Goal: Task Accomplishment & Management: Manage account settings

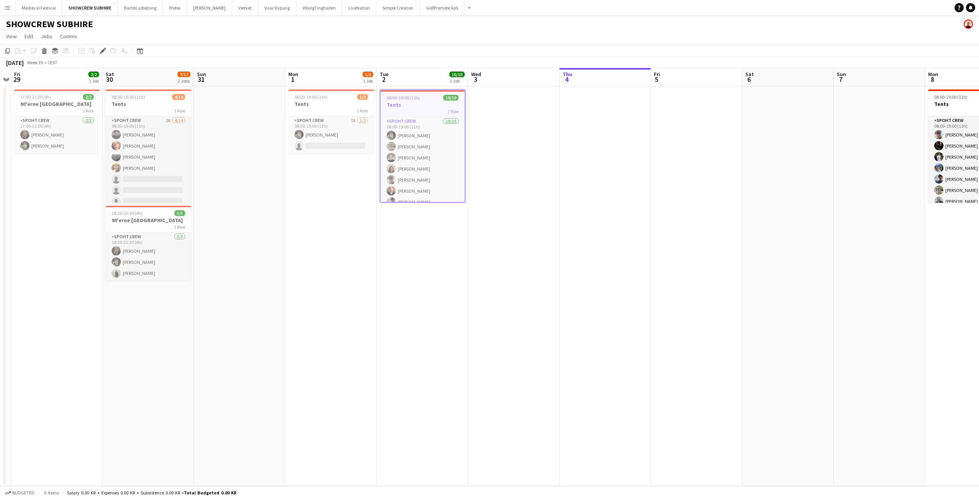
click at [4, 8] on button "Menu" at bounding box center [7, 7] width 15 height 15
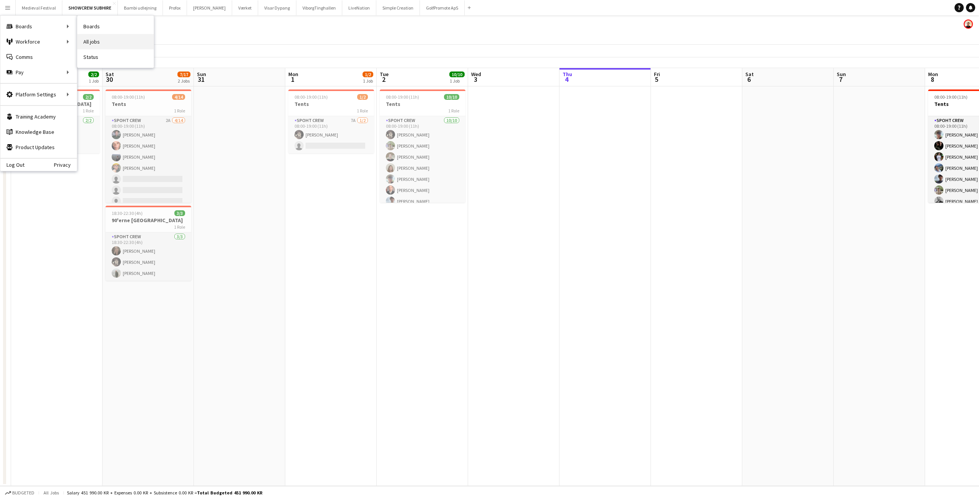
click at [98, 38] on link "All jobs" at bounding box center [115, 41] width 77 height 15
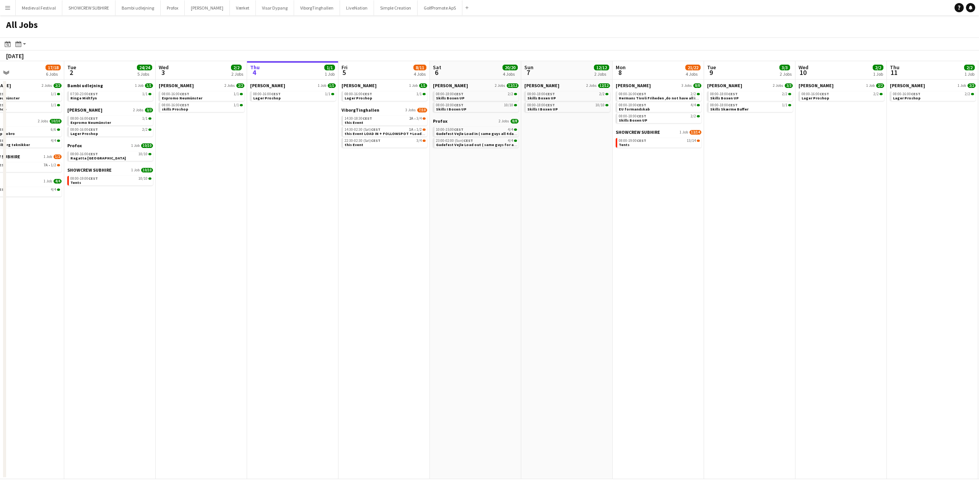
click at [479, 215] on app-all-jobs "All Jobs Date picker SEP 2025 SEP 2025 Monday M Tuesday T Wednesday W Thursday …" at bounding box center [489, 247] width 979 height 464
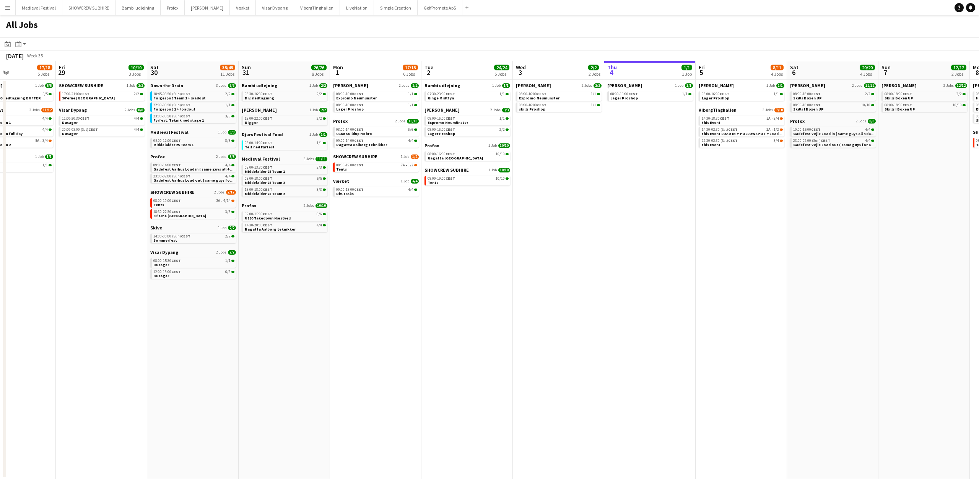
drag, startPoint x: 377, startPoint y: 236, endPoint x: 655, endPoint y: 291, distance: 283.5
click at [628, 288] on app-calendar-viewport "Tue 26 10/14 5 Jobs Wed 27 17/19 4 Jobs Thu 28 17/18 5 Jobs Fri 29 10/10 3 Jobs…" at bounding box center [489, 270] width 979 height 418
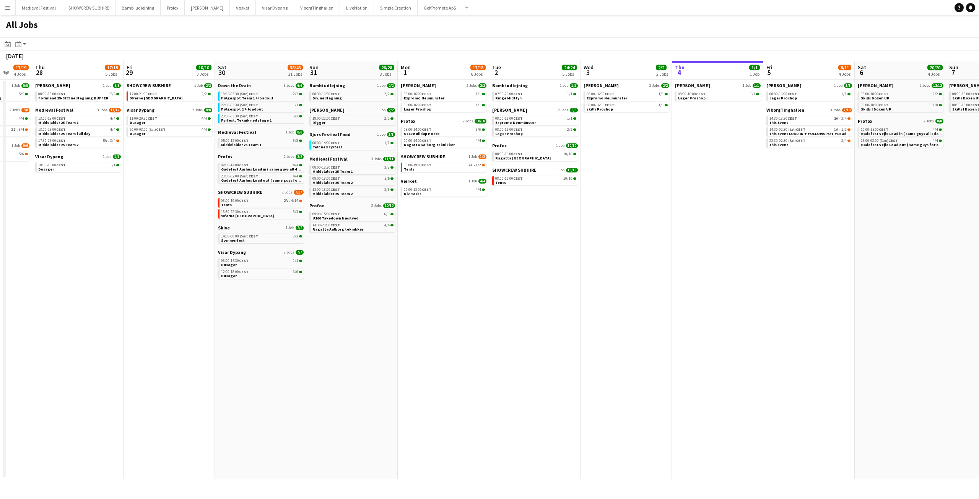
drag, startPoint x: 406, startPoint y: 293, endPoint x: 763, endPoint y: 314, distance: 357.1
click at [762, 314] on app-calendar-viewport "Mon 25 16/16 3 Jobs Tue 26 10/14 5 Jobs Wed 27 17/19 4 Jobs Thu 28 17/18 5 Jobs…" at bounding box center [489, 270] width 979 height 418
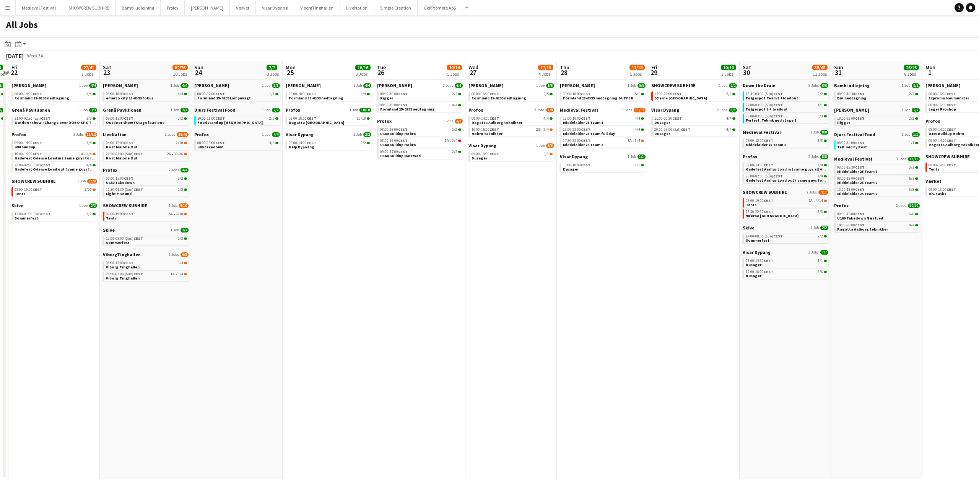
drag, startPoint x: 449, startPoint y: 286, endPoint x: 695, endPoint y: 300, distance: 247.1
click at [745, 304] on app-calendar-viewport "Tue 19 6/6 3 Jobs Wed 20 11/15 5 Jobs Thu 21 8/8 2 Jobs Fri 22 27/41 7 Jobs Sat…" at bounding box center [489, 270] width 979 height 418
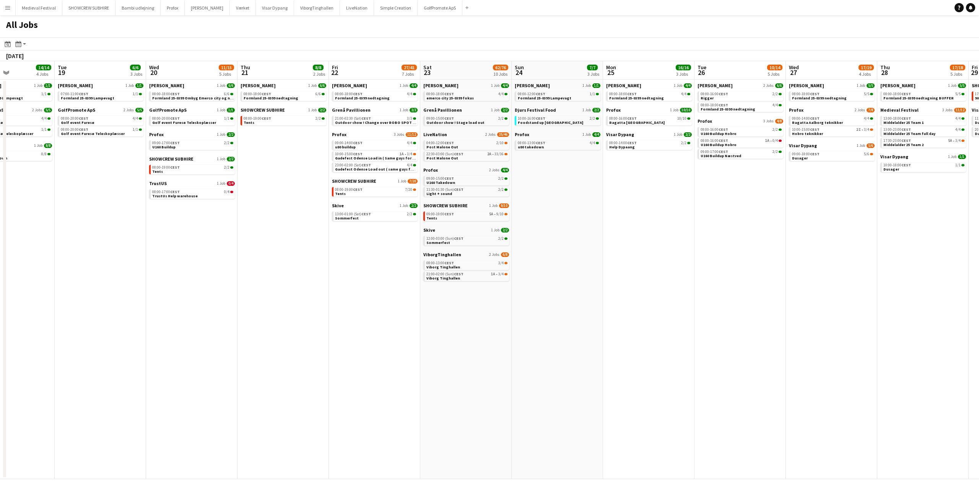
drag, startPoint x: 485, startPoint y: 299, endPoint x: 662, endPoint y: 300, distance: 176.3
click at [745, 306] on app-calendar-viewport "Sat 16 16/16 5 Jobs Sun 17 12/13 4 Jobs Mon 18 14/14 4 Jobs Tue 19 6/6 3 Jobs W…" at bounding box center [489, 270] width 979 height 418
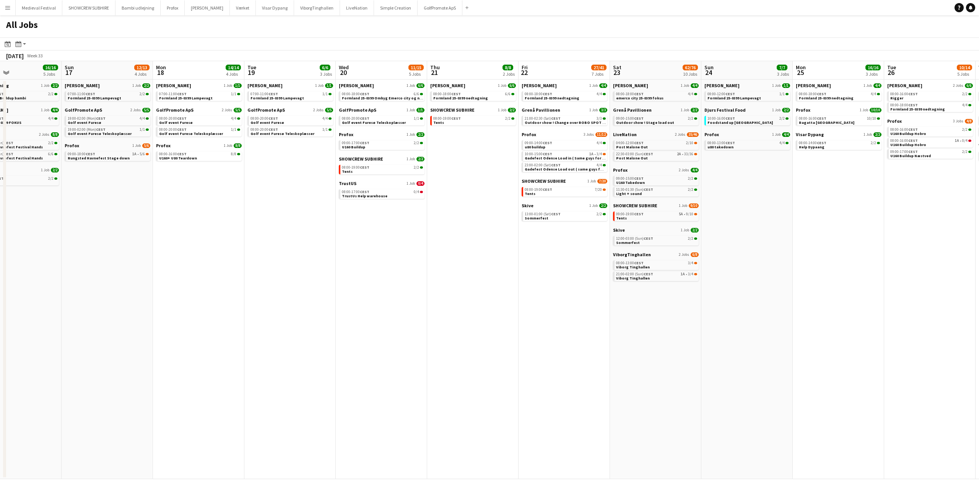
drag, startPoint x: 443, startPoint y: 287, endPoint x: 654, endPoint y: 302, distance: 211.3
click at [643, 301] on app-calendar-viewport "Thu 14 19/19 4 Jobs Fri 15 20/21 3 Jobs Sat 16 16/16 5 Jobs Sun 17 12/13 4 Jobs…" at bounding box center [489, 270] width 979 height 418
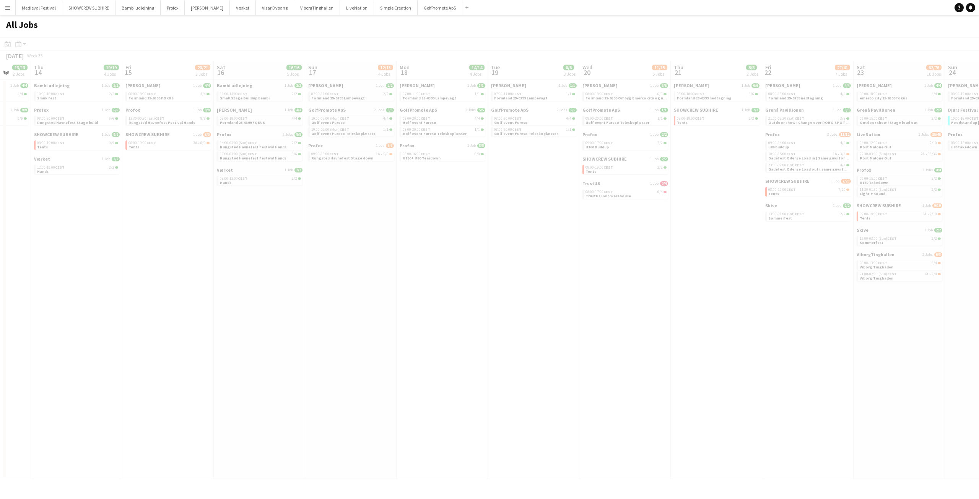
drag, startPoint x: 486, startPoint y: 273, endPoint x: 692, endPoint y: 295, distance: 207.4
click at [679, 295] on app-calendar-viewport "Mon 11 Tue 12 7/7 2 Jobs Wed 13 13/13 2 Jobs Thu 14 19/19 4 Jobs Fri 15 20/21 3…" at bounding box center [489, 270] width 979 height 418
click at [691, 295] on app-calendar-viewport "Mon 11 Tue 12 7/7 2 Jobs Wed 13 13/13 2 Jobs Thu 14 19/19 4 Jobs Fri 15 20/21 3…" at bounding box center [489, 270] width 979 height 418
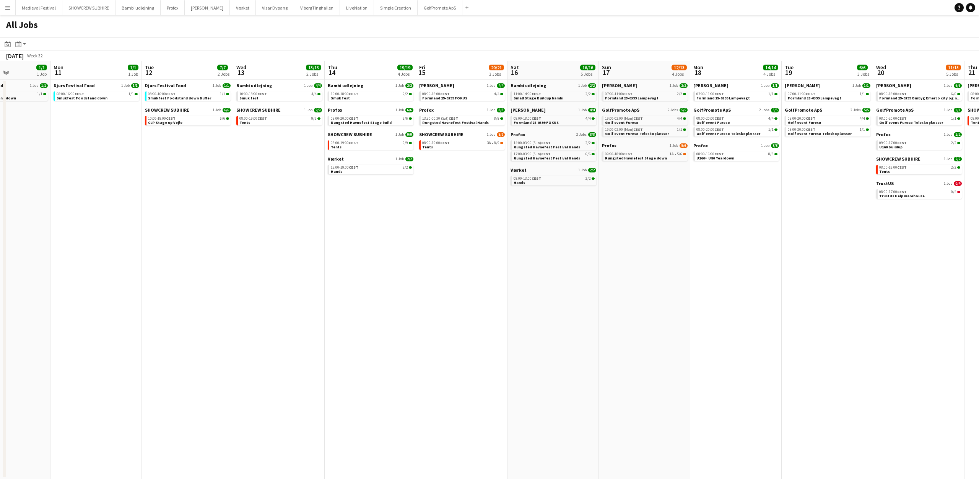
scroll to position [0, 211]
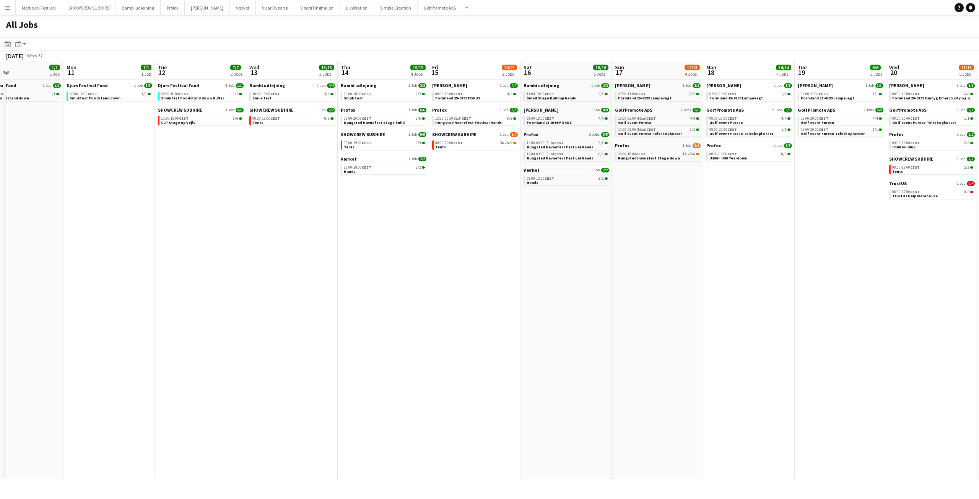
drag, startPoint x: 330, startPoint y: 228, endPoint x: 440, endPoint y: 236, distance: 110.4
click at [440, 236] on app-calendar-viewport "Fri 8 6/6 1 Job Sat 9 6/6 1 Job Sun 10 1/1 1 Job Mon 11 1/1 1 Job Tue 12 7/7 2 …" at bounding box center [489, 270] width 979 height 418
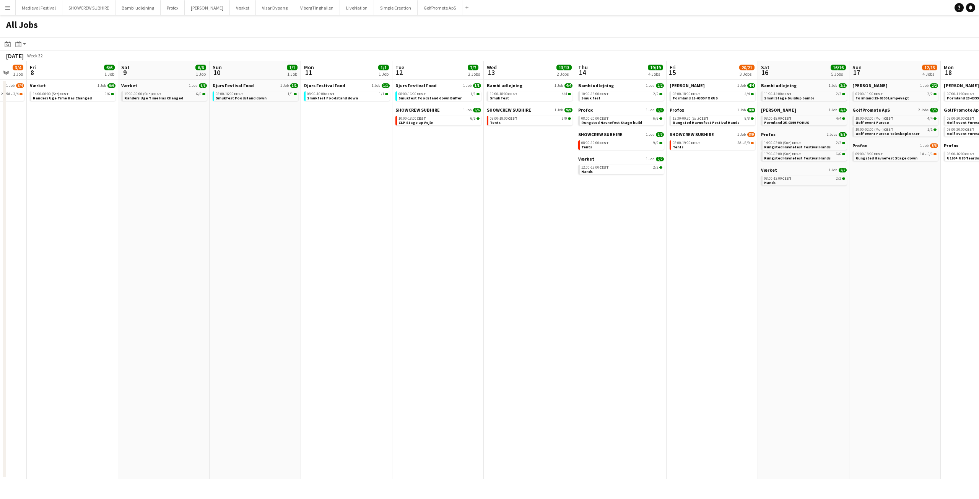
scroll to position [0, 226]
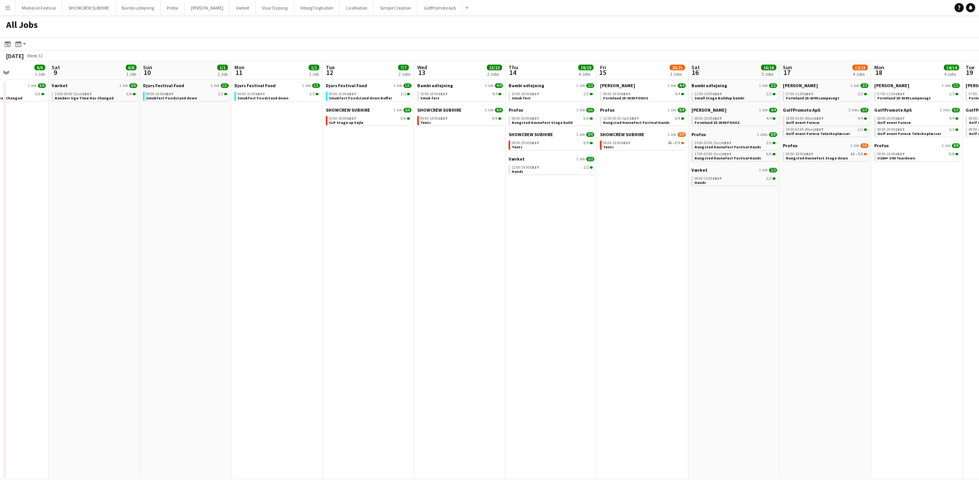
drag, startPoint x: 271, startPoint y: 213, endPoint x: 439, endPoint y: 219, distance: 168.0
click at [439, 219] on app-calendar-viewport "Wed 6 6/6 3 Jobs Thu 7 3/4 1 Job Fri 8 6/6 1 Job Sat 9 6/6 1 Job Sun 10 1/1 1 J…" at bounding box center [489, 270] width 979 height 418
click at [439, 219] on app-date-cell "Bambi udlejning 1 Job 4/4 10:00-18:00 CEST 4/4 Smuk fest SHOWCREW SUBHIRE 1 Job…" at bounding box center [459, 280] width 91 height 400
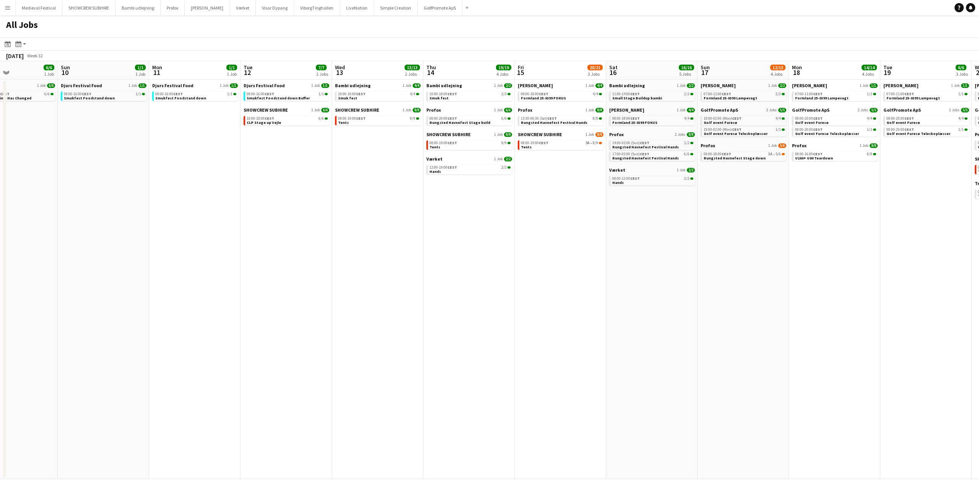
drag, startPoint x: 516, startPoint y: 322, endPoint x: 434, endPoint y: 331, distance: 82.7
click at [434, 331] on app-calendar-viewport "Wed 6 6/6 3 Jobs Thu 7 3/4 1 Job Fri 8 6/6 1 Job Sat 9 6/6 1 Job Sun 10 1/1 1 J…" at bounding box center [489, 270] width 979 height 418
click at [441, 331] on app-calendar-viewport "Wed 6 6/6 3 Jobs Thu 7 3/4 1 Job Fri 8 6/6 1 Job Sat 9 6/6 1 Job Sun 10 1/1 1 J…" at bounding box center [489, 270] width 979 height 418
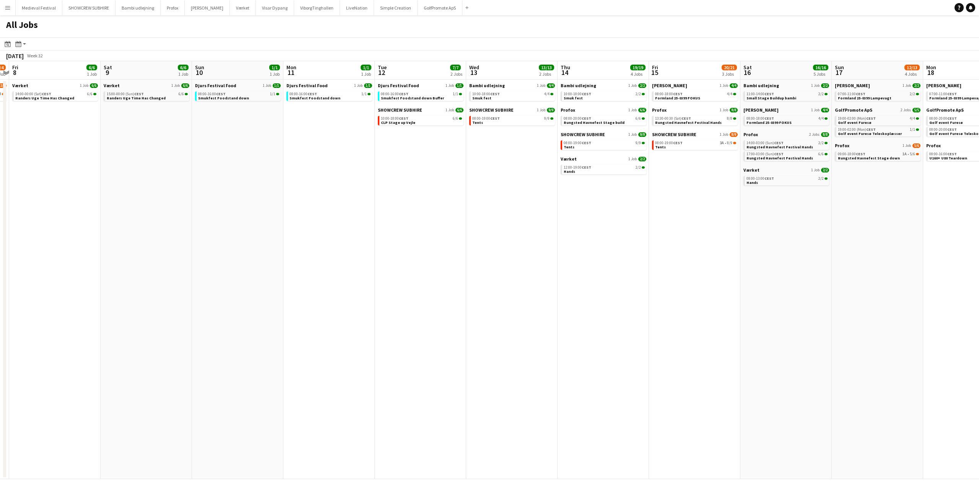
scroll to position [0, 172]
drag, startPoint x: 553, startPoint y: 339, endPoint x: 633, endPoint y: 344, distance: 80.1
click at [633, 344] on app-calendar-viewport "Wed 6 6/6 3 Jobs Thu 7 3/4 1 Job Fri 8 6/6 1 Job Sat 9 6/6 1 Job Sun 10 1/1 1 J…" at bounding box center [489, 270] width 979 height 418
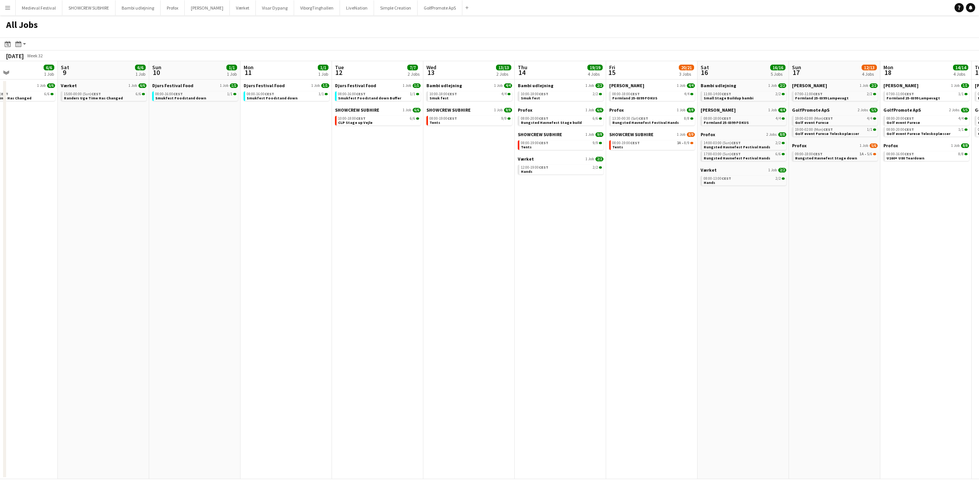
drag, startPoint x: 690, startPoint y: 207, endPoint x: 595, endPoint y: 206, distance: 94.9
click at [614, 206] on app-calendar-viewport "Wed 6 6/6 3 Jobs Thu 7 3/4 1 Job Fri 8 6/6 1 Job Sat 9 6/6 1 Job Sun 10 1/1 1 J…" at bounding box center [489, 270] width 979 height 418
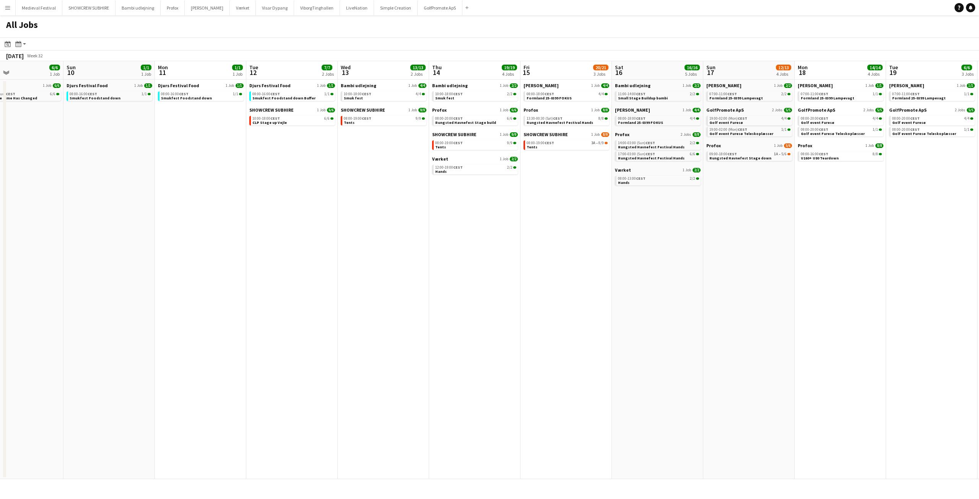
scroll to position [0, 309]
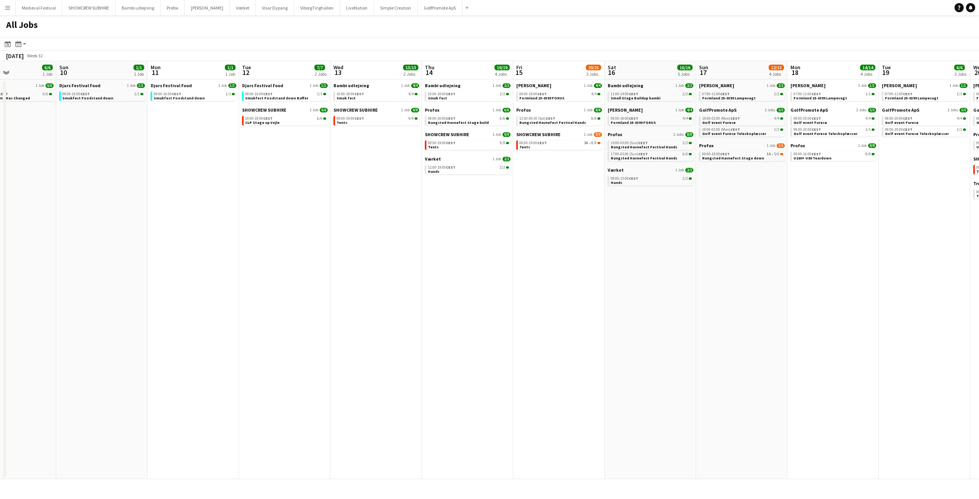
drag, startPoint x: 572, startPoint y: 206, endPoint x: 523, endPoint y: 208, distance: 49.0
click at [523, 208] on app-calendar-viewport "Wed 6 6/6 3 Jobs Thu 7 3/4 1 Job Fri 8 6/6 1 Job Sat 9 6/6 1 Job Sun 10 1/1 1 J…" at bounding box center [489, 270] width 979 height 418
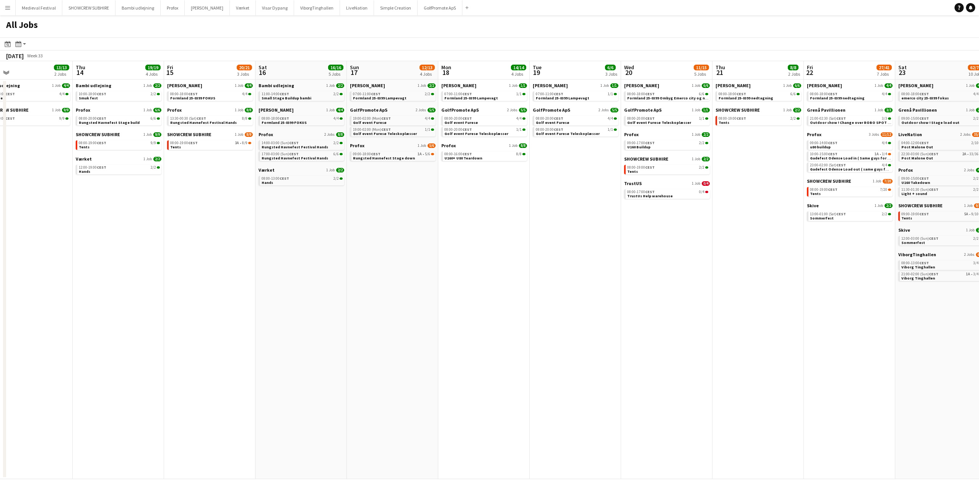
drag, startPoint x: 654, startPoint y: 342, endPoint x: 375, endPoint y: 334, distance: 279.0
click at [360, 337] on app-calendar-viewport "Sun 10 1/1 1 Job Mon 11 1/1 1 Job Tue 12 7/7 2 Jobs Wed 13 13/13 2 Jobs Thu 14 …" at bounding box center [489, 270] width 979 height 418
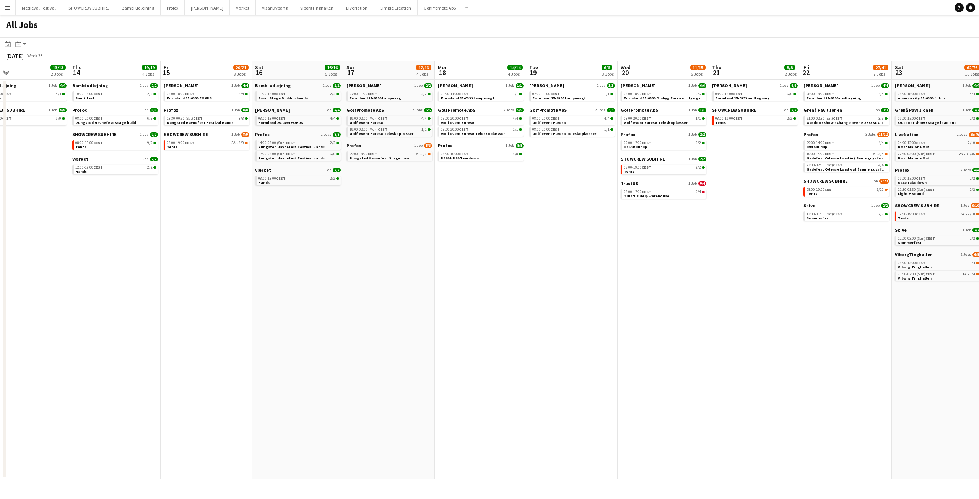
drag, startPoint x: 525, startPoint y: 322, endPoint x: 314, endPoint y: 329, distance: 210.5
click at [314, 329] on app-calendar-viewport "Sun 10 1/1 1 Job Mon 11 1/1 1 Job Tue 12 7/7 2 Jobs Wed 13 13/13 2 Jobs Thu 14 …" at bounding box center [489, 270] width 979 height 418
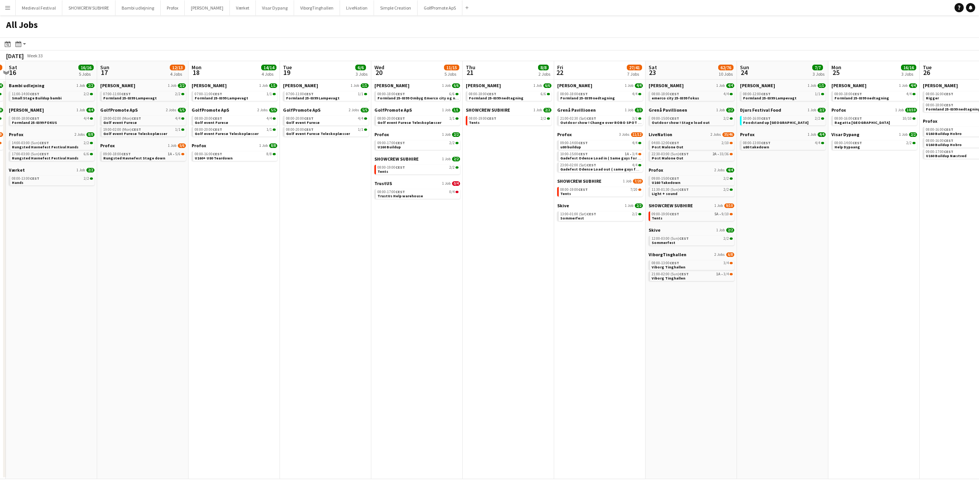
scroll to position [0, 287]
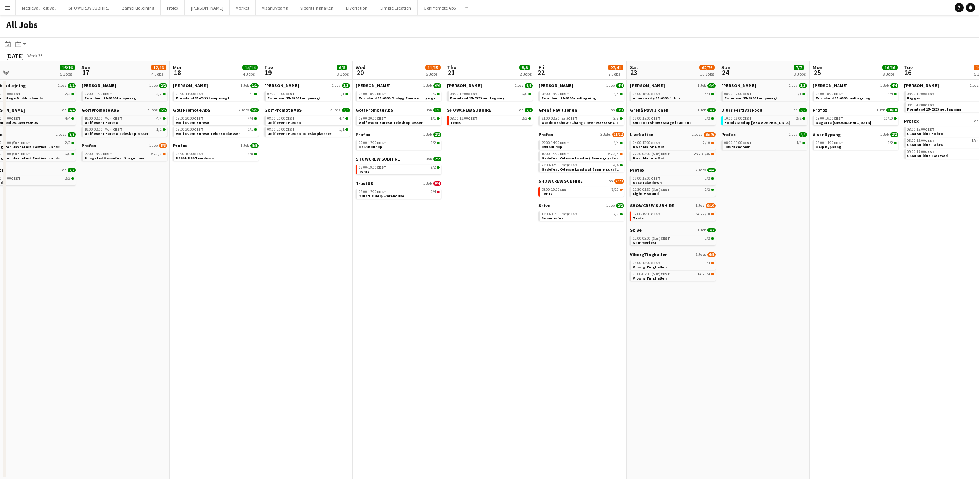
drag, startPoint x: 599, startPoint y: 135, endPoint x: 525, endPoint y: 146, distance: 74.7
click at [525, 146] on app-calendar-viewport "Wed 13 13/13 2 Jobs Thu 14 19/19 4 Jobs Fri 15 20/21 3 Jobs Sat 16 16/16 5 Jobs…" at bounding box center [489, 270] width 979 height 418
click at [571, 213] on span "CEST" at bounding box center [573, 214] width 10 height 5
drag, startPoint x: 726, startPoint y: 251, endPoint x: 679, endPoint y: 252, distance: 46.3
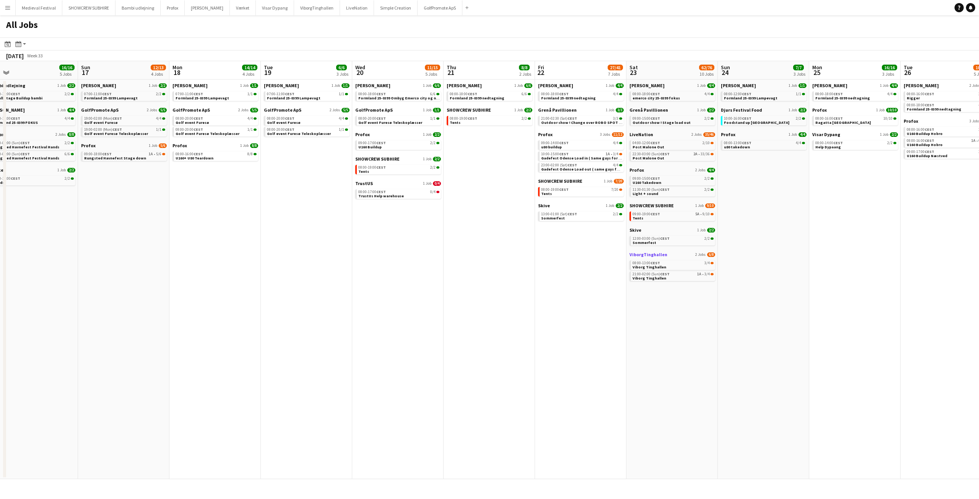
click at [723, 252] on app-calendar-viewport "Wed 13 13/13 2 Jobs Thu 14 19/19 4 Jobs Fri 15 20/21 3 Jobs Sat 16 16/16 5 Jobs…" at bounding box center [489, 270] width 979 height 418
click at [712, 252] on app-calendar-viewport "Wed 13 13/13 2 Jobs Thu 14 19/19 4 Jobs Fri 15 20/21 3 Jobs Sat 16 16/16 5 Jobs…" at bounding box center [489, 270] width 979 height 418
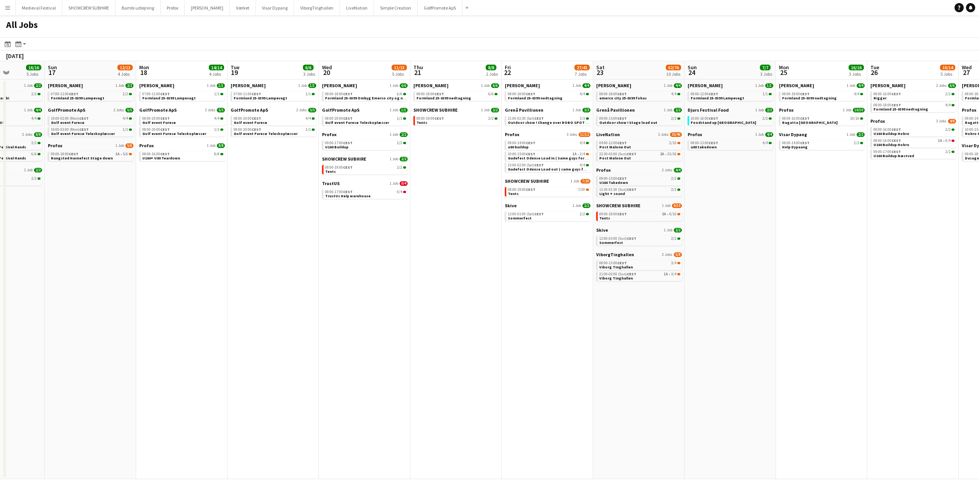
drag, startPoint x: 624, startPoint y: 253, endPoint x: 296, endPoint y: 247, distance: 328.3
click at [302, 247] on app-calendar-viewport "Wed 13 13/13 2 Jobs Thu 14 19/19 4 Jobs Fri 15 20/21 3 Jobs Sat 16 16/16 5 Jobs…" at bounding box center [489, 270] width 979 height 418
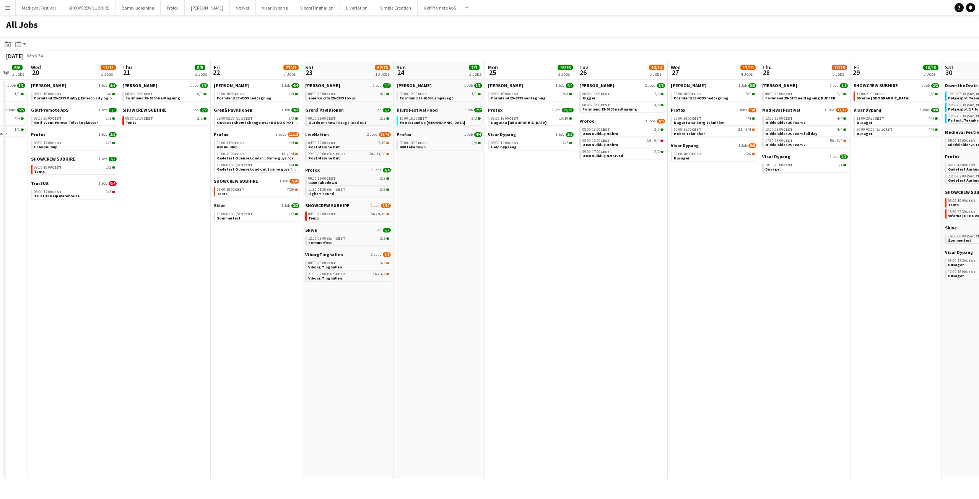
drag, startPoint x: 542, startPoint y: 267, endPoint x: 301, endPoint y: 267, distance: 240.6
click at [301, 267] on app-calendar-viewport "Sun 17 12/13 4 Jobs Mon 18 14/14 4 Jobs Tue 19 6/6 3 Jobs Wed 20 11/15 5 Jobs T…" at bounding box center [489, 270] width 979 height 418
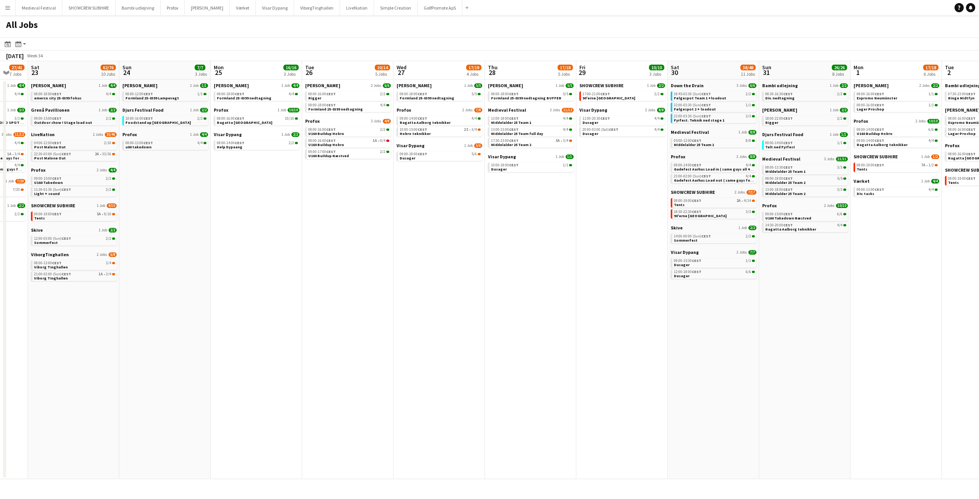
scroll to position [0, 253]
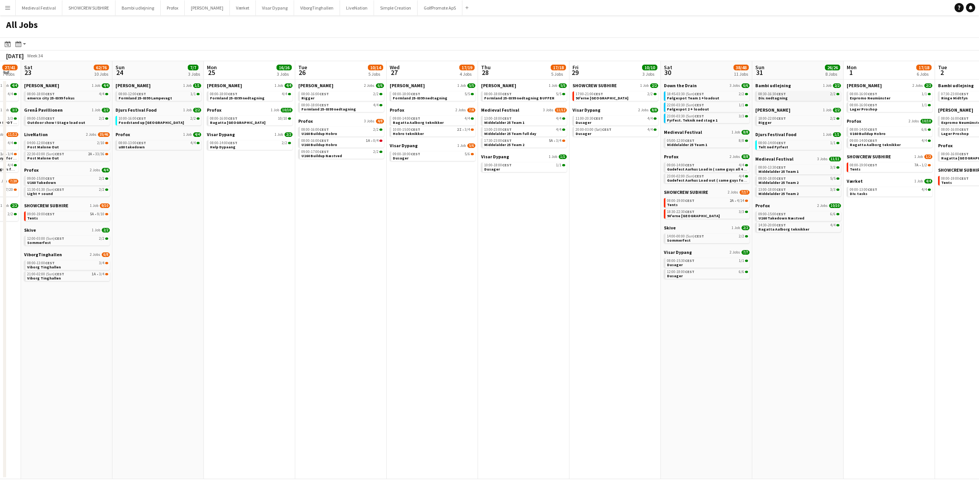
click at [798, 95] on div "08:30-16:30 CEST 2/2" at bounding box center [799, 94] width 81 height 4
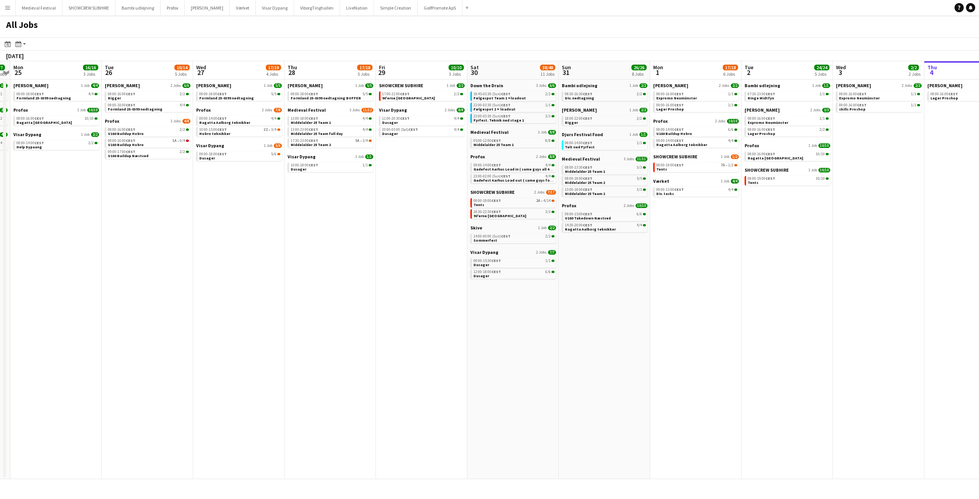
drag, startPoint x: 540, startPoint y: 215, endPoint x: 321, endPoint y: 218, distance: 218.8
click at [323, 219] on app-calendar-viewport "Fri 22 27/41 7 Jobs Sat 23 62/76 10 Jobs Sun 24 7/7 3 Jobs Mon 25 16/16 3 Jobs …" at bounding box center [489, 270] width 979 height 418
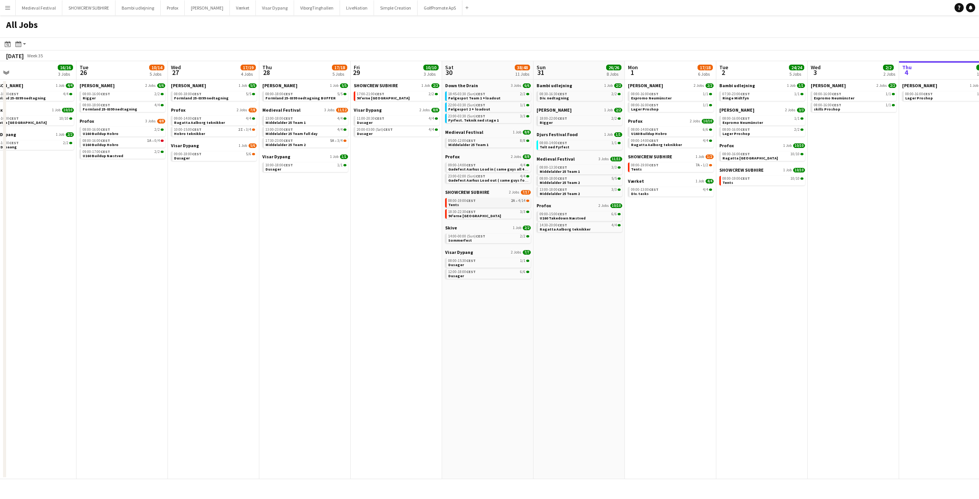
click at [471, 203] on link "08:00-19:00 CEST 2A • 4/14 Tents" at bounding box center [488, 202] width 81 height 9
click at [7, 9] on app-icon "Menu" at bounding box center [8, 8] width 6 height 6
click at [189, 163] on app-date-cell "Danny Black Luna 1 Job 5/5 08:00-18:00 CEST 5/5 Formland 25-0399 nedtagning Pro…" at bounding box center [213, 280] width 91 height 400
click at [569, 170] on span "Middelalder 25 Team 1" at bounding box center [560, 171] width 40 height 5
click at [298, 255] on app-date-cell "Danny Black Luna 1 Job 5/5 08:00-18:00 CEST 5/5 Formland 25-0399 nedtagning BUF…" at bounding box center [304, 280] width 91 height 400
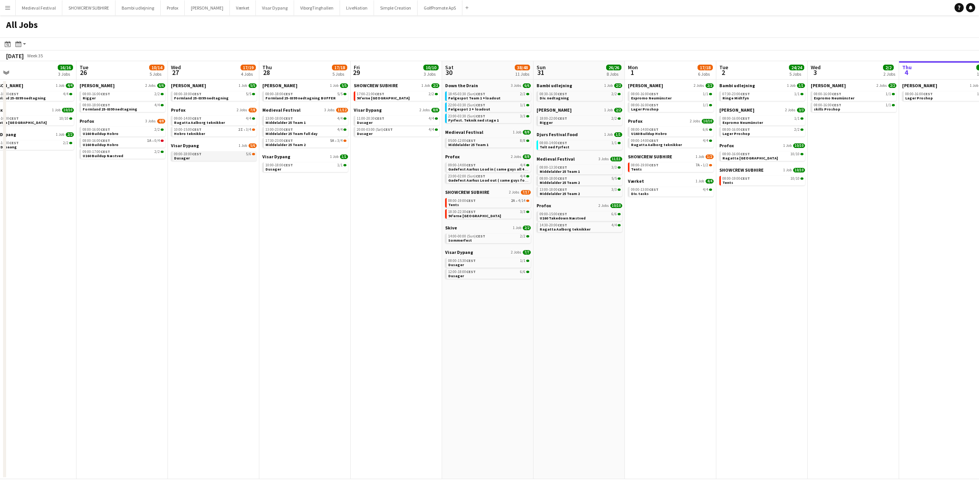
click at [215, 161] on app-brief-job-card "09:00-18:00 CEST 5/6 Dusager" at bounding box center [214, 156] width 86 height 10
click at [212, 158] on link "09:00-18:00 CEST 5/6 Dusager" at bounding box center [214, 155] width 81 height 9
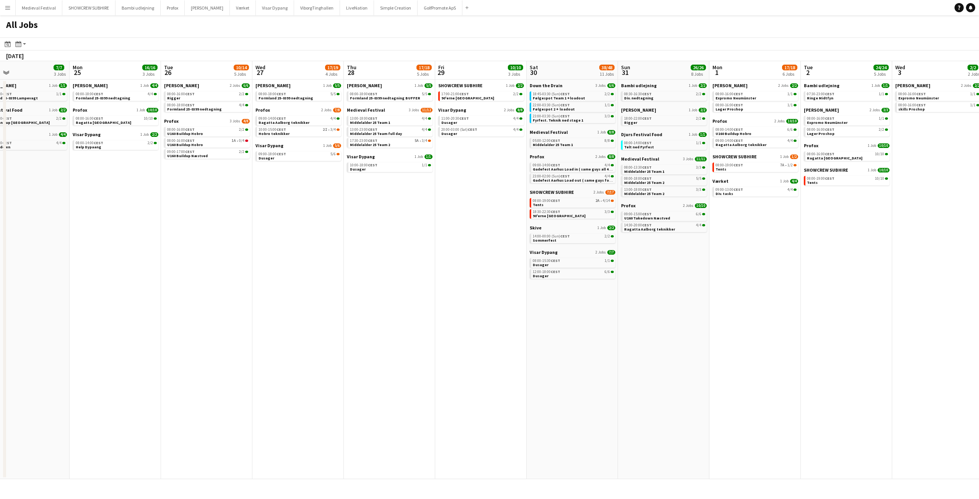
drag, startPoint x: 286, startPoint y: 225, endPoint x: 493, endPoint y: 230, distance: 207.4
click at [493, 230] on app-calendar-viewport "Fri 22 27/41 7 Jobs Sat 23 62/76 10 Jobs Sun 24 7/7 3 Jobs Mon 25 16/16 3 Jobs …" at bounding box center [489, 270] width 979 height 418
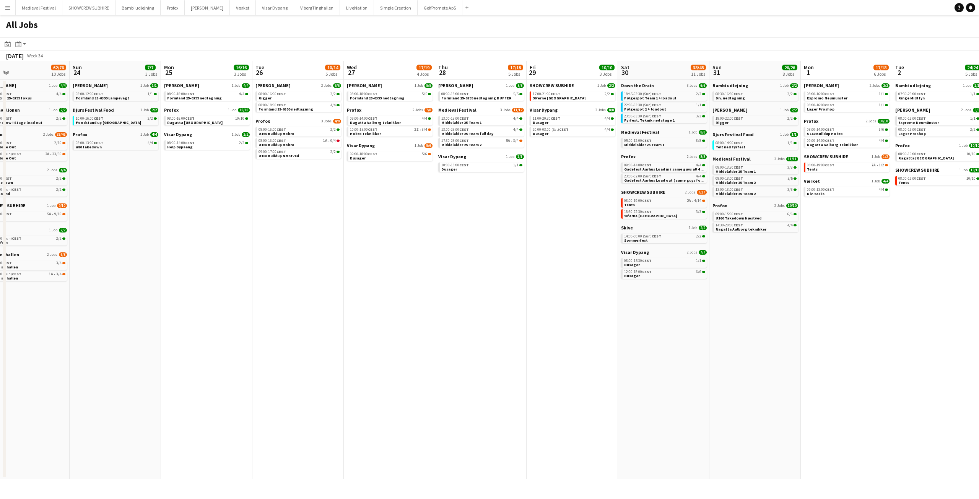
scroll to position [0, 173]
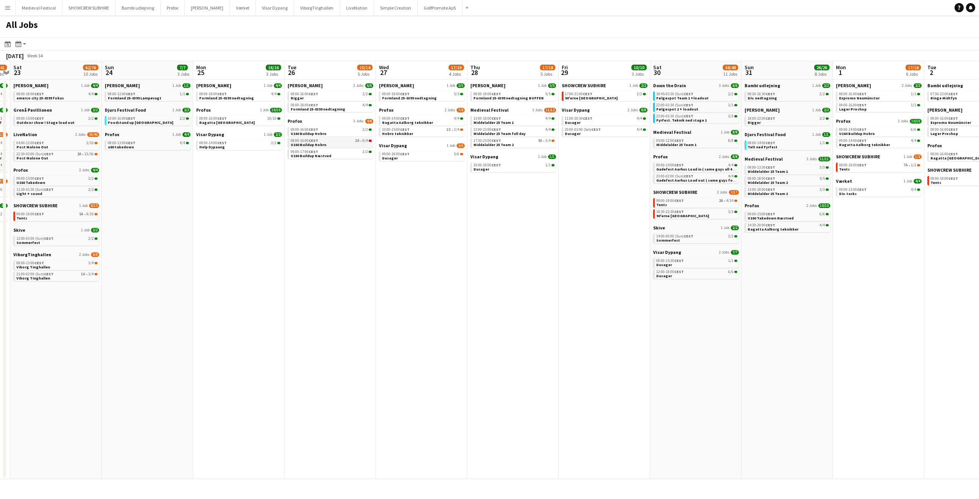
click at [320, 144] on span "U160 Buildup Hobro" at bounding box center [309, 144] width 36 height 5
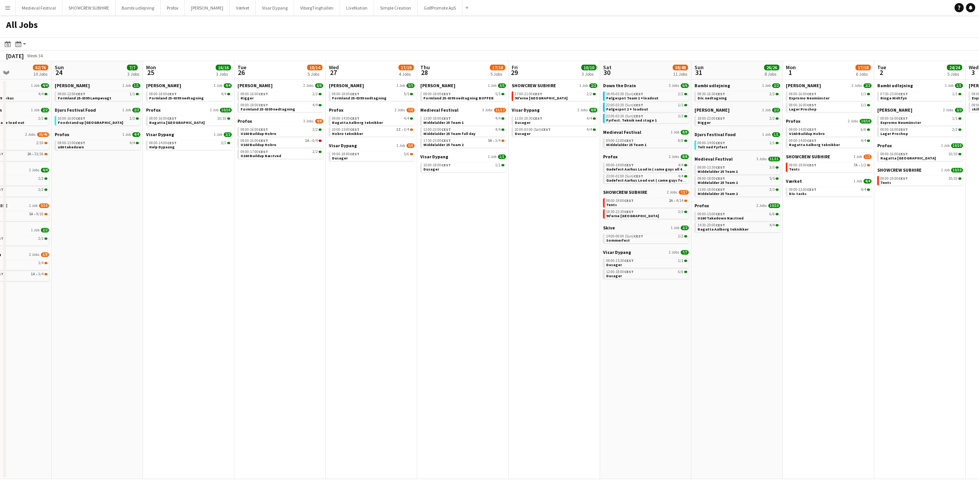
drag, startPoint x: 143, startPoint y: 148, endPoint x: 537, endPoint y: 177, distance: 394.7
click at [519, 178] on app-calendar-viewport "Thu 21 8/8 2 Jobs Fri 22 27/41 7 Jobs Sat 23 62/76 10 Jobs Sun 24 7/7 3 Jobs Mo…" at bounding box center [489, 270] width 979 height 418
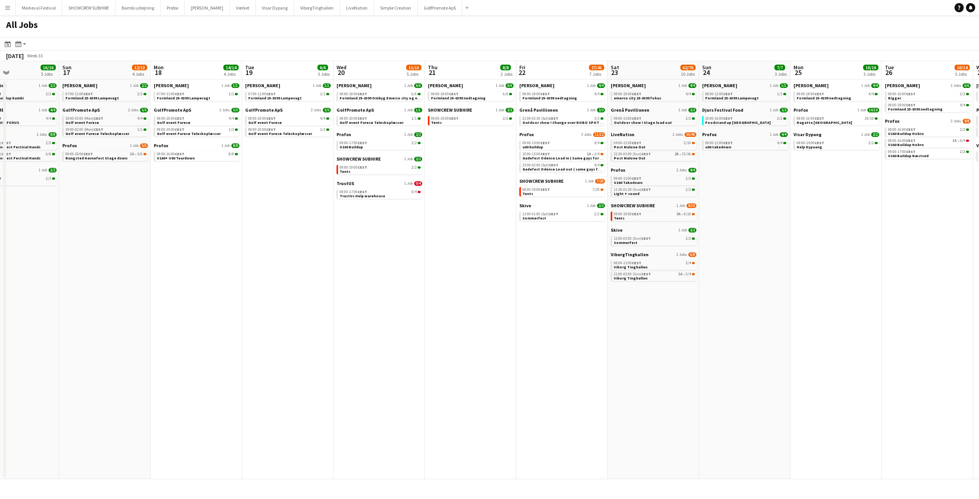
drag, startPoint x: 310, startPoint y: 254, endPoint x: 584, endPoint y: 283, distance: 275.4
click at [576, 283] on app-calendar-viewport "Thu 14 19/19 4 Jobs Fri 15 20/21 3 Jobs Sat 16 16/16 5 Jobs Sun 17 12/13 4 Jobs…" at bounding box center [489, 270] width 979 height 418
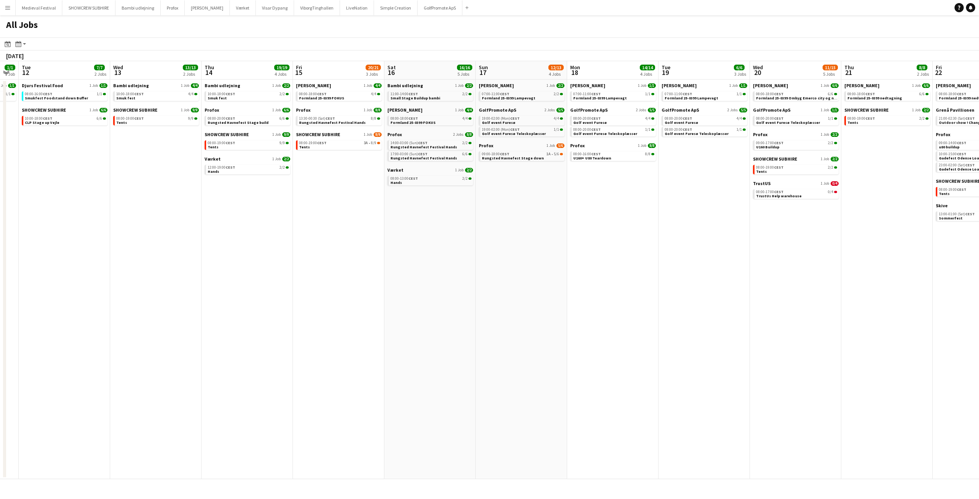
drag, startPoint x: 490, startPoint y: 264, endPoint x: 742, endPoint y: 278, distance: 252.5
click at [739, 278] on app-calendar-viewport "Sun 10 1/1 1 Job Mon 11 1/1 1 Job Tue 12 7/7 2 Jobs Wed 13 13/13 2 Jobs Thu 14 …" at bounding box center [489, 270] width 979 height 418
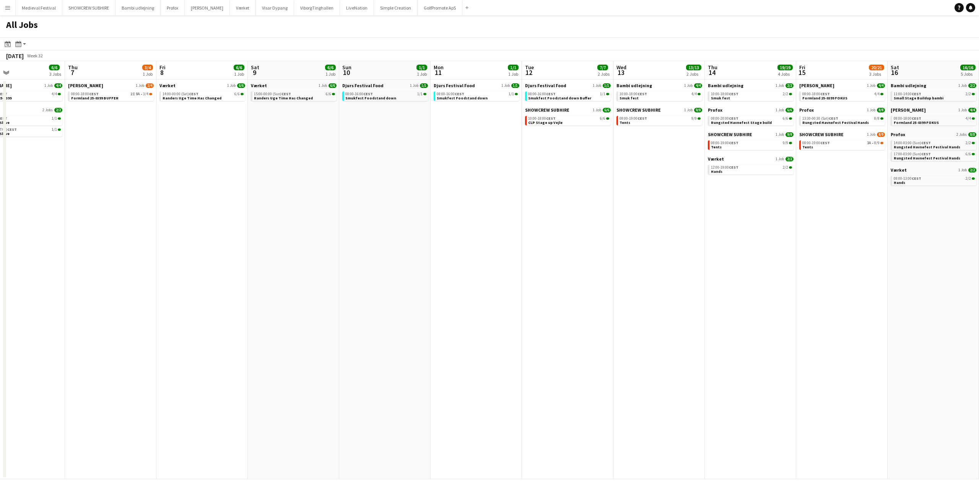
drag, startPoint x: 466, startPoint y: 252, endPoint x: 734, endPoint y: 271, distance: 268.4
click at [733, 271] on app-calendar-viewport "Tue 5 4/4 1 Job Wed 6 6/6 3 Jobs Thu 7 3/4 1 Job Fri 8 6/6 1 Job Sat 9 6/6 1 Jo…" at bounding box center [489, 270] width 979 height 418
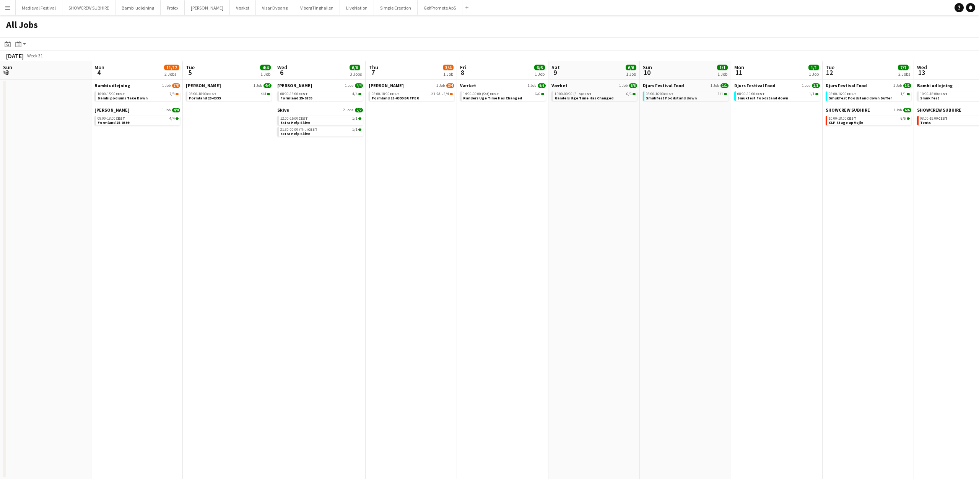
drag, startPoint x: 484, startPoint y: 250, endPoint x: 751, endPoint y: 262, distance: 267.6
click at [776, 265] on app-calendar-viewport "Fri 1 10/10 1 Job Sat 2 Sun 3 Mon 4 11/12 2 Jobs Tue 5 4/4 1 Job Wed 6 6/6 3 Jo…" at bounding box center [489, 270] width 979 height 418
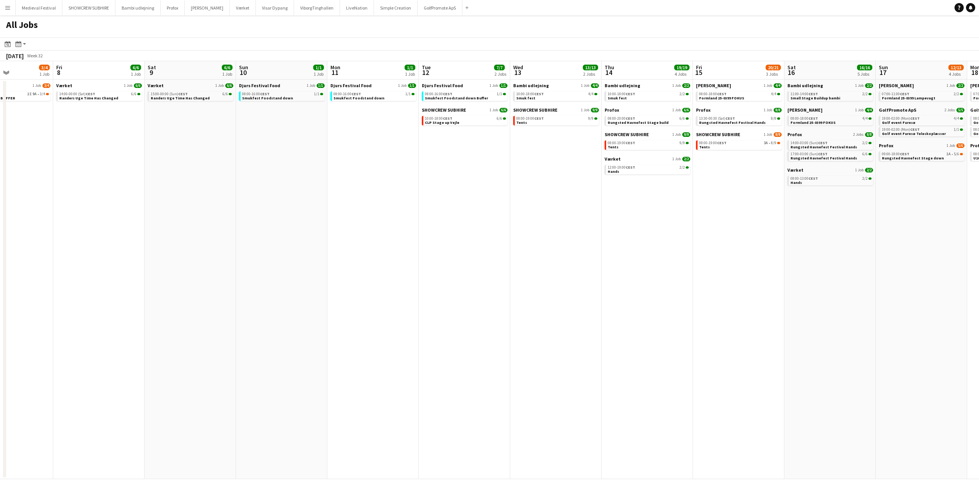
drag, startPoint x: 744, startPoint y: 262, endPoint x: 214, endPoint y: 245, distance: 530.8
click at [213, 245] on app-calendar-viewport "Mon 4 11/12 2 Jobs Tue 5 4/4 1 Job Wed 6 6/6 3 Jobs Thu 7 3/4 1 Job Fri 8 6/6 1…" at bounding box center [489, 270] width 979 height 418
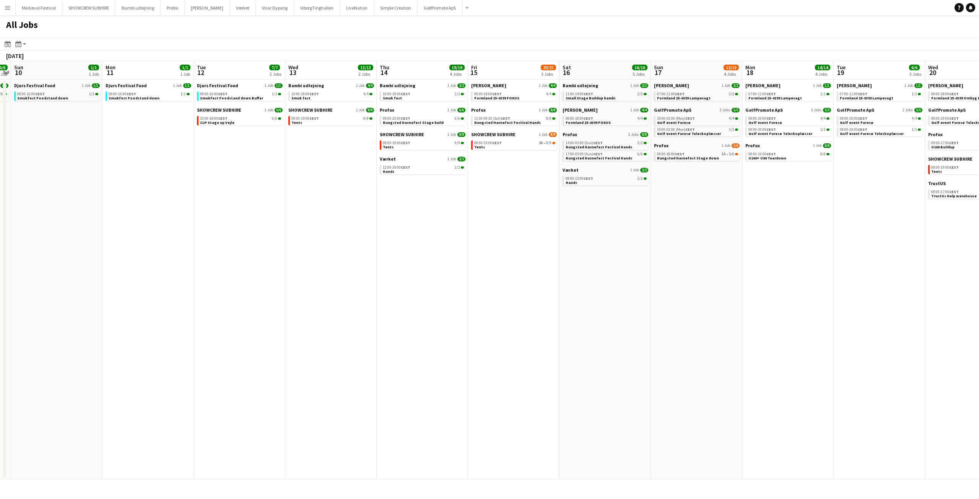
drag, startPoint x: 637, startPoint y: 268, endPoint x: 187, endPoint y: 256, distance: 450.4
click at [188, 256] on app-calendar-viewport "Thu 7 3/4 1 Job Fri 8 6/6 1 Job Sat 9 6/6 1 Job Sun 10 1/1 1 Job Mon 11 1/1 1 J…" at bounding box center [489, 270] width 979 height 418
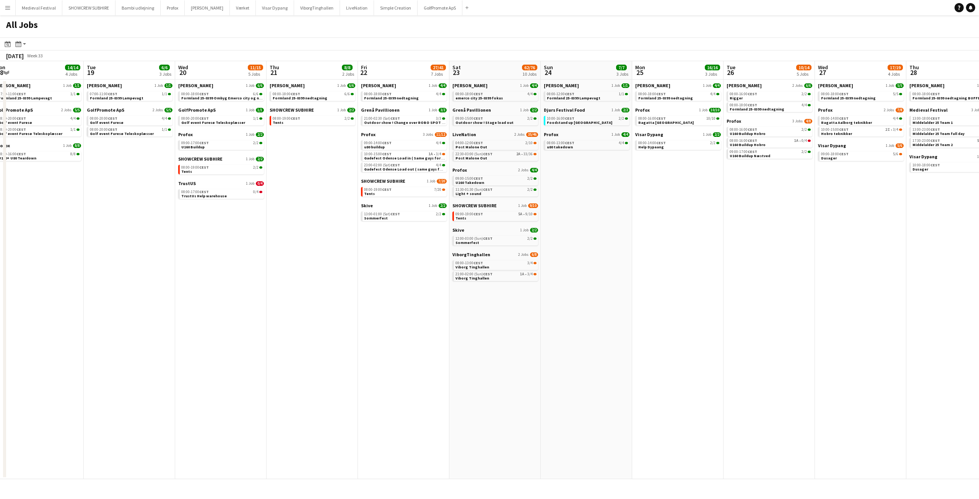
drag, startPoint x: 576, startPoint y: 285, endPoint x: 154, endPoint y: 272, distance: 422.1
click at [151, 272] on app-calendar-viewport "Fri 15 20/21 3 Jobs Sat 16 16/16 5 Jobs Sun 17 12/13 4 Jobs Mon 18 14/14 4 Jobs…" at bounding box center [489, 270] width 979 height 418
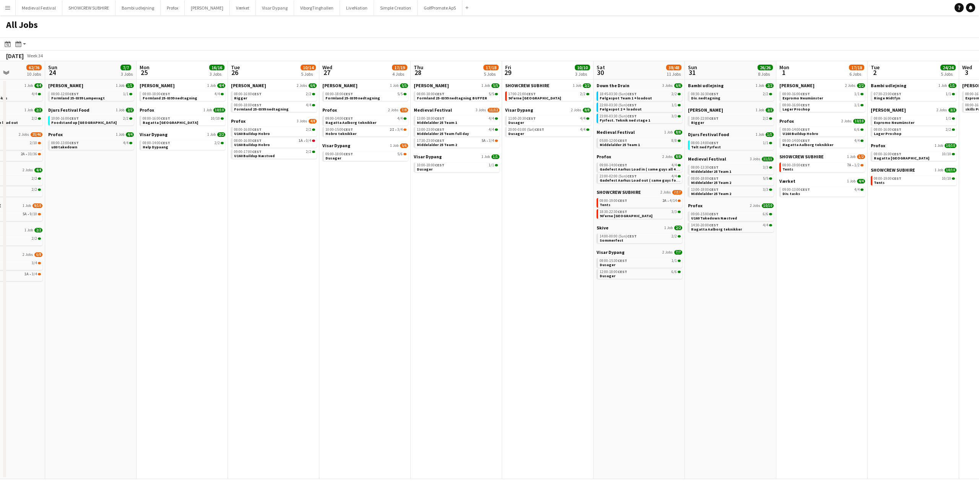
drag, startPoint x: 352, startPoint y: 306, endPoint x: 84, endPoint y: 304, distance: 268.2
click at [80, 304] on app-calendar-viewport "Wed 20 11/15 5 Jobs Thu 21 8/8 2 Jobs Fri 22 27/41 7 Jobs Sat 23 62/76 10 Jobs …" at bounding box center [489, 270] width 979 height 418
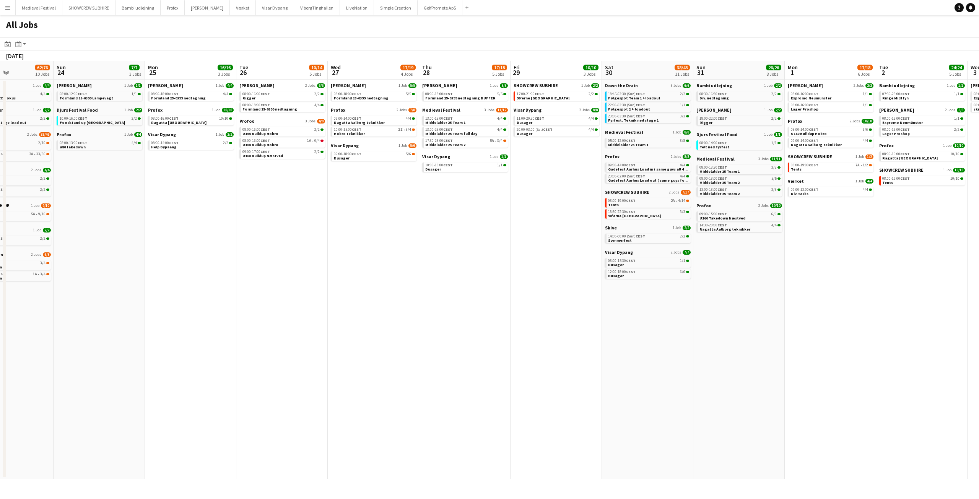
drag, startPoint x: 436, startPoint y: 312, endPoint x: 222, endPoint y: 319, distance: 213.5
click at [222, 319] on app-calendar-viewport "Wed 20 11/15 5 Jobs Thu 21 8/8 2 Jobs Fri 22 27/41 7 Jobs Sat 23 62/76 10 Jobs …" at bounding box center [489, 270] width 979 height 418
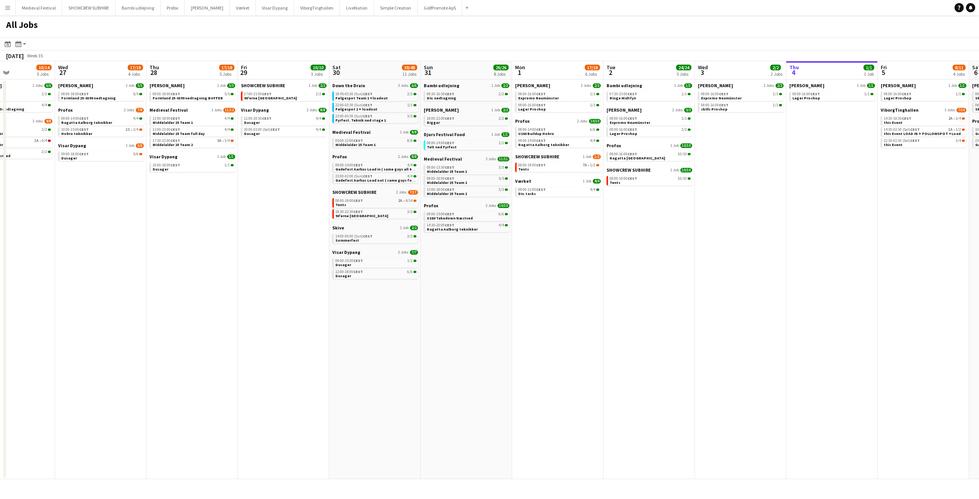
scroll to position [0, 318]
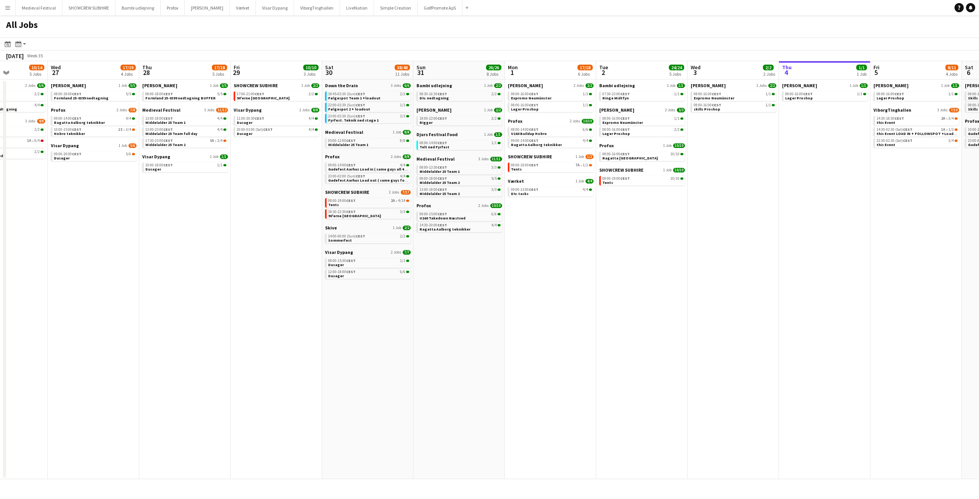
drag, startPoint x: 490, startPoint y: 317, endPoint x: 421, endPoint y: 331, distance: 70.1
click at [421, 331] on app-calendar-viewport "Sat 23 62/76 10 Jobs Sun 24 7/7 3 Jobs Mon 25 16/16 3 Jobs Tue 26 10/14 5 Jobs …" at bounding box center [489, 270] width 979 height 418
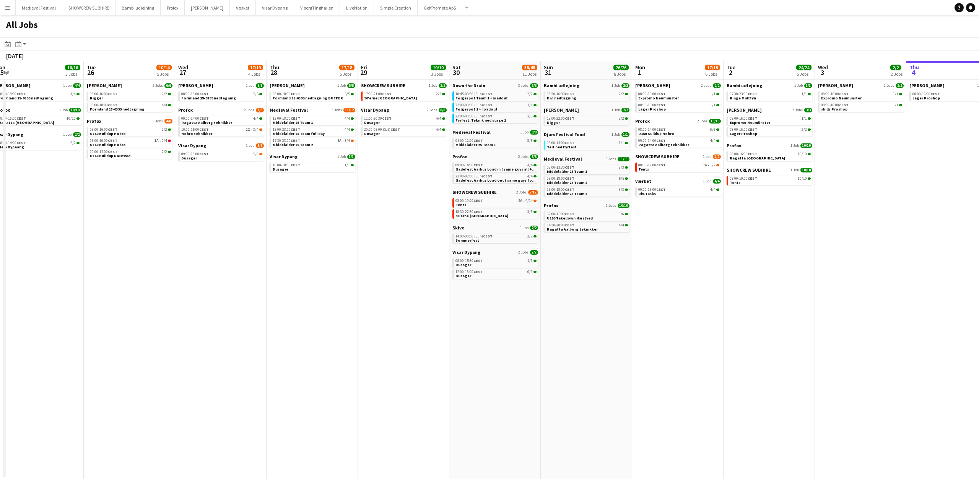
drag, startPoint x: 216, startPoint y: 294, endPoint x: 525, endPoint y: 303, distance: 309.6
click at [526, 303] on app-calendar-viewport "Sat 23 62/76 10 Jobs Sun 24 7/7 3 Jobs Mon 25 16/16 3 Jobs Tue 26 10/14 5 Jobs …" at bounding box center [489, 270] width 979 height 418
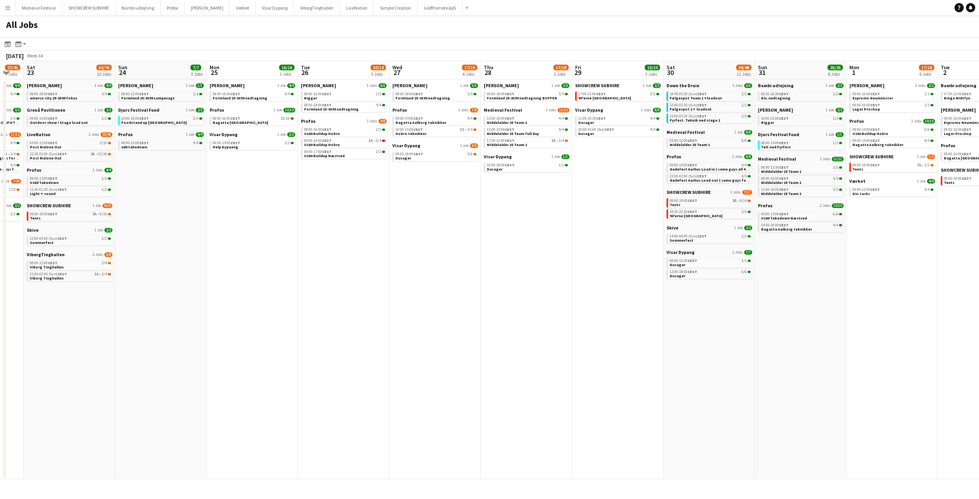
drag, startPoint x: 529, startPoint y: 280, endPoint x: 619, endPoint y: 288, distance: 90.6
click at [618, 288] on app-calendar-viewport "Thu 21 8/8 2 Jobs Fri 22 27/41 7 Jobs Sat 23 62/76 10 Jobs Sun 24 7/7 3 Jobs Mo…" at bounding box center [489, 270] width 979 height 418
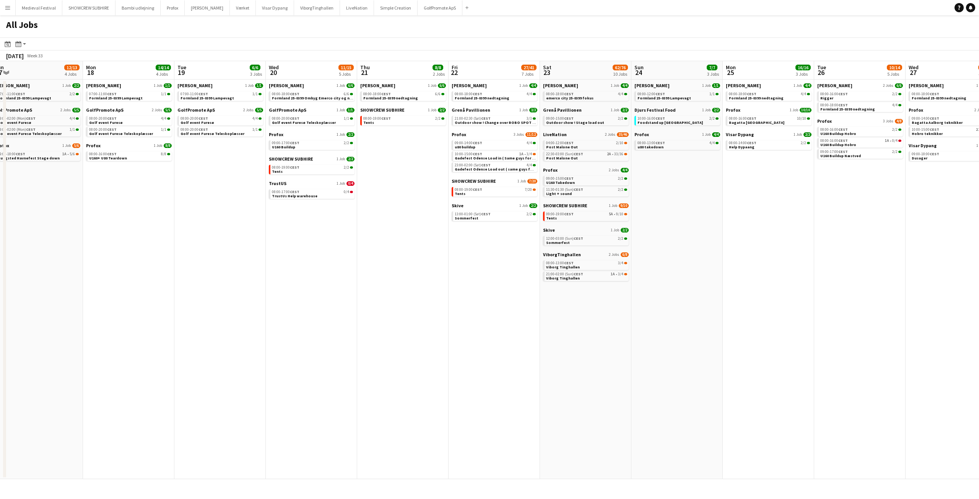
scroll to position [0, 181]
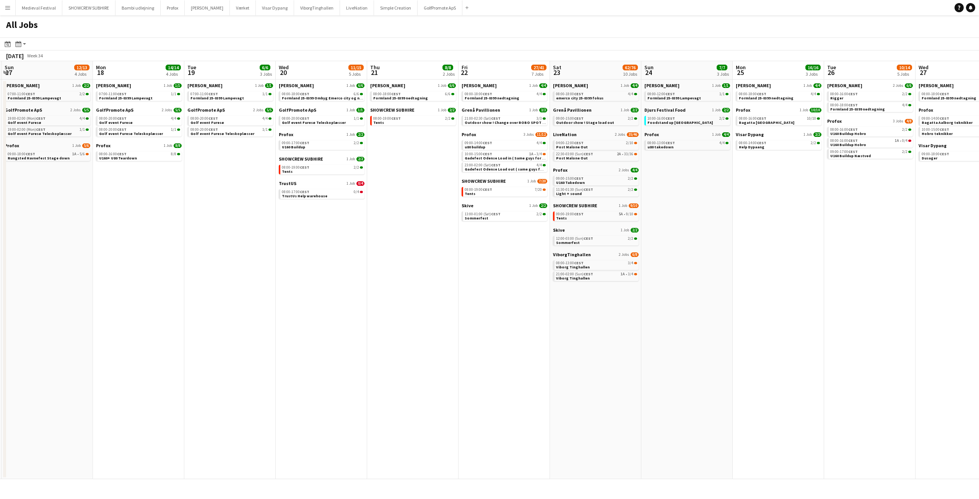
drag, startPoint x: 265, startPoint y: 283, endPoint x: 488, endPoint y: 296, distance: 222.6
click at [488, 296] on app-calendar-viewport "Fri 15 20/21 3 Jobs Sat 16 16/16 5 Jobs Sun 17 12/13 4 Jobs Mon 18 14/14 4 Jobs…" at bounding box center [489, 270] width 979 height 418
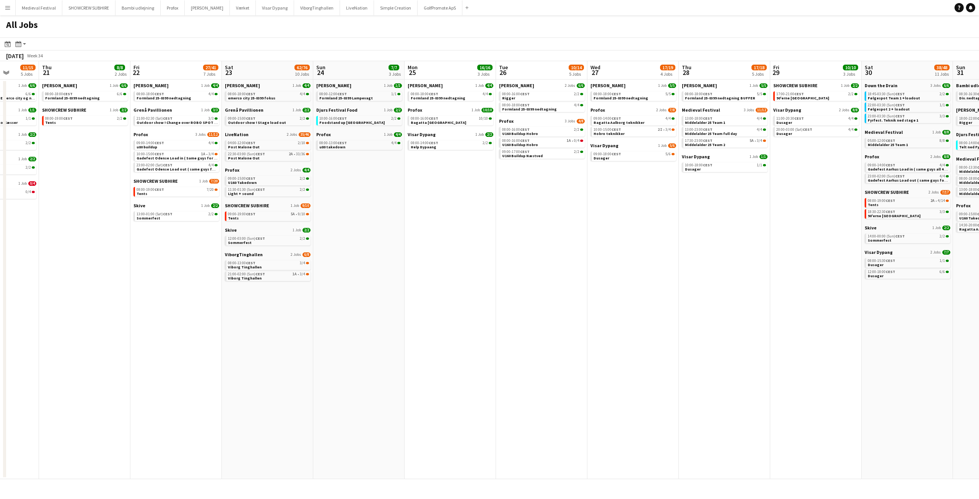
scroll to position [0, 254]
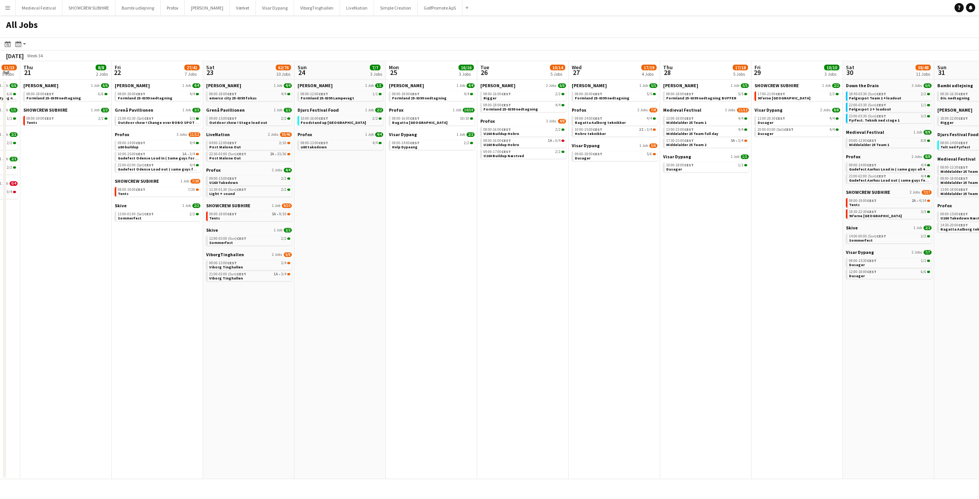
drag, startPoint x: 618, startPoint y: 258, endPoint x: 271, endPoint y: 263, distance: 347.0
click at [271, 263] on app-calendar-viewport "Mon 18 14/14 4 Jobs Tue 19 6/6 3 Jobs Wed 20 11/15 5 Jobs Thu 21 8/8 2 Jobs Fri…" at bounding box center [489, 270] width 979 height 418
click at [259, 155] on div "22:30-03:00 (Sun) CEST 2A • 33/36" at bounding box center [249, 154] width 81 height 4
click at [427, 145] on link "08:00-14:00 CEST 2/2 Help Dypaang" at bounding box center [432, 144] width 81 height 9
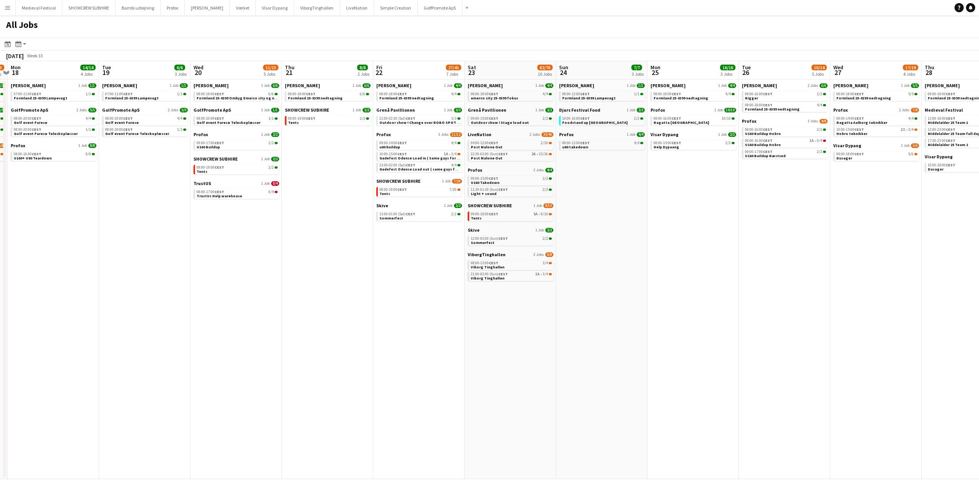
drag, startPoint x: 400, startPoint y: 207, endPoint x: 538, endPoint y: 226, distance: 139.5
click at [587, 226] on app-calendar-viewport "Sat 16 16/16 5 Jobs Sun 17 12/13 4 Jobs Mon 18 14/14 4 Jobs Tue 19 6/6 3 Jobs W…" at bounding box center [489, 270] width 979 height 418
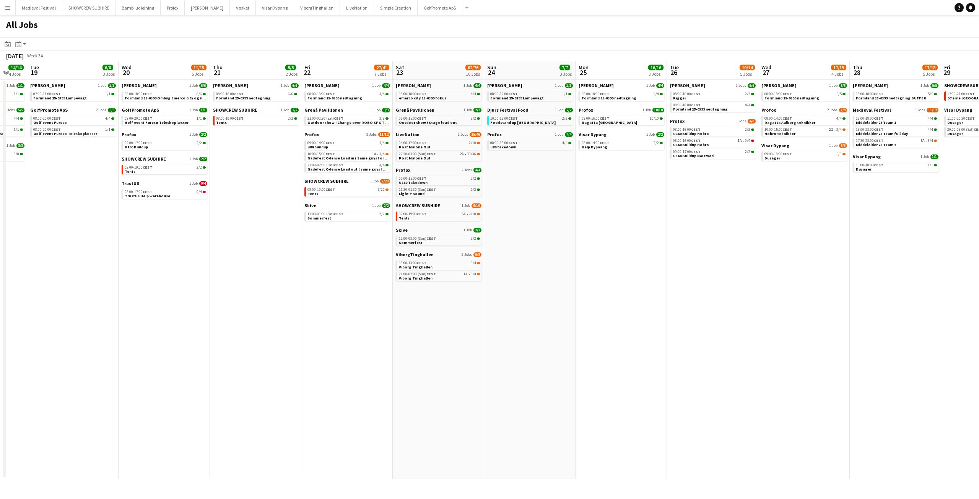
scroll to position [0, 242]
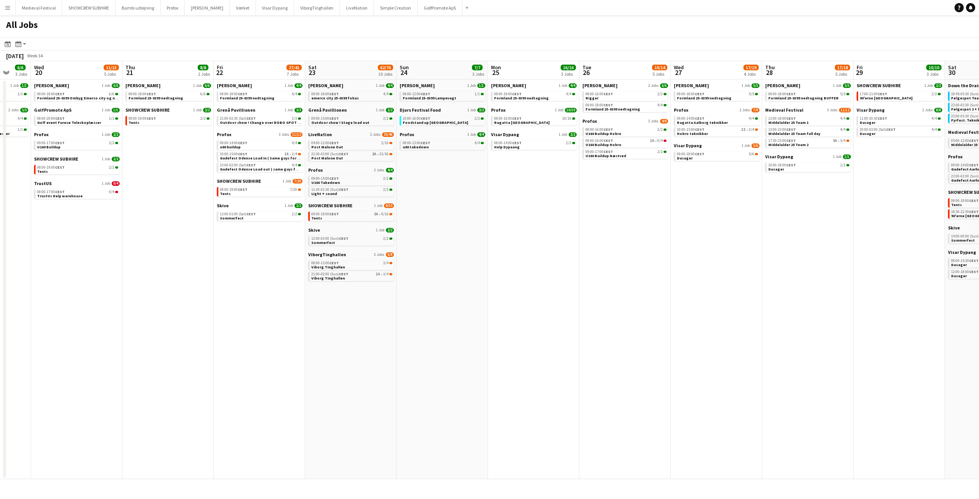
drag, startPoint x: 441, startPoint y: 254, endPoint x: 309, endPoint y: 249, distance: 132.0
click at [310, 250] on app-calendar-viewport "Sun 17 12/13 4 Jobs Mon 18 14/14 4 Jobs Tue 19 6/6 3 Jobs Wed 20 11/15 5 Jobs T…" at bounding box center [489, 270] width 979 height 418
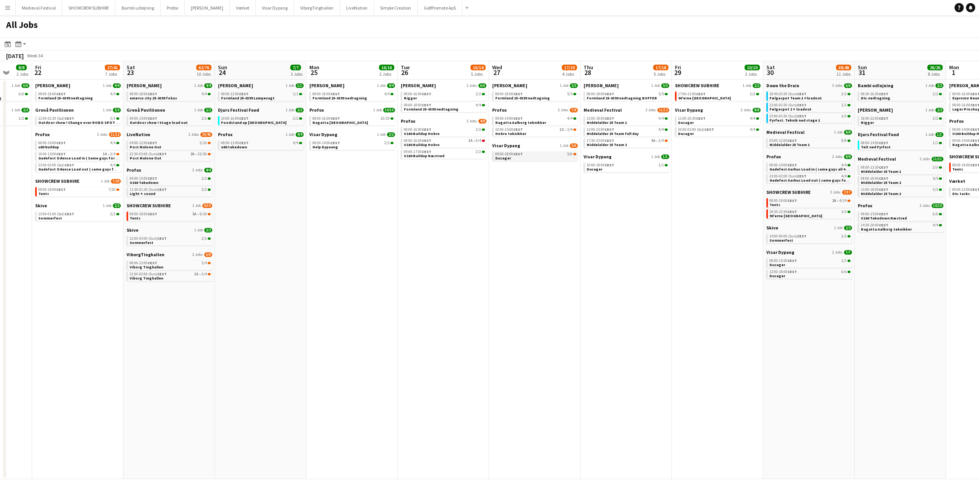
click at [521, 156] on span "CEST" at bounding box center [518, 153] width 10 height 5
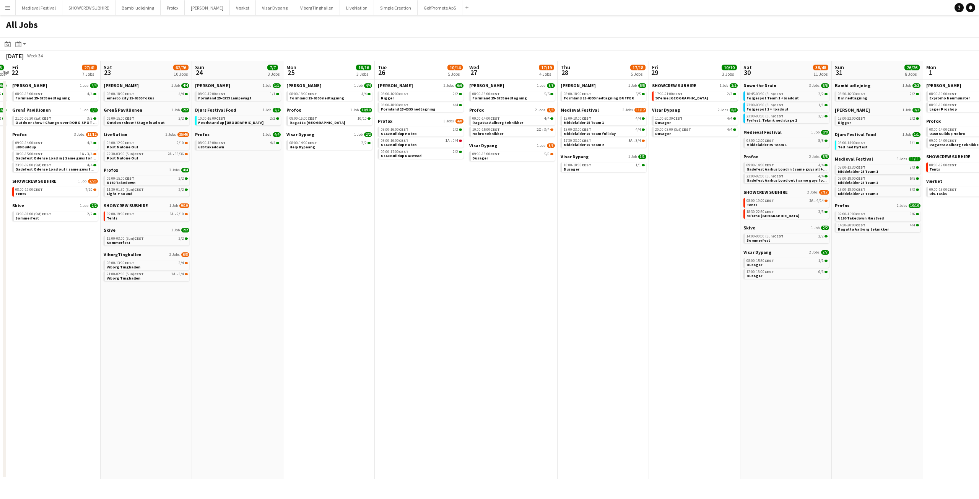
drag, startPoint x: 313, startPoint y: 213, endPoint x: 86, endPoint y: 199, distance: 228.1
click at [87, 199] on app-calendar-viewport "Tue 19 6/6 3 Jobs Wed 20 11/15 5 Jobs Thu 21 8/8 2 Jobs Fri 22 27/41 7 Jobs Sat…" at bounding box center [489, 270] width 979 height 418
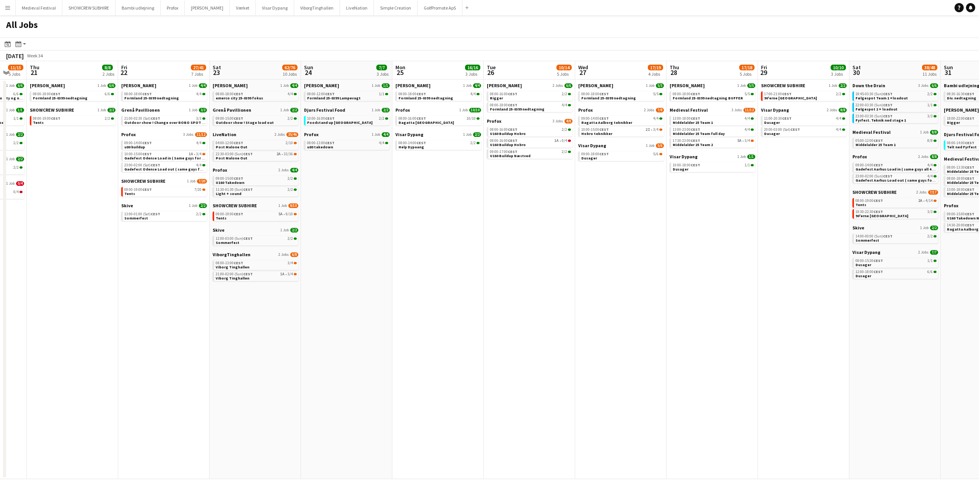
drag, startPoint x: 332, startPoint y: 207, endPoint x: 490, endPoint y: 215, distance: 157.8
click at [502, 215] on app-calendar-viewport "Tue 19 6/6 3 Jobs Wed 20 11/15 5 Jobs Thu 21 8/8 2 Jobs Fri 22 27/41 7 Jobs Sat…" at bounding box center [489, 270] width 979 height 418
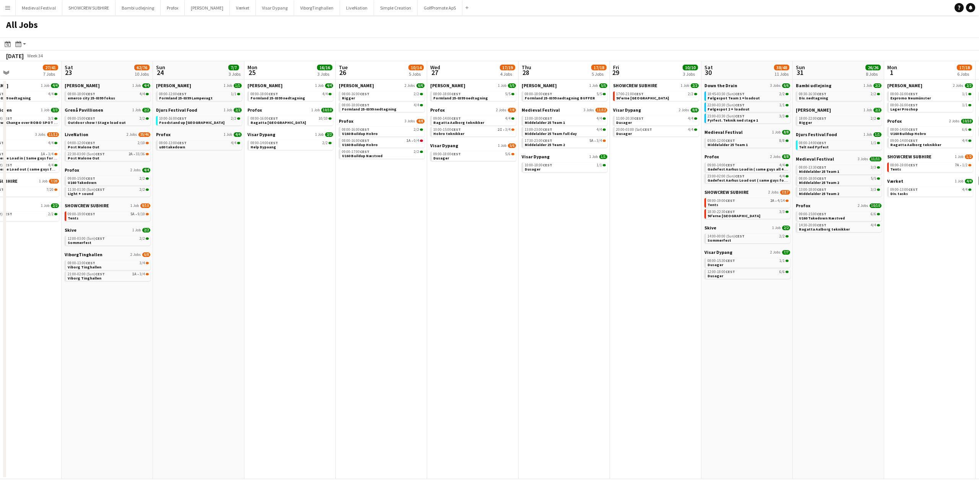
drag, startPoint x: 621, startPoint y: 207, endPoint x: 379, endPoint y: 205, distance: 242.5
click at [396, 208] on app-calendar-viewport "Tue 19 6/6 3 Jobs Wed 20 11/15 5 Jobs Thu 21 8/8 2 Jobs Fri 22 27/41 7 Jobs Sat…" at bounding box center [489, 270] width 979 height 418
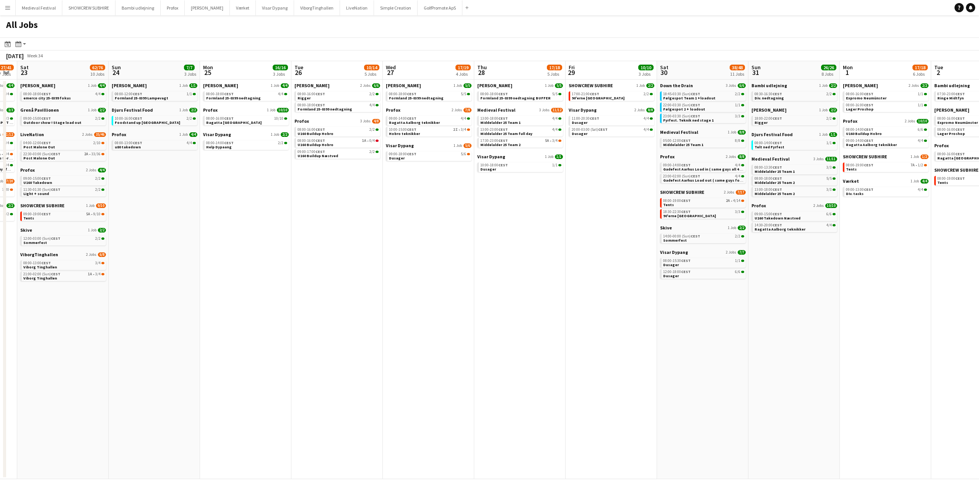
scroll to position [0, 258]
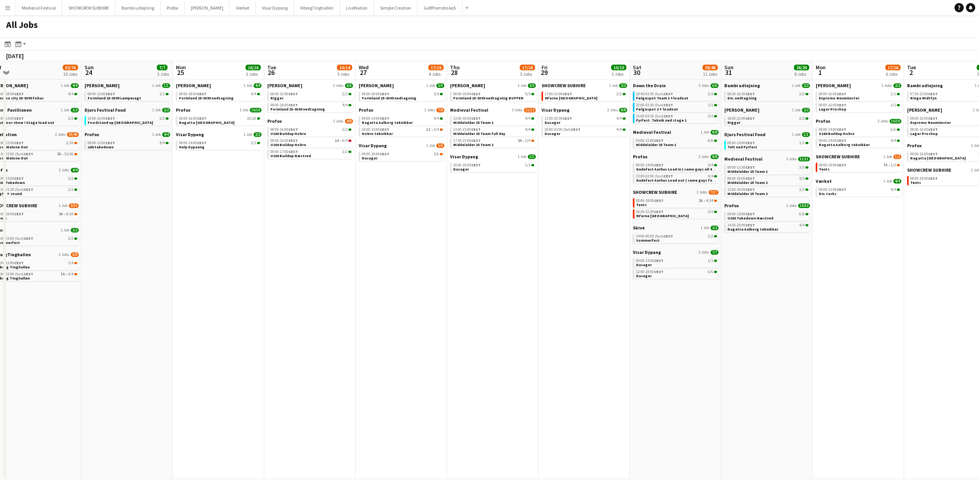
drag, startPoint x: 455, startPoint y: 216, endPoint x: 229, endPoint y: 235, distance: 226.5
click at [234, 235] on app-calendar-viewport "Wed 20 11/15 5 Jobs Thu 21 8/8 2 Jobs Fri 22 27/41 7 Jobs Sat 23 62/76 10 Jobs …" at bounding box center [489, 270] width 979 height 418
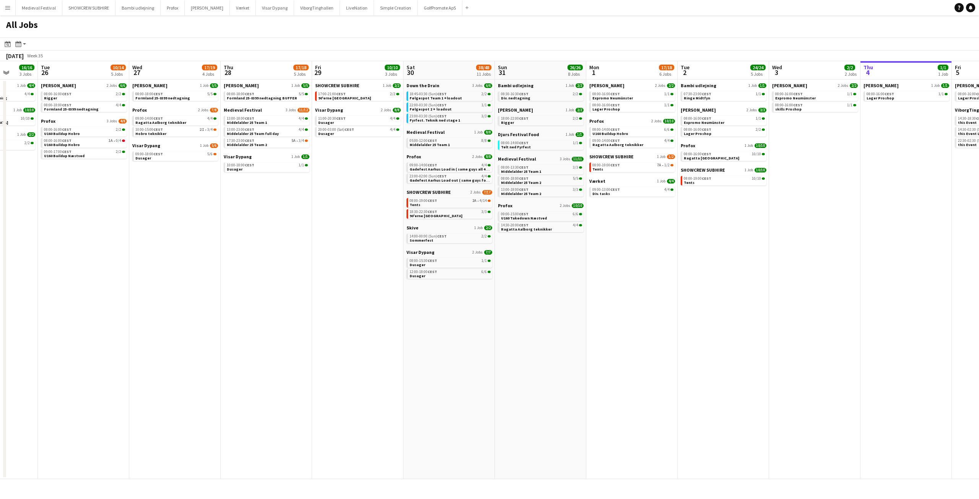
scroll to position [0, 213]
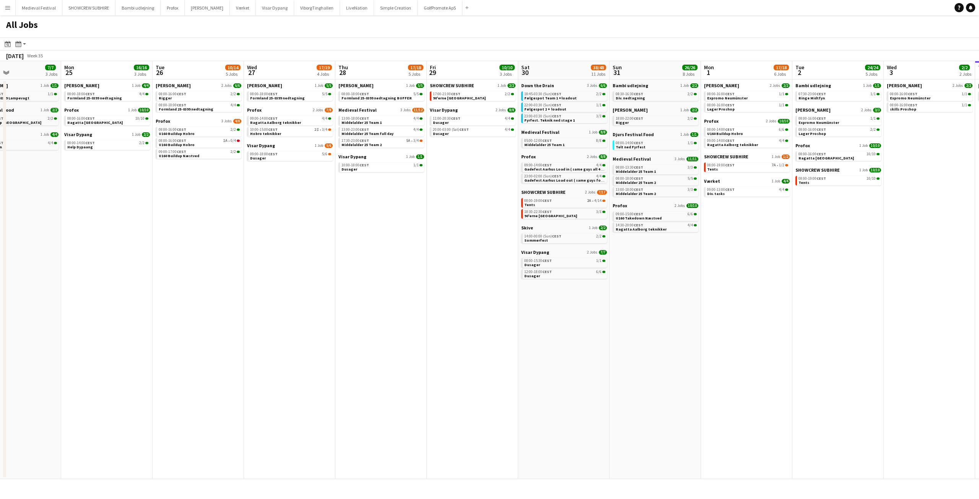
drag, startPoint x: 706, startPoint y: 285, endPoint x: 602, endPoint y: 292, distance: 104.3
click at [602, 292] on app-calendar-viewport "Fri 22 27/41 7 Jobs Sat 23 62/76 10 Jobs Sun 24 7/7 3 Jobs Mon 25 16/16 3 Jobs …" at bounding box center [489, 270] width 979 height 418
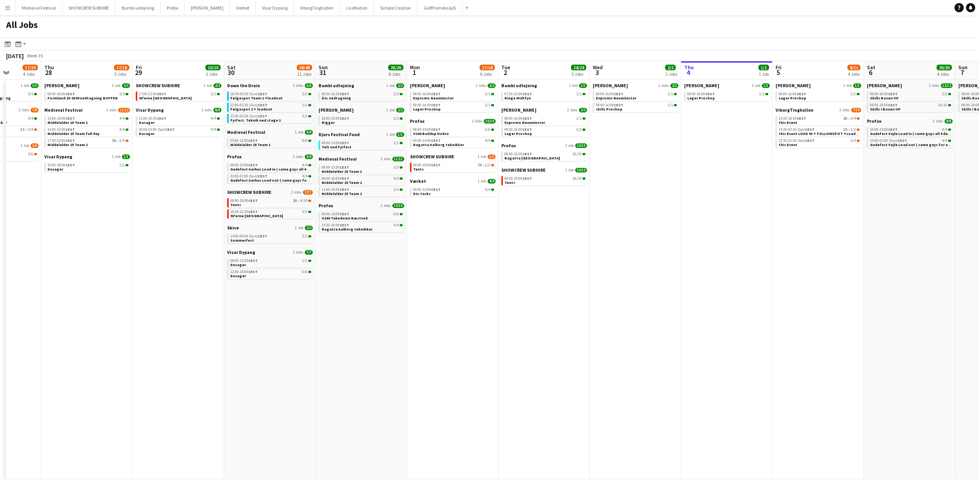
scroll to position [0, 325]
drag, startPoint x: 612, startPoint y: 268, endPoint x: 525, endPoint y: 273, distance: 87.0
click at [525, 273] on app-calendar-viewport "Sun 24 7/7 3 Jobs Mon 25 16/16 3 Jobs Tue 26 10/14 5 Jobs Wed 27 17/19 4 Jobs T…" at bounding box center [489, 270] width 979 height 418
click at [525, 273] on app-date-cell "Bambi udlejning 1 Job 1/1 07:30-23:00 CEST 1/1 Ringe Midtfyn Danny Black Luna 2…" at bounding box center [543, 280] width 91 height 400
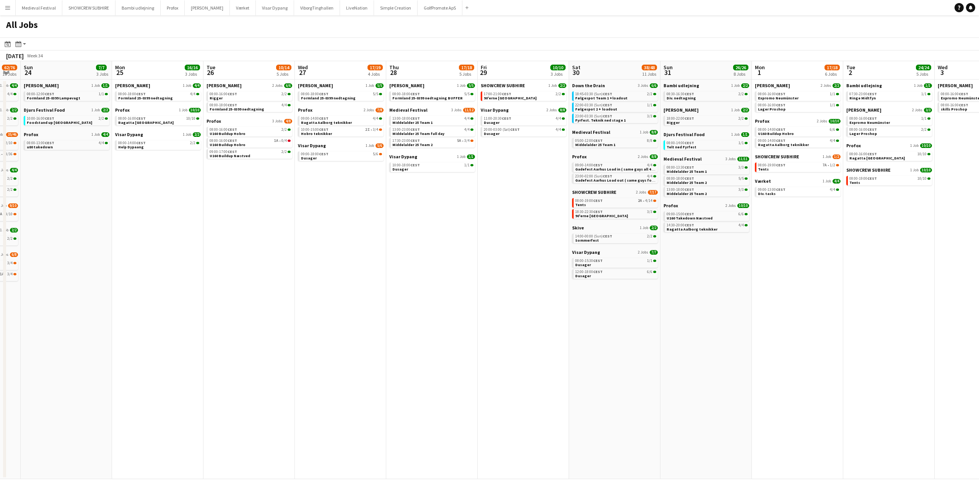
drag, startPoint x: 794, startPoint y: 265, endPoint x: 505, endPoint y: 276, distance: 289.4
click at [686, 290] on app-calendar-viewport "Fri 22 27/41 7 Jobs Sat 23 62/76 10 Jobs Sun 24 7/7 3 Jobs Mon 25 16/16 3 Jobs …" at bounding box center [489, 270] width 979 height 418
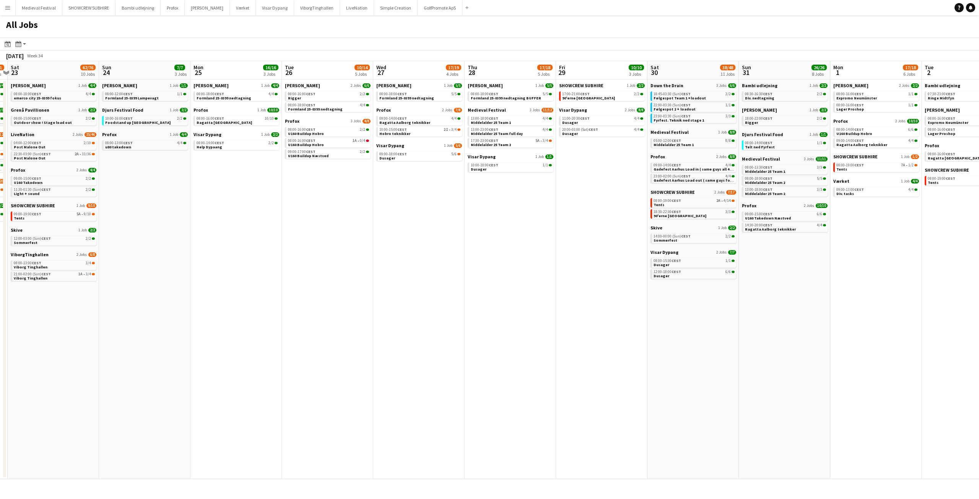
drag, startPoint x: 573, startPoint y: 285, endPoint x: 660, endPoint y: 290, distance: 87.0
click at [660, 290] on app-calendar-viewport "Wed 20 11/15 5 Jobs Thu 21 8/8 2 Jobs Fri 22 27/41 7 Jobs Sat 23 62/76 10 Jobs …" at bounding box center [489, 270] width 979 height 418
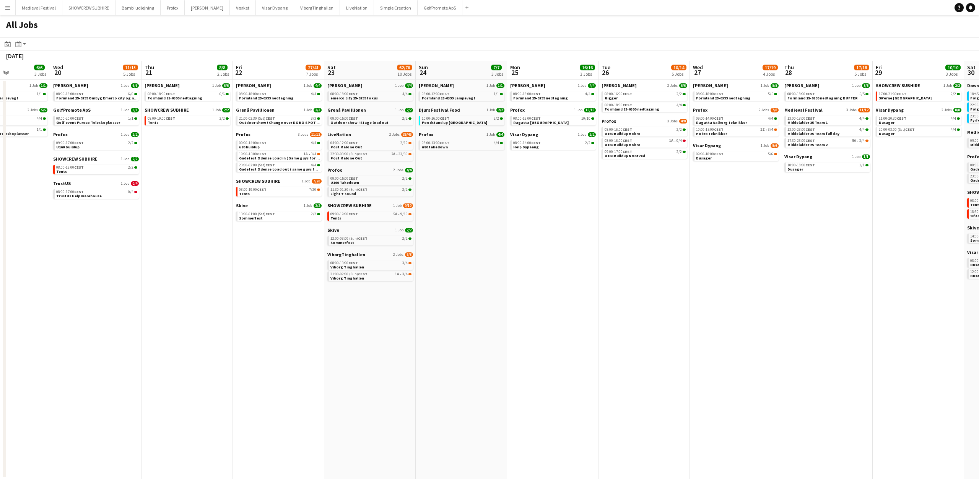
drag, startPoint x: 445, startPoint y: 273, endPoint x: 679, endPoint y: 294, distance: 234.7
click at [678, 294] on app-calendar-viewport "Sun 17 12/13 4 Jobs Mon 18 14/14 4 Jobs Tue 19 6/6 3 Jobs Wed 20 11/15 5 Jobs T…" at bounding box center [489, 270] width 979 height 418
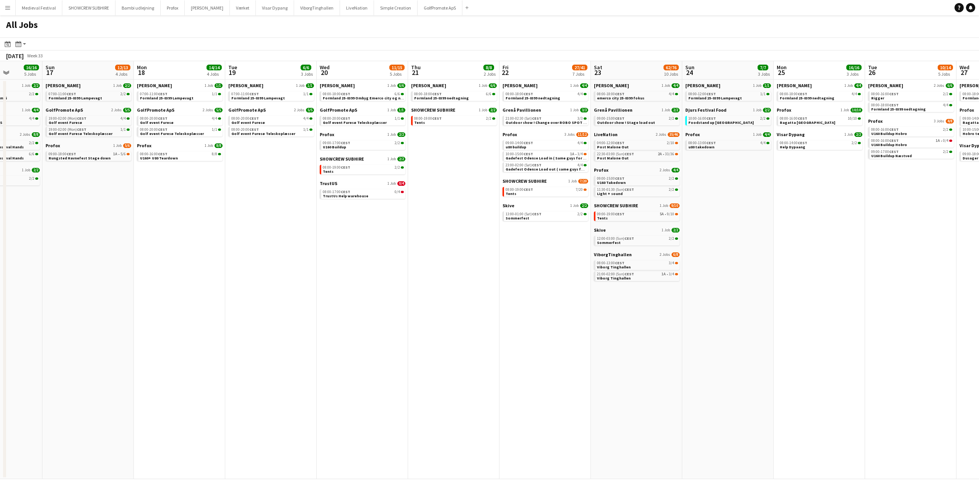
drag, startPoint x: 400, startPoint y: 272, endPoint x: 666, endPoint y: 293, distance: 266.7
click at [667, 292] on app-calendar-viewport "Thu 14 19/19 4 Jobs Fri 15 20/21 3 Jobs Sat 16 16/16 5 Jobs Sun 17 12/13 4 Jobs…" at bounding box center [489, 270] width 979 height 418
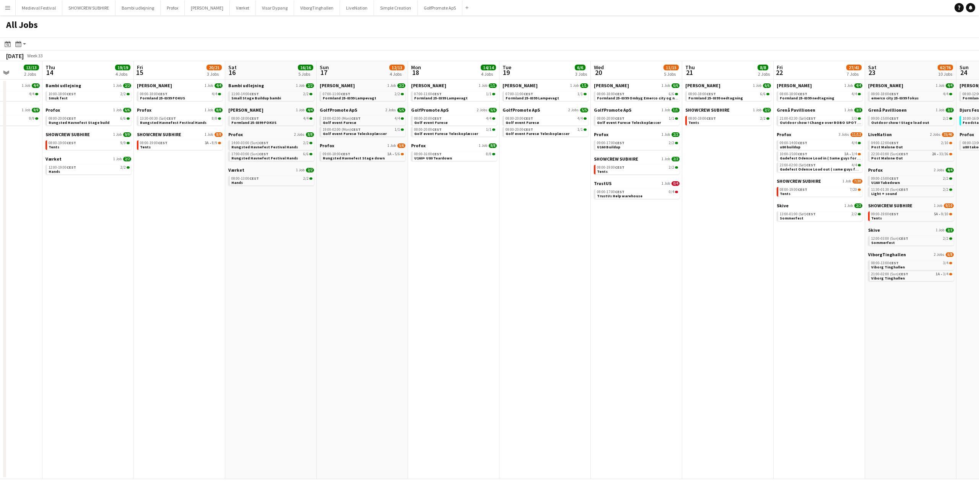
scroll to position [0, 226]
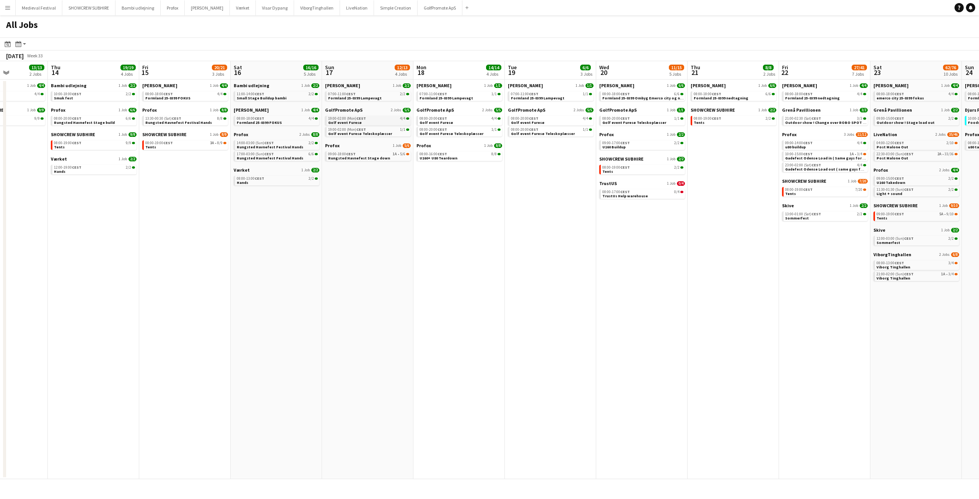
click at [363, 118] on span "CEST" at bounding box center [362, 118] width 10 height 5
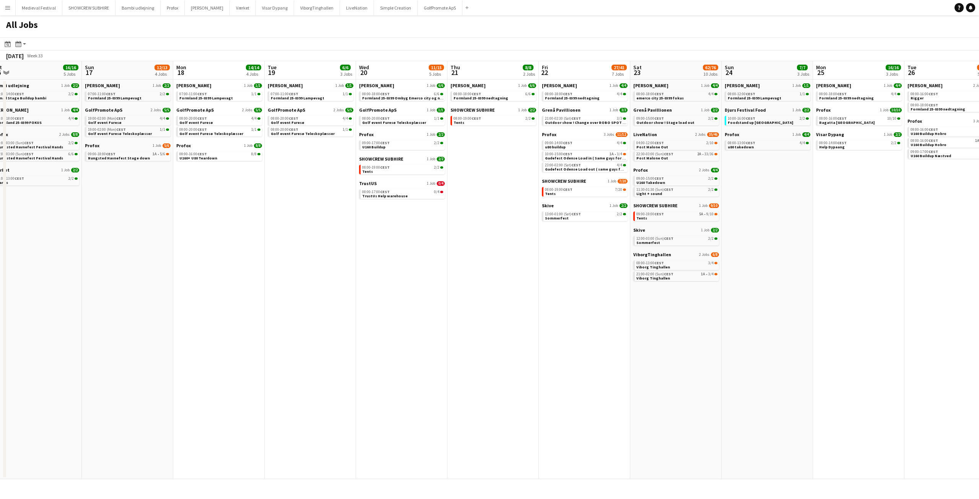
drag, startPoint x: 703, startPoint y: 293, endPoint x: 334, endPoint y: 292, distance: 369.9
click at [347, 291] on app-calendar-viewport "Wed 13 13/13 2 Jobs Thu 14 19/19 4 Jobs Fri 15 20/21 3 Jobs Sat 16 16/16 5 Jobs…" at bounding box center [489, 270] width 979 height 418
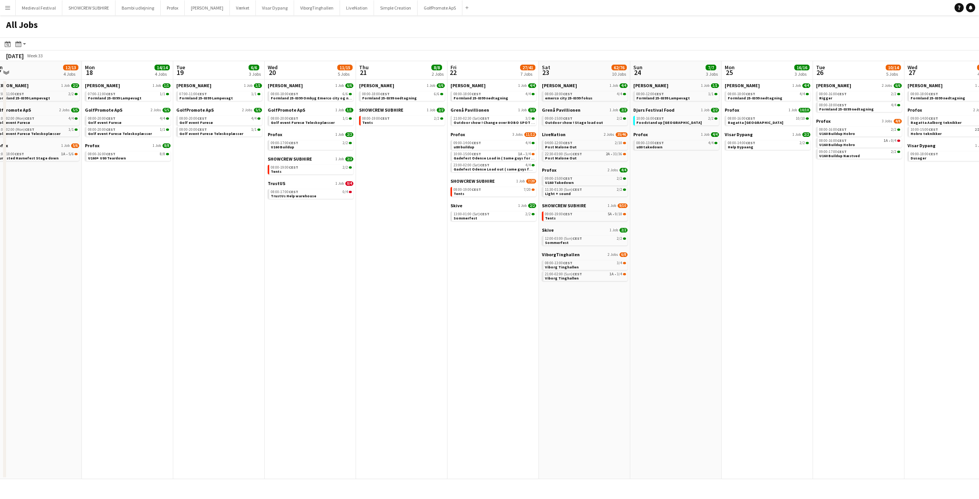
scroll to position [0, 309]
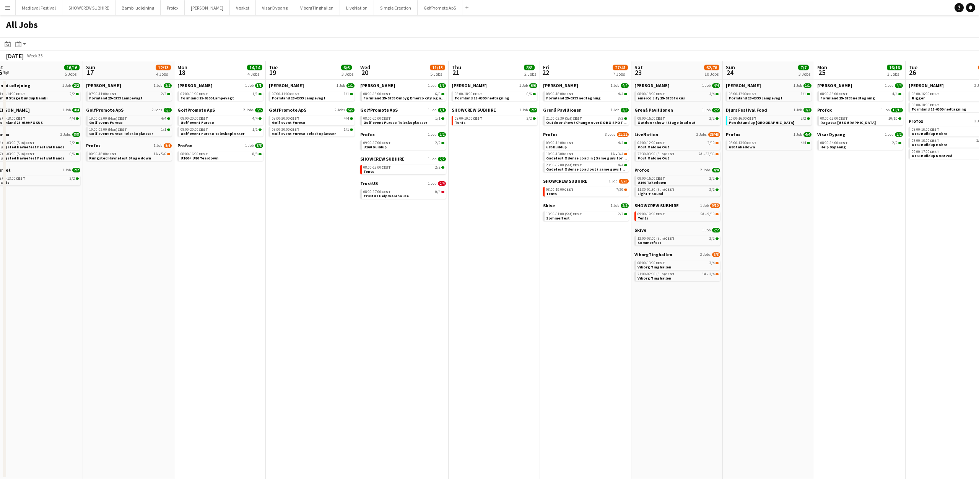
drag, startPoint x: 400, startPoint y: 277, endPoint x: 669, endPoint y: 301, distance: 270.3
click at [670, 299] on app-calendar-viewport "Thu 14 19/19 4 Jobs Fri 15 20/21 3 Jobs Sat 16 16/16 5 Jobs Sun 17 12/13 4 Jobs…" at bounding box center [489, 270] width 979 height 418
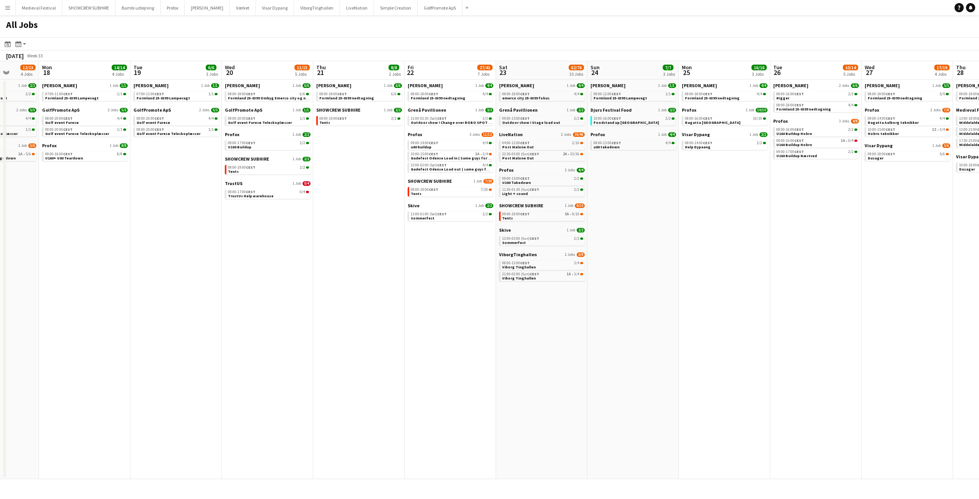
drag, startPoint x: 457, startPoint y: 294, endPoint x: 327, endPoint y: 292, distance: 129.3
click at [322, 293] on app-calendar-viewport "Thu 14 19/19 4 Jobs Fri 15 20/21 3 Jobs Sat 16 16/16 5 Jobs Sun 17 12/13 4 Jobs…" at bounding box center [489, 270] width 979 height 418
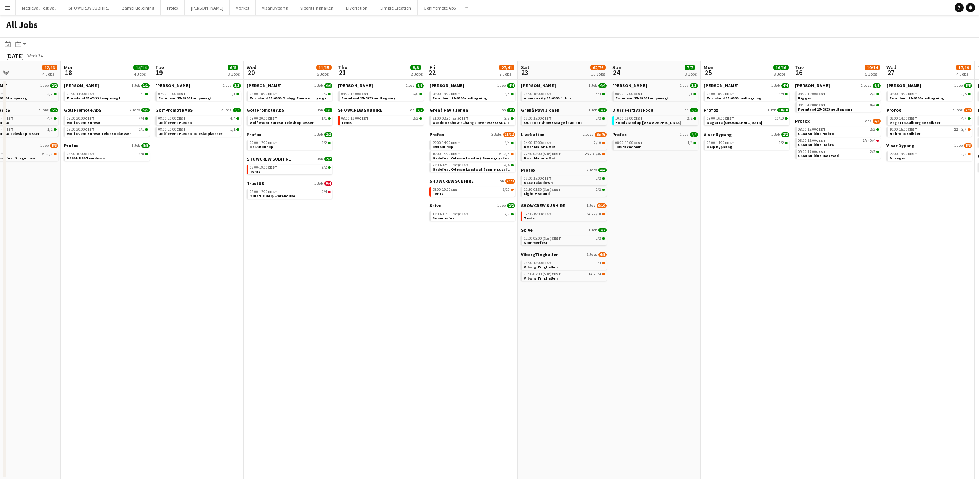
drag, startPoint x: 653, startPoint y: 301, endPoint x: 425, endPoint y: 293, distance: 228.2
click at [425, 293] on app-calendar-viewport "Fri 15 20/21 3 Jobs Sat 16 16/16 5 Jobs Sun 17 12/13 4 Jobs Mon 18 14/14 4 Jobs…" at bounding box center [489, 270] width 979 height 418
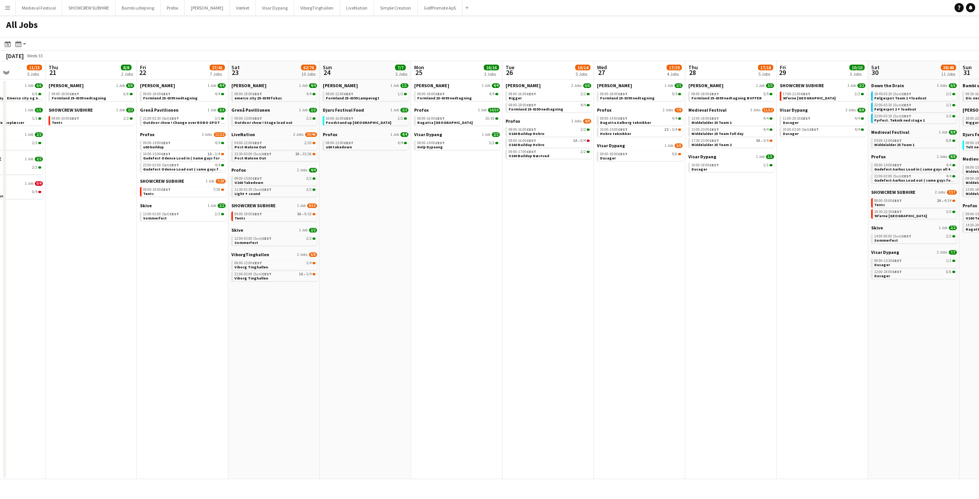
drag, startPoint x: 491, startPoint y: 287, endPoint x: 443, endPoint y: 287, distance: 48.2
click at [443, 287] on app-calendar-viewport "Sun 17 12/13 4 Jobs Mon 18 14/14 4 Jobs Tue 19 6/6 3 Jobs Wed 20 11/15 5 Jobs T…" at bounding box center [489, 270] width 979 height 418
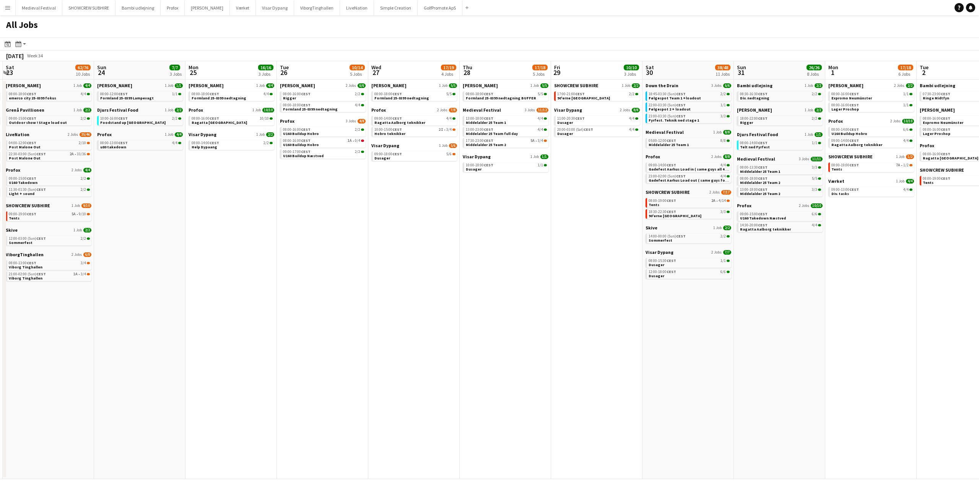
drag, startPoint x: 524, startPoint y: 294, endPoint x: 387, endPoint y: 282, distance: 138.2
click at [383, 283] on app-calendar-viewport "Wed 20 11/15 5 Jobs Thu 21 8/8 2 Jobs Fri 22 27/41 7 Jobs Sat 23 62/76 10 Jobs …" at bounding box center [489, 270] width 979 height 418
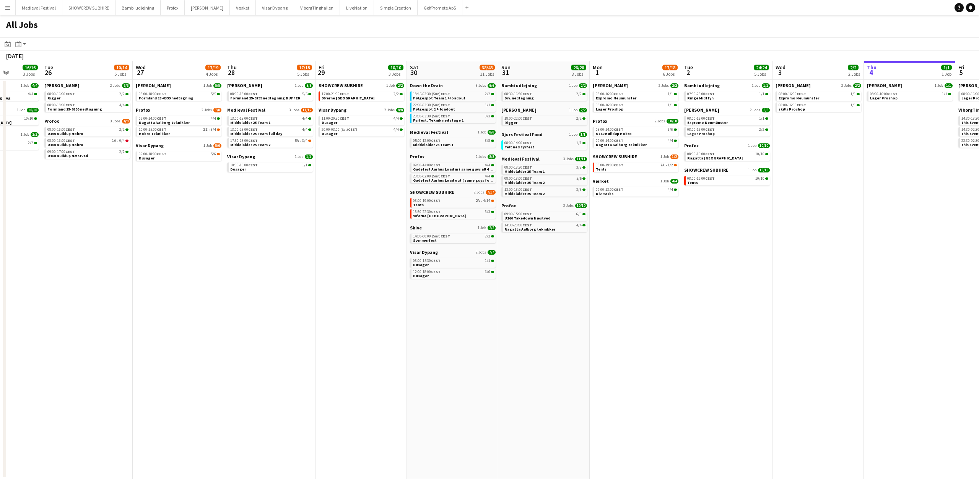
scroll to position [0, 266]
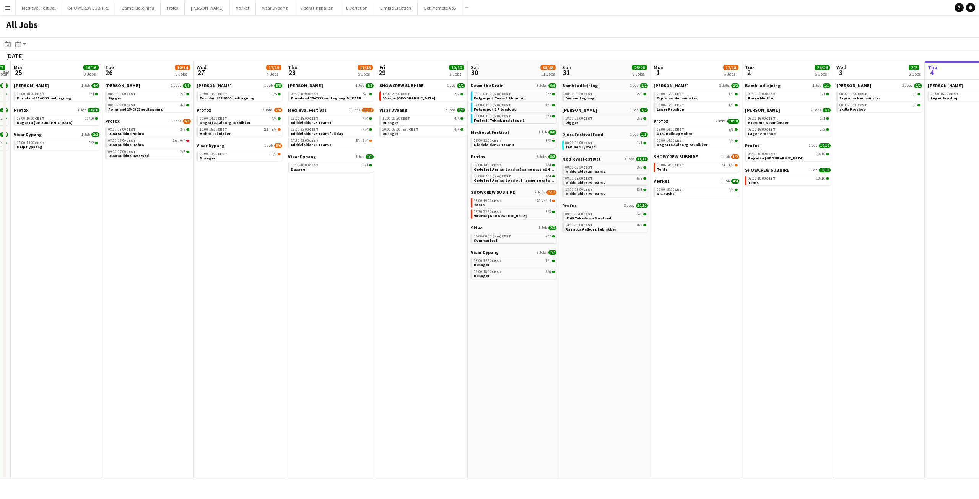
drag, startPoint x: 698, startPoint y: 288, endPoint x: 591, endPoint y: 281, distance: 107.4
click at [594, 282] on app-calendar-viewport "Fri 22 27/41 7 Jobs Sat 23 62/76 10 Jobs Sun 24 7/7 3 Jobs Mon 25 16/16 3 Jobs …" at bounding box center [489, 270] width 979 height 418
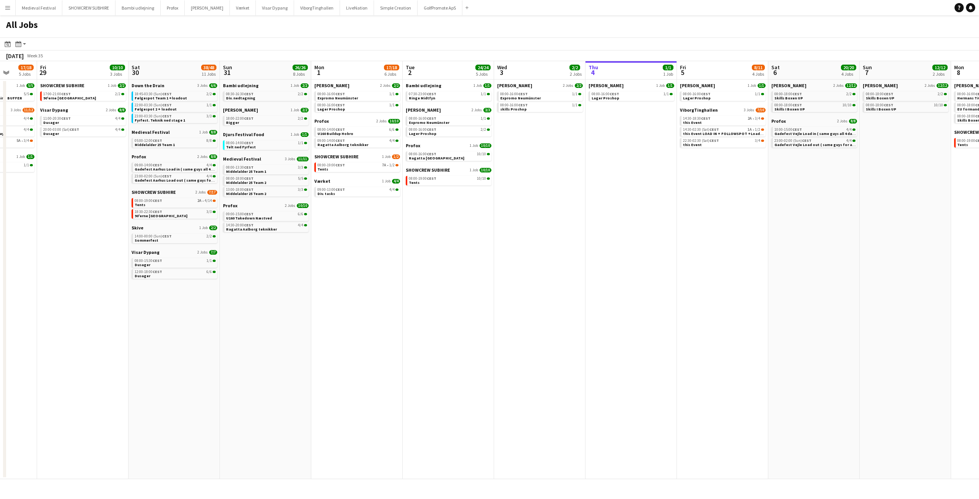
drag, startPoint x: 683, startPoint y: 239, endPoint x: 501, endPoint y: 277, distance: 185.5
click at [515, 285] on app-calendar-viewport "Mon 25 16/16 3 Jobs Tue 26 10/14 5 Jobs Wed 27 17/19 4 Jobs Thu 28 17/18 5 Jobs…" at bounding box center [489, 270] width 979 height 418
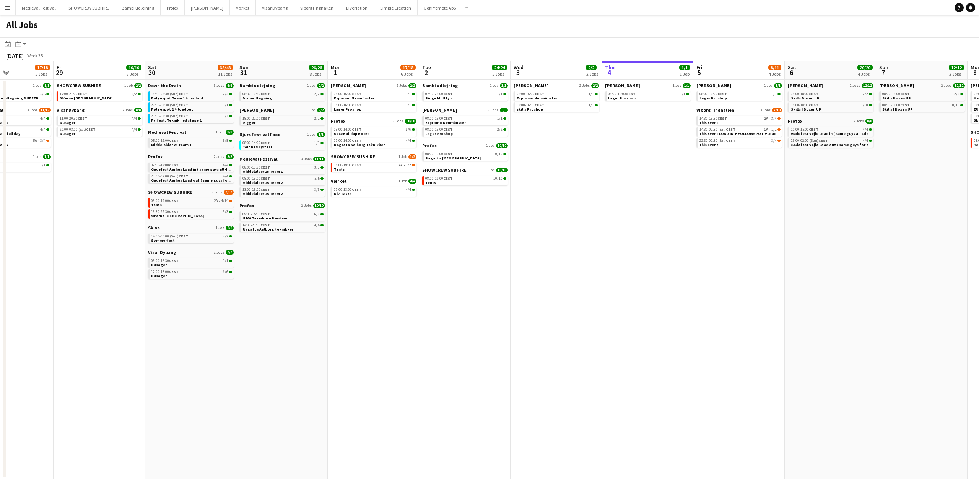
drag, startPoint x: 615, startPoint y: 229, endPoint x: 487, endPoint y: 200, distance: 132.1
click at [511, 218] on app-calendar-viewport "Mon 25 16/16 3 Jobs Tue 26 10/14 5 Jobs Wed 27 17/19 4 Jobs Thu 28 17/18 5 Jobs…" at bounding box center [489, 270] width 979 height 418
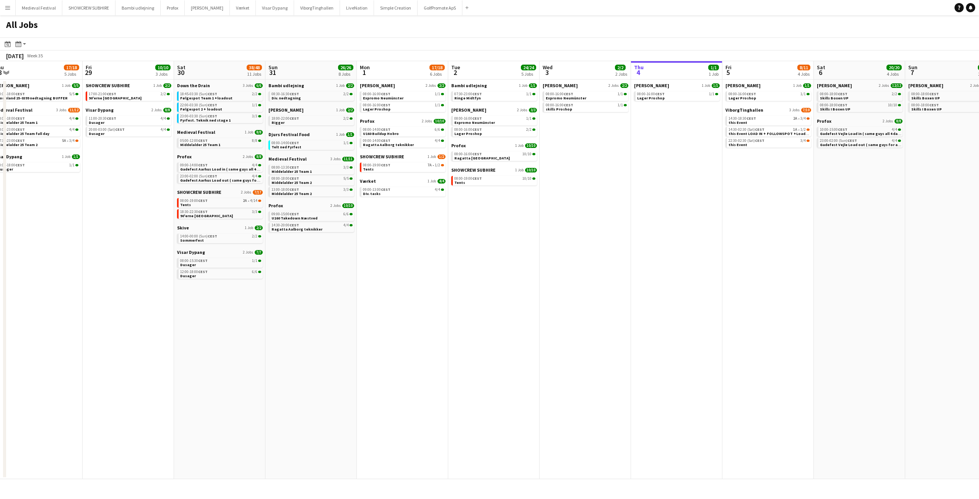
scroll to position [0, 159]
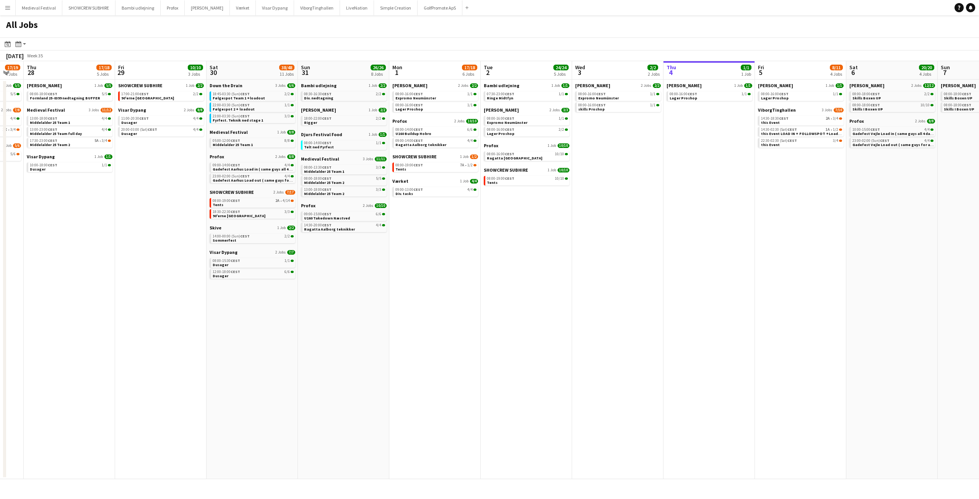
drag, startPoint x: 333, startPoint y: 224, endPoint x: 438, endPoint y: 236, distance: 106.3
click at [438, 236] on app-calendar-viewport "Tue 26 10/14 5 Jobs Wed 27 17/19 4 Jobs Thu 28 17/18 5 Jobs Fri 29 10/10 3 Jobs…" at bounding box center [489, 270] width 979 height 418
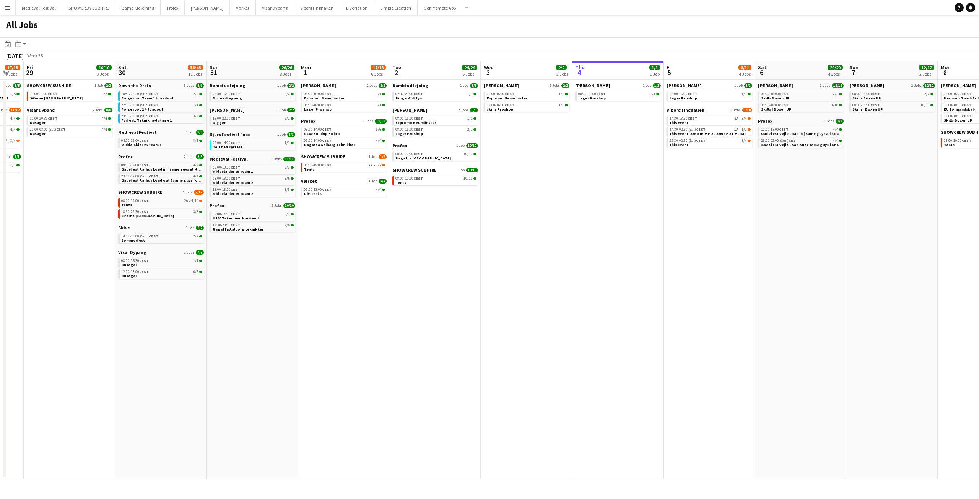
drag, startPoint x: 682, startPoint y: 169, endPoint x: 584, endPoint y: 173, distance: 98.0
click at [588, 174] on app-calendar-viewport "Tue 26 10/14 5 Jobs Wed 27 17/19 4 Jobs Thu 28 17/18 5 Jobs Fri 29 10/10 3 Jobs…" at bounding box center [489, 270] width 979 height 418
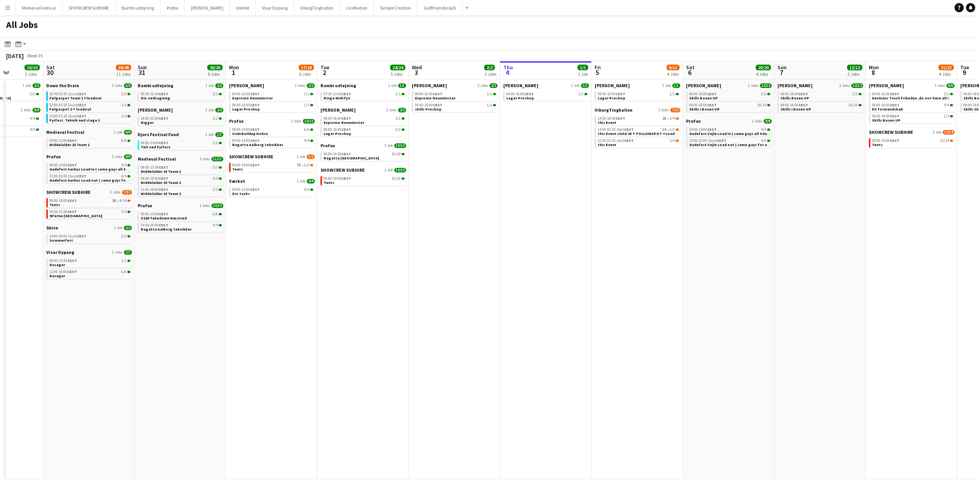
drag, startPoint x: 714, startPoint y: 174, endPoint x: 593, endPoint y: 189, distance: 121.3
click at [600, 187] on app-calendar-viewport "Tue 26 10/14 5 Jobs Wed 27 17/19 4 Jobs Thu 28 17/18 5 Jobs Fri 29 10/10 3 Jobs…" at bounding box center [489, 270] width 979 height 418
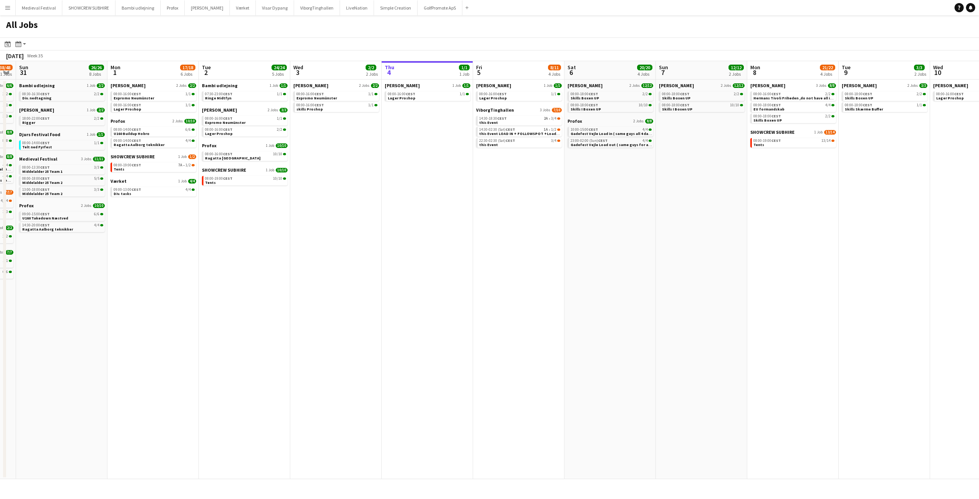
drag, startPoint x: 705, startPoint y: 185, endPoint x: 625, endPoint y: 187, distance: 79.2
click at [625, 187] on app-calendar-viewport "Thu 28 17/18 5 Jobs Fri 29 10/10 3 Jobs Sat 30 38/48 11 Jobs Sun 31 26/26 8 Job…" at bounding box center [489, 270] width 979 height 418
drag, startPoint x: 450, startPoint y: 177, endPoint x: 694, endPoint y: 207, distance: 245.5
click at [694, 207] on app-calendar-viewport "Thu 28 17/18 5 Jobs Fri 29 10/10 3 Jobs Sat 30 38/48 11 Jobs Sun 31 26/26 8 Job…" at bounding box center [489, 270] width 979 height 418
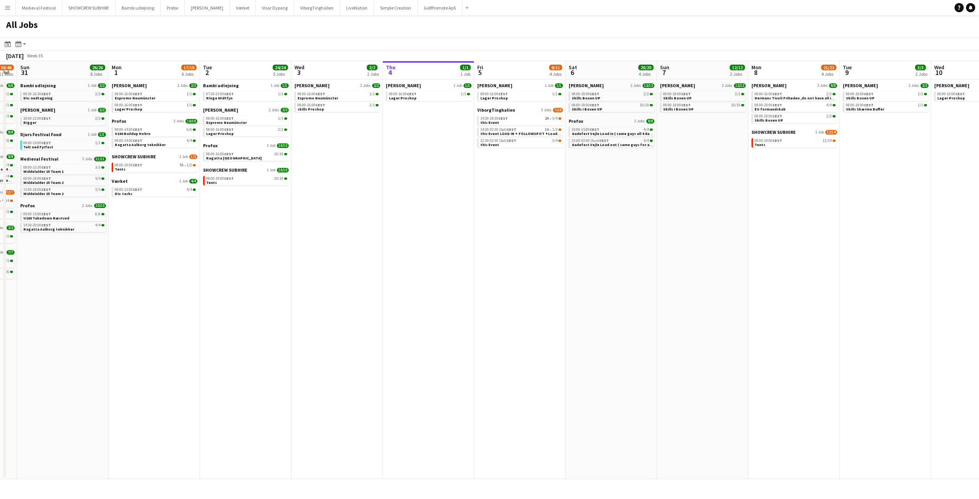
scroll to position [0, 205]
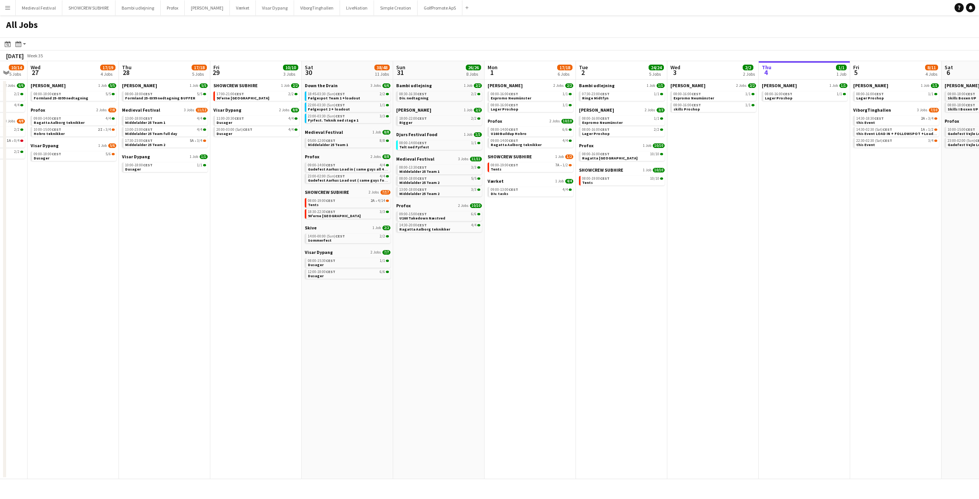
drag, startPoint x: 665, startPoint y: 178, endPoint x: 682, endPoint y: 179, distance: 17.6
click at [684, 181] on app-calendar-viewport "Mon 25 16/16 3 Jobs Tue 26 10/14 5 Jobs Wed 27 17/19 4 Jobs Thu 28 17/18 5 Jobs…" at bounding box center [489, 270] width 979 height 418
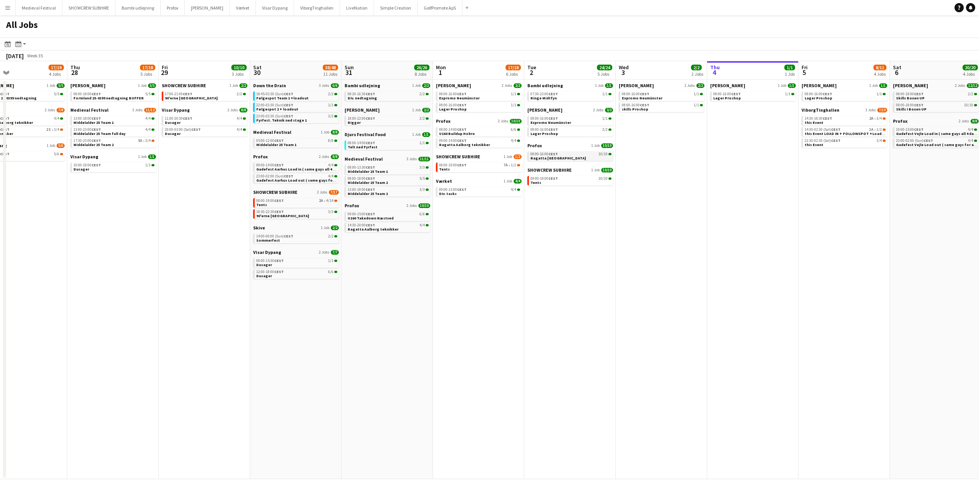
click at [551, 155] on span "CEST" at bounding box center [554, 153] width 10 height 5
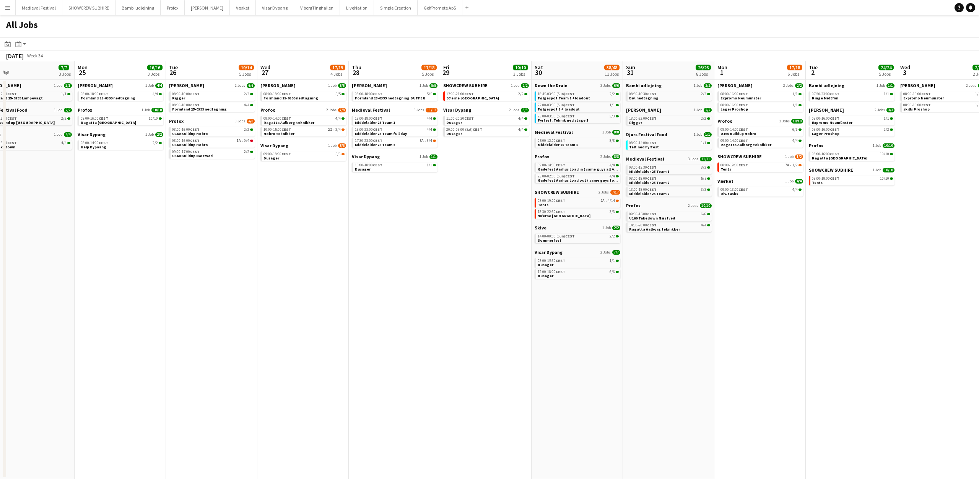
drag, startPoint x: 117, startPoint y: 183, endPoint x: 393, endPoint y: 205, distance: 277.4
click at [497, 218] on app-calendar-viewport "Fri 22 27/41 7 Jobs Sat 23 62/76 10 Jobs Sun 24 7/7 3 Jobs Mon 25 16/16 3 Jobs …" at bounding box center [489, 270] width 979 height 418
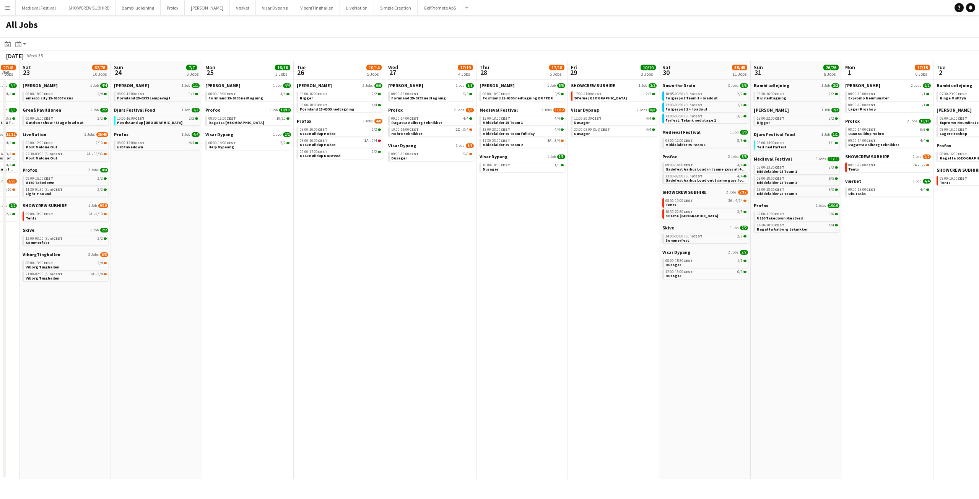
drag, startPoint x: 314, startPoint y: 211, endPoint x: 513, endPoint y: 225, distance: 199.4
click at [515, 225] on app-calendar-viewport "Thu 21 8/8 2 Jobs Fri 22 27/41 7 Jobs Sat 23 62/76 10 Jobs Sun 24 7/7 3 Jobs Mo…" at bounding box center [489, 270] width 979 height 418
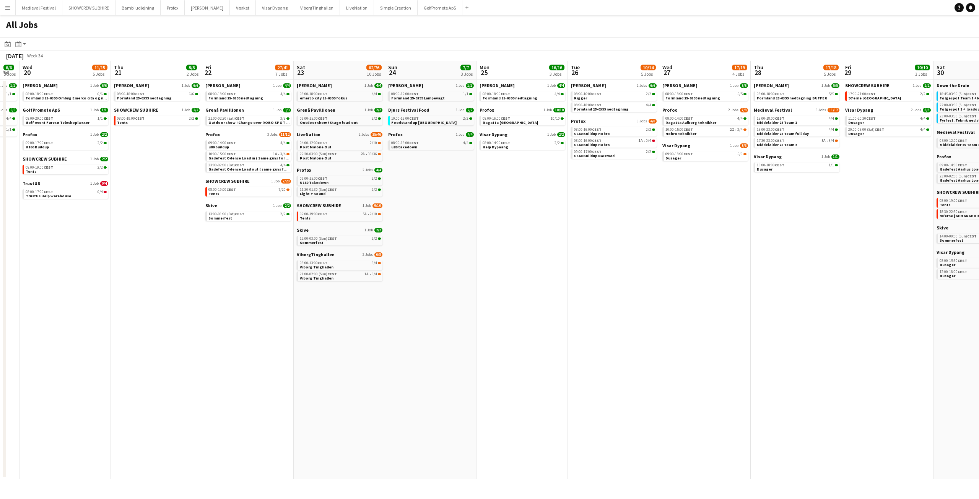
scroll to position [0, 211]
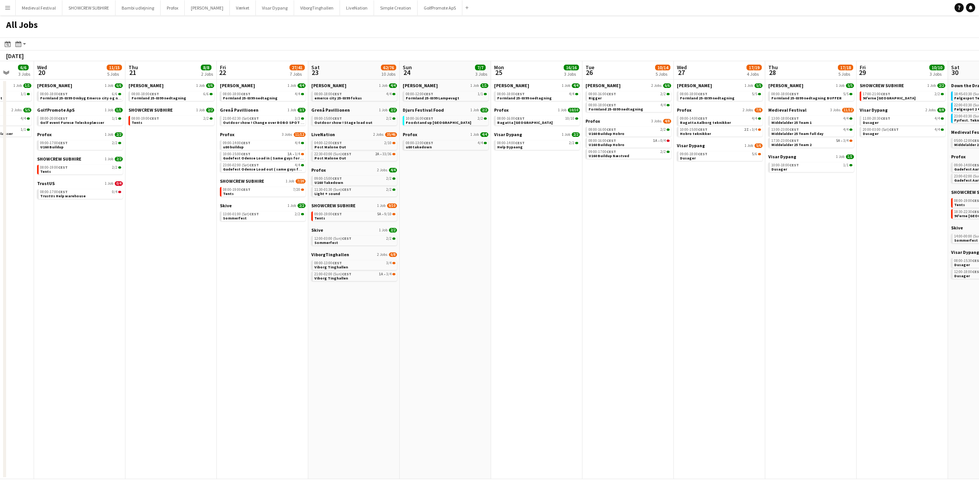
drag, startPoint x: 350, startPoint y: 167, endPoint x: 602, endPoint y: 188, distance: 253.0
click at [601, 188] on app-calendar-viewport "Mon 18 14/14 4 Jobs Tue 19 6/6 3 Jobs Wed 20 11/15 5 Jobs Thu 21 8/8 2 Jobs Fri…" at bounding box center [489, 270] width 979 height 418
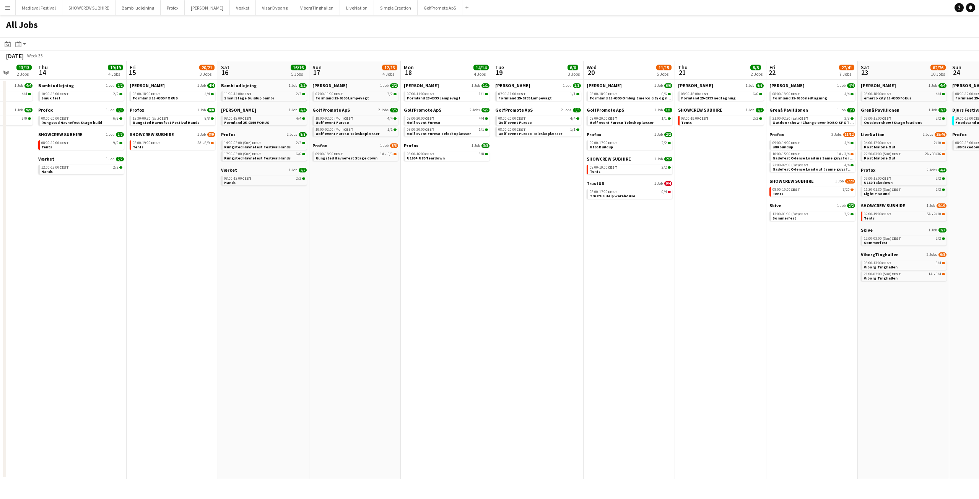
drag, startPoint x: 272, startPoint y: 193, endPoint x: 550, endPoint y: 229, distance: 280.4
click at [556, 231] on app-calendar-viewport "Tue 12 7/7 2 Jobs Wed 13 13/13 2 Jobs Thu 14 19/19 4 Jobs Fri 15 20/21 3 Jobs S…" at bounding box center [489, 270] width 979 height 418
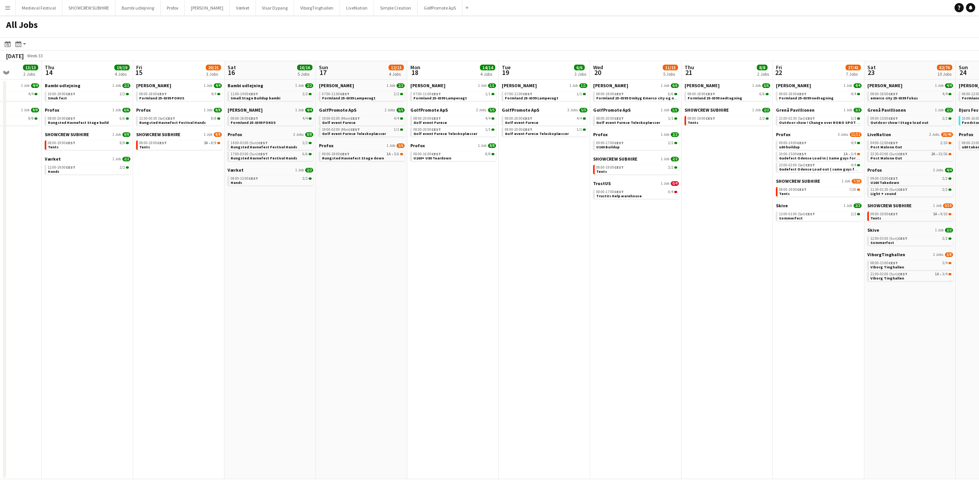
drag, startPoint x: 231, startPoint y: 222, endPoint x: 447, endPoint y: 217, distance: 215.8
click at [493, 237] on app-calendar-viewport "Mon 11 1/1 1 Job Tue 12 7/7 2 Jobs Wed 13 13/13 2 Jobs Thu 14 19/19 4 Jobs Fri …" at bounding box center [489, 270] width 979 height 418
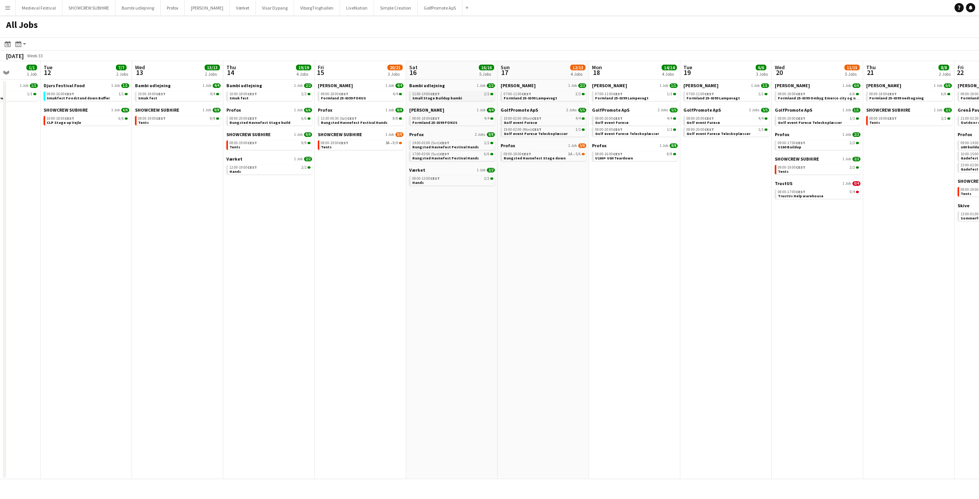
click at [435, 96] on span "Small Stage Buildup bambi" at bounding box center [437, 98] width 50 height 5
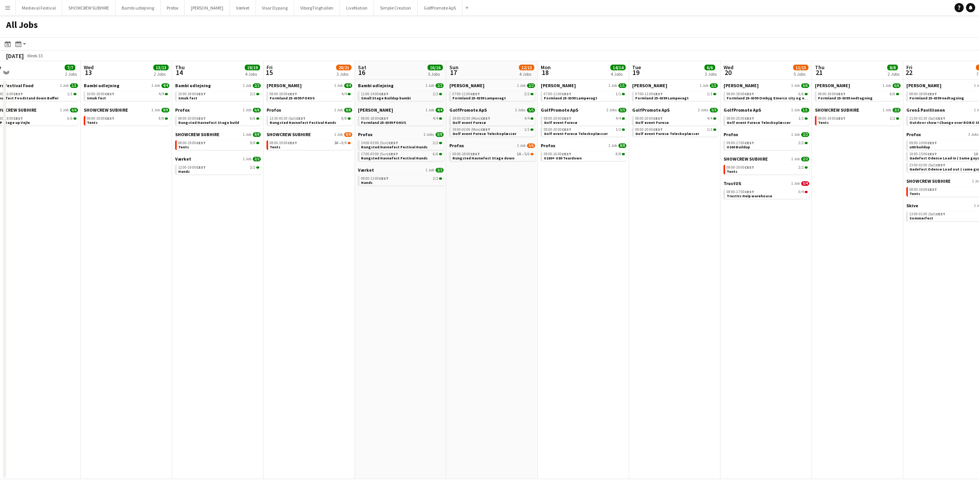
scroll to position [0, 252]
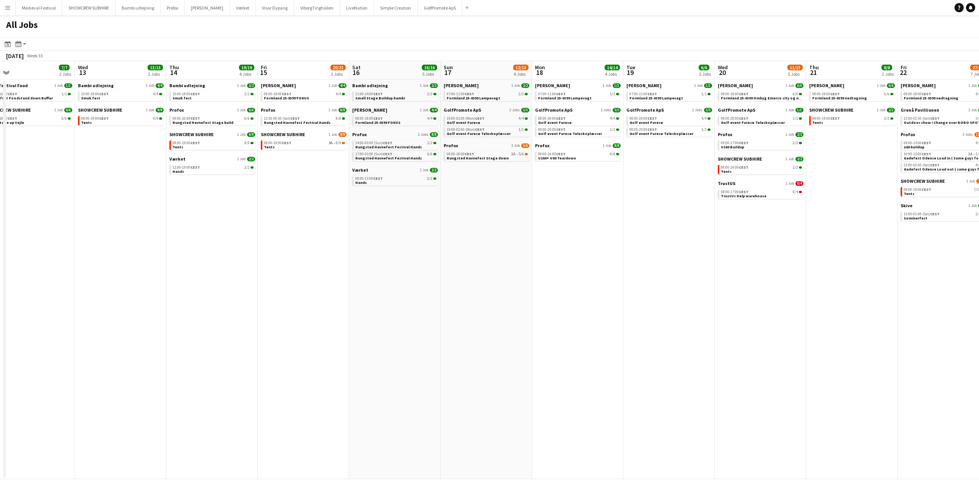
drag, startPoint x: 670, startPoint y: 234, endPoint x: 284, endPoint y: 246, distance: 386.2
click at [289, 247] on app-calendar-viewport "Sat 9 6/6 1 Job Sun 10 1/1 1 Job Mon 11 1/1 1 Job Tue 12 7/7 2 Jobs Wed 13 13/1…" at bounding box center [489, 270] width 979 height 418
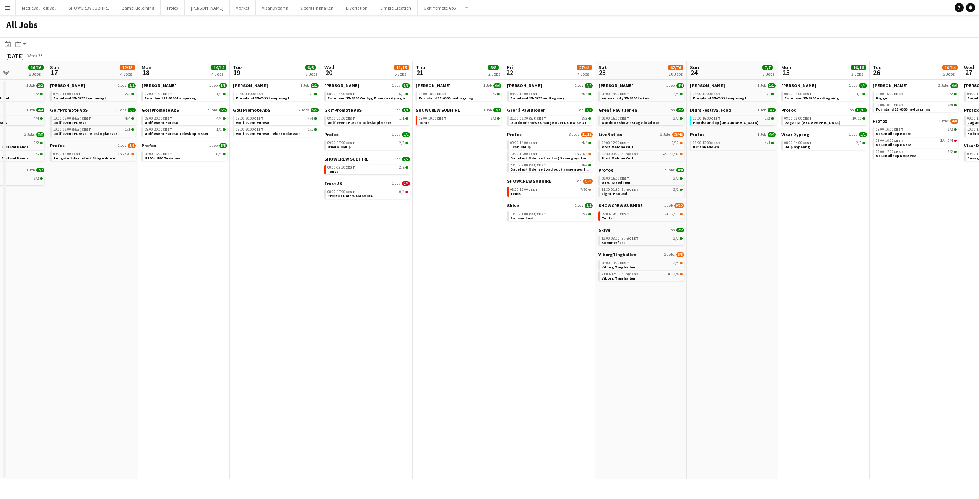
drag, startPoint x: 506, startPoint y: 164, endPoint x: 436, endPoint y: 186, distance: 73.3
click at [436, 186] on app-calendar-viewport "Wed 13 13/13 2 Jobs Thu 14 19/19 4 Jobs Fri 15 20/21 3 Jobs Sat 16 16/16 5 Jobs…" at bounding box center [489, 270] width 979 height 418
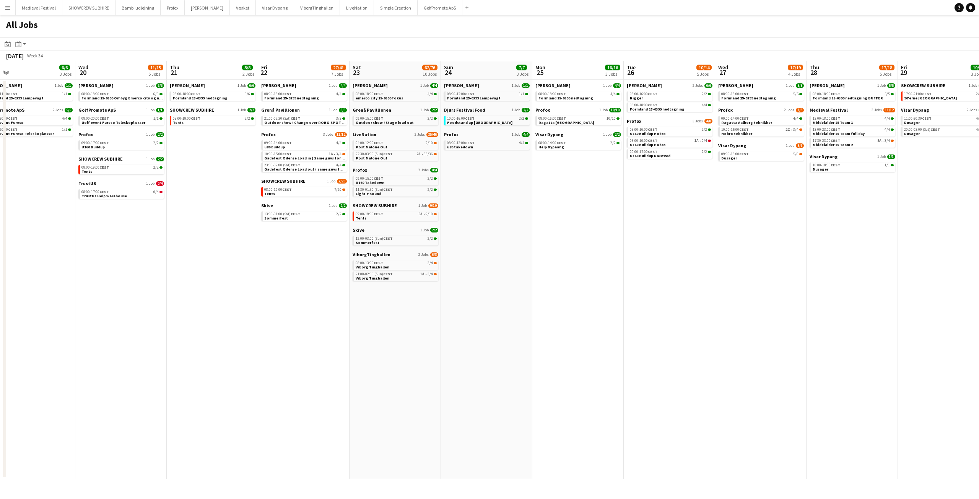
drag, startPoint x: 739, startPoint y: 147, endPoint x: 497, endPoint y: 176, distance: 244.3
click at [497, 176] on app-calendar-viewport "Sat 16 16/16 5 Jobs Sun 17 12/13 4 Jobs Mon 18 14/14 4 Jobs Tue 19 6/6 3 Jobs W…" at bounding box center [489, 270] width 979 height 418
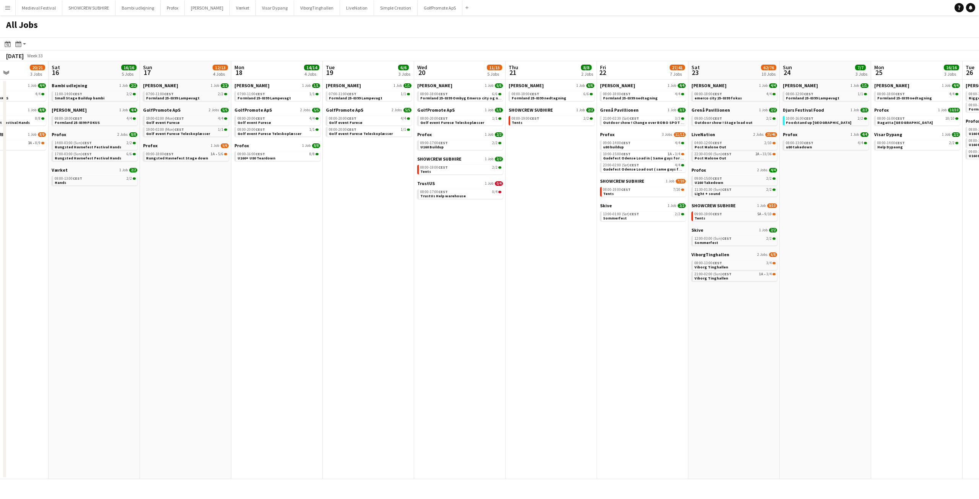
drag, startPoint x: 608, startPoint y: 220, endPoint x: 718, endPoint y: 224, distance: 109.5
click at [845, 225] on app-calendar-viewport "Wed 13 13/13 2 Jobs Thu 14 19/19 4 Jobs Fri 15 20/21 3 Jobs Sat 16 16/16 5 Jobs…" at bounding box center [489, 270] width 979 height 418
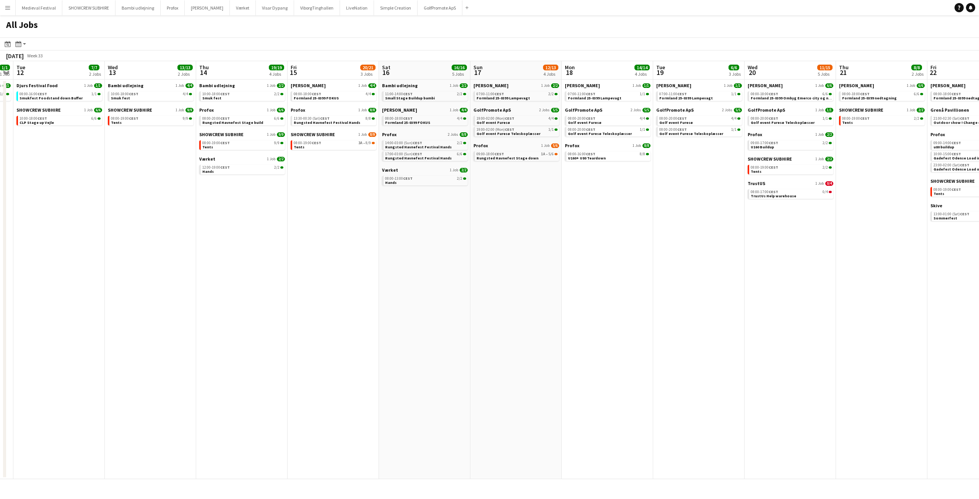
scroll to position [0, 236]
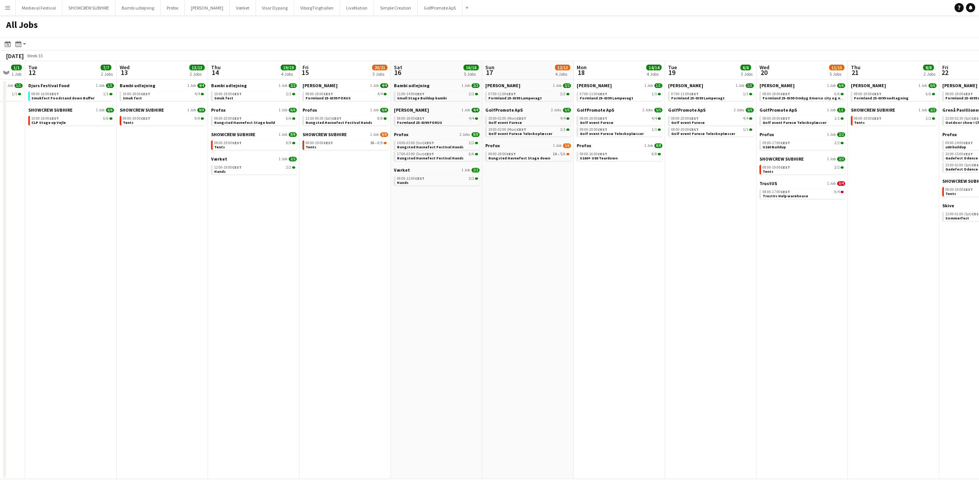
drag, startPoint x: 544, startPoint y: 217, endPoint x: 405, endPoint y: 205, distance: 139.0
click at [408, 205] on app-calendar-viewport "Sat 9 6/6 1 Job Sun 10 1/1 1 Job Mon 11 1/1 1 Job Tue 12 7/7 2 Jobs Wed 13 13/1…" at bounding box center [489, 270] width 979 height 418
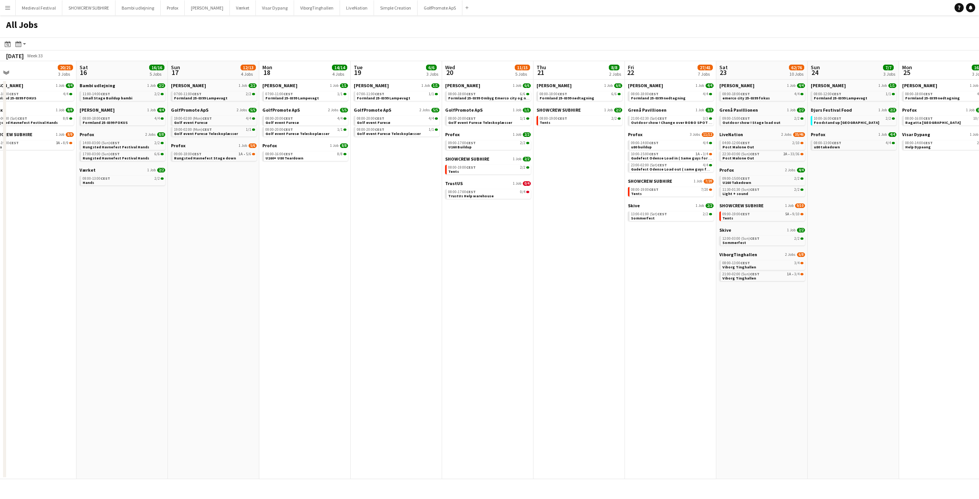
drag, startPoint x: 399, startPoint y: 199, endPoint x: 159, endPoint y: 207, distance: 240.0
click at [167, 207] on app-calendar-viewport "Tue 12 7/7 2 Jobs Wed 13 13/13 2 Jobs Thu 14 19/19 4 Jobs Fri 15 20/21 3 Jobs S…" at bounding box center [489, 270] width 979 height 418
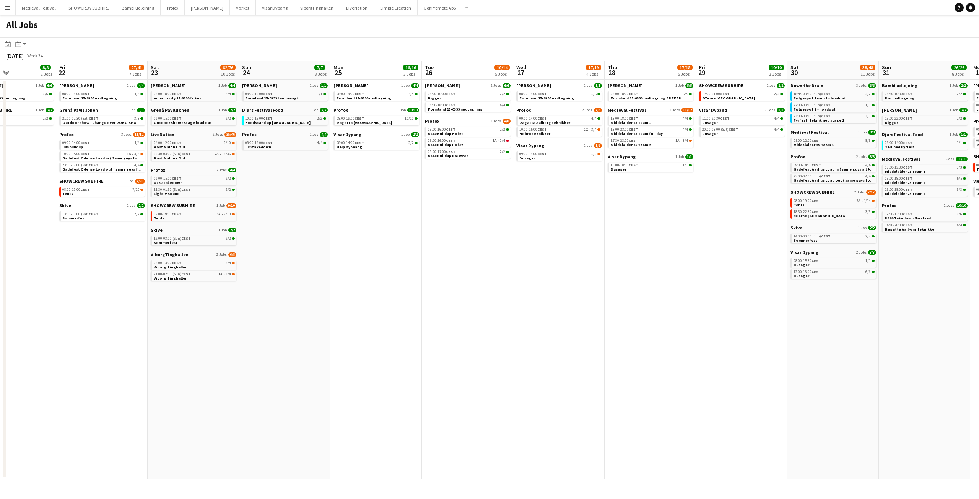
scroll to position [0, 304]
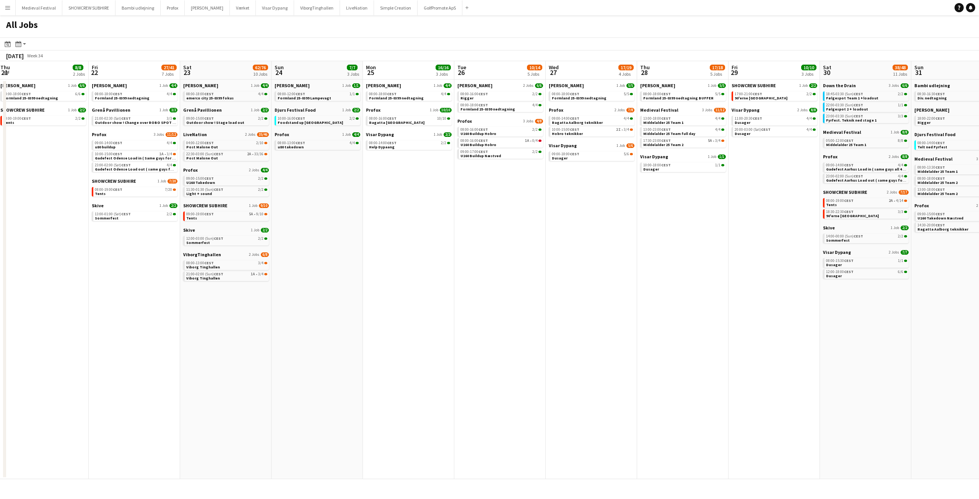
drag, startPoint x: 745, startPoint y: 216, endPoint x: 378, endPoint y: 220, distance: 366.9
click at [391, 221] on app-calendar-viewport "Mon 18 14/14 4 Jobs Tue 19 6/6 3 Jobs Wed 20 11/15 5 Jobs Thu 21 8/8 2 Jobs Fri…" at bounding box center [489, 270] width 979 height 418
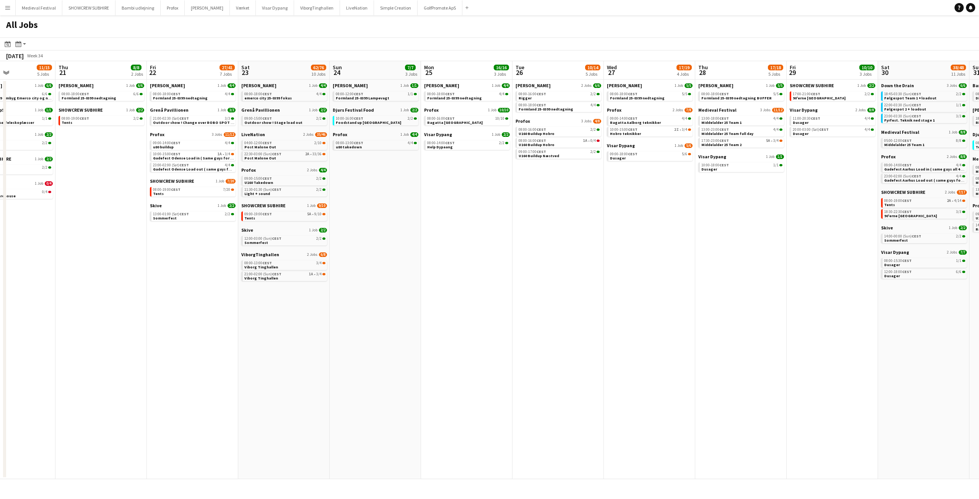
drag, startPoint x: 382, startPoint y: 249, endPoint x: 562, endPoint y: 274, distance: 181.1
click at [557, 272] on app-calendar-viewport "Mon 18 14/14 4 Jobs Tue 19 6/6 3 Jobs Wed 20 11/15 5 Jobs Thu 21 8/8 2 Jobs Fri…" at bounding box center [489, 270] width 979 height 418
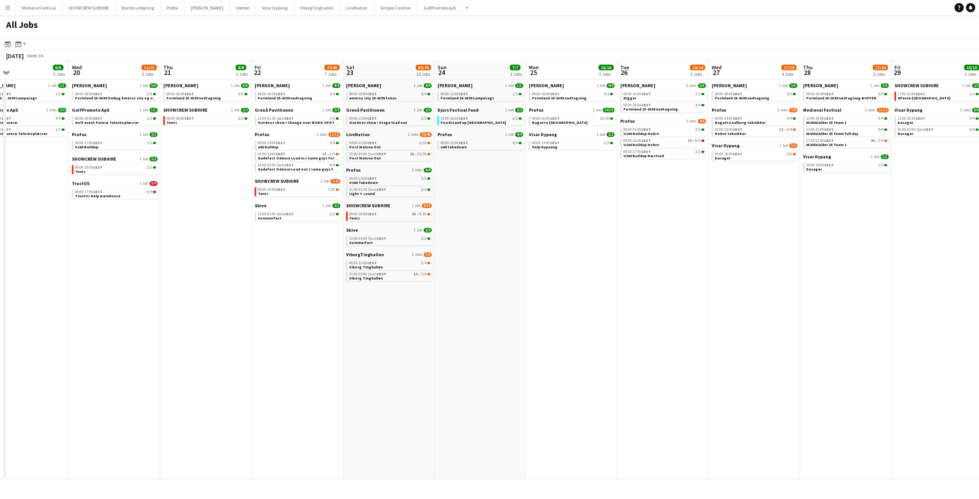
click at [488, 237] on app-date-cell "Danny Black Luna 1 Job 1/1 08:00-12:00 CEST 1/1 Formland 25-0399 Lampevagt Djur…" at bounding box center [480, 280] width 91 height 400
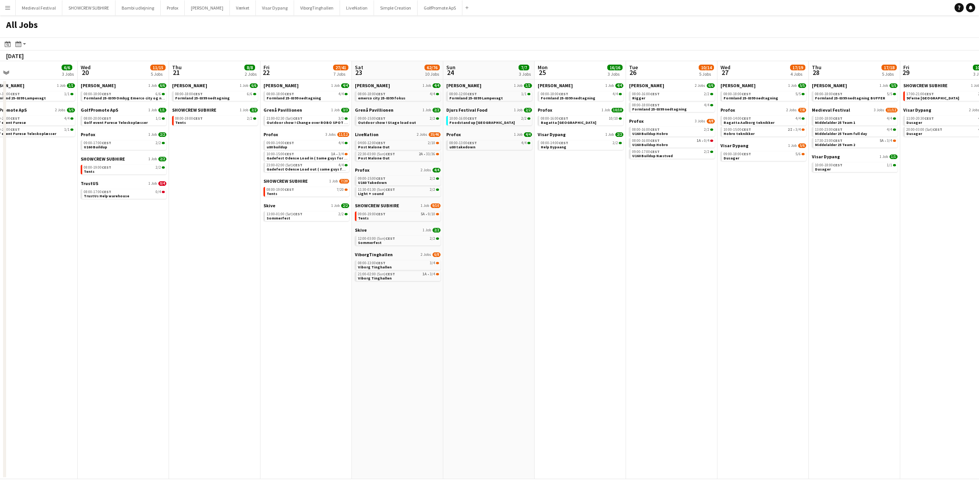
drag, startPoint x: 498, startPoint y: 259, endPoint x: 692, endPoint y: 265, distance: 194.4
click at [690, 266] on app-calendar-viewport "Sun 17 12/13 4 Jobs Mon 18 14/14 4 Jobs Tue 19 6/6 3 Jobs Wed 20 11/15 5 Jobs T…" at bounding box center [489, 270] width 979 height 418
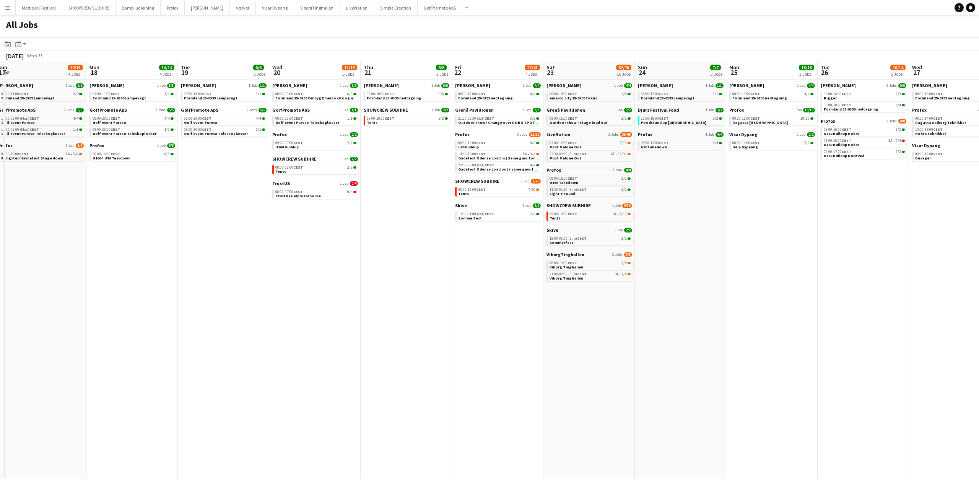
drag, startPoint x: 311, startPoint y: 276, endPoint x: 646, endPoint y: 288, distance: 334.9
click at [703, 292] on app-calendar-viewport "Fri 15 20/21 3 Jobs Sat 16 16/16 5 Jobs Sun 17 12/13 4 Jobs Mon 18 14/14 4 Jobs…" at bounding box center [489, 270] width 979 height 418
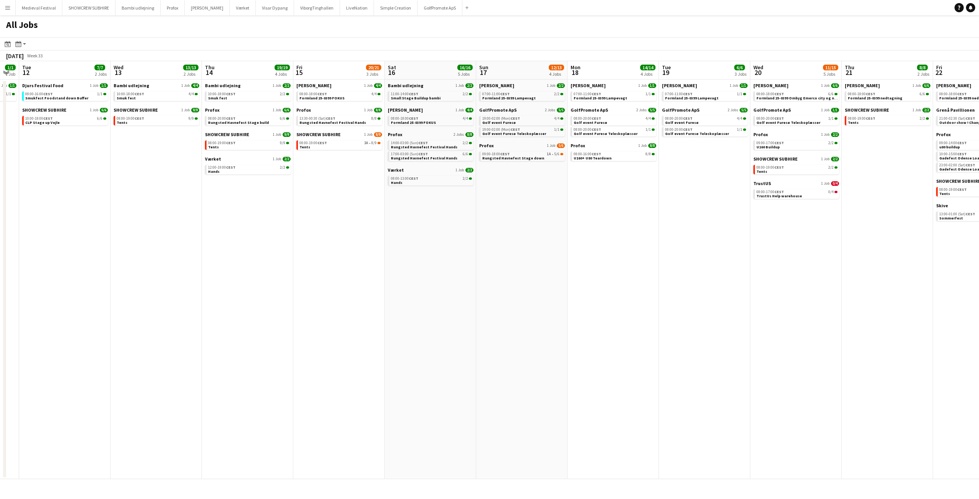
scroll to position [0, 239]
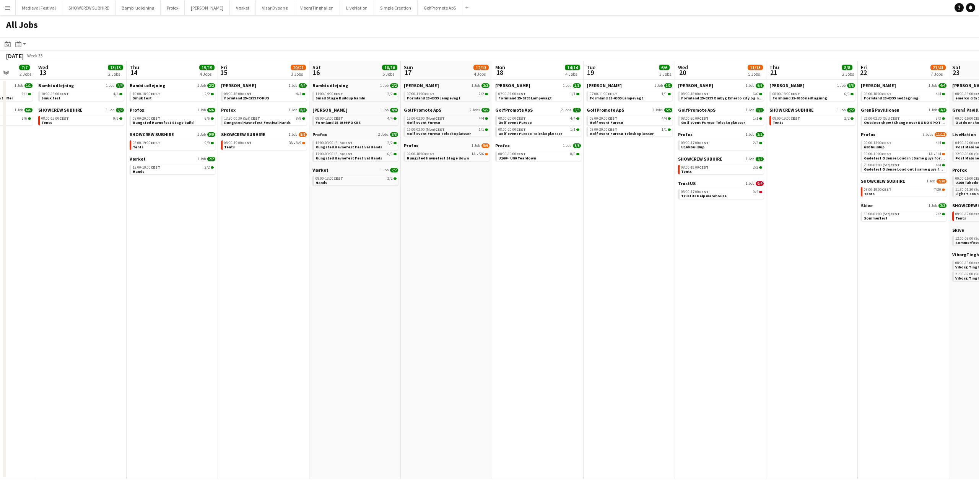
drag, startPoint x: 500, startPoint y: 278, endPoint x: 575, endPoint y: 282, distance: 75.1
click at [575, 282] on app-calendar-viewport "Sun 10 1/1 1 Job Mon 11 1/1 1 Job Tue 12 7/7 2 Jobs Wed 13 13/13 2 Jobs Thu 14 …" at bounding box center [489, 270] width 979 height 418
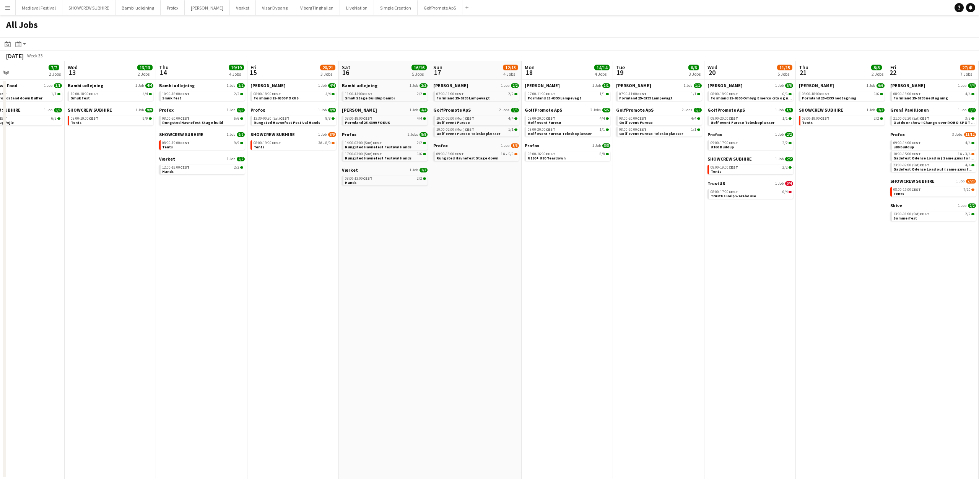
drag, startPoint x: 523, startPoint y: 283, endPoint x: 339, endPoint y: 283, distance: 183.6
click at [348, 283] on app-calendar-viewport "Sat 9 6/6 1 Job Sun 10 1/1 1 Job Mon 11 1/1 1 Job Tue 12 7/7 2 Jobs Wed 13 13/1…" at bounding box center [489, 270] width 979 height 418
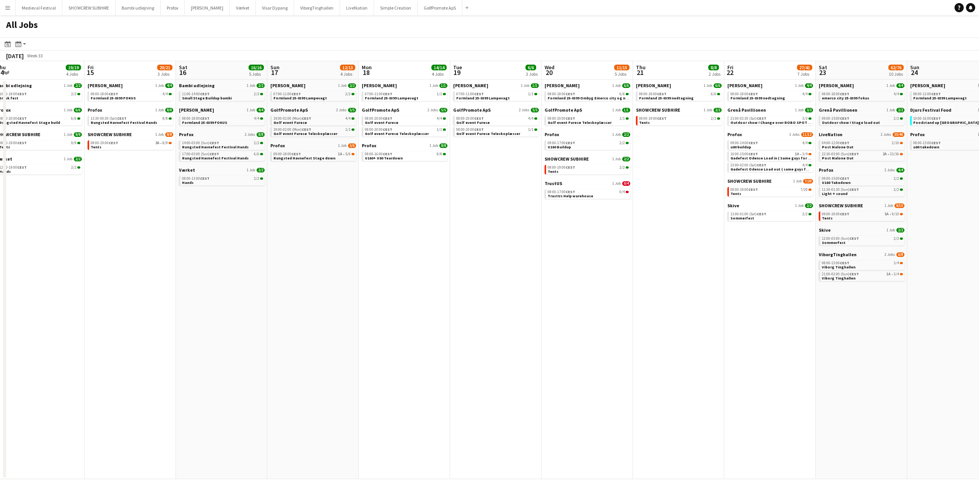
drag, startPoint x: 441, startPoint y: 269, endPoint x: 443, endPoint y: 265, distance: 4.6
click at [440, 269] on app-date-cell "Danny Black Luna 1 Job 1/1 07:00-11:00 CEST 1/1 Formland 25-0399 Lampevagt Golf…" at bounding box center [404, 280] width 91 height 400
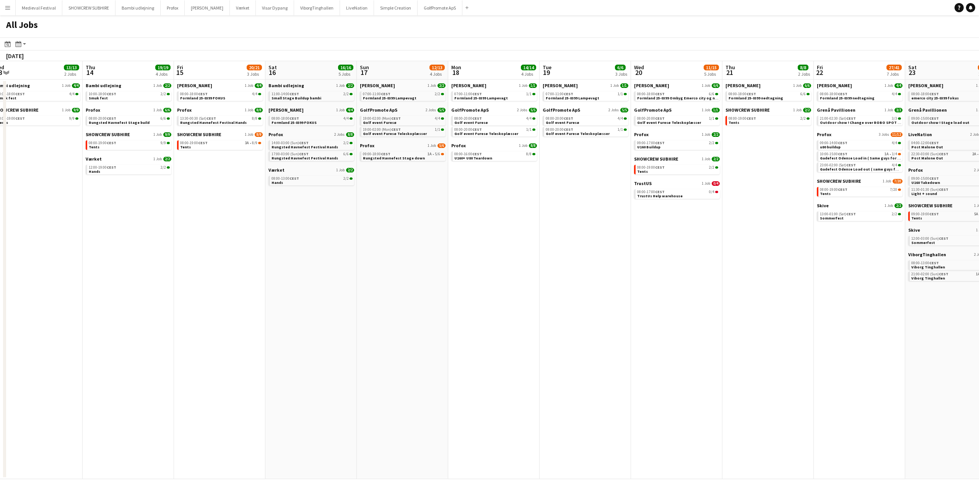
drag, startPoint x: 431, startPoint y: 265, endPoint x: 718, endPoint y: 290, distance: 288.4
click at [716, 290] on app-calendar-viewport "Mon 11 1/1 1 Job Tue 12 7/7 2 Jobs Wed 13 13/13 2 Jobs Thu 14 19/19 4 Jobs Fri …" at bounding box center [489, 270] width 979 height 418
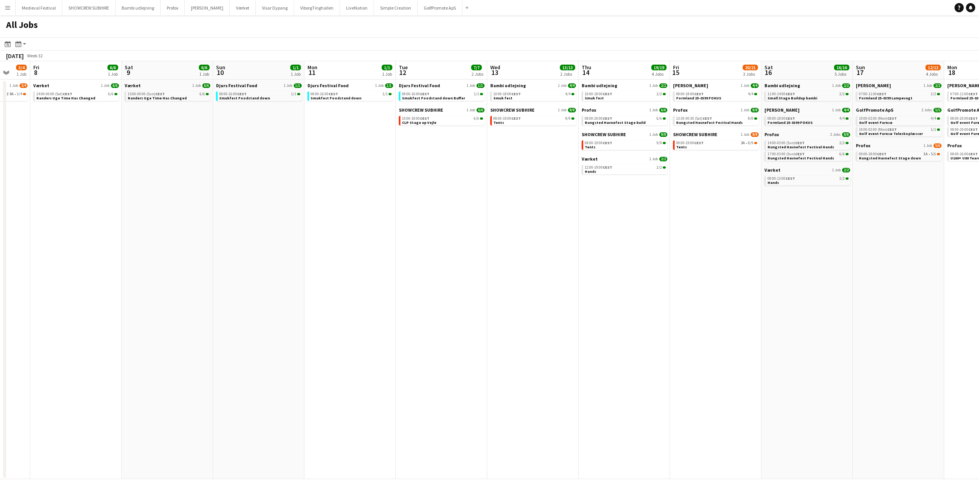
drag, startPoint x: 385, startPoint y: 277, endPoint x: 613, endPoint y: 284, distance: 228.1
click at [613, 284] on app-calendar-viewport "Wed 6 6/6 3 Jobs Thu 7 3/4 1 Job Fri 8 6/6 1 Job Sat 9 6/6 1 Job Sun 10 1/1 1 J…" at bounding box center [489, 270] width 979 height 418
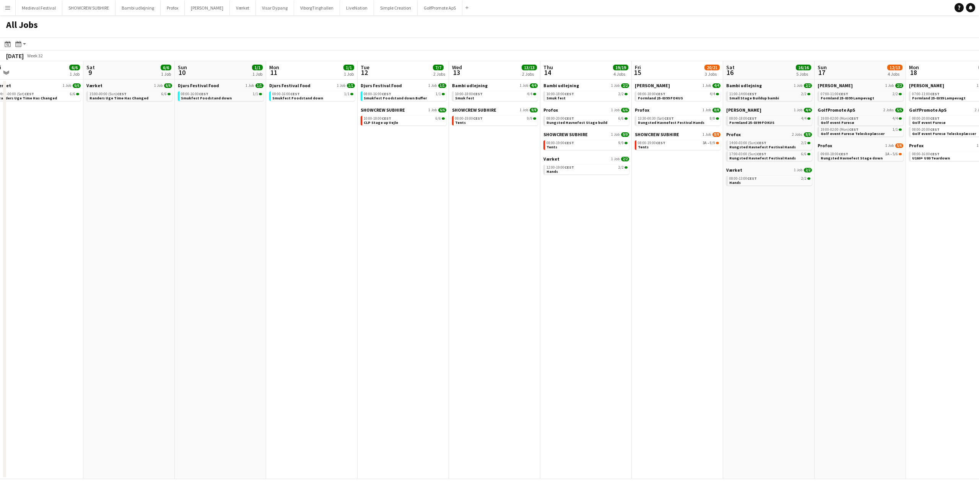
drag, startPoint x: 355, startPoint y: 221, endPoint x: 484, endPoint y: 232, distance: 129.4
click at [484, 232] on app-calendar-viewport "Wed 6 6/6 3 Jobs Thu 7 3/4 1 Job Fri 8 6/6 1 Job Sat 9 6/6 1 Job Sun 10 1/1 1 J…" at bounding box center [489, 270] width 979 height 418
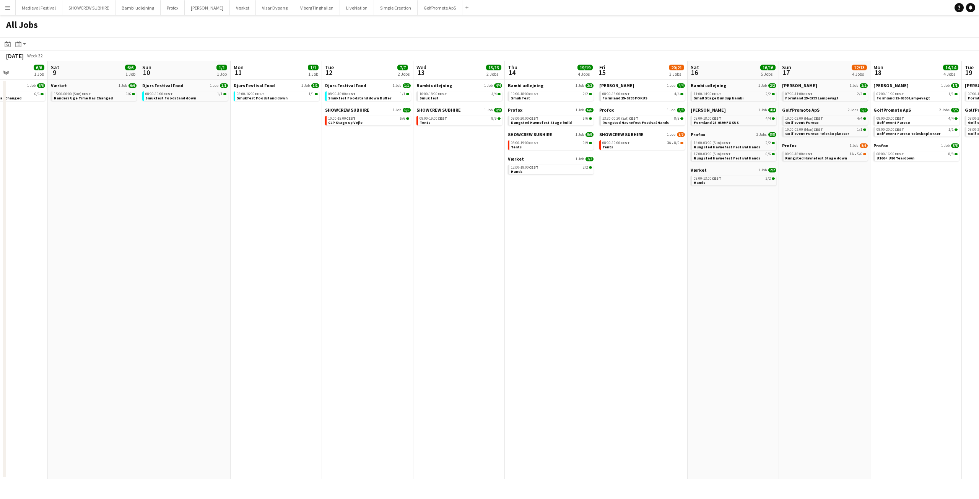
scroll to position [0, 277]
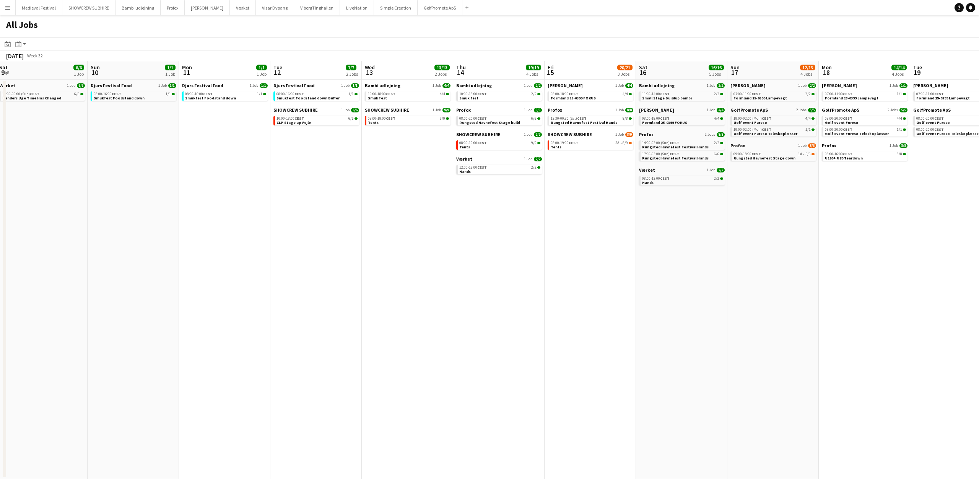
drag, startPoint x: 585, startPoint y: 226, endPoint x: 290, endPoint y: 233, distance: 295.0
click at [311, 233] on app-calendar-viewport "Wed 6 6/6 3 Jobs Thu 7 3/4 1 Job Fri 8 6/6 1 Job Sat 9 6/6 1 Job Sun 10 1/1 1 J…" at bounding box center [489, 270] width 979 height 418
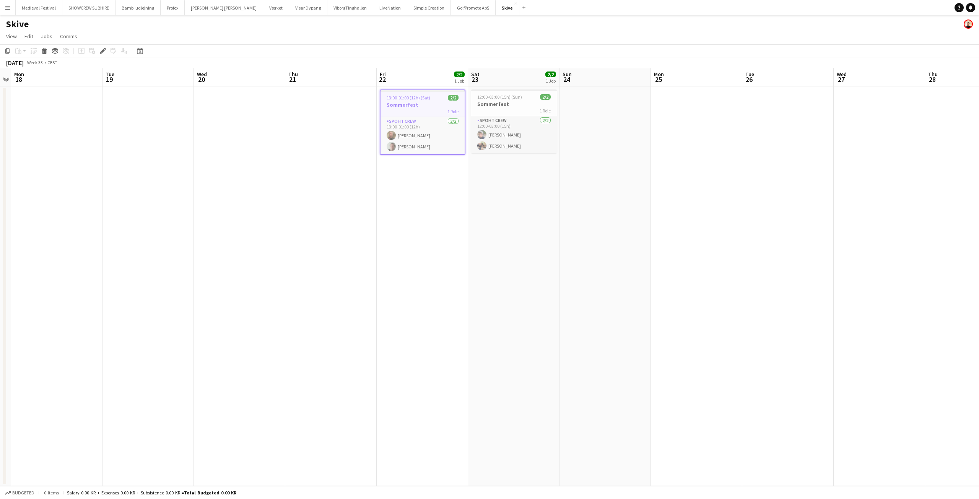
drag, startPoint x: 312, startPoint y: 172, endPoint x: 411, endPoint y: 182, distance: 100.0
click at [313, 172] on app-date-cell at bounding box center [330, 286] width 91 height 400
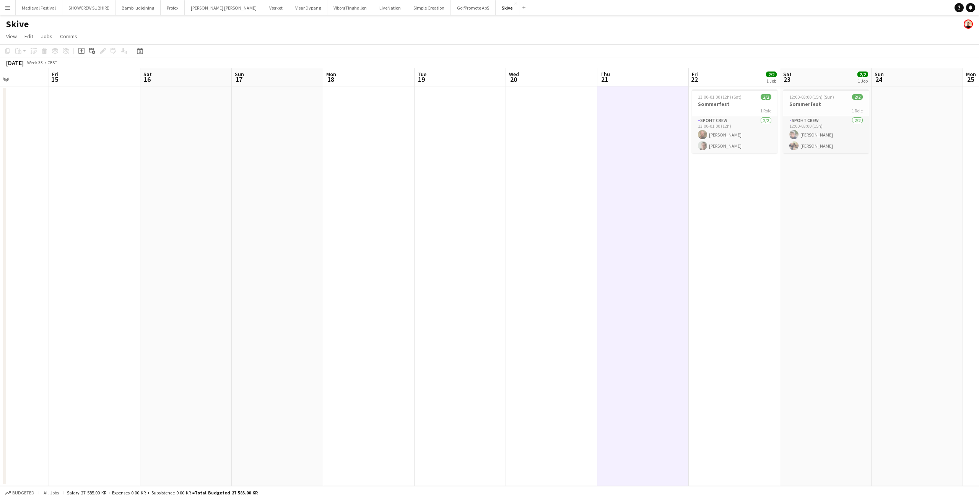
drag, startPoint x: 411, startPoint y: 182, endPoint x: 753, endPoint y: 207, distance: 342.5
click at [764, 207] on app-calendar-viewport "Tue 12 Wed 13 Thu 14 Fri 15 Sat 16 Sun 17 Mon 18 Tue 19 Wed 20 Thu 21 Fri 22 2/…" at bounding box center [489, 277] width 979 height 418
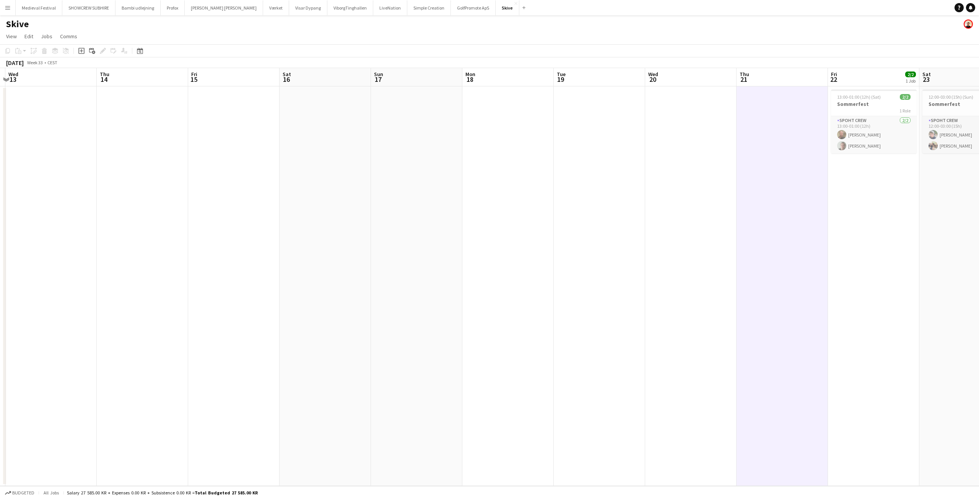
drag, startPoint x: 695, startPoint y: 207, endPoint x: 288, endPoint y: 199, distance: 407.9
click at [291, 199] on app-calendar-viewport "Sun 10 Mon 11 Tue 12 Wed 13 Thu 14 Fri 15 Sat 16 Sun 17 Mon 18 Tue 19 Wed 20 Th…" at bounding box center [489, 277] width 979 height 418
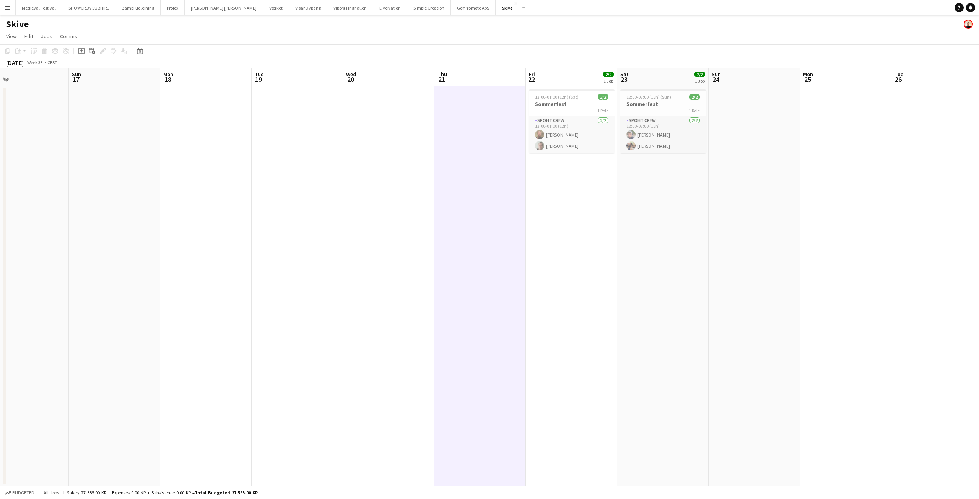
drag, startPoint x: 552, startPoint y: 207, endPoint x: 498, endPoint y: 208, distance: 54.3
click at [540, 208] on app-calendar-viewport "Wed 13 Thu 14 Fri 15 Sat 16 Sun 17 Mon 18 Tue 19 Wed 20 Thu 21 Fri 22 2/2 1 Job…" at bounding box center [489, 277] width 979 height 418
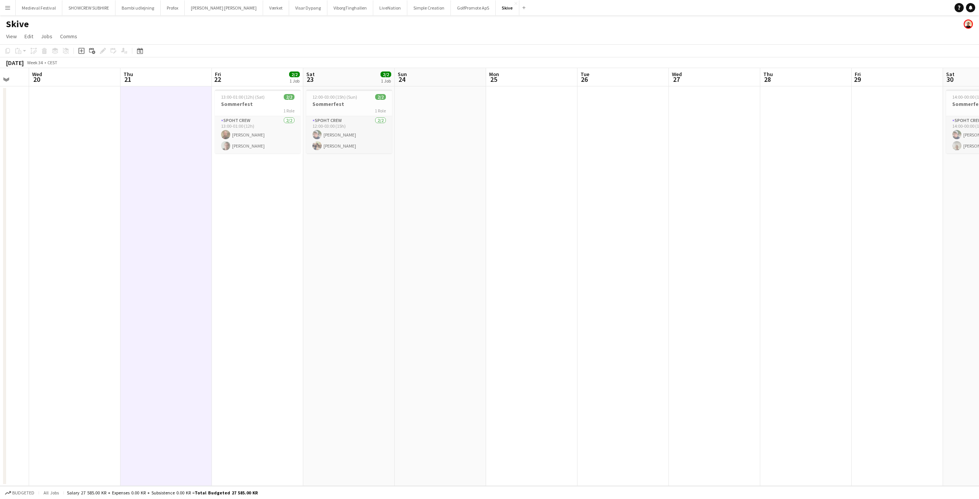
drag, startPoint x: 498, startPoint y: 208, endPoint x: 214, endPoint y: 205, distance: 283.5
click at [218, 205] on app-calendar-viewport "Sun 17 Mon 18 Tue 19 Wed 20 Thu 21 Fri 22 2/2 1 Job Sat 23 2/2 1 Job Sun 24 Mon…" at bounding box center [489, 277] width 979 height 418
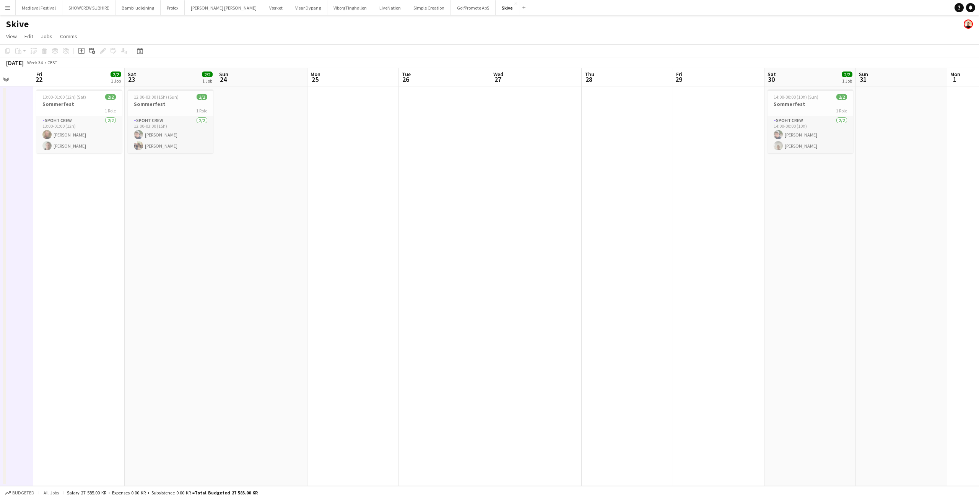
drag, startPoint x: 523, startPoint y: 197, endPoint x: 472, endPoint y: 225, distance: 57.9
click at [472, 225] on app-calendar-viewport "Tue 19 Wed 20 Thu 21 Fri 22 2/2 1 Job Sat 23 2/2 1 Job Sun 24 Mon 25 Tue 26 Wed…" at bounding box center [489, 277] width 979 height 418
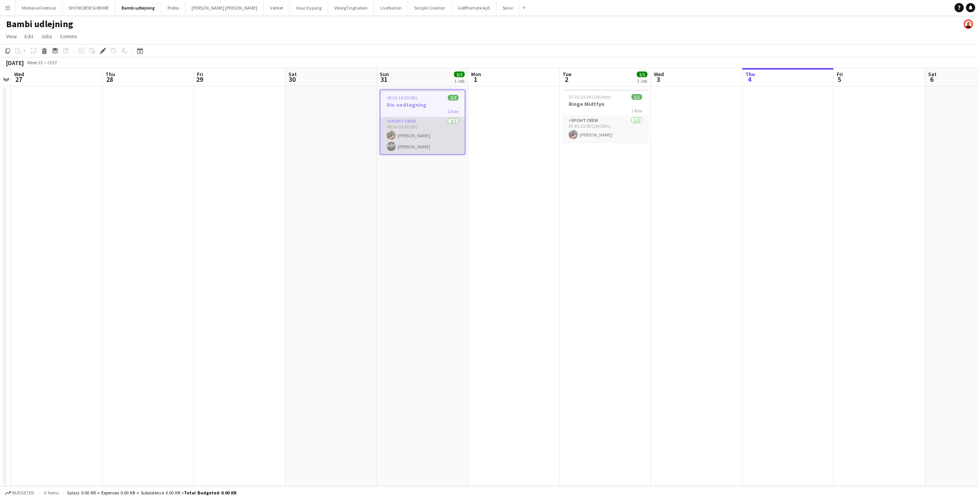
click at [399, 148] on app-card-role "Spoht Crew 2/2 08:30-16:30 (8h) Oliver Jakobsen Nikolaj Andersen" at bounding box center [423, 135] width 84 height 37
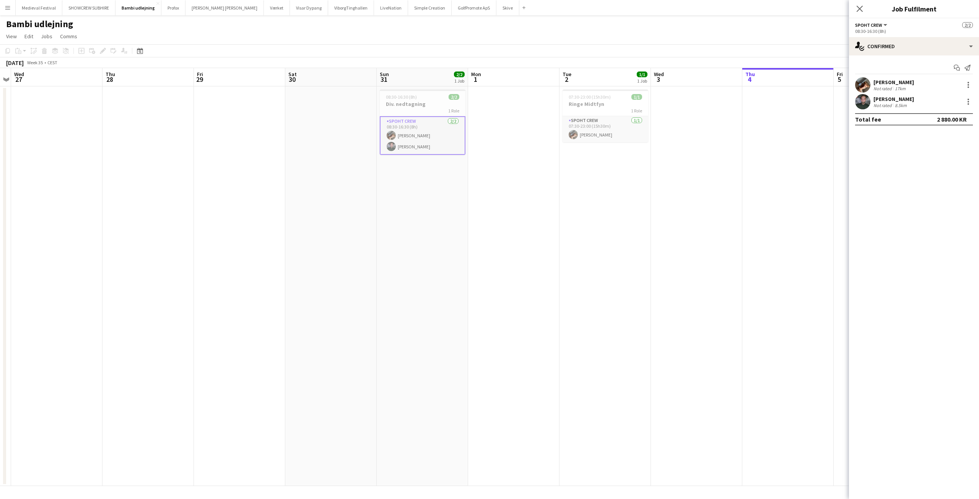
click at [898, 103] on div "8.5km" at bounding box center [901, 106] width 15 height 6
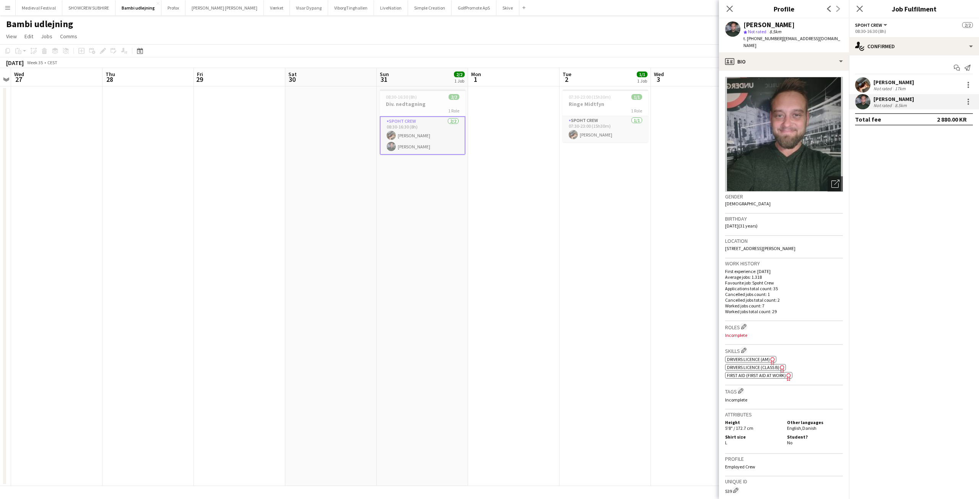
click at [887, 84] on div "Oliver Jakobsen" at bounding box center [894, 82] width 41 height 7
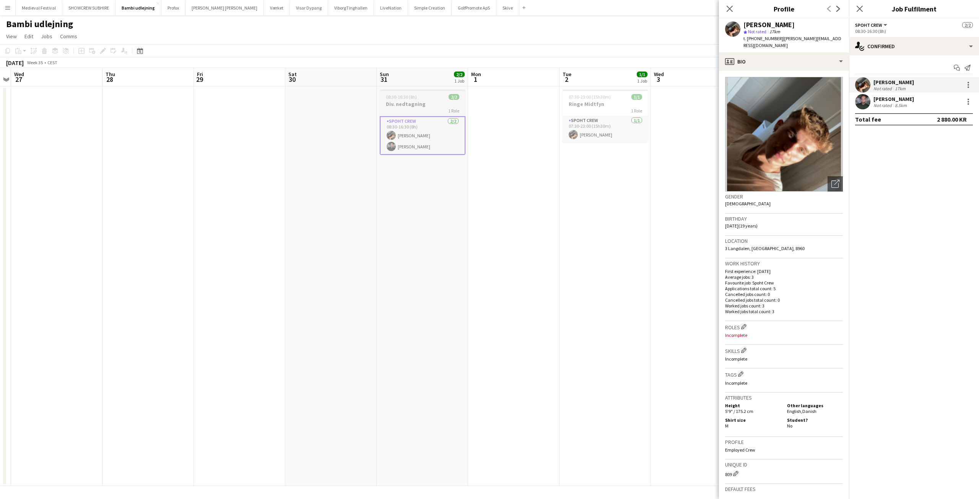
click at [431, 96] on div "08:30-16:30 (8h) 2/2" at bounding box center [423, 97] width 86 height 6
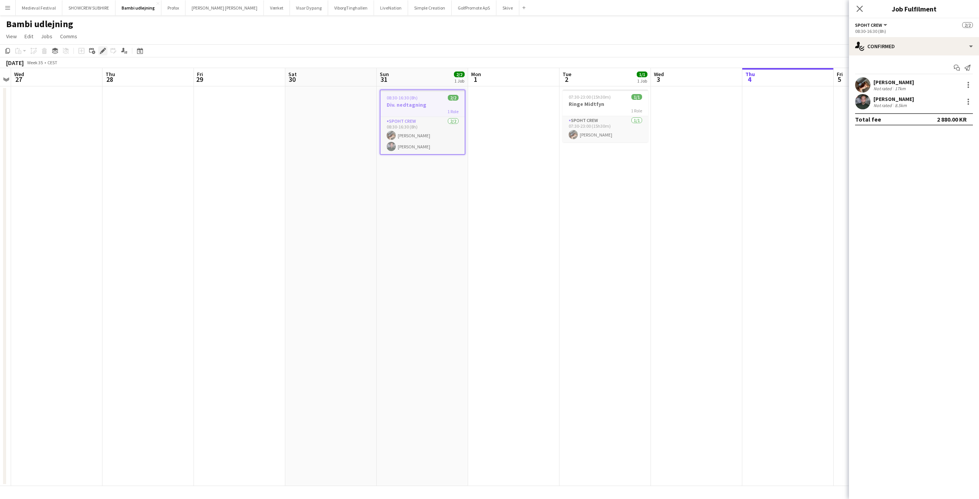
click at [103, 55] on div "Edit" at bounding box center [102, 50] width 9 height 9
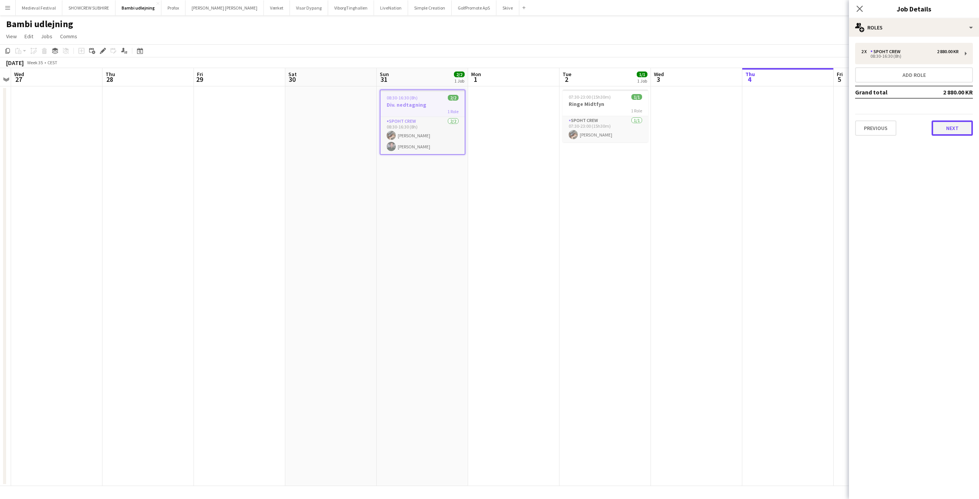
click at [959, 131] on button "Next" at bounding box center [952, 127] width 41 height 15
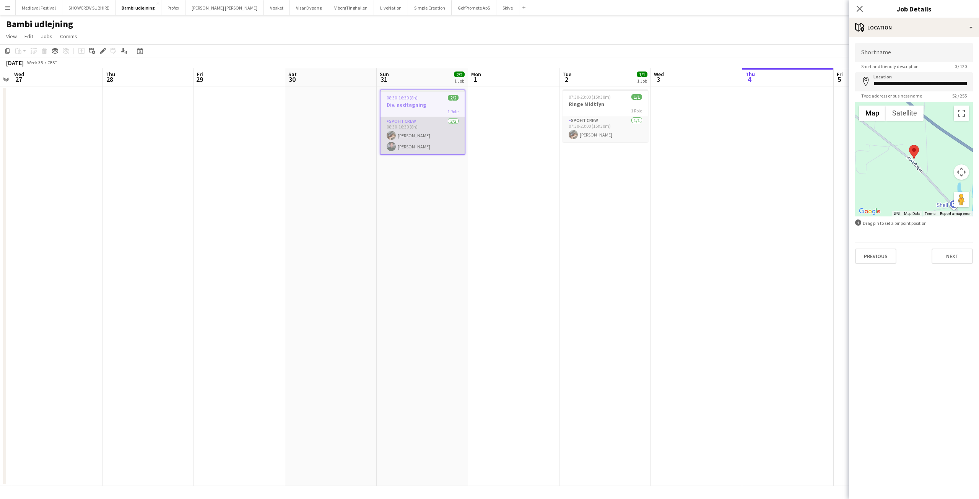
click at [414, 141] on app-card-role "Spoht Crew 2/2 08:30-16:30 (8h) Oliver Jakobsen Nikolaj Andersen" at bounding box center [423, 135] width 84 height 37
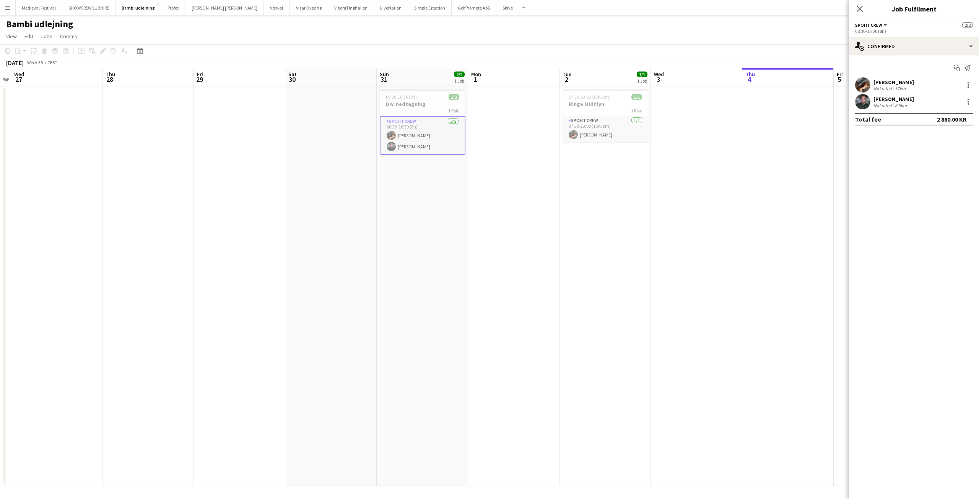
click at [884, 106] on div "Not rated" at bounding box center [884, 106] width 20 height 6
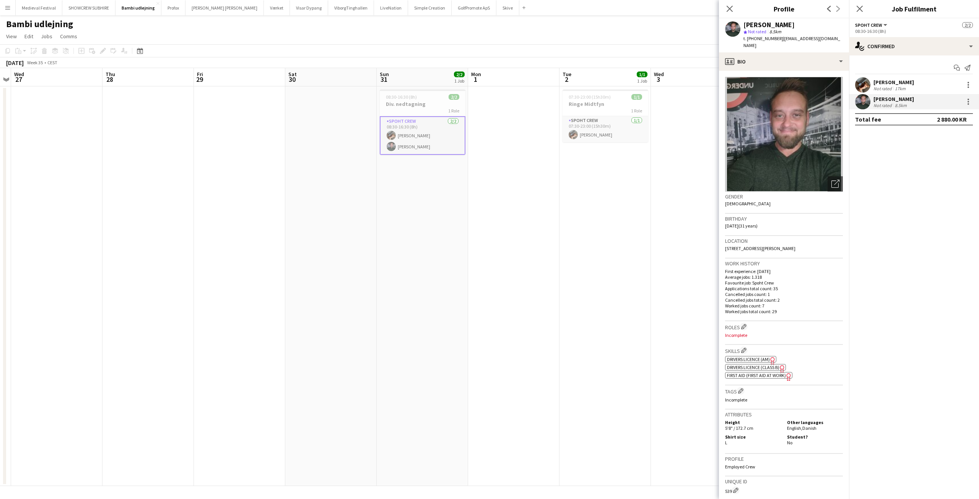
click at [4, 5] on button "Menu" at bounding box center [7, 7] width 15 height 15
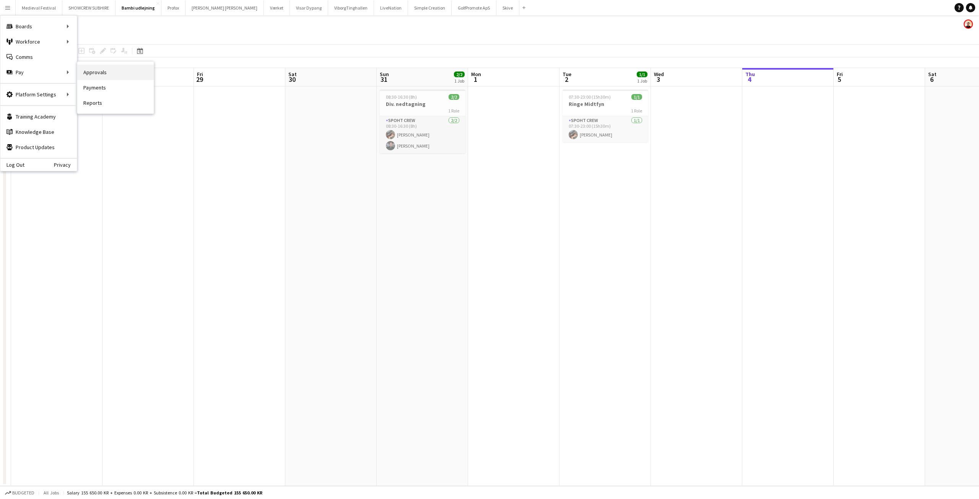
click at [92, 71] on link "Approvals" at bounding box center [115, 72] width 77 height 15
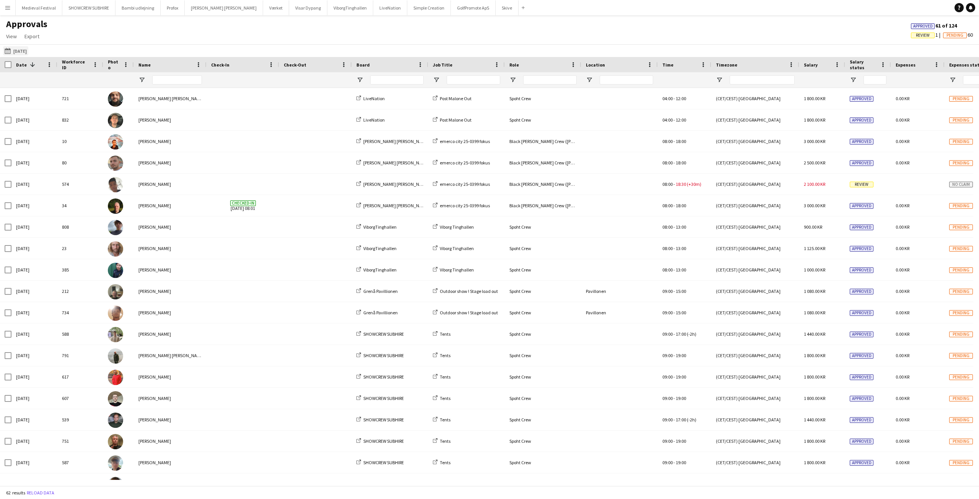
click at [9, 51] on app-icon "23-08-2025" at bounding box center [9, 51] width 9 height 6
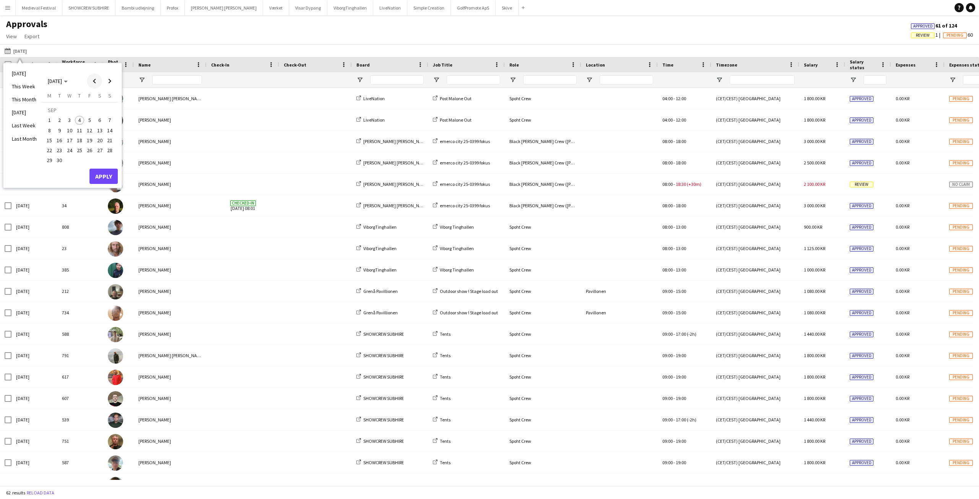
click at [97, 80] on span "Previous month" at bounding box center [94, 80] width 15 height 15
click at [108, 152] on span "31" at bounding box center [109, 152] width 9 height 9
click at [106, 164] on button "Apply" at bounding box center [104, 167] width 28 height 15
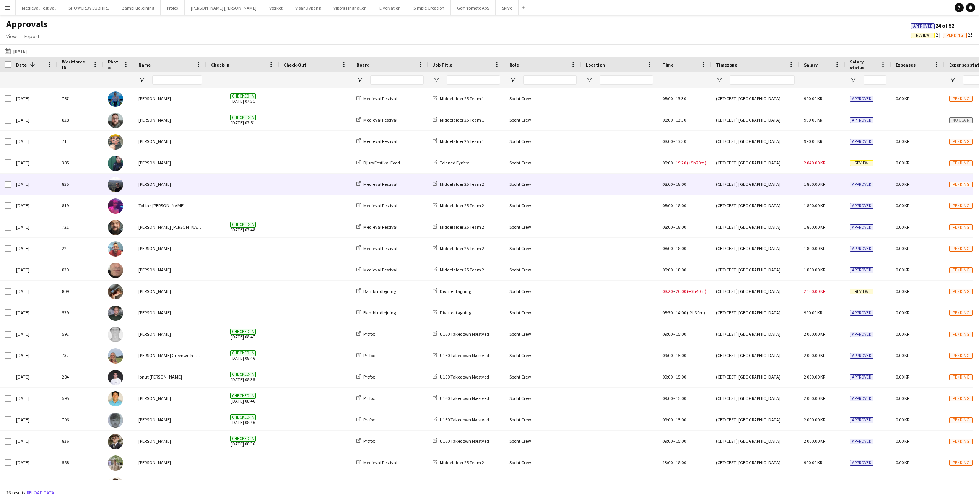
scroll to position [165, 0]
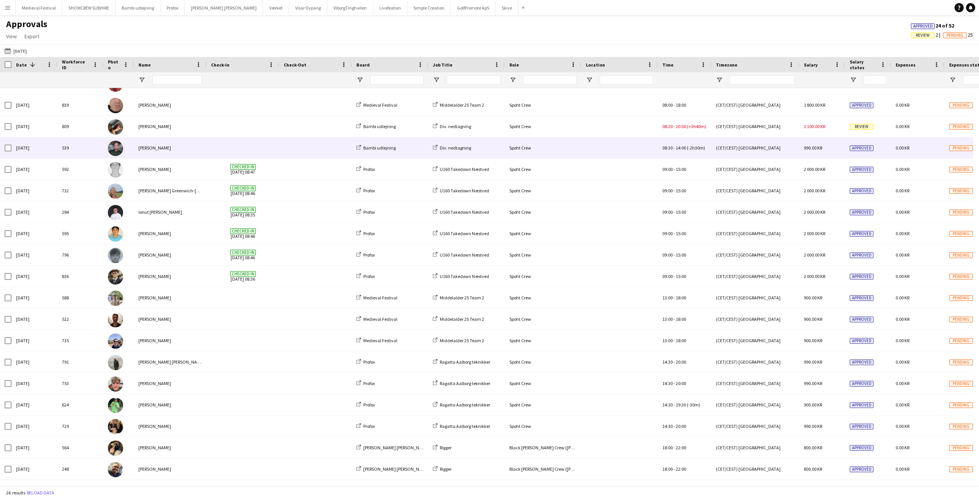
click at [337, 148] on span at bounding box center [315, 147] width 63 height 21
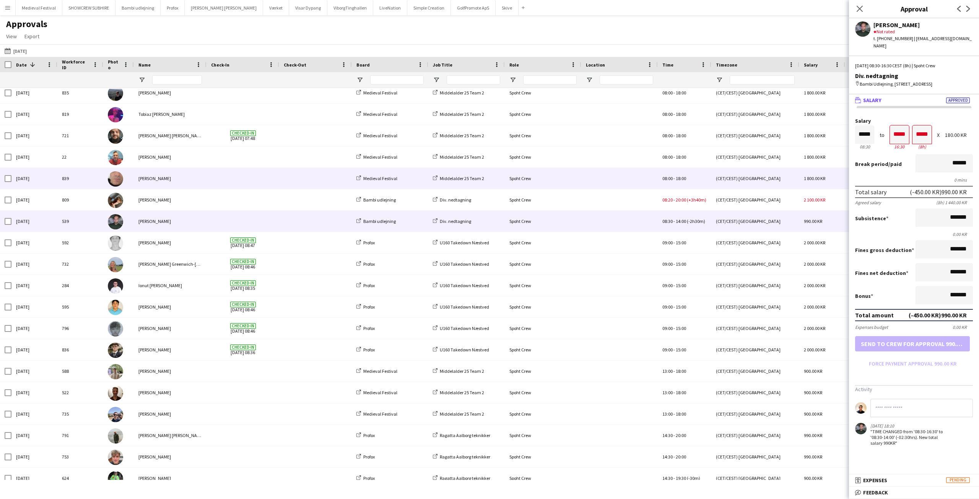
scroll to position [88, 0]
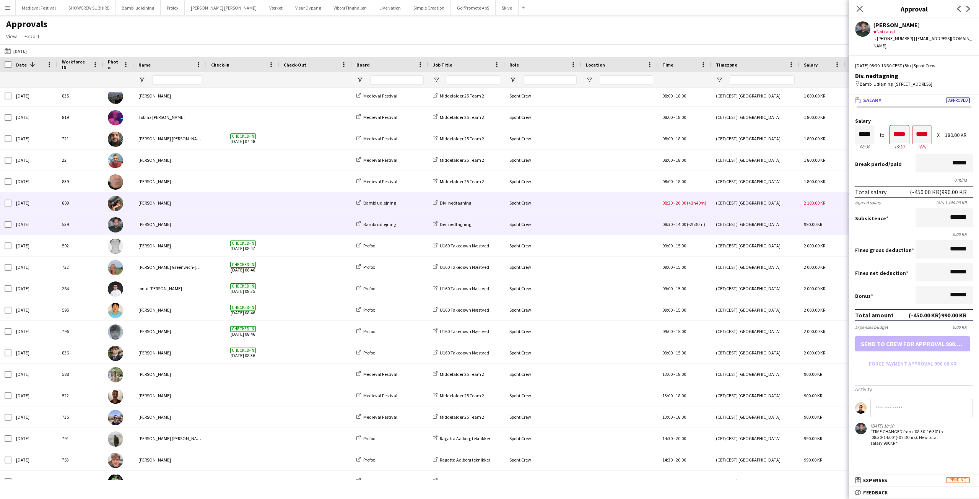
click at [311, 198] on span at bounding box center [315, 202] width 63 height 21
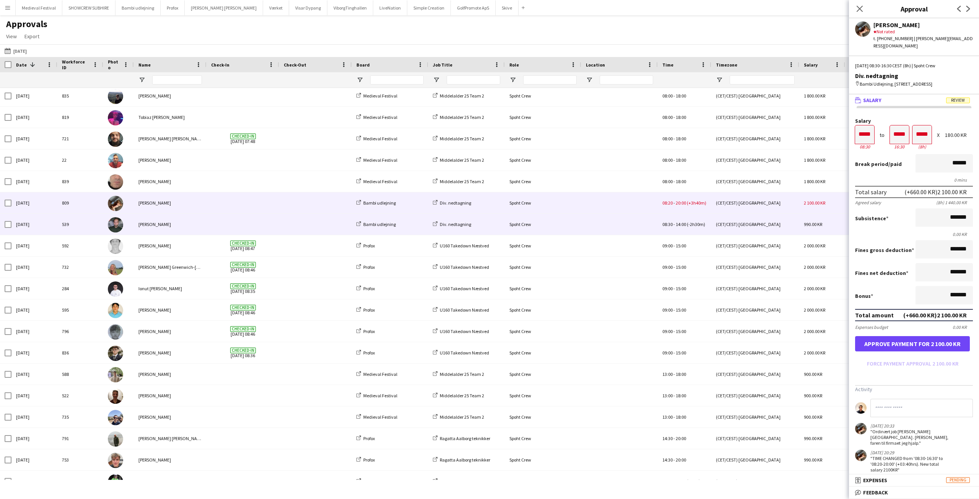
click at [279, 220] on div at bounding box center [243, 224] width 73 height 21
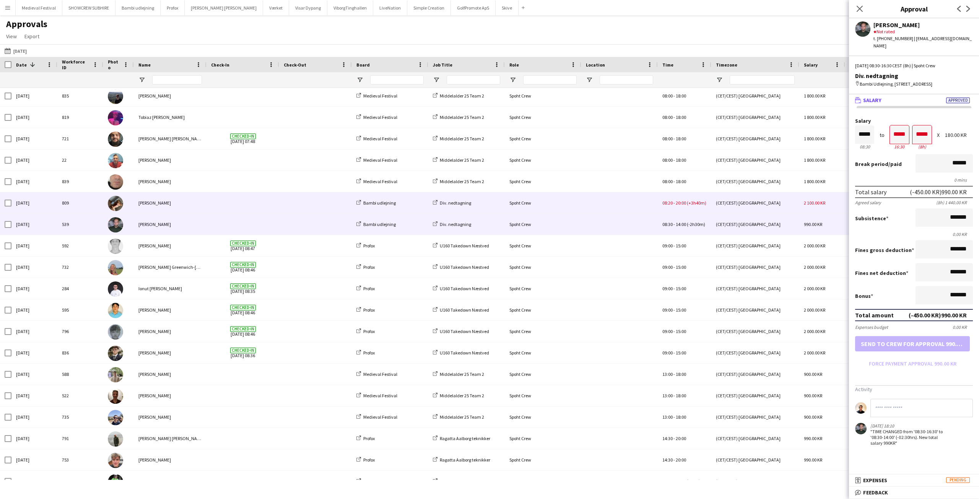
click at [277, 203] on div at bounding box center [243, 202] width 73 height 21
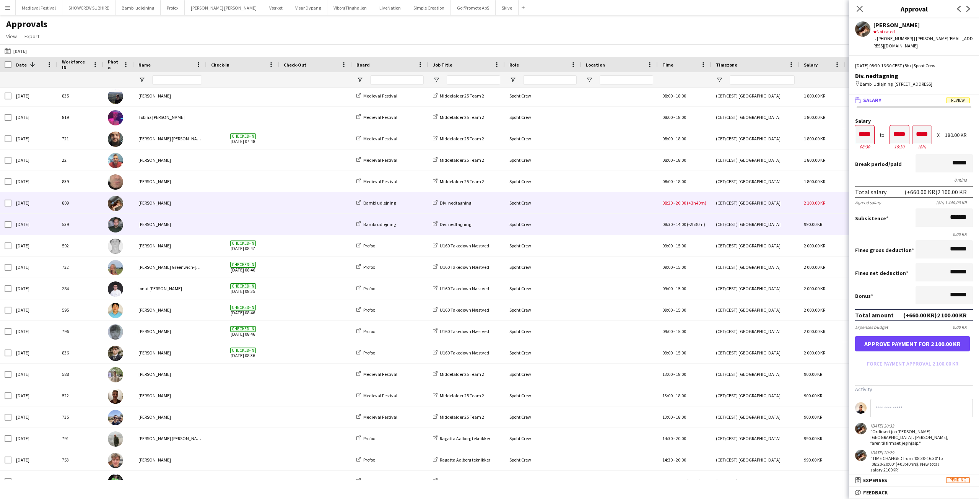
click at [228, 221] on span at bounding box center [242, 224] width 63 height 21
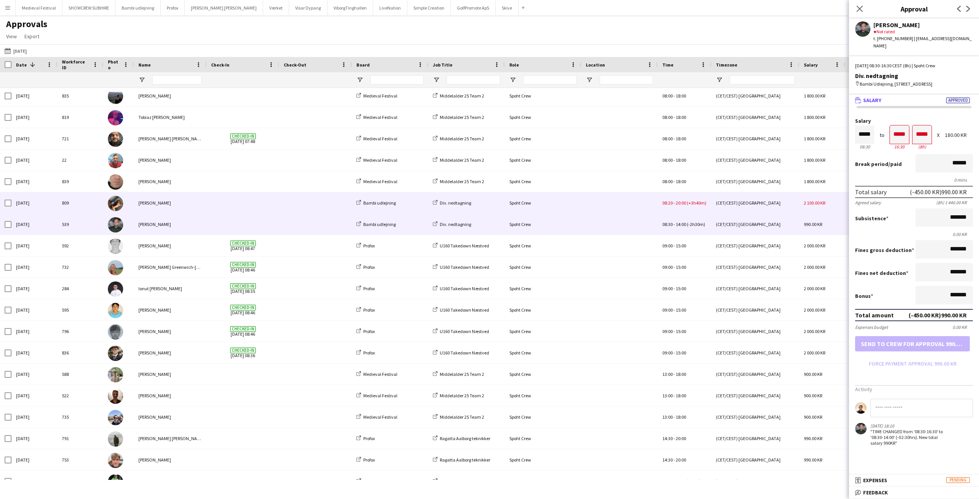
click at [634, 205] on div at bounding box center [619, 202] width 77 height 21
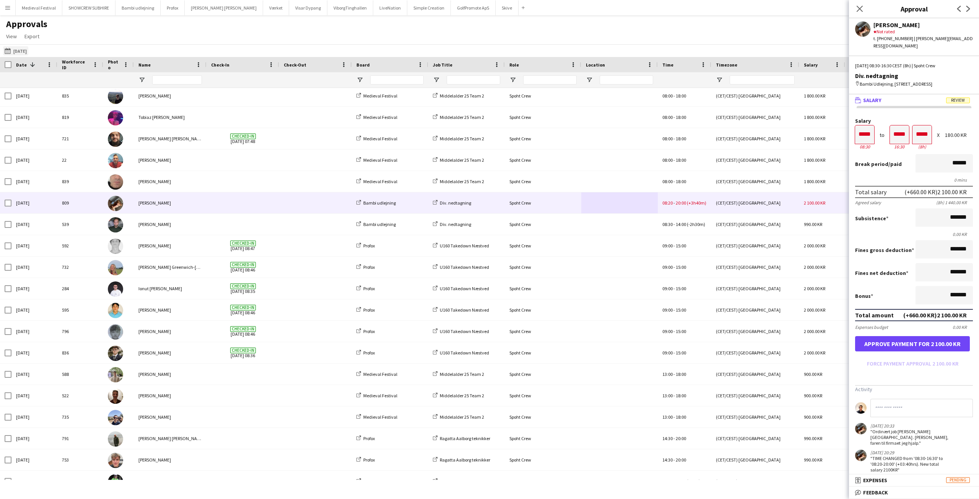
click at [8, 54] on app-icon "23-08-2025" at bounding box center [9, 51] width 9 height 6
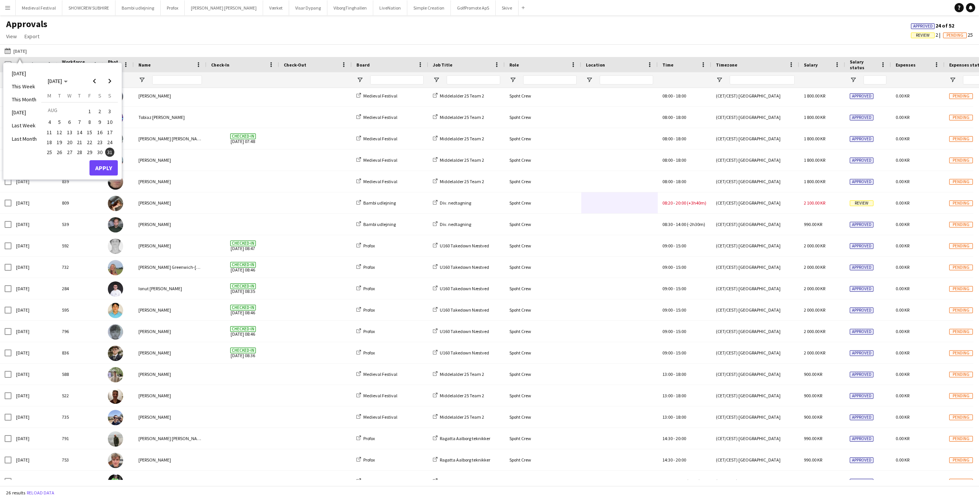
click at [89, 151] on span "29" at bounding box center [89, 152] width 9 height 9
click at [100, 165] on button "Apply" at bounding box center [104, 167] width 28 height 15
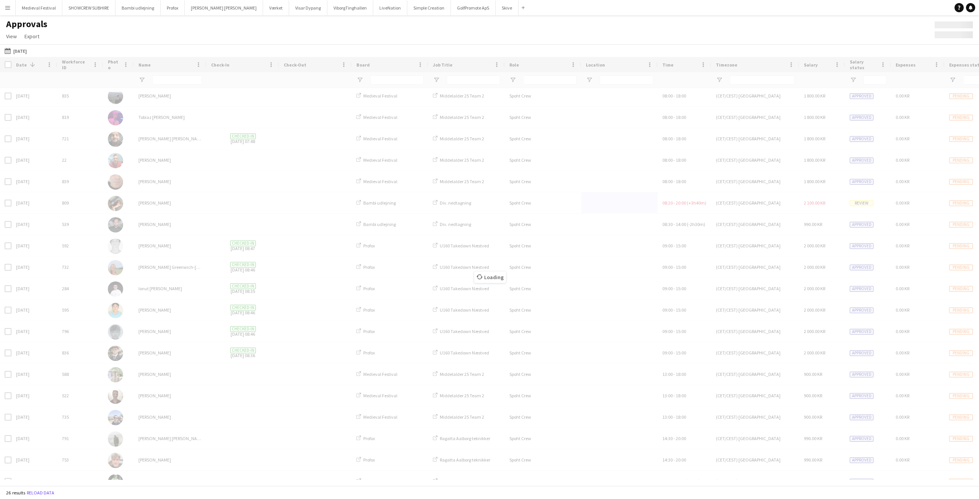
scroll to position [0, 0]
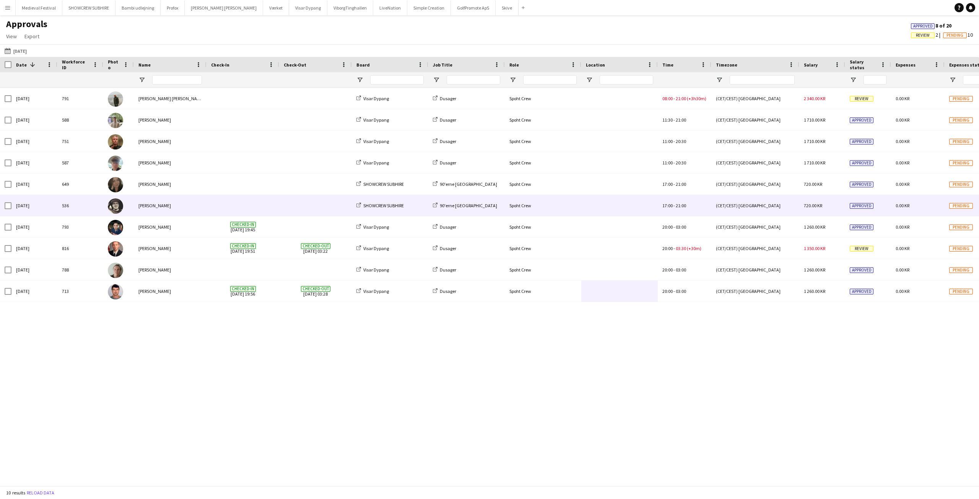
click at [196, 206] on div "Mike Kasper Williamson" at bounding box center [170, 205] width 73 height 21
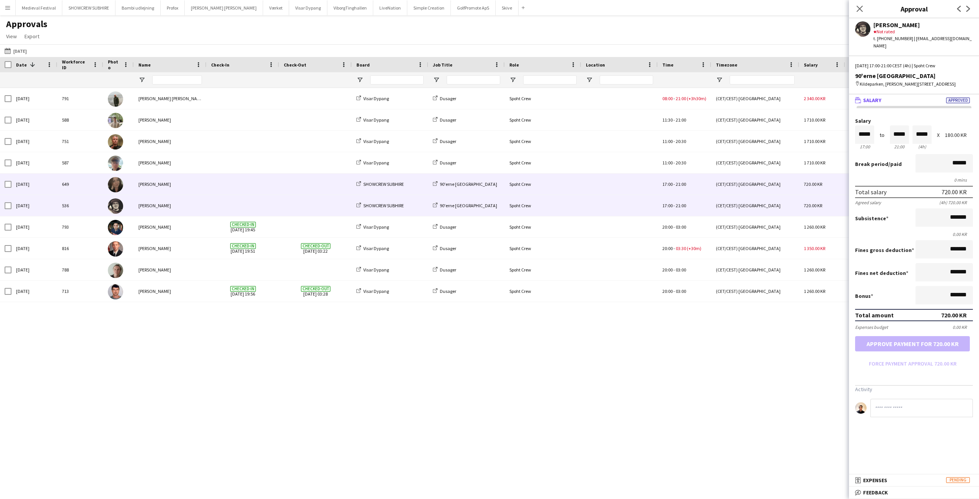
click at [233, 186] on span at bounding box center [242, 184] width 63 height 21
click at [220, 204] on span at bounding box center [242, 205] width 63 height 21
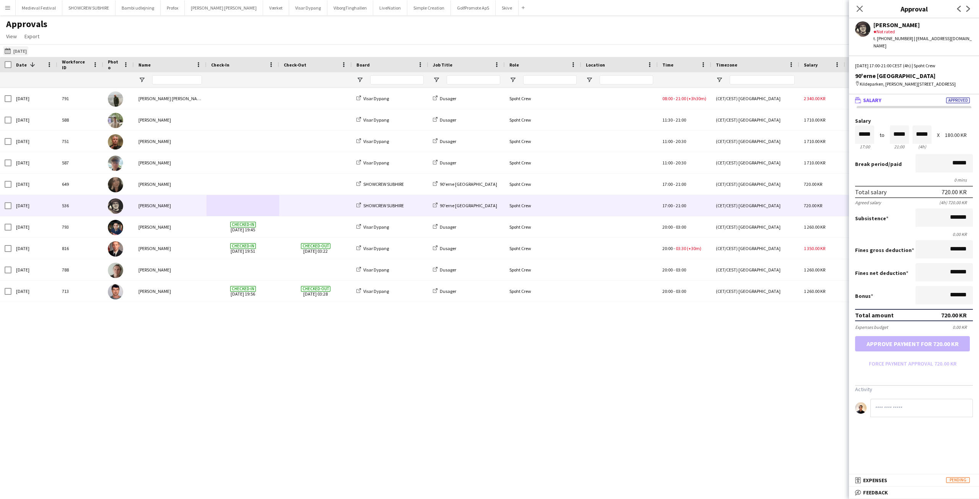
click at [7, 50] on app-icon "23-08-2025" at bounding box center [9, 51] width 9 height 6
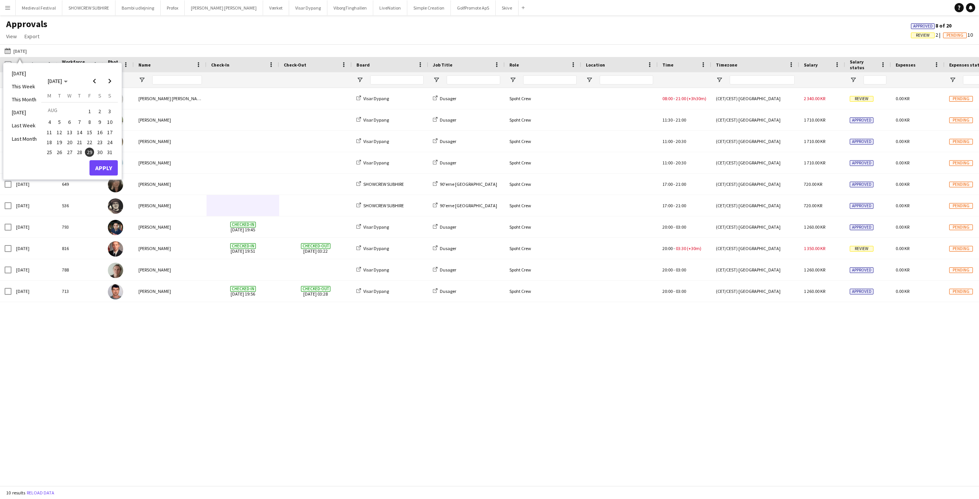
click at [101, 153] on span "30" at bounding box center [99, 152] width 9 height 9
click at [100, 152] on span "30" at bounding box center [99, 152] width 9 height 9
click at [99, 164] on button "Apply" at bounding box center [104, 167] width 28 height 15
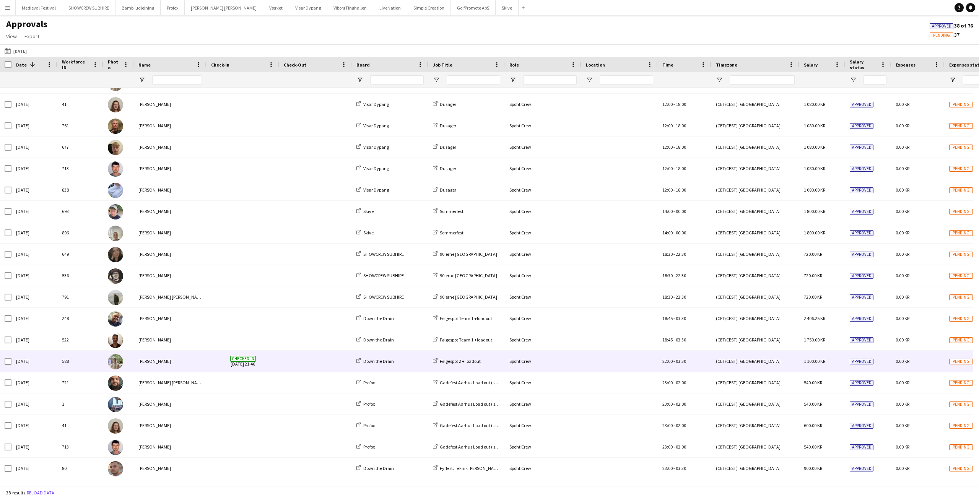
scroll to position [231, 0]
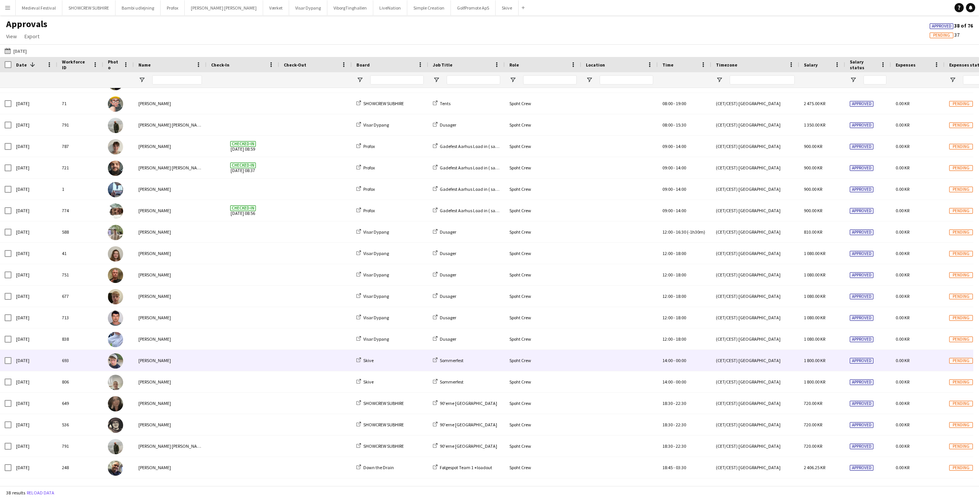
click at [171, 357] on div "Lucas Mørch" at bounding box center [170, 360] width 73 height 21
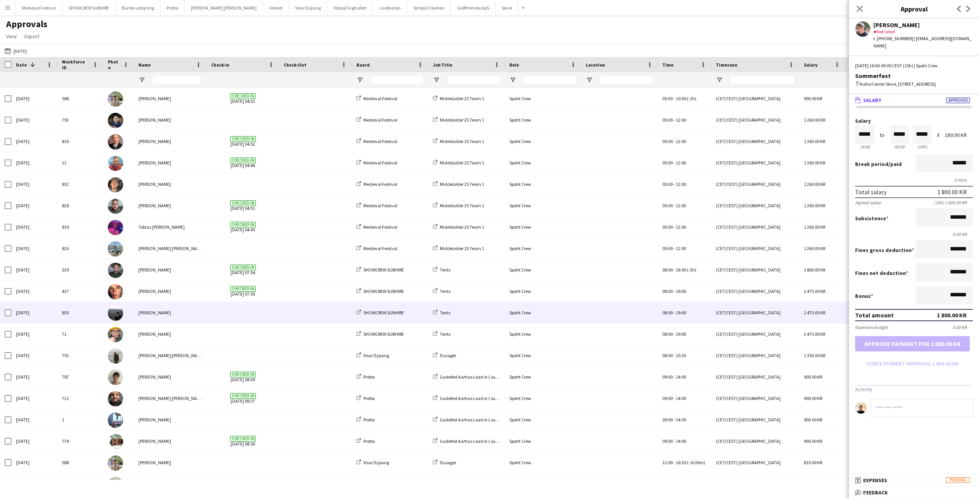
scroll to position [0, 0]
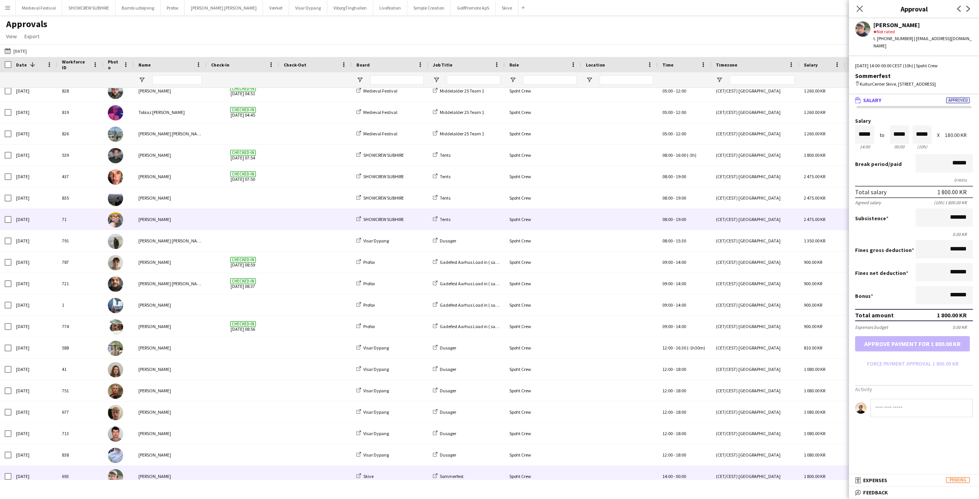
click at [255, 221] on span at bounding box center [242, 219] width 63 height 21
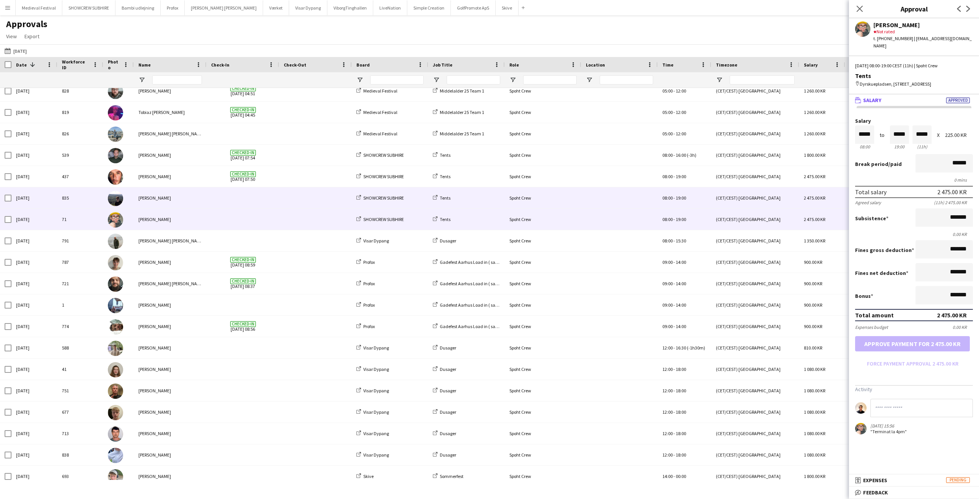
click at [290, 205] on span at bounding box center [315, 197] width 63 height 21
click at [279, 226] on div at bounding box center [243, 219] width 73 height 21
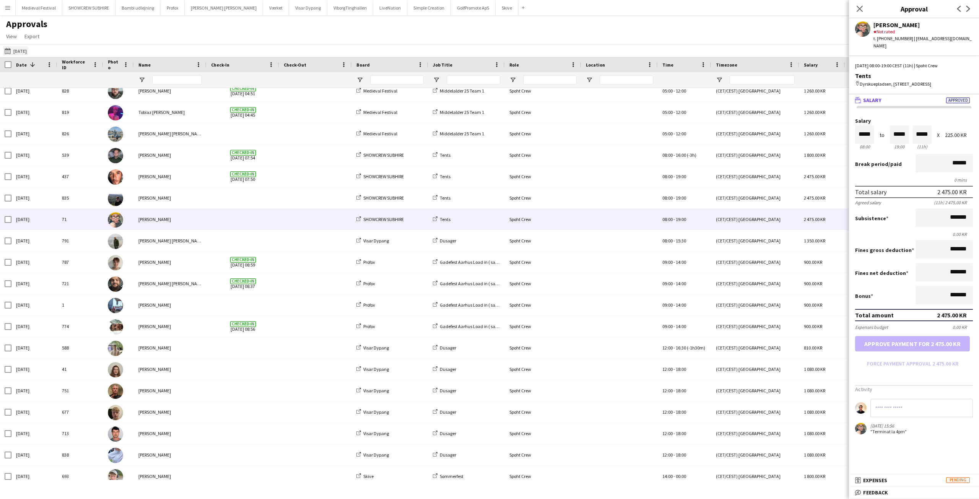
click at [9, 49] on app-icon "23-08-2025" at bounding box center [9, 51] width 9 height 6
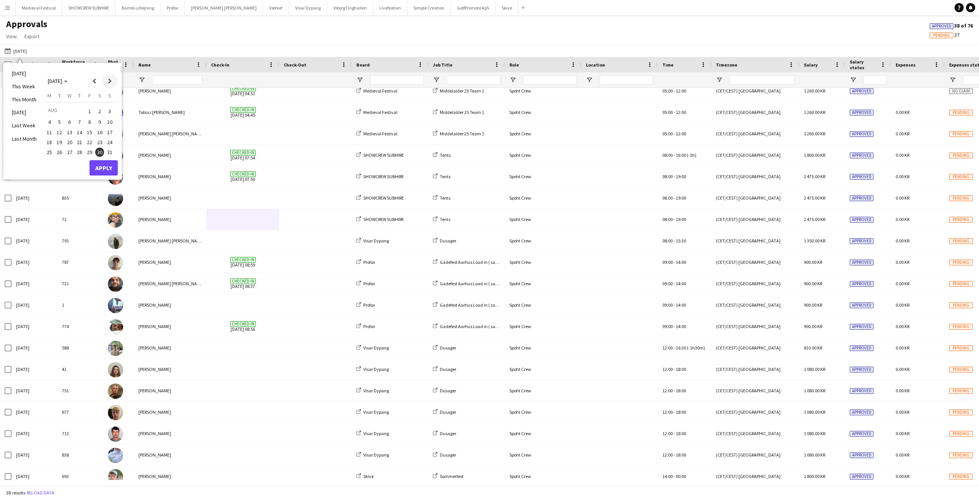
click at [108, 81] on span "Next month" at bounding box center [109, 80] width 15 height 15
click at [49, 121] on span "1" at bounding box center [49, 120] width 9 height 9
click at [105, 174] on button "Apply" at bounding box center [104, 176] width 28 height 15
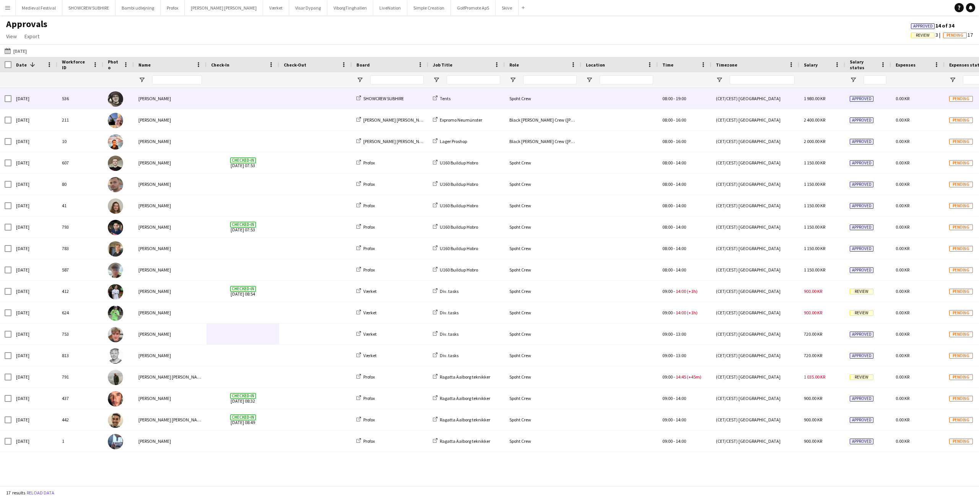
click at [624, 104] on div at bounding box center [619, 98] width 77 height 21
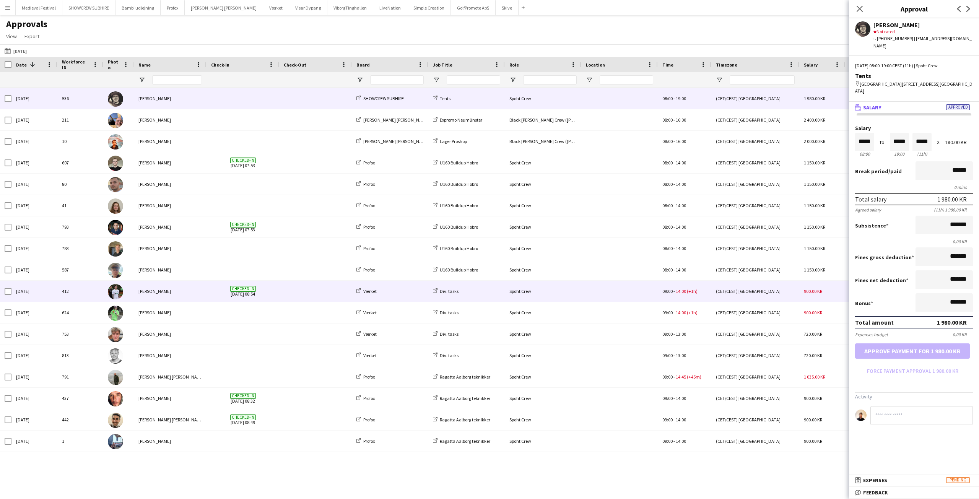
click at [305, 290] on span at bounding box center [315, 291] width 63 height 21
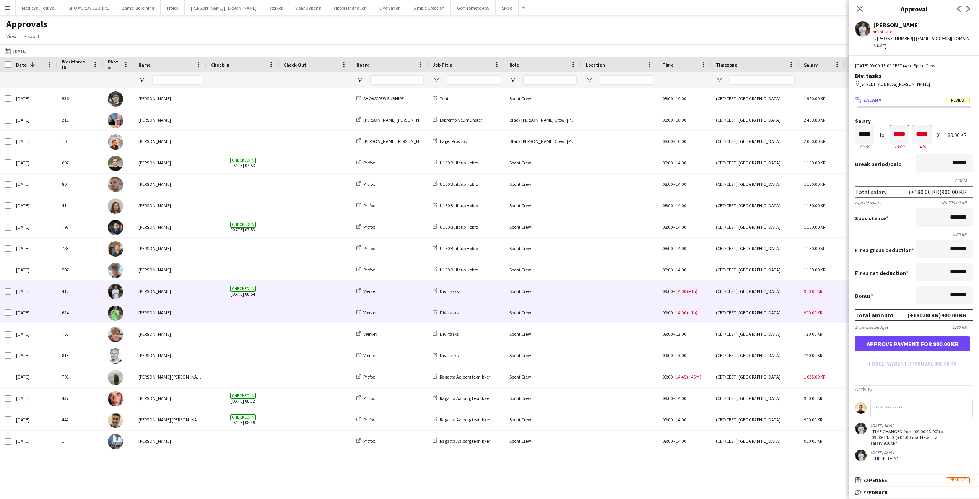
click at [256, 316] on span at bounding box center [242, 312] width 63 height 21
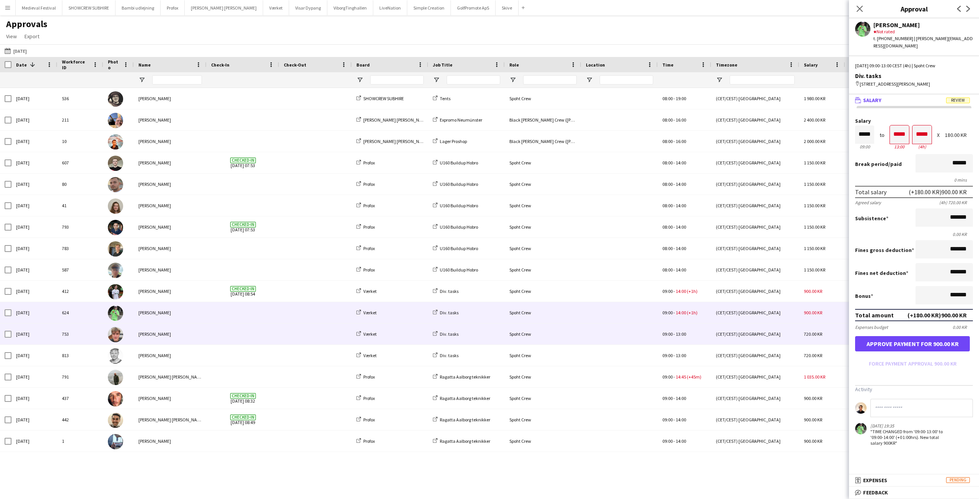
click at [277, 328] on div at bounding box center [243, 334] width 73 height 21
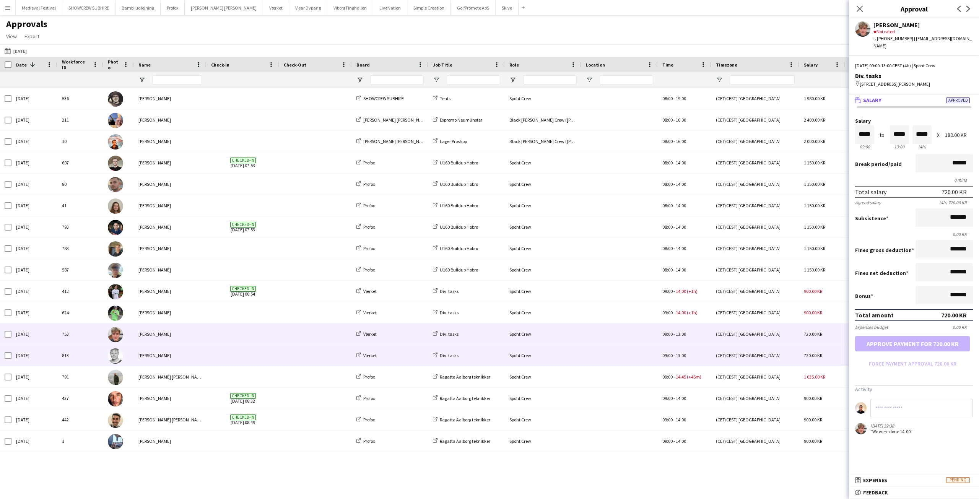
click at [246, 349] on span at bounding box center [242, 355] width 63 height 21
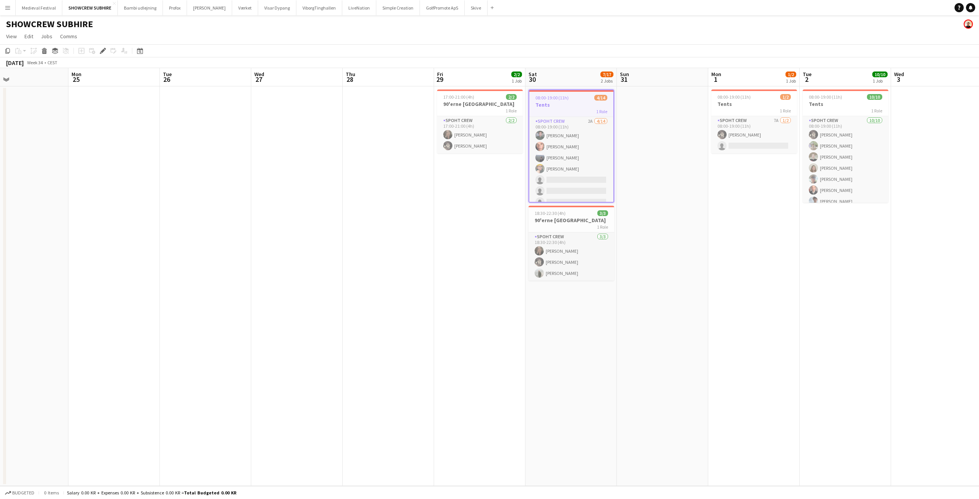
drag, startPoint x: 338, startPoint y: 275, endPoint x: 796, endPoint y: 291, distance: 458.9
click at [796, 291] on app-calendar-viewport "Fri 22 Sat 23 9/10 1 Job Sun 24 Mon 25 Tue 26 Wed 27 Thu 28 Fri 29 2/2 1 Job Sa…" at bounding box center [489, 277] width 979 height 418
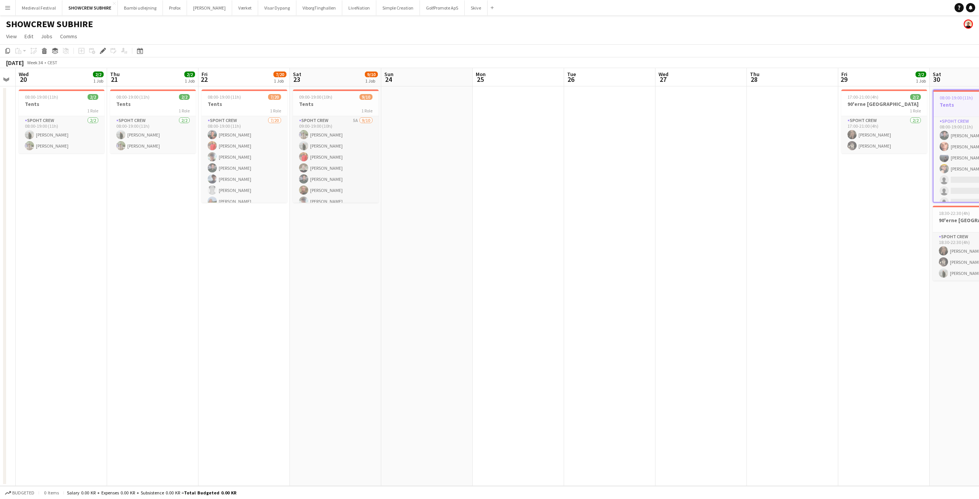
scroll to position [0, 240]
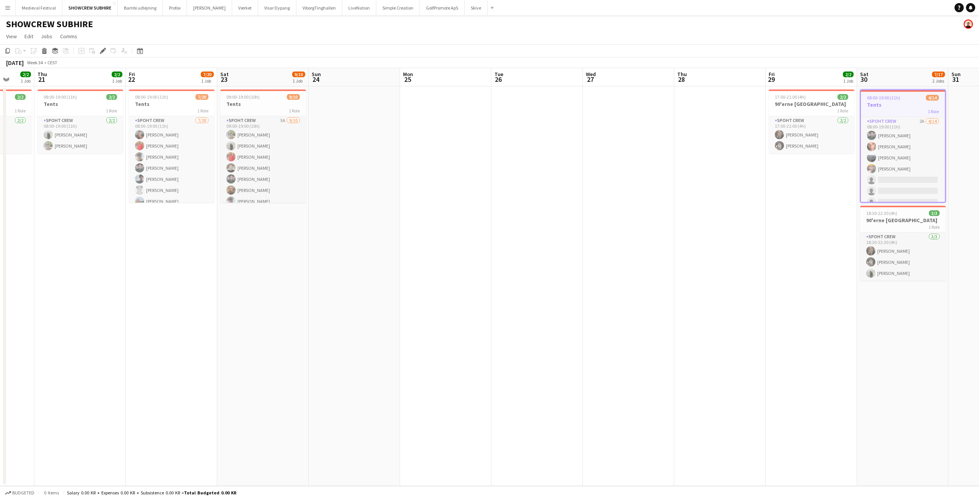
drag, startPoint x: 545, startPoint y: 271, endPoint x: 645, endPoint y: 282, distance: 99.7
click at [645, 282] on app-calendar-viewport "Mon 18 Tue 19 Wed 20 2/2 1 Job Thu 21 2/2 1 Job Fri 22 7/20 1 Job Sat 23 9/10 1…" at bounding box center [489, 277] width 979 height 418
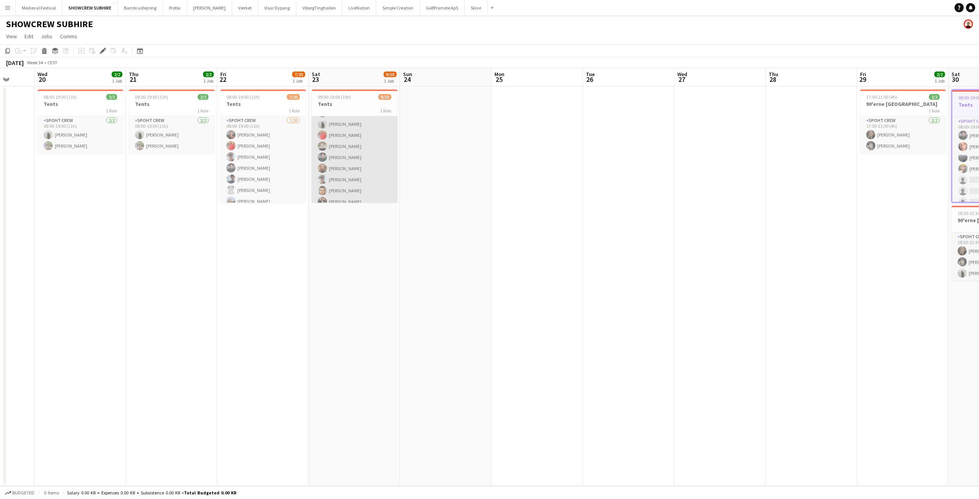
scroll to position [39, 0]
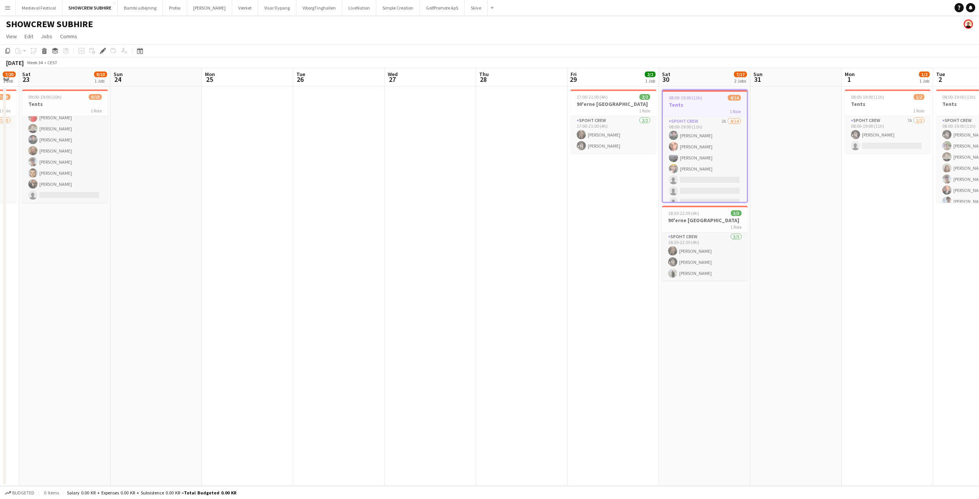
drag, startPoint x: 554, startPoint y: 264, endPoint x: 263, endPoint y: 274, distance: 290.5
click at [255, 287] on app-calendar-viewport "Wed 20 2/2 1 Job Thu 21 2/2 1 Job Fri 22 7/20 1 Job Sat 23 9/10 1 Job Sun 24 Mo…" at bounding box center [489, 277] width 979 height 418
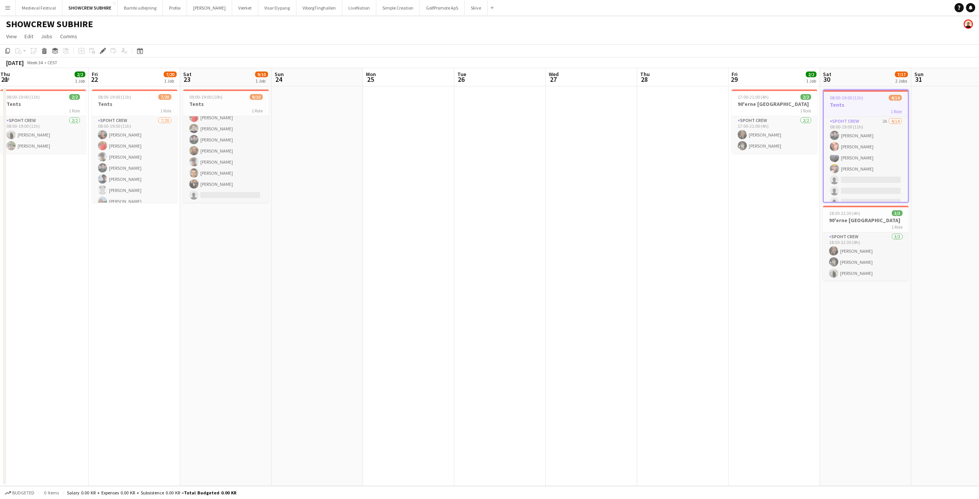
drag, startPoint x: 176, startPoint y: 306, endPoint x: 652, endPoint y: 335, distance: 477.2
click at [646, 336] on app-calendar-viewport "Tue 19 Wed 20 2/2 1 Job Thu 21 2/2 1 Job Fri 22 7/20 1 Job Sat 23 9/10 1 Job Su…" at bounding box center [489, 277] width 979 height 418
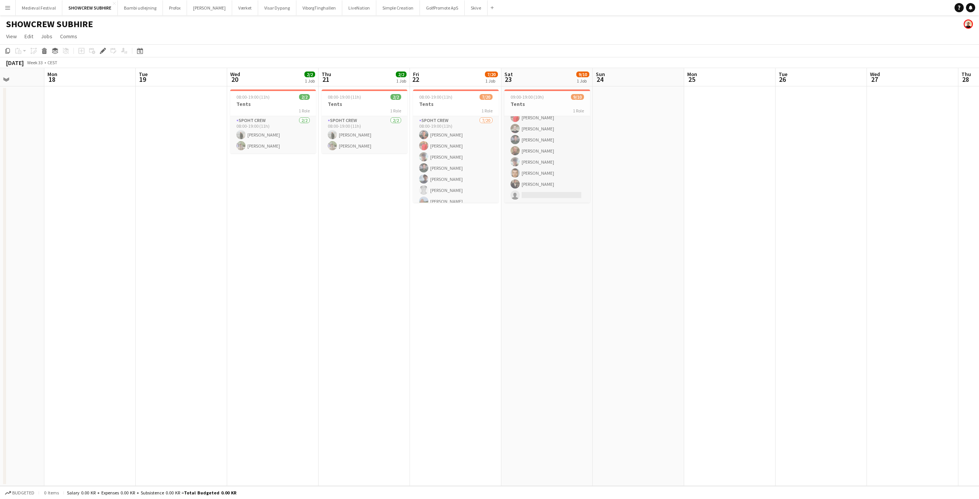
drag, startPoint x: 564, startPoint y: 317, endPoint x: 602, endPoint y: 316, distance: 37.9
click at [602, 316] on app-calendar-viewport "Fri 15 8/9 1 Job Sat 16 Sun 17 Mon 18 Tue 19 Wed 20 2/2 1 Job Thu 21 2/2 1 Job …" at bounding box center [489, 277] width 979 height 418
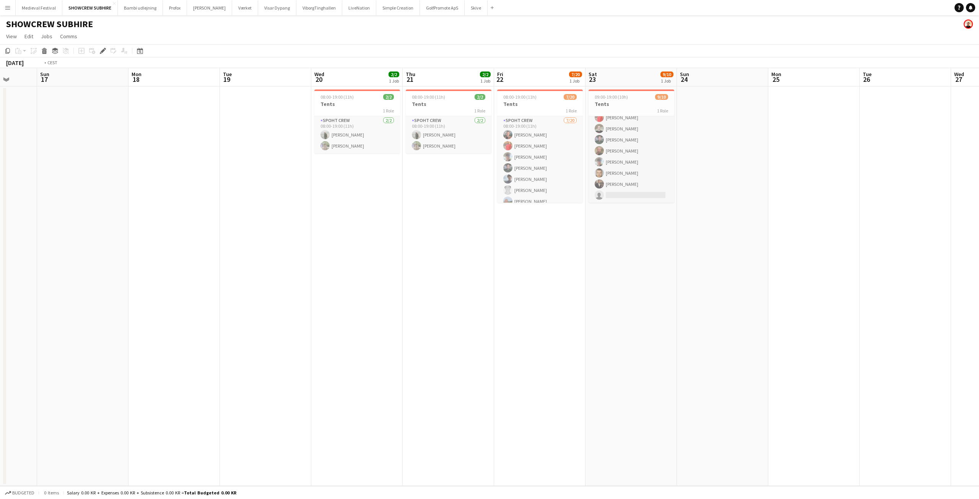
drag, startPoint x: 543, startPoint y: 307, endPoint x: 290, endPoint y: 296, distance: 253.5
click at [288, 303] on app-calendar-viewport "Thu 14 9/9 1 Job Fri 15 8/9 1 Job Sat 16 Sun 17 Mon 18 Tue 19 Wed 20 2/2 1 Job …" at bounding box center [489, 277] width 979 height 418
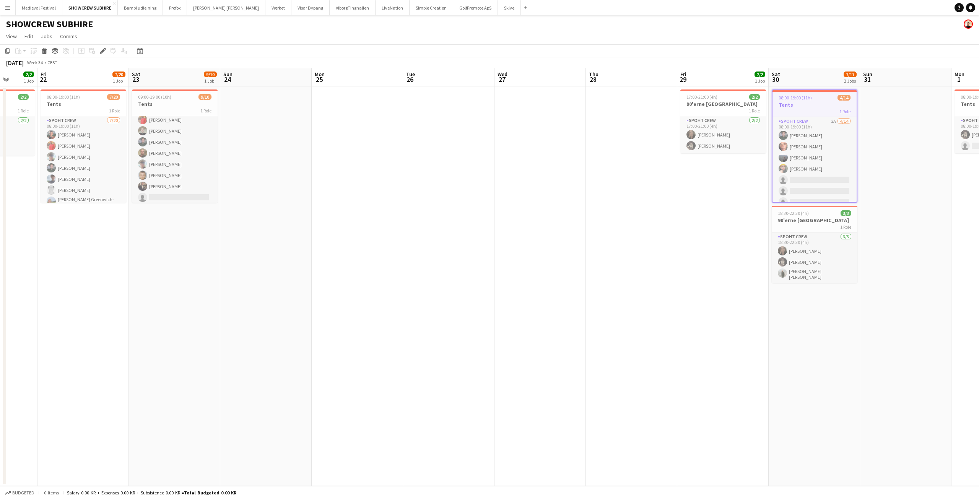
drag, startPoint x: 536, startPoint y: 179, endPoint x: 169, endPoint y: 75, distance: 381.6
click at [242, 155] on app-calendar-viewport "Mon 18 Tue 19 Wed 20 2/2 1 Job Thu 21 2/2 1 Job Fri 22 7/20 1 Job Sat 23 9/10 1…" at bounding box center [489, 277] width 979 height 418
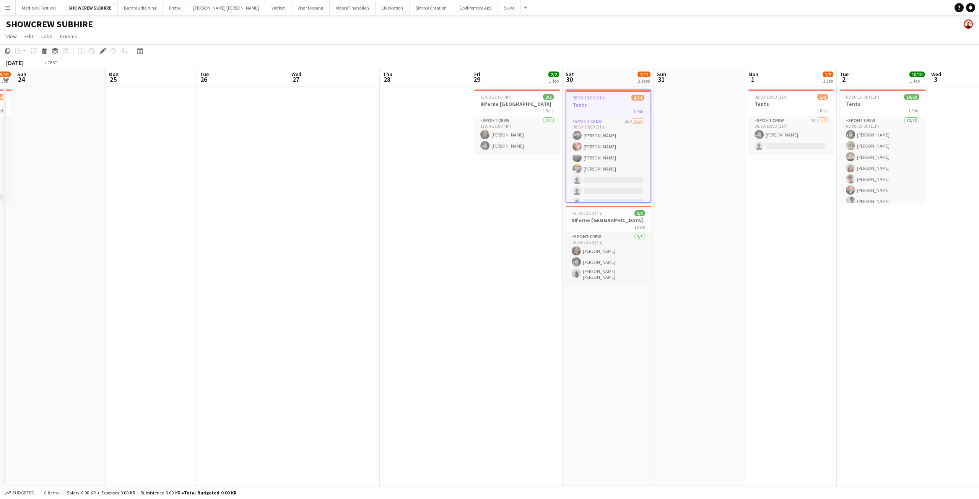
drag, startPoint x: 780, startPoint y: 166, endPoint x: 576, endPoint y: 181, distance: 204.8
click at [576, 181] on app-calendar-viewport "Wed 20 2/2 1 Job Thu 21 2/2 1 Job Fri 22 7/20 1 Job Sat 23 9/10 1 Job Sun 24 Mo…" at bounding box center [489, 277] width 979 height 418
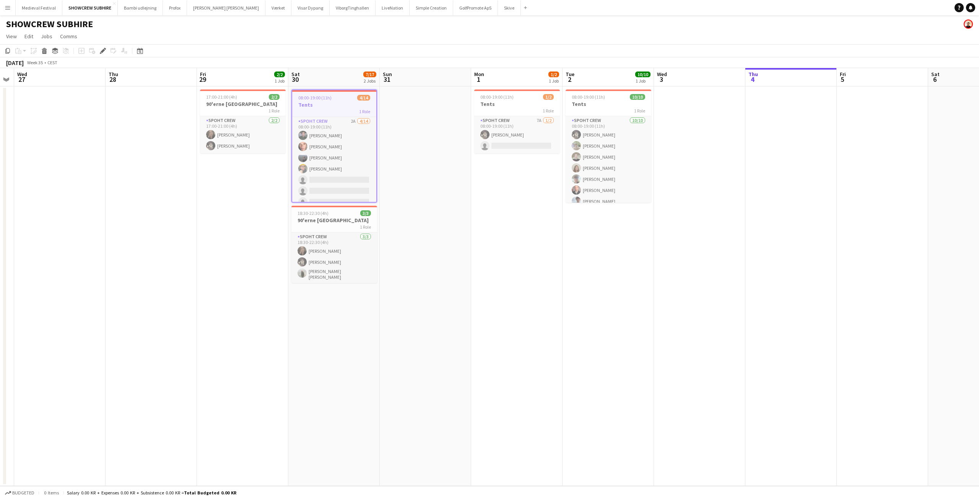
scroll to position [0, 223]
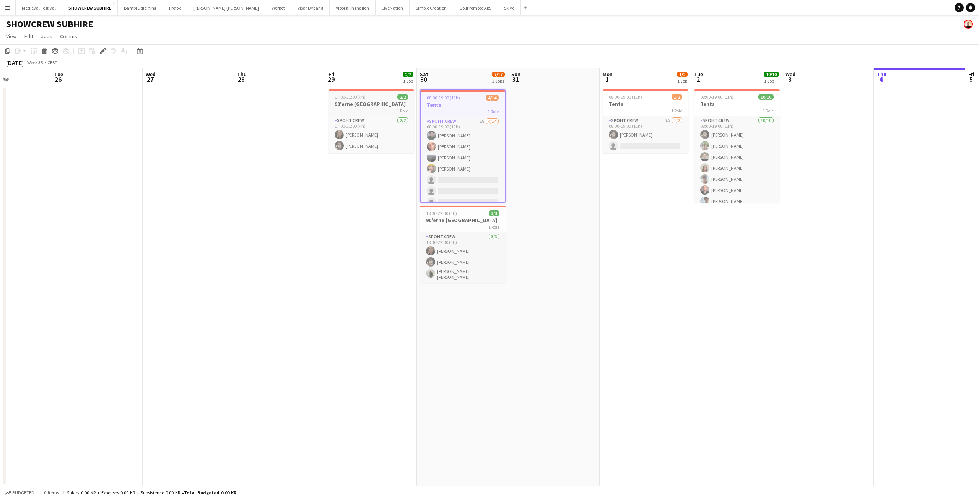
click at [353, 95] on span "17:00-21:00 (4h)" at bounding box center [350, 97] width 31 height 6
click at [103, 53] on icon "Edit" at bounding box center [103, 51] width 6 height 6
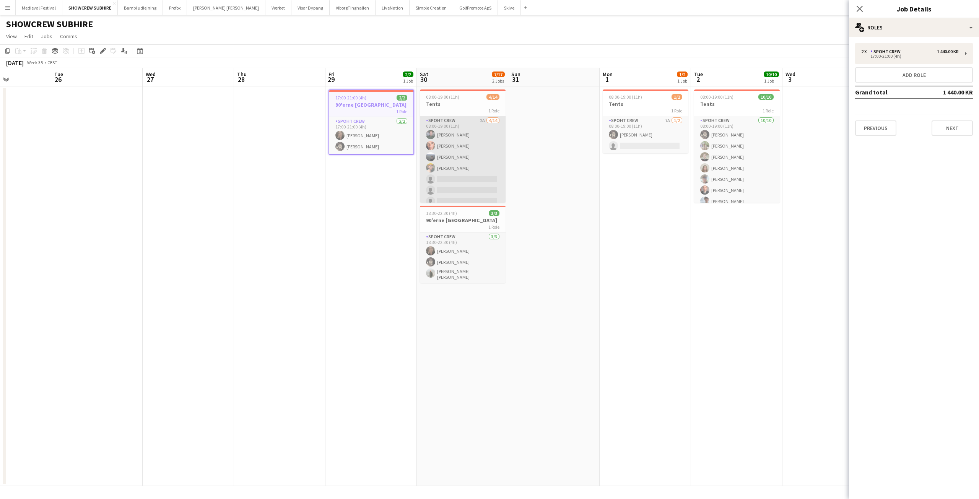
click at [454, 163] on app-card-role "Spoht Crew 2A 4/14 08:00-19:00 (11h) Nikolaj Andersen Amador Bohorquez Marius P…" at bounding box center [463, 201] width 86 height 170
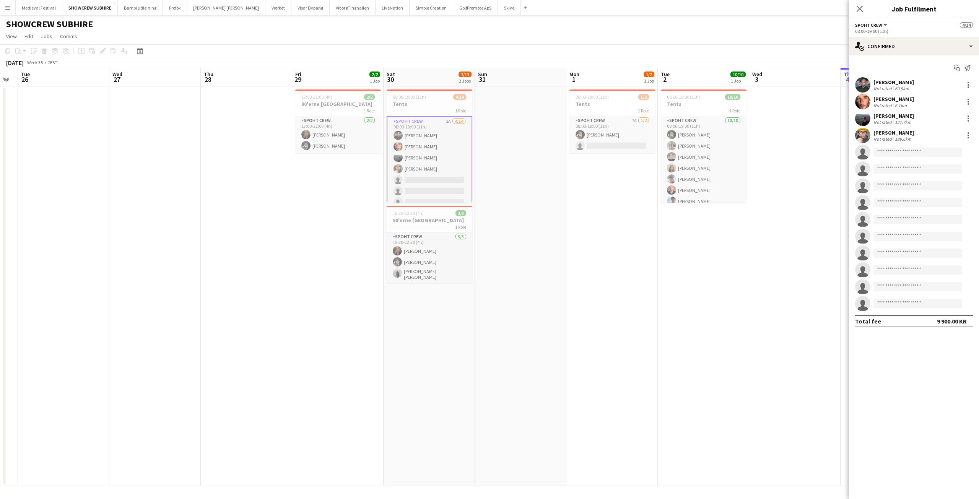
drag, startPoint x: 580, startPoint y: 236, endPoint x: 371, endPoint y: 238, distance: 208.5
click at [375, 238] on app-calendar-viewport "Sat 23 9/10 1 Job Sun 24 Mon 25 Tue 26 Wed 27 Thu 28 Fri 29 2/2 1 Job Sat 30 7/…" at bounding box center [489, 277] width 979 height 418
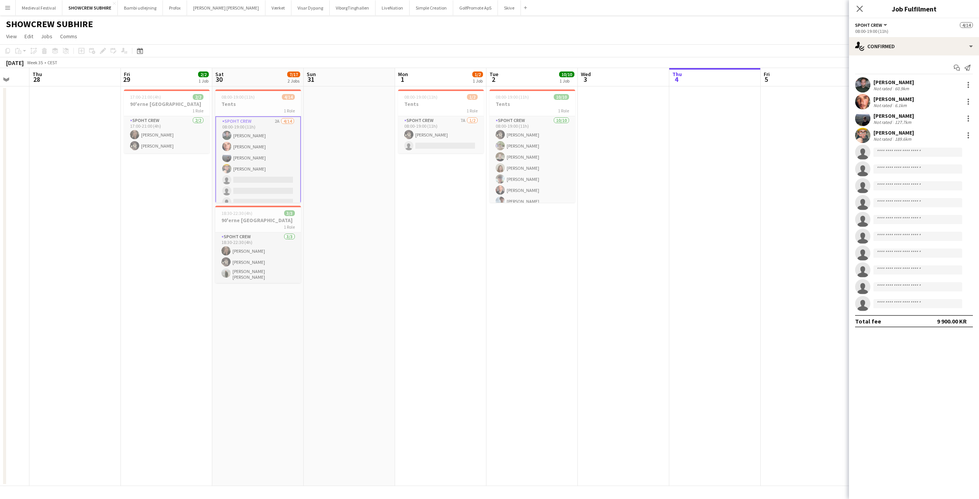
click at [421, 188] on app-date-cell "08:00-19:00 (11h) 1/2 Tents 1 Role Spoht Crew 7A 1/2 08:00-19:00 (11h) Mike Kas…" at bounding box center [440, 286] width 91 height 400
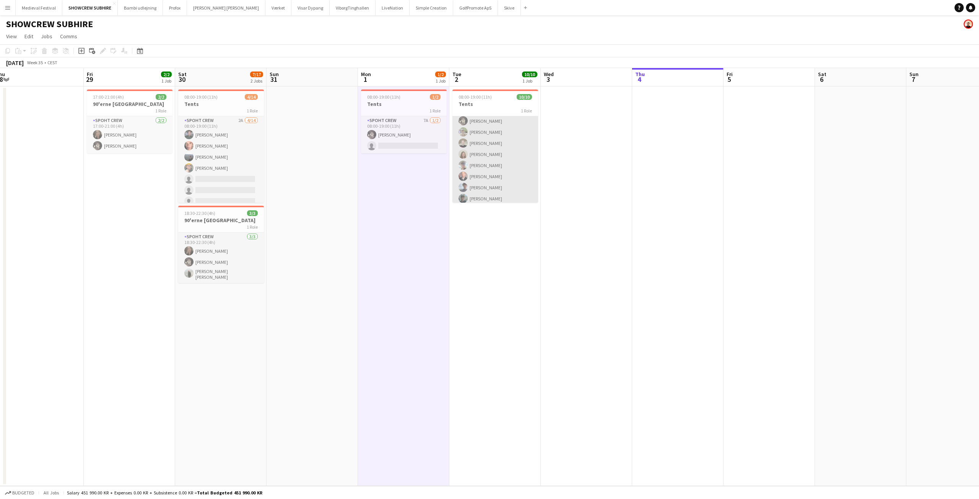
scroll to position [0, 0]
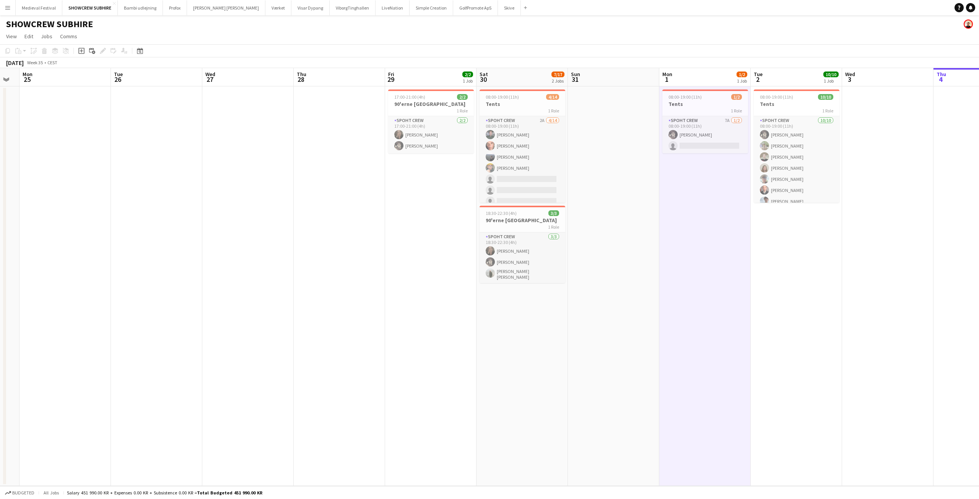
drag, startPoint x: 266, startPoint y: 181, endPoint x: 373, endPoint y: 197, distance: 107.8
click at [522, 208] on app-calendar-viewport "Sat 23 9/10 1 Job Sun 24 Mon 25 Tue 26 Wed 27 Thu 28 Fri 29 2/2 1 Job Sat 30 7/…" at bounding box center [489, 277] width 979 height 418
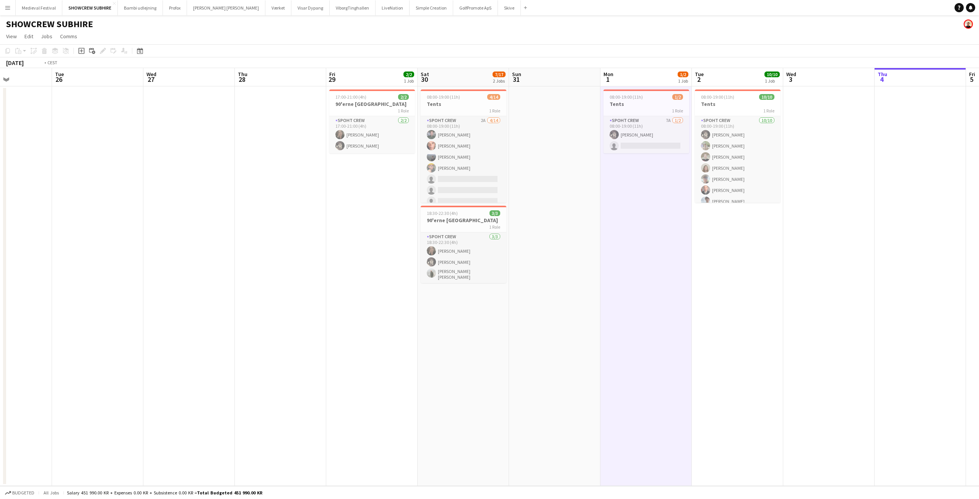
drag, startPoint x: 284, startPoint y: 194, endPoint x: 534, endPoint y: 221, distance: 251.7
click at [539, 220] on app-calendar-viewport "Sat 23 9/10 1 Job Sun 24 Mon 25 Tue 26 Wed 27 Thu 28 Fri 29 2/2 1 Job Sat 30 7/…" at bounding box center [489, 277] width 979 height 418
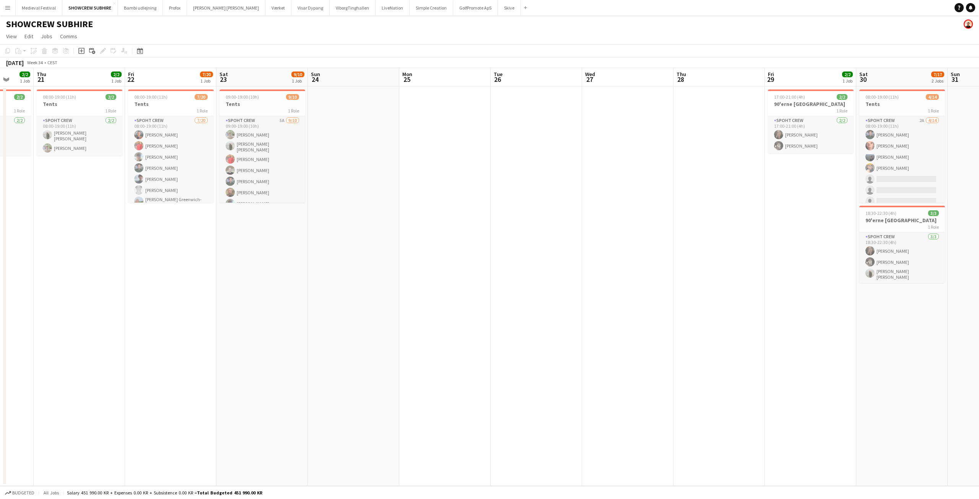
drag, startPoint x: 261, startPoint y: 198, endPoint x: 496, endPoint y: 225, distance: 236.4
click at [517, 231] on app-calendar-viewport "Mon 18 Tue 19 Wed 20 2/2 1 Job Thu 21 2/2 1 Job Fri 22 7/20 1 Job Sat 23 9/10 1…" at bounding box center [489, 277] width 979 height 418
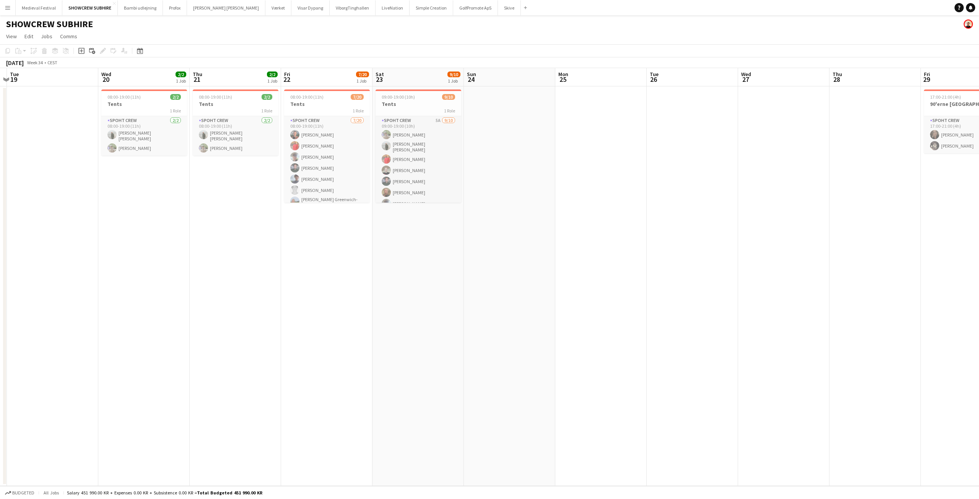
drag, startPoint x: 262, startPoint y: 231, endPoint x: 378, endPoint y: 246, distance: 117.2
click at [378, 246] on app-calendar-viewport "Sun 17 Mon 18 Tue 19 Wed 20 2/2 1 Job Thu 21 2/2 1 Job Fri 22 7/20 1 Job Sat 23…" at bounding box center [489, 277] width 979 height 418
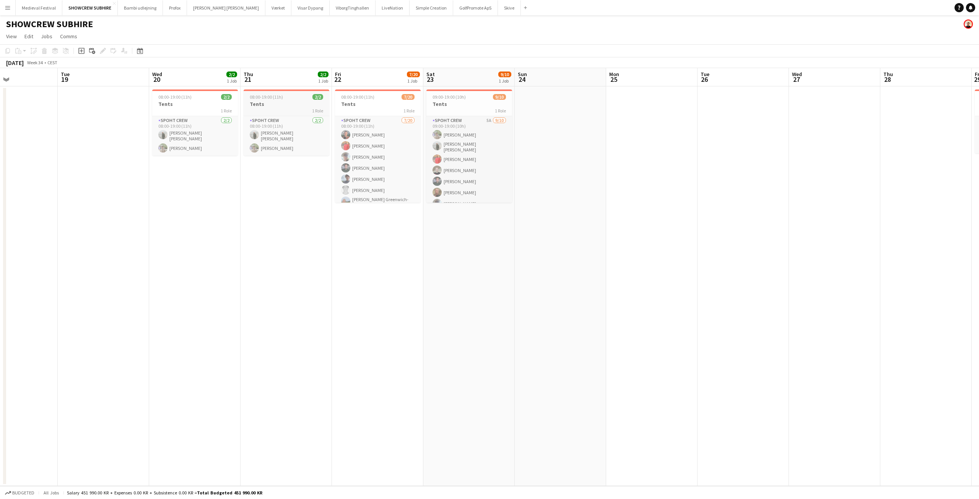
click at [267, 98] on span "08:00-19:00 (11h)" at bounding box center [266, 97] width 33 height 6
click at [101, 52] on icon at bounding box center [103, 51] width 4 height 4
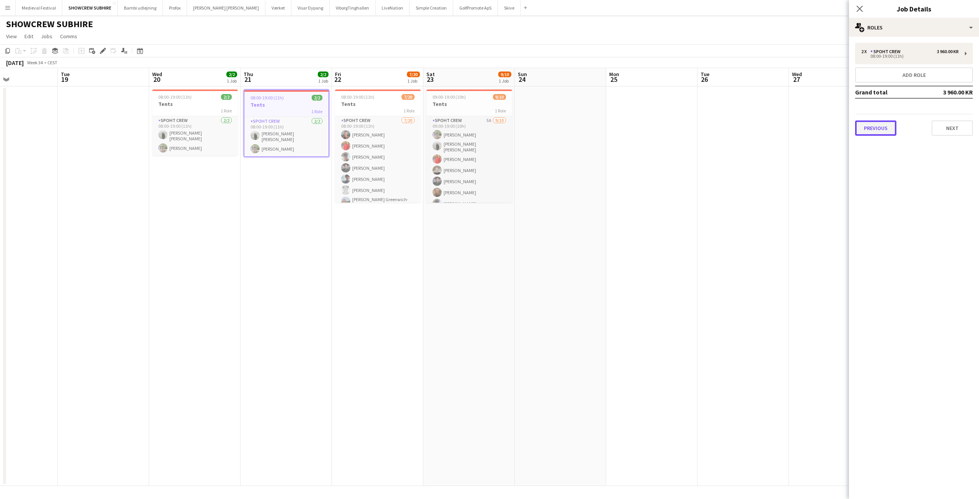
click at [891, 130] on button "Previous" at bounding box center [875, 127] width 41 height 15
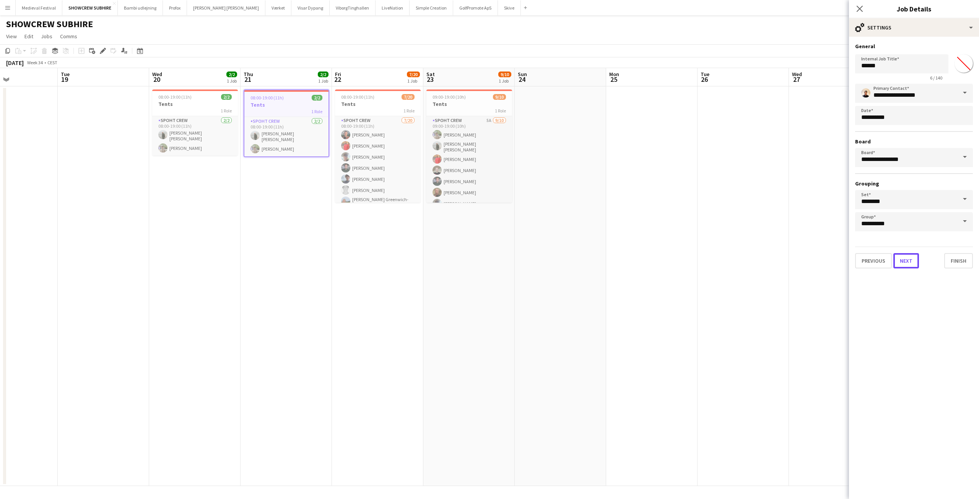
click at [915, 260] on button "Next" at bounding box center [907, 260] width 26 height 15
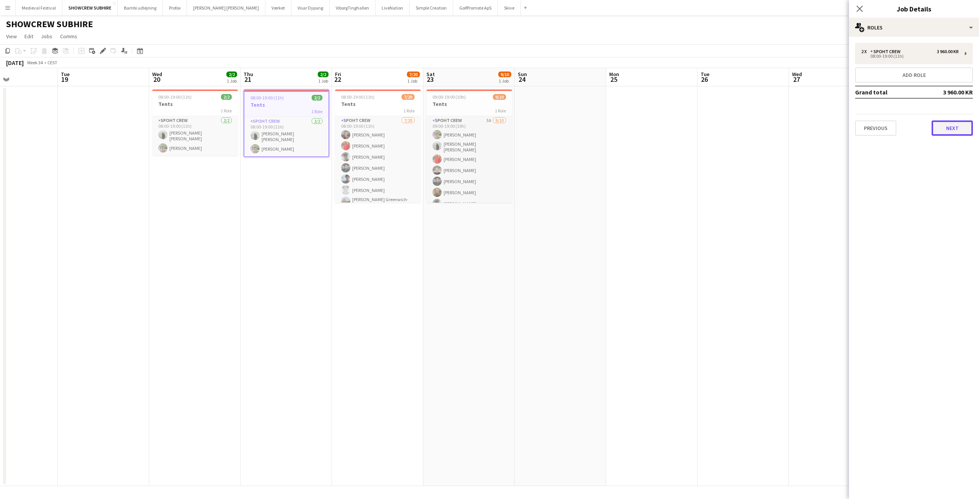
click at [952, 129] on button "Next" at bounding box center [952, 127] width 41 height 15
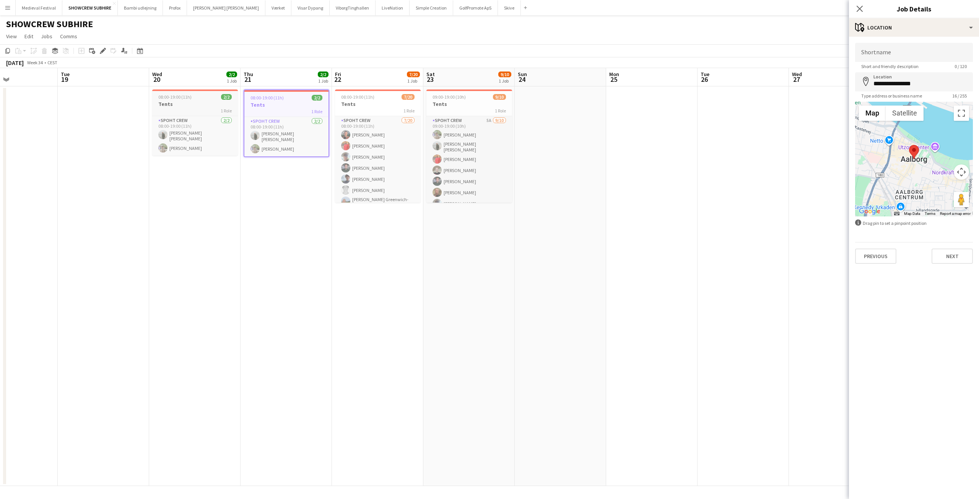
click at [197, 103] on h3 "Tents" at bounding box center [195, 104] width 86 height 7
type input "**********"
click at [102, 53] on icon "Edit" at bounding box center [103, 51] width 6 height 6
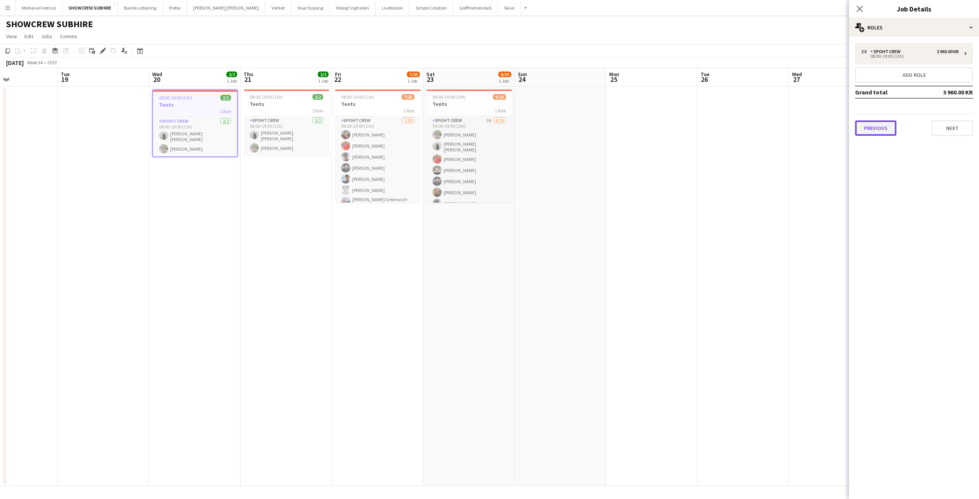
click at [887, 132] on button "Previous" at bounding box center [875, 127] width 41 height 15
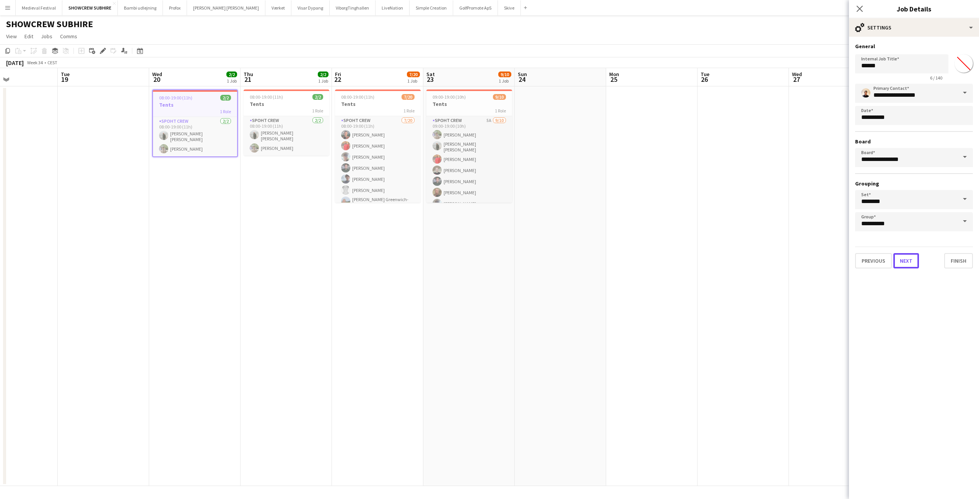
click at [908, 262] on button "Next" at bounding box center [907, 260] width 26 height 15
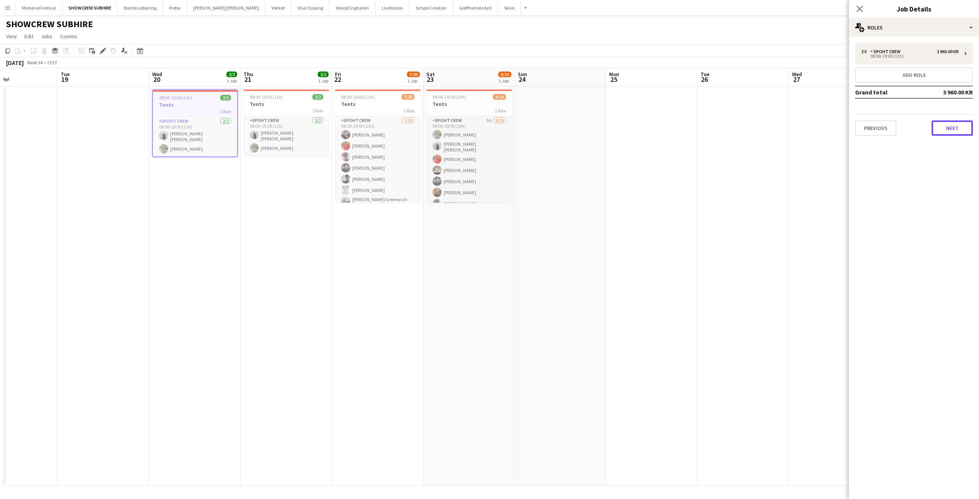
click at [956, 131] on button "Next" at bounding box center [952, 127] width 41 height 15
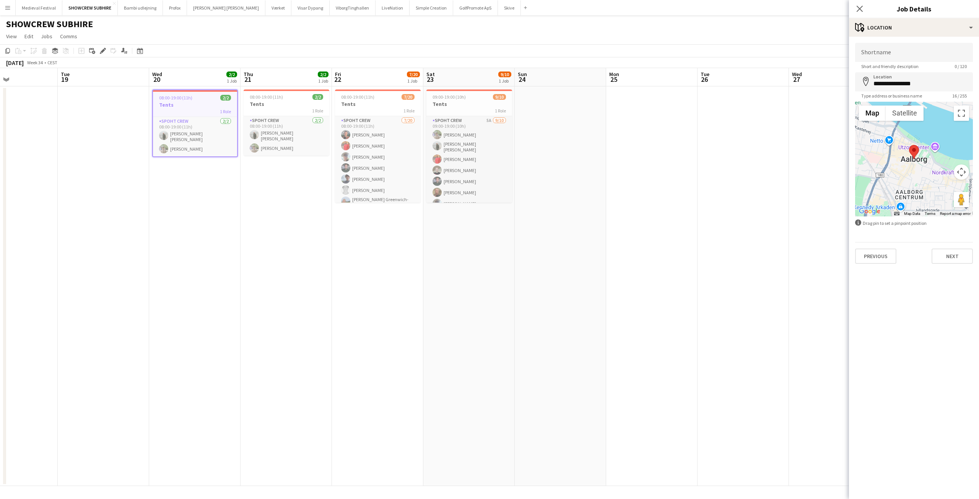
click at [335, 282] on app-date-cell "08:00-19:00 (11h) 7/20 Tents 1 Role Spoht Crew 7/20 08:00-19:00 (11h) Tomas Est…" at bounding box center [377, 286] width 91 height 400
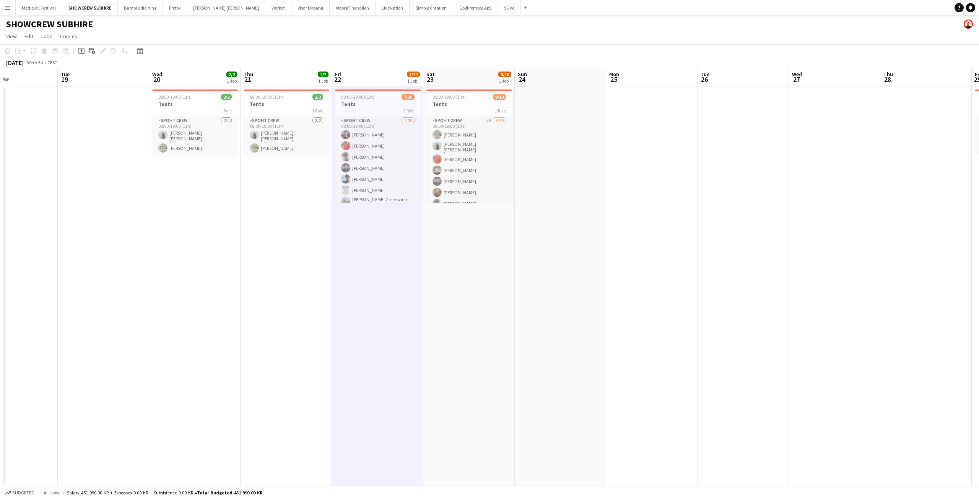
click at [3, 9] on button "Menu" at bounding box center [7, 7] width 15 height 15
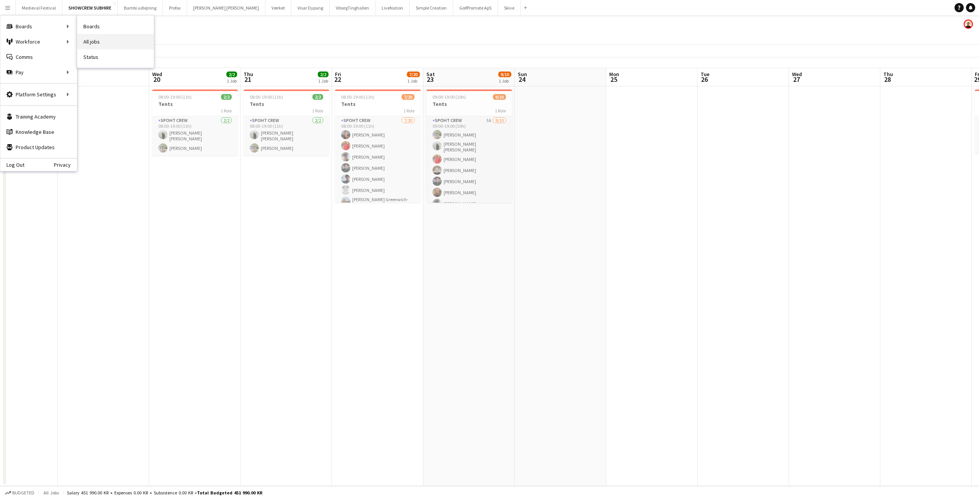
click at [125, 44] on link "All jobs" at bounding box center [115, 41] width 77 height 15
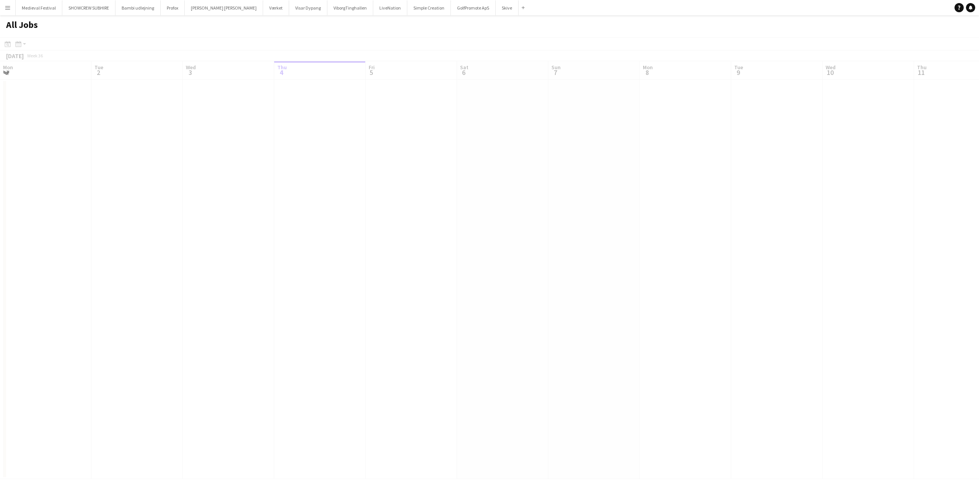
scroll to position [0, 183]
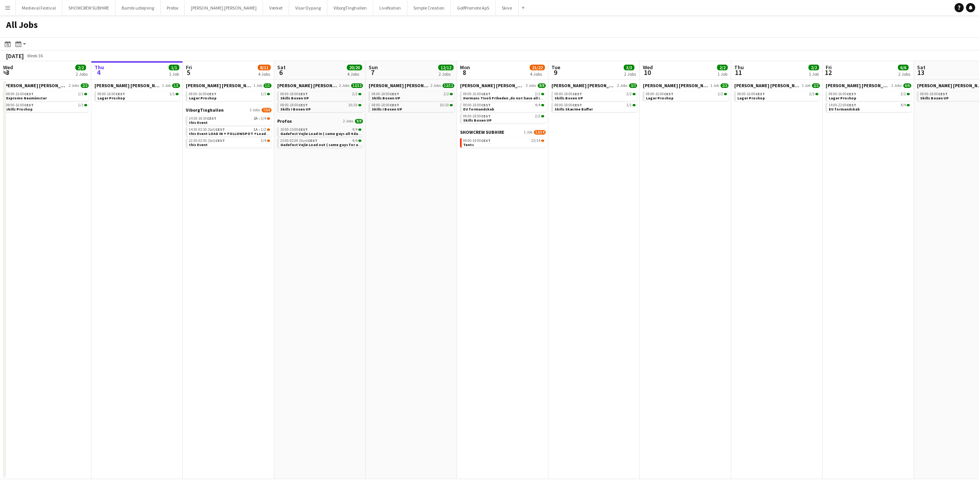
drag, startPoint x: 429, startPoint y: 190, endPoint x: 382, endPoint y: 185, distance: 46.9
click at [422, 190] on app-calendar-viewport "Mon 1 17/18 6 Jobs Tue 2 24/24 5 Jobs Wed 3 2/2 2 Jobs Thu 4 1/1 1 Job Fri 5 8/…" at bounding box center [489, 270] width 979 height 418
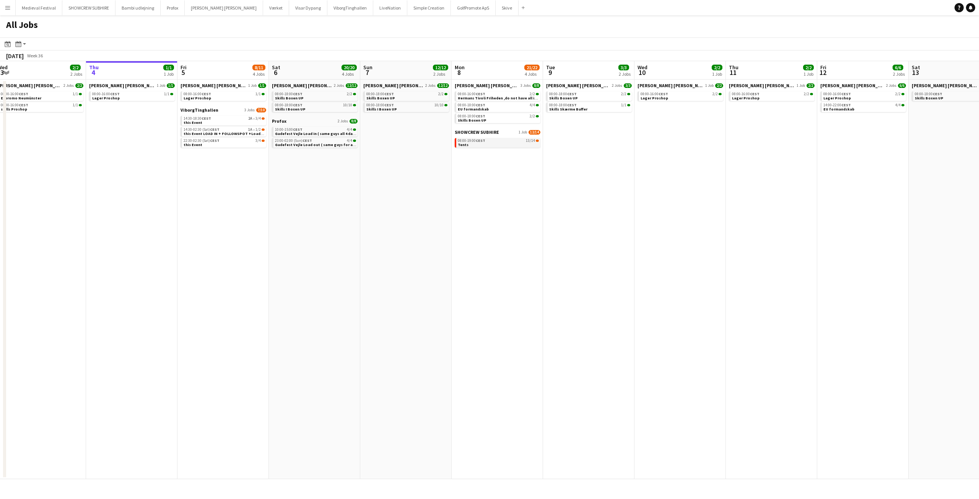
click at [497, 142] on div "08:00-19:00 CEST 13/14" at bounding box center [498, 141] width 81 height 4
click at [425, 105] on div "08:00-18:00 CEST 10/10" at bounding box center [406, 105] width 81 height 4
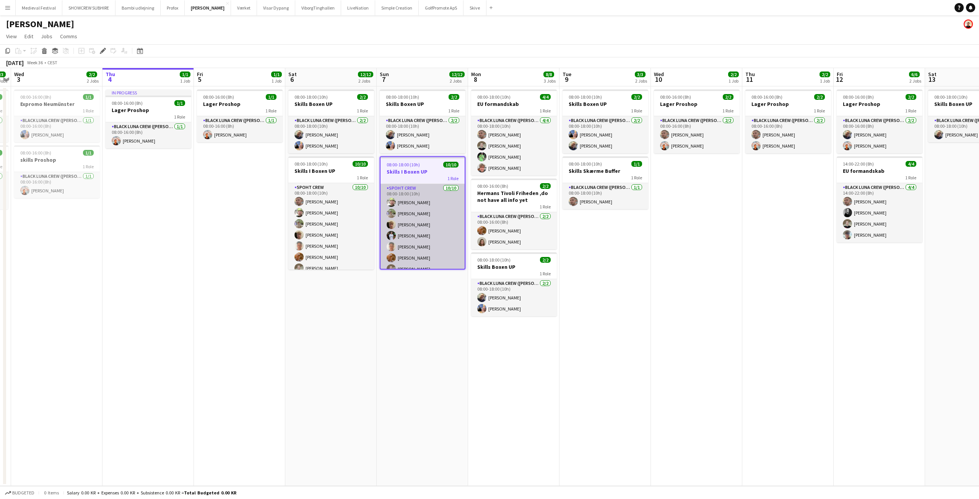
scroll to position [41, 0]
click at [437, 245] on app-card-role "Spoht Crew [DATE] 08:00-18:00 (10h) [PERSON_NAME] [PERSON_NAME] [PERSON_NAME] […" at bounding box center [423, 206] width 84 height 126
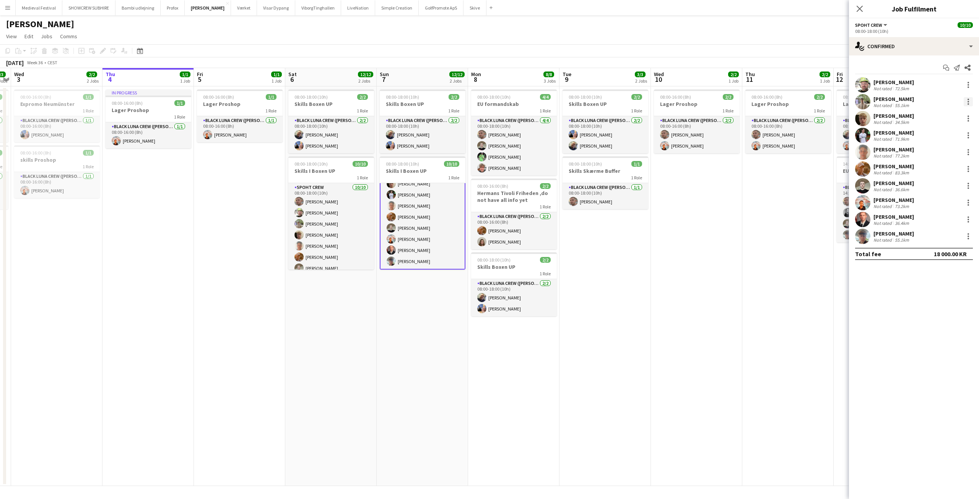
click at [969, 103] on div at bounding box center [968, 101] width 9 height 9
click at [934, 187] on span "Remove" at bounding box center [931, 189] width 23 height 7
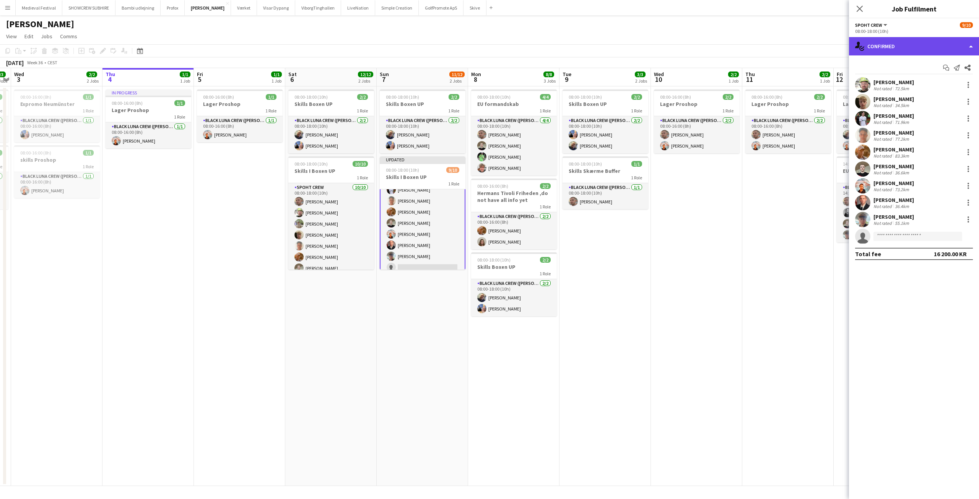
click at [903, 54] on div "single-neutral-actions-check-2 Confirmed" at bounding box center [914, 46] width 130 height 18
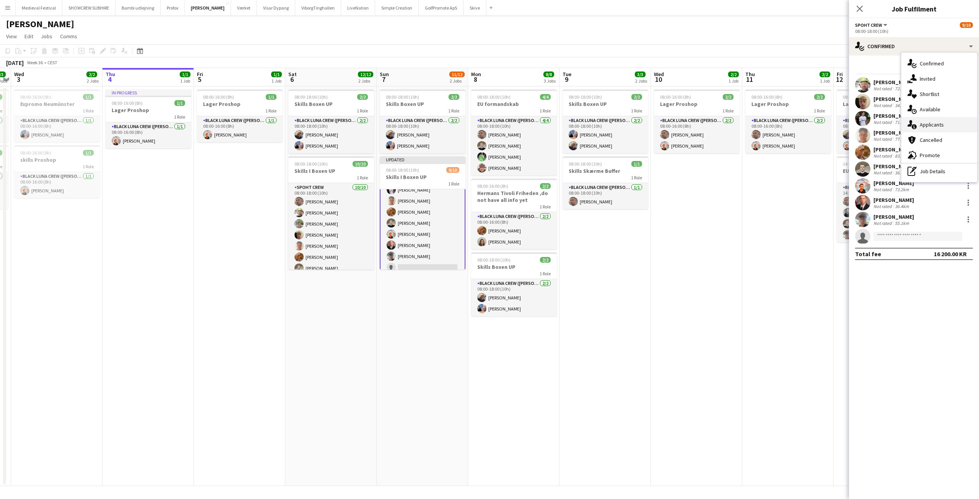
click at [929, 124] on span "Applicants" at bounding box center [932, 124] width 24 height 7
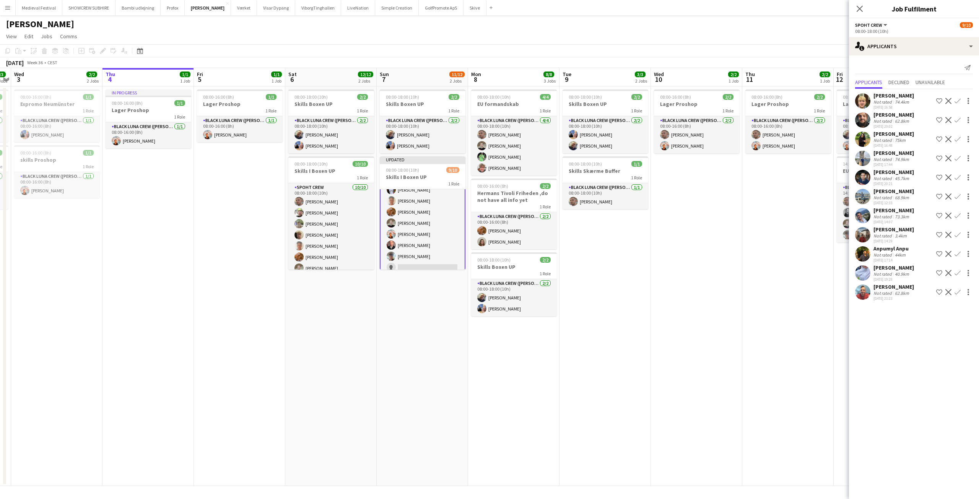
click at [959, 226] on app-icon "Confirm" at bounding box center [958, 229] width 6 height 6
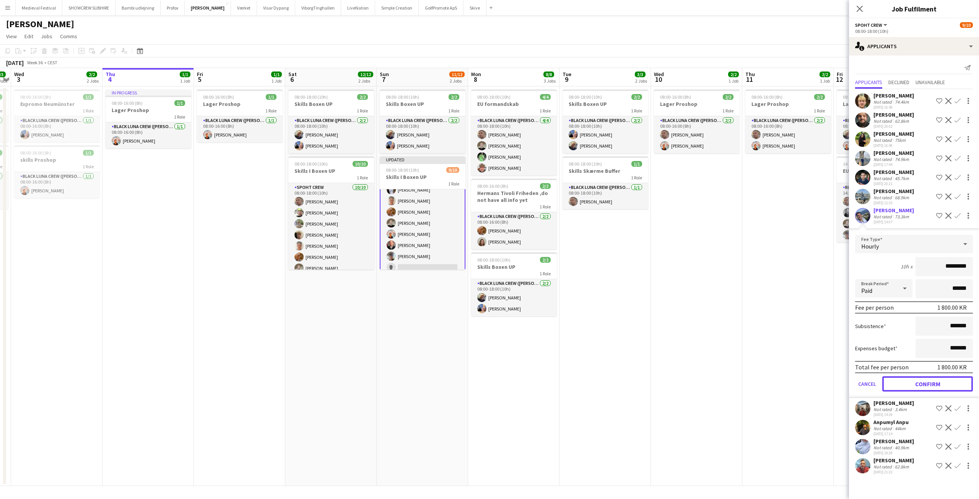
click at [926, 390] on button "Confirm" at bounding box center [927, 397] width 91 height 15
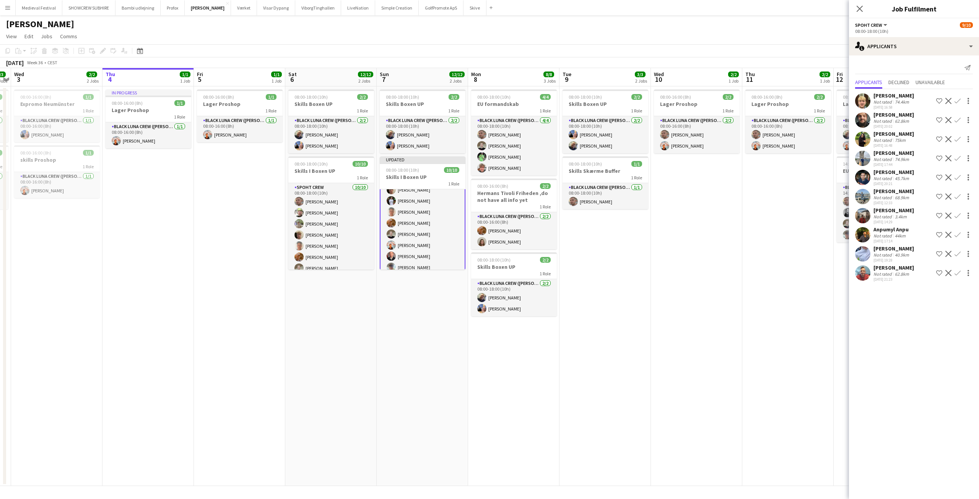
click at [774, 294] on app-date-cell "08:00-16:00 (8h) 2/2 Lager Proshop 1 Role Black [PERSON_NAME] Crew ([PERSON_NAM…" at bounding box center [787, 286] width 91 height 400
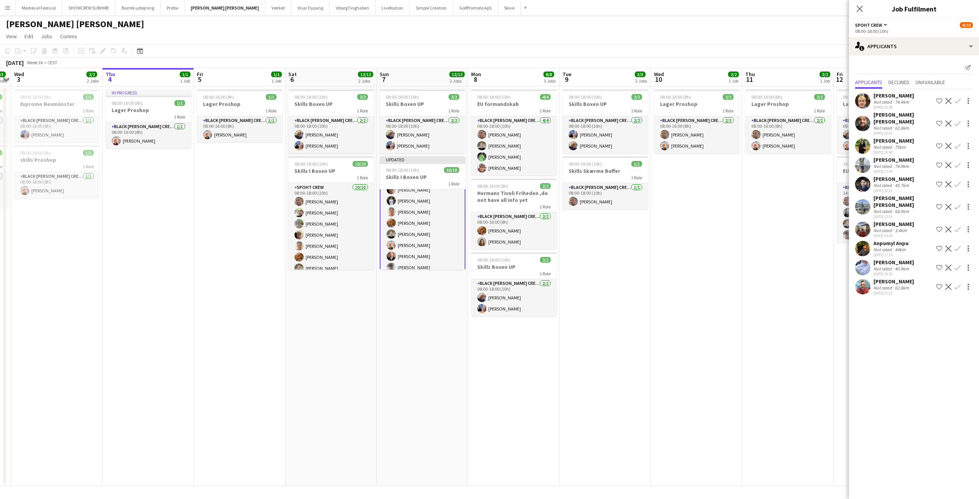
scroll to position [40, 0]
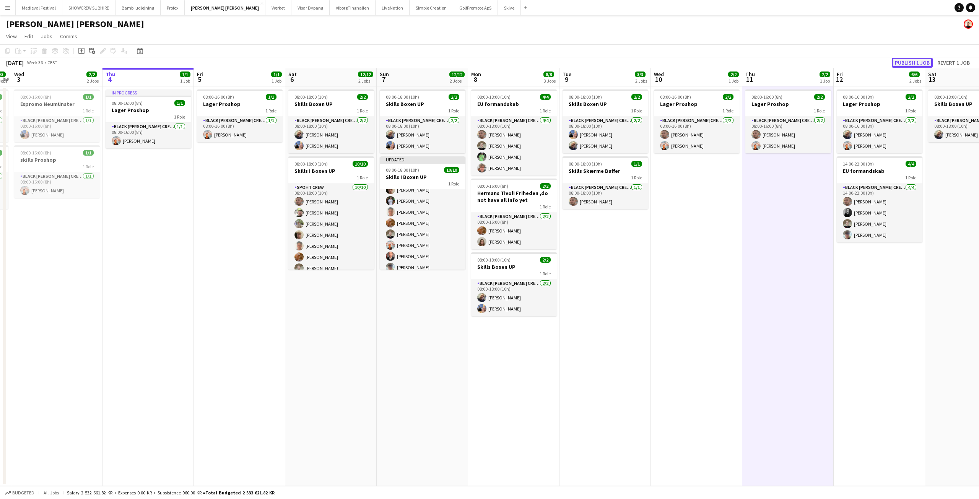
click at [909, 63] on button "Publish 1 job" at bounding box center [912, 63] width 41 height 10
click at [714, 277] on app-date-cell "08:00-16:00 (8h) 2/2 Lager Proshop 1 Role Black [PERSON_NAME] Crew ([PERSON_NAM…" at bounding box center [696, 286] width 91 height 400
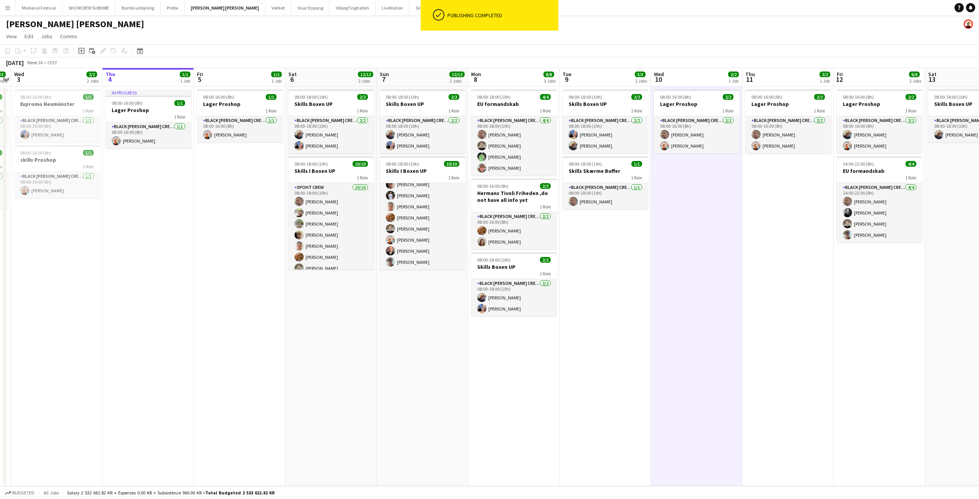
scroll to position [39, 0]
click at [6, 6] on app-icon "Menu" at bounding box center [8, 8] width 6 height 6
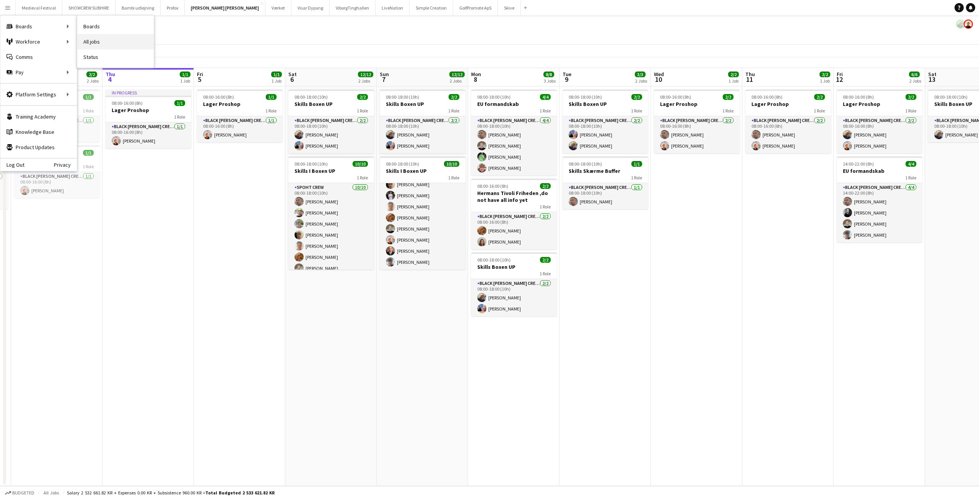
click at [104, 39] on link "All jobs" at bounding box center [115, 41] width 77 height 15
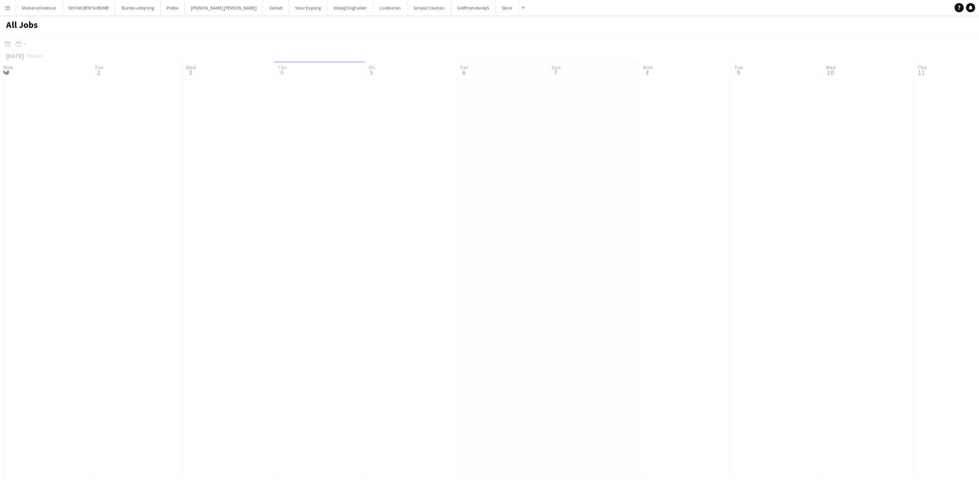
scroll to position [0, 183]
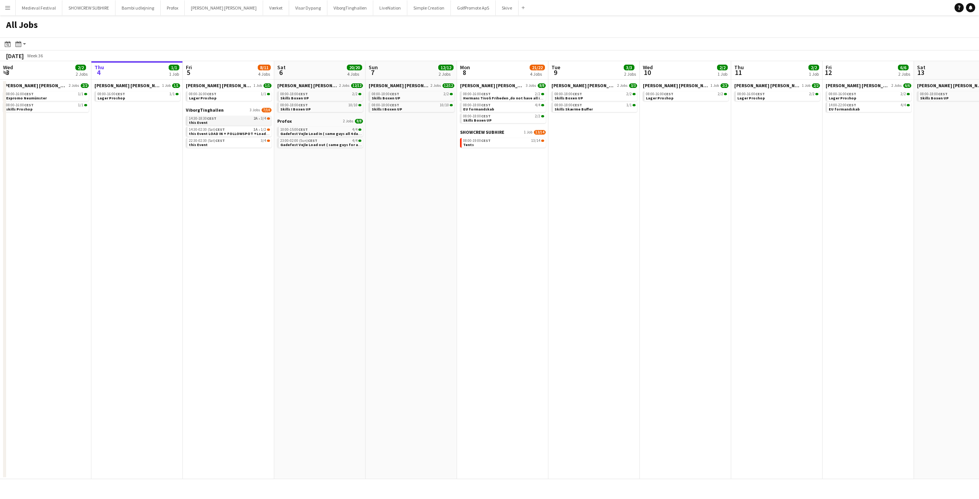
click at [254, 120] on span "2A" at bounding box center [256, 119] width 4 height 4
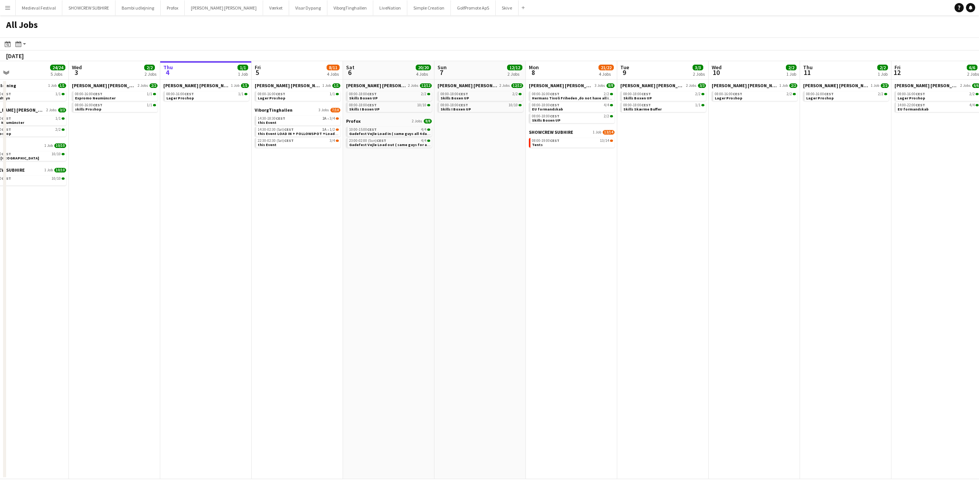
drag, startPoint x: 251, startPoint y: 171, endPoint x: 508, endPoint y: 193, distance: 258.0
click at [508, 193] on app-calendar-viewport "Sun 31 26/26 8 Jobs Mon 1 17/18 6 Jobs Tue 2 24/24 5 Jobs Wed 3 2/2 2 Jobs Thu …" at bounding box center [489, 270] width 979 height 418
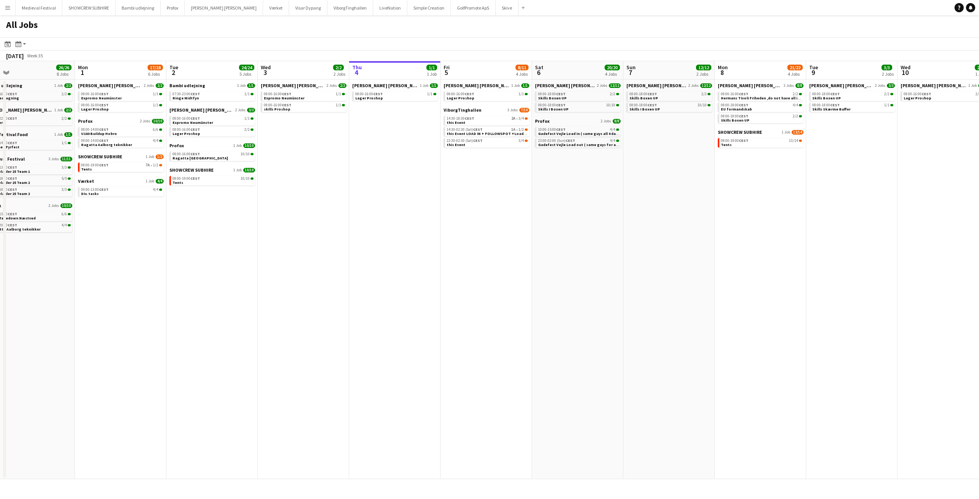
scroll to position [0, 240]
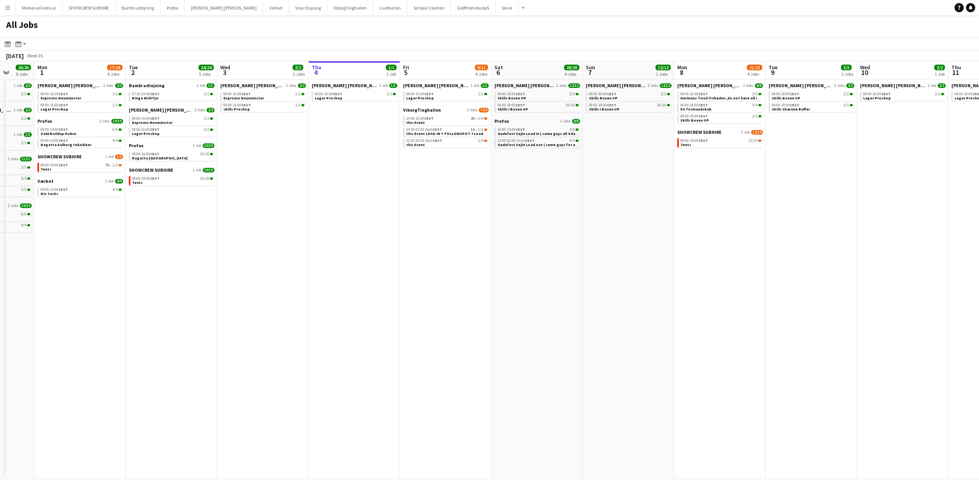
click at [476, 158] on app-all-jobs "All Jobs Date picker [DATE] [DATE] [DATE] M [DATE] T [DATE] W [DATE] T [DATE] F…" at bounding box center [489, 247] width 979 height 464
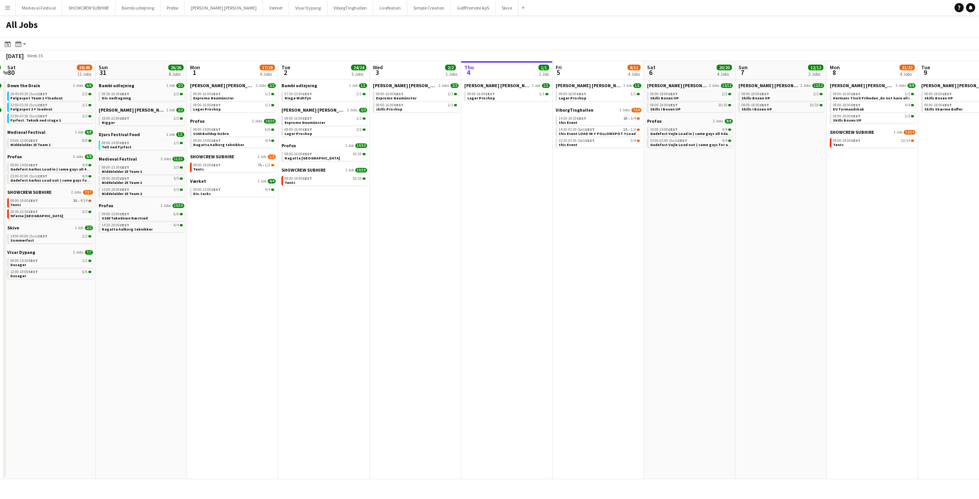
drag, startPoint x: 390, startPoint y: 144, endPoint x: 499, endPoint y: 155, distance: 110.0
click at [497, 155] on app-calendar-viewport "Thu 28 17/18 5 Jobs Fri 29 10/10 3 Jobs Sat 30 38/48 11 Jobs Sun 31 26/26 8 Job…" at bounding box center [489, 270] width 979 height 418
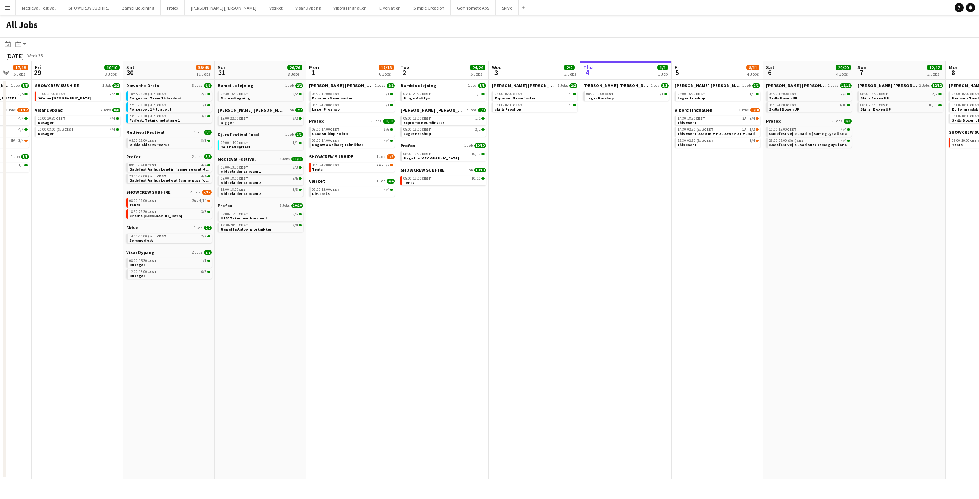
drag, startPoint x: 329, startPoint y: 215, endPoint x: 478, endPoint y: 221, distance: 148.9
click at [477, 221] on app-calendar-viewport "Wed 27 17/19 4 Jobs Thu 28 17/18 5 Jobs Fri 29 10/10 3 Jobs Sat 30 38/48 11 Job…" at bounding box center [489, 270] width 979 height 418
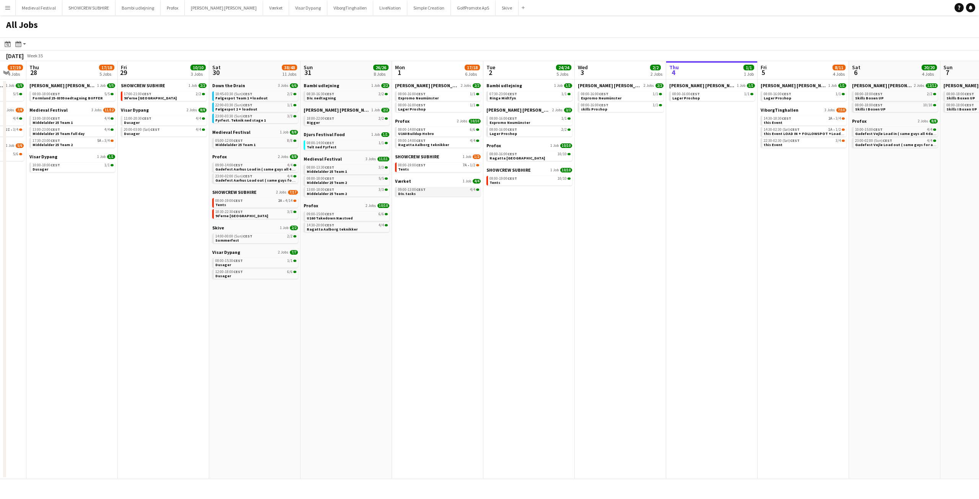
click at [458, 191] on div "09:00-13:00 CEST 4/4" at bounding box center [438, 190] width 81 height 4
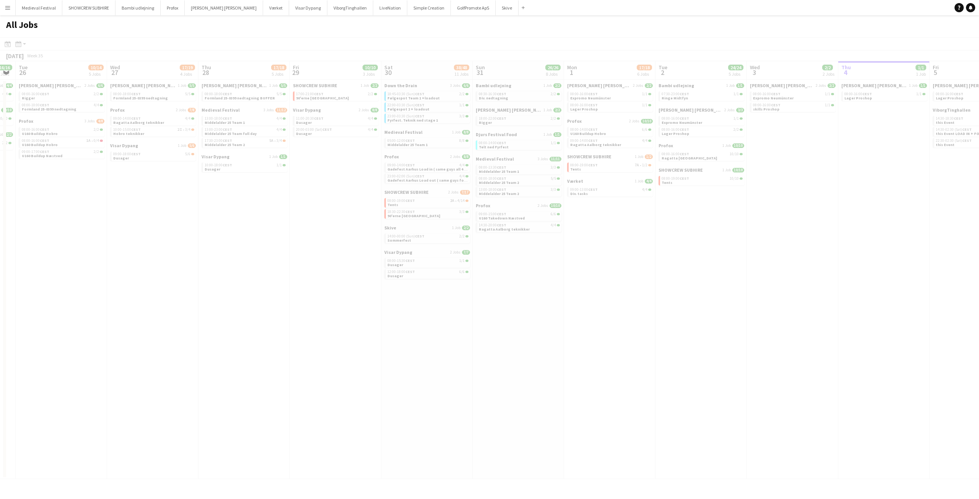
scroll to position [0, 203]
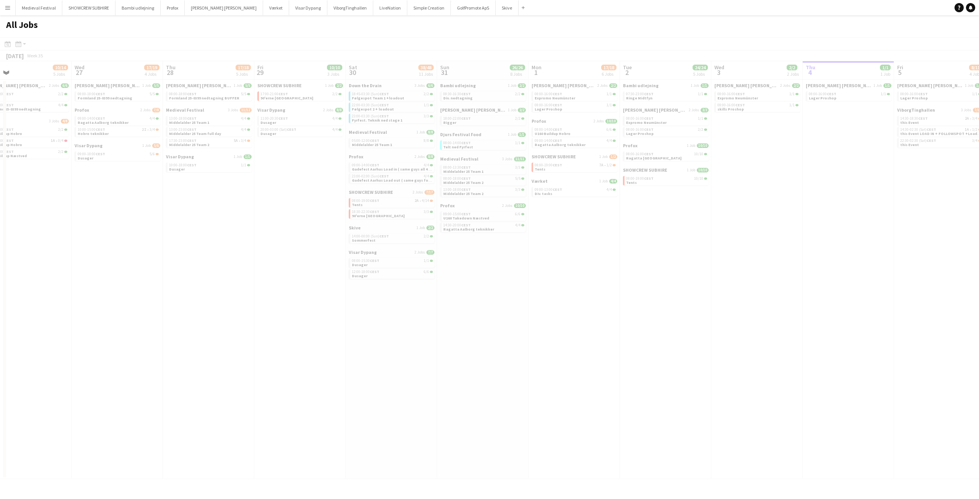
drag, startPoint x: 151, startPoint y: 175, endPoint x: 321, endPoint y: 190, distance: 169.7
click at [340, 188] on app-all-jobs "All Jobs Date picker [DATE] [DATE] [DATE] M [DATE] T [DATE] W [DATE] T [DATE] F…" at bounding box center [489, 247] width 979 height 464
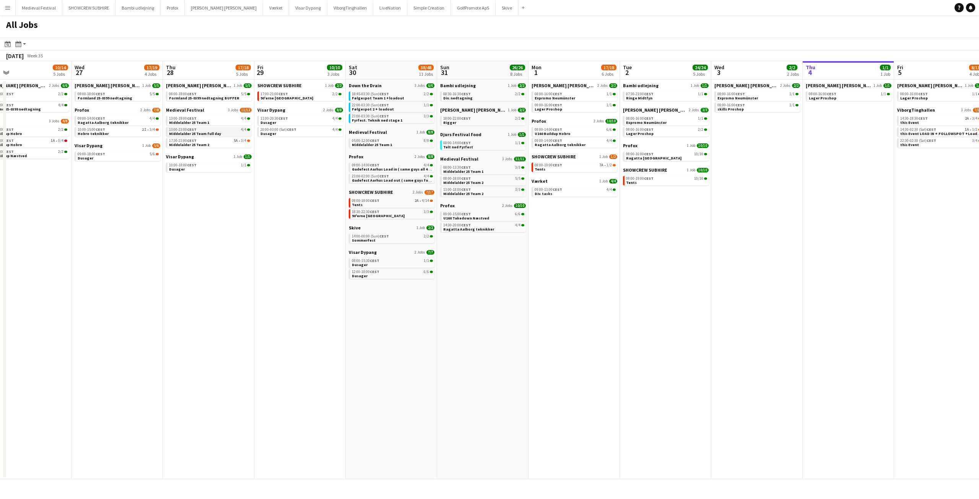
click at [196, 131] on span "Middelalder 25 Team full day" at bounding box center [195, 133] width 52 height 5
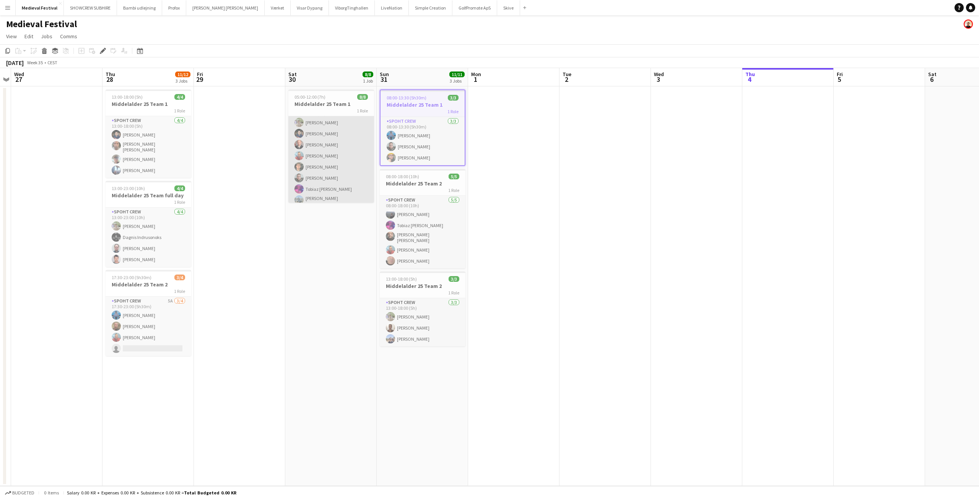
scroll to position [17, 0]
click at [654, 304] on app-date-cell at bounding box center [696, 286] width 91 height 400
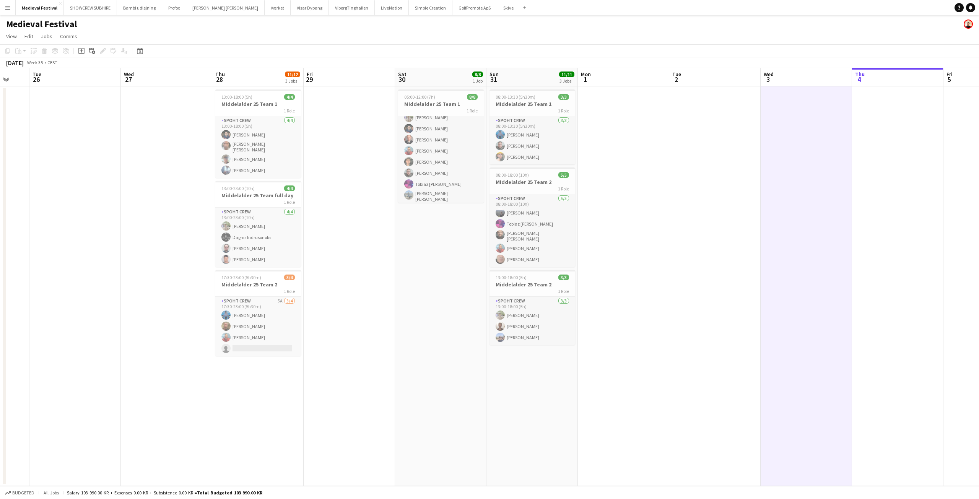
drag, startPoint x: 584, startPoint y: 291, endPoint x: 699, endPoint y: 307, distance: 115.8
click at [699, 306] on app-calendar-viewport "Sun 24 Mon 25 Tue 26 Wed 27 Thu 28 11/12 3 Jobs Fri 29 Sat 30 8/8 1 Job Sun 31 …" at bounding box center [489, 277] width 979 height 418
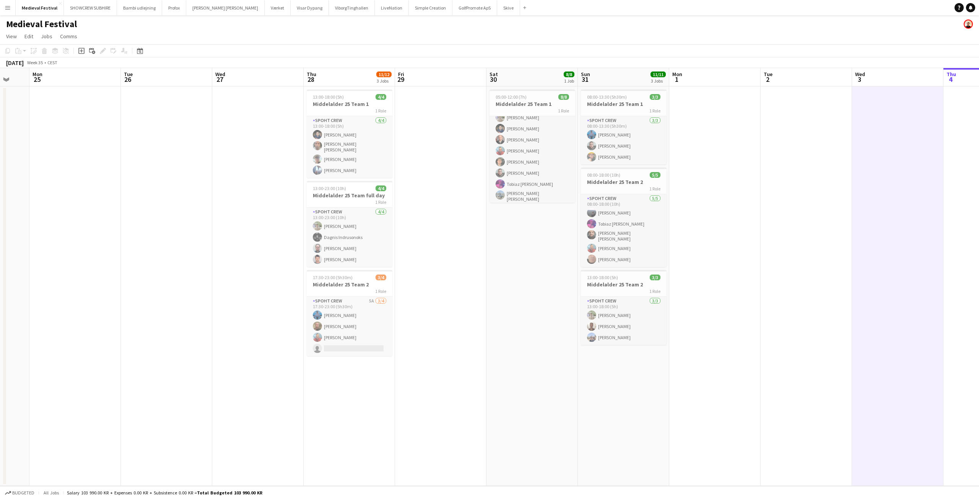
scroll to position [0, 240]
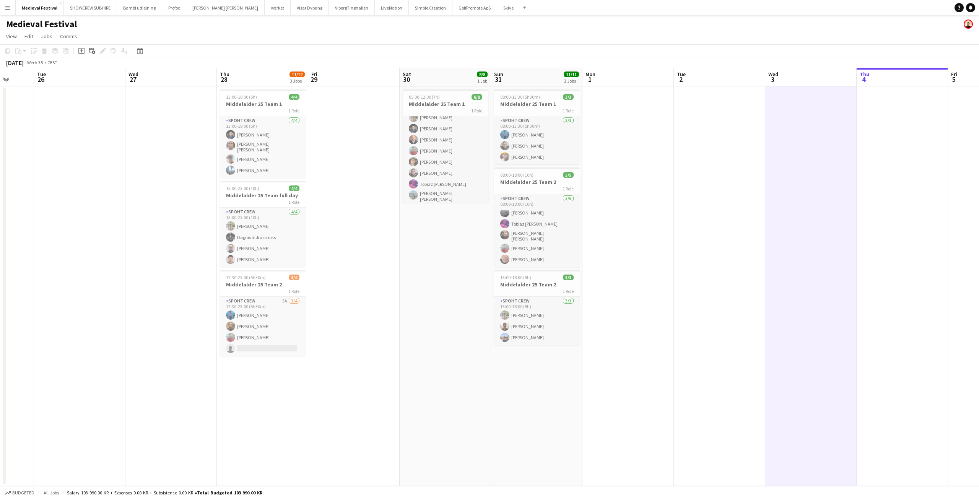
click at [459, 256] on app-date-cell "05:00-12:00 (7h) 8/8 Middelalder 25 Team 1 1 Role Spoht Crew [DATE] 05:00-12:00…" at bounding box center [445, 286] width 91 height 400
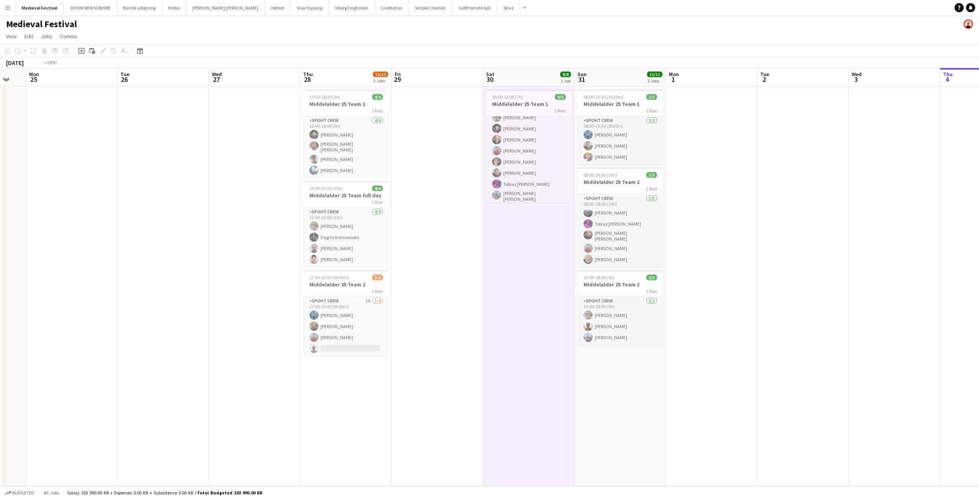
drag, startPoint x: 636, startPoint y: 169, endPoint x: 728, endPoint y: 192, distance: 94.9
click at [728, 192] on app-calendar-viewport "Sat 23 Sun 24 Mon 25 Tue 26 Wed 27 Thu 28 11/12 3 Jobs Fri 29 Sat 30 8/8 1 Job …" at bounding box center [489, 277] width 979 height 418
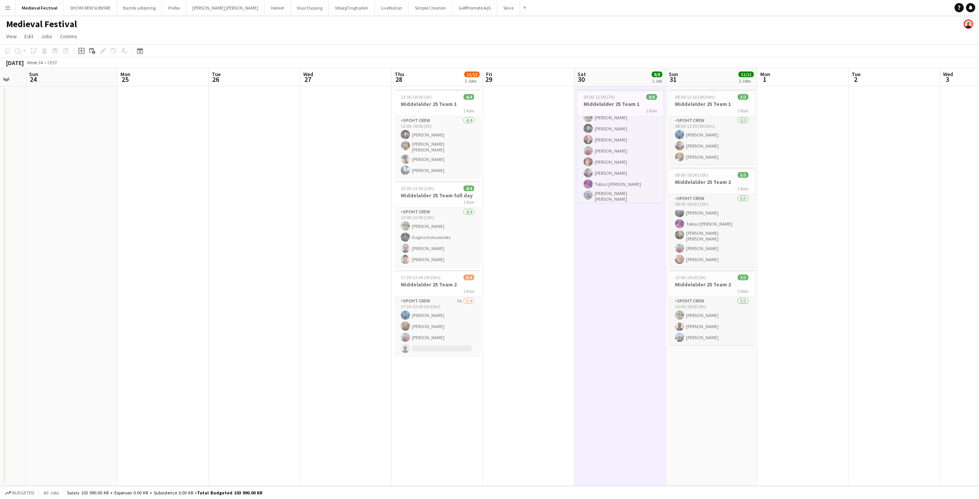
scroll to position [0, 238]
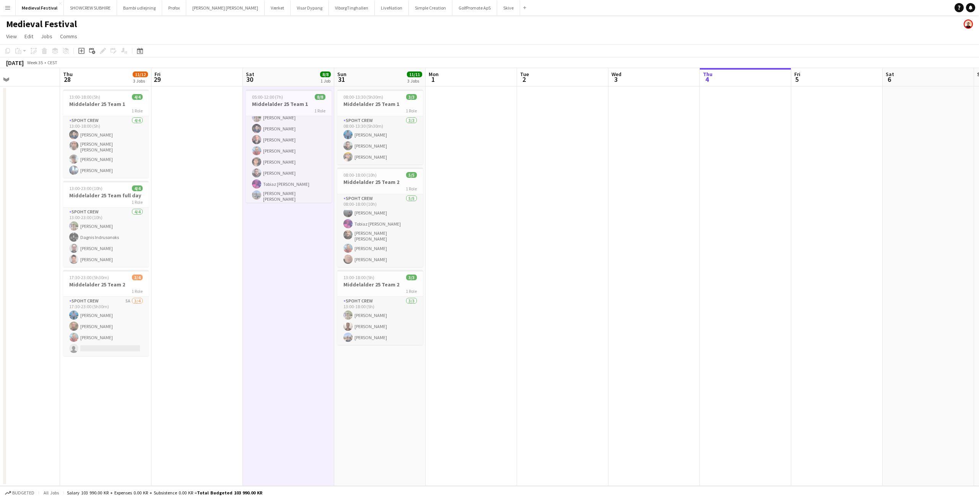
drag, startPoint x: 730, startPoint y: 190, endPoint x: 538, endPoint y: 195, distance: 191.7
click at [541, 195] on app-calendar-viewport "Sun 24 Mon 25 Tue 26 Wed 27 Thu 28 11/12 3 Jobs Fri 29 Sat 30 8/8 1 Job Sun 31 …" at bounding box center [489, 277] width 979 height 418
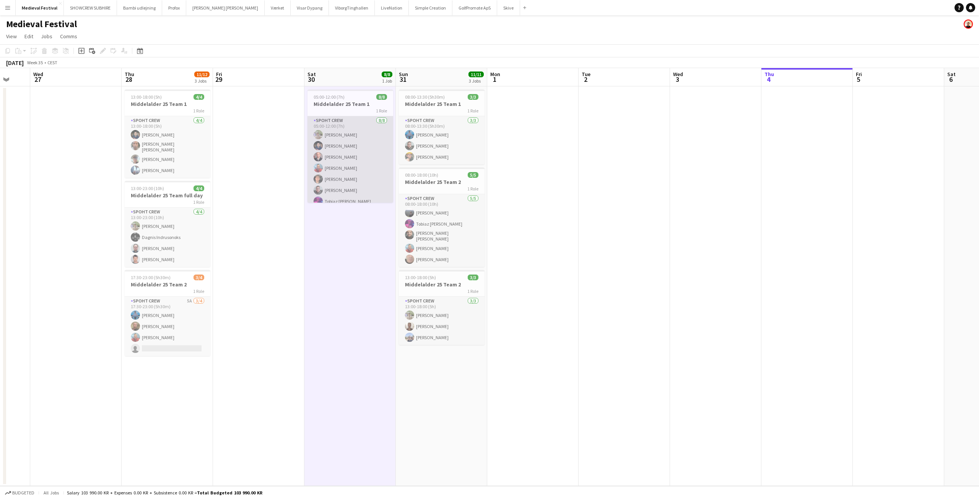
scroll to position [17, 0]
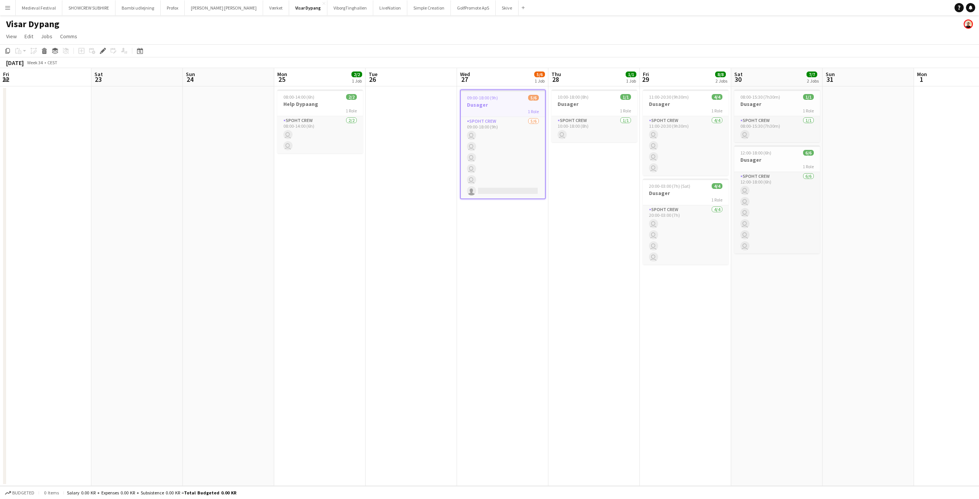
scroll to position [0, 263]
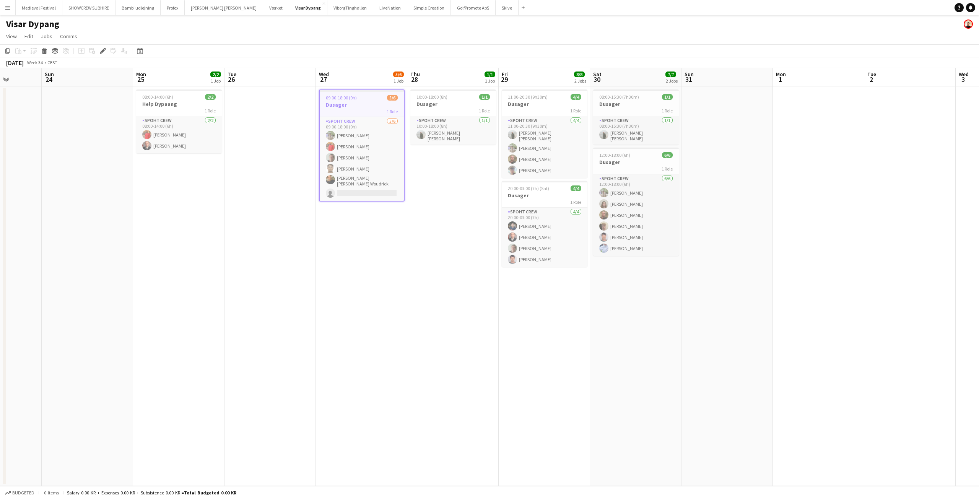
drag, startPoint x: 459, startPoint y: 240, endPoint x: 334, endPoint y: 244, distance: 125.5
click at [334, 244] on app-calendar-viewport "Wed 20 Thu 21 Fri 22 Sat 23 Sun 24 Mon 25 2/2 1 Job Tue 26 Wed 27 5/6 1 Job Thu…" at bounding box center [489, 277] width 979 height 418
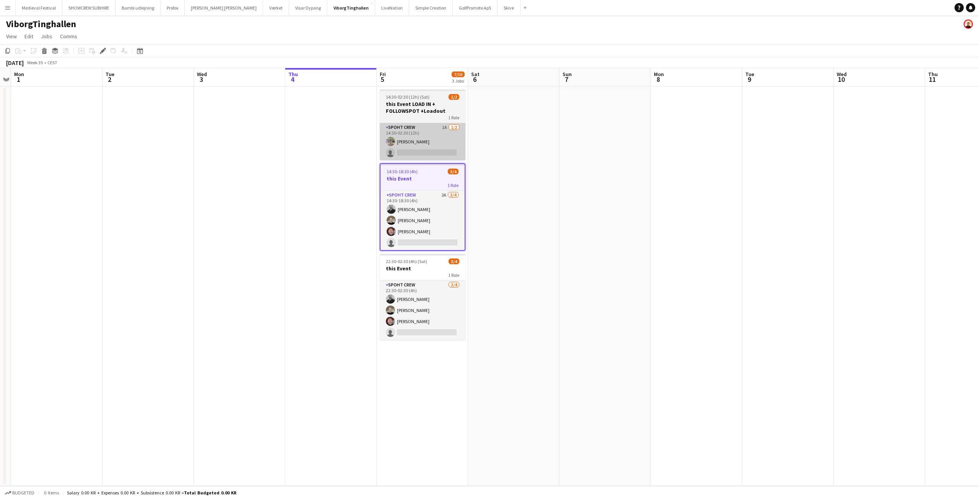
click at [436, 145] on app-card-role "Spoht Crew 1A [DATE] 14:30-02:30 (12h) [PERSON_NAME] single-neutral-actions" at bounding box center [423, 141] width 86 height 37
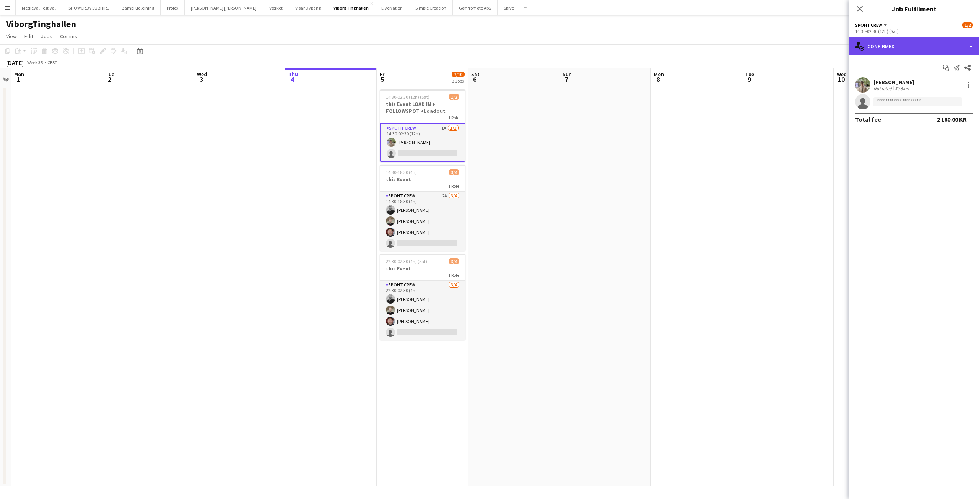
click at [916, 45] on div "single-neutral-actions-check-2 Confirmed" at bounding box center [914, 46] width 130 height 18
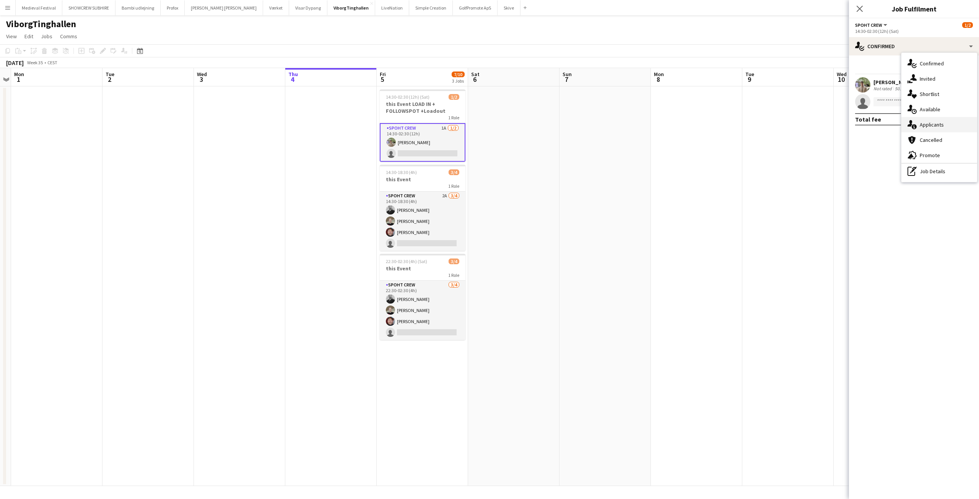
click at [936, 124] on span "Applicants" at bounding box center [932, 124] width 24 height 7
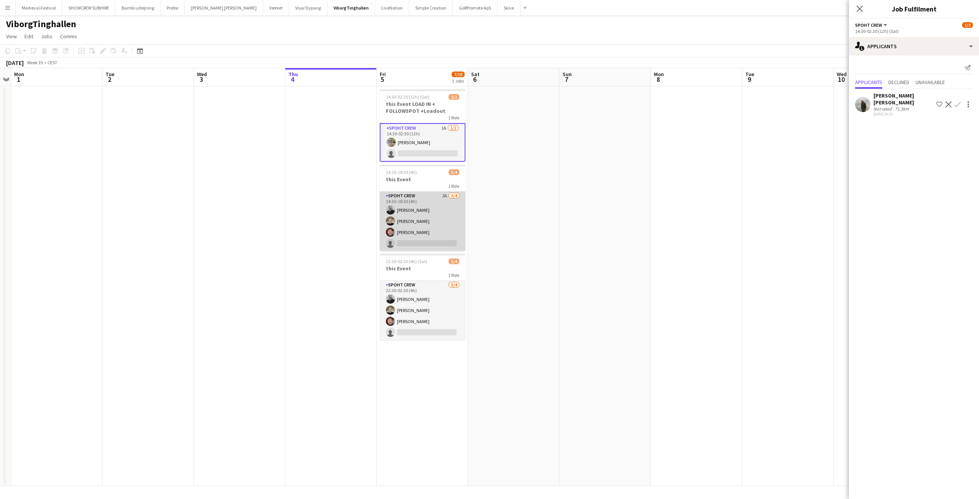
click at [412, 208] on app-card-role "Spoht Crew 2A [DATE] 14:30-18:30 (4h) [PERSON_NAME] [PERSON_NAME] [PERSON_NAME]…" at bounding box center [423, 221] width 86 height 59
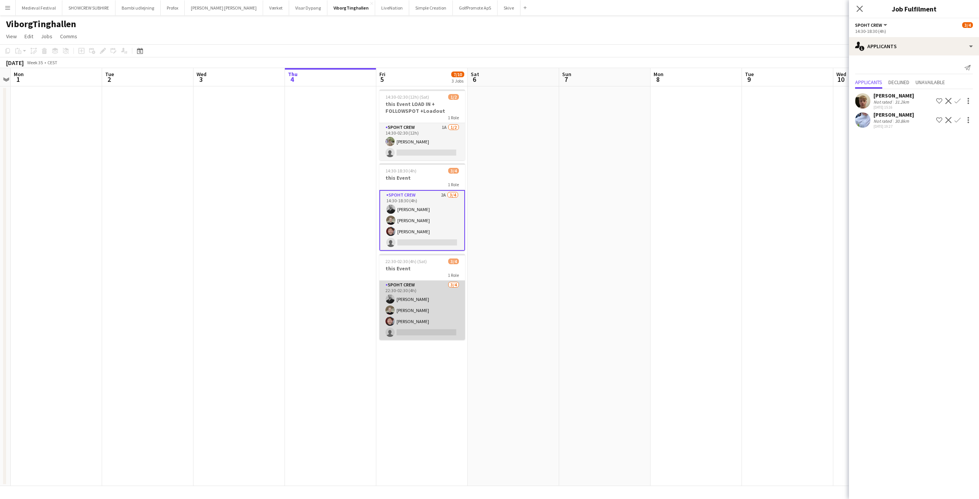
click at [438, 288] on app-card-role "Spoht Crew [DATE] 22:30-02:30 (4h) [PERSON_NAME] [PERSON_NAME] [PERSON_NAME] si…" at bounding box center [422, 310] width 86 height 59
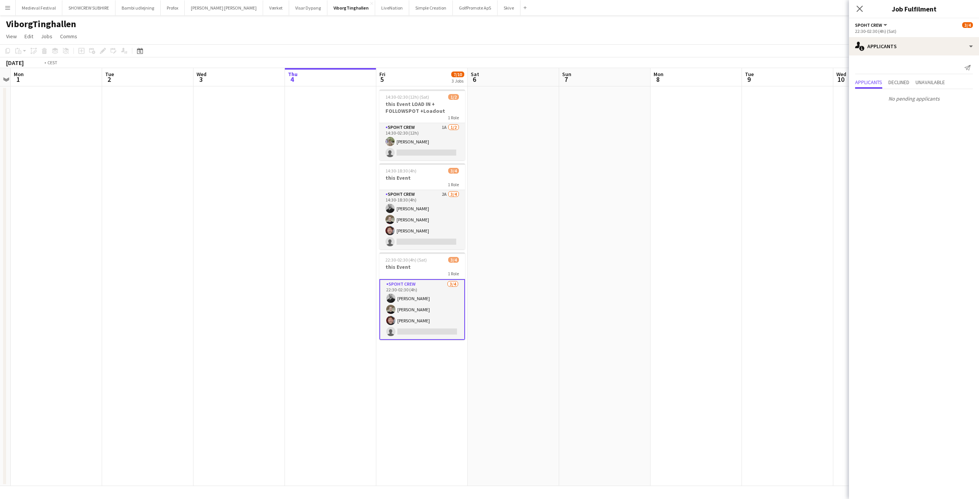
drag, startPoint x: 594, startPoint y: 188, endPoint x: 555, endPoint y: 202, distance: 41.3
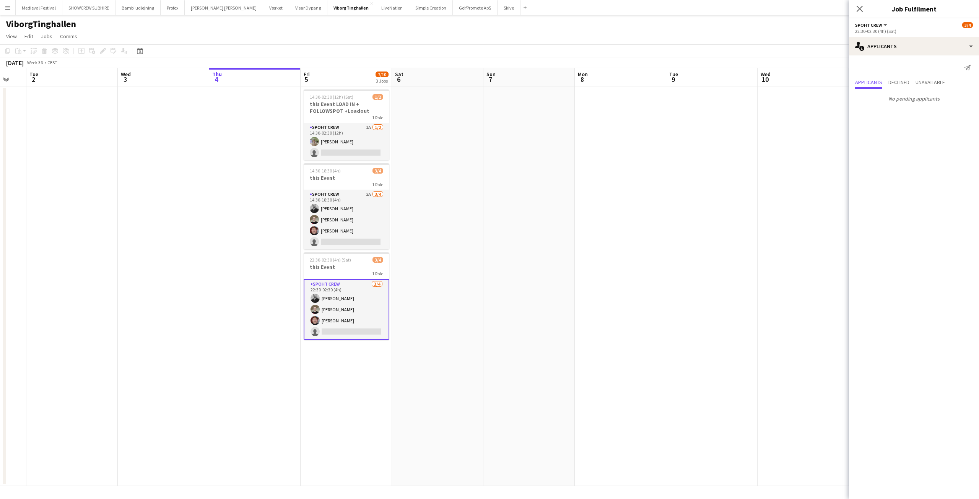
drag, startPoint x: 555, startPoint y: 202, endPoint x: 407, endPoint y: 214, distance: 148.5
click at [407, 214] on app-date-cell at bounding box center [437, 286] width 91 height 400
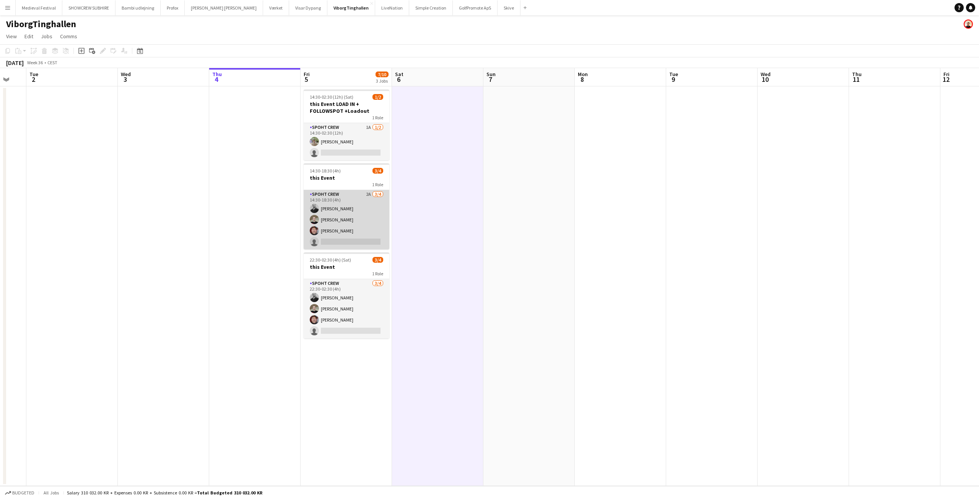
click at [370, 213] on app-card-role "Spoht Crew 2A [DATE] 14:30-18:30 (4h) [PERSON_NAME] [PERSON_NAME] [PERSON_NAME]…" at bounding box center [347, 219] width 86 height 59
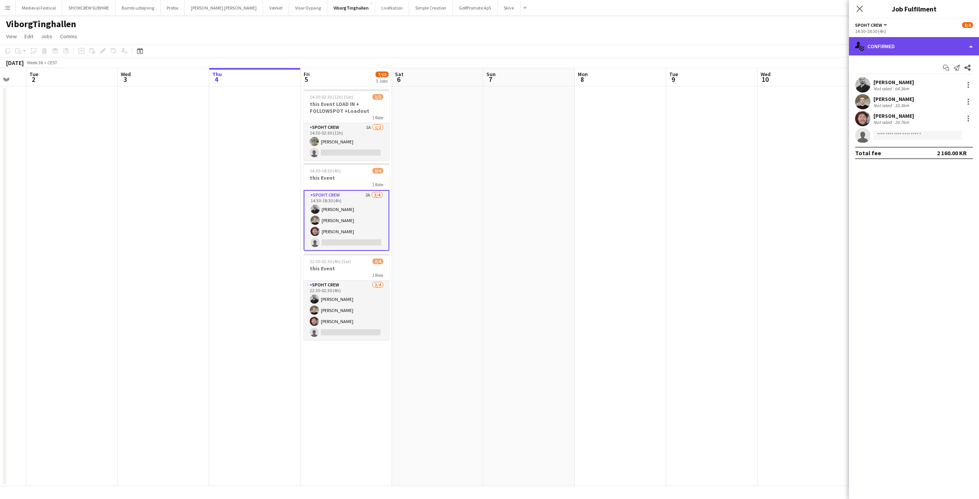
click at [909, 54] on div "single-neutral-actions-check-2 Confirmed" at bounding box center [914, 46] width 130 height 18
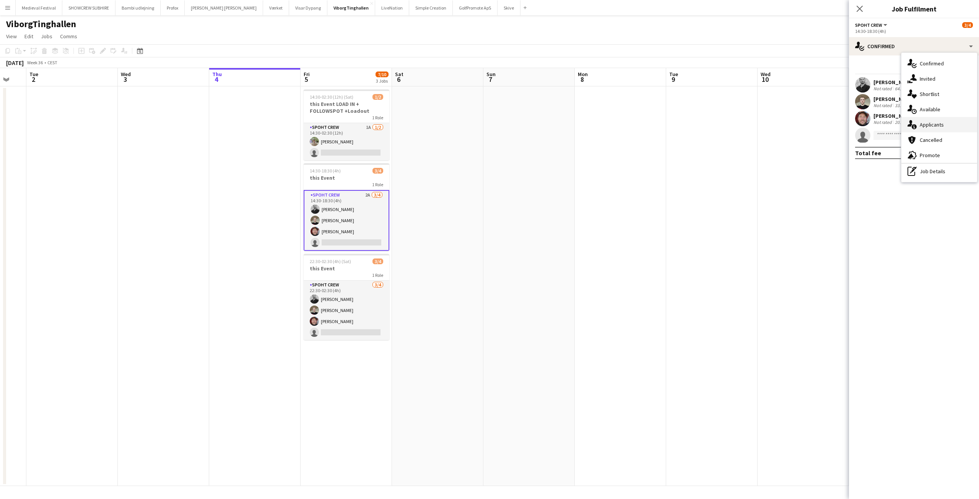
click at [926, 122] on span "Applicants" at bounding box center [932, 124] width 24 height 7
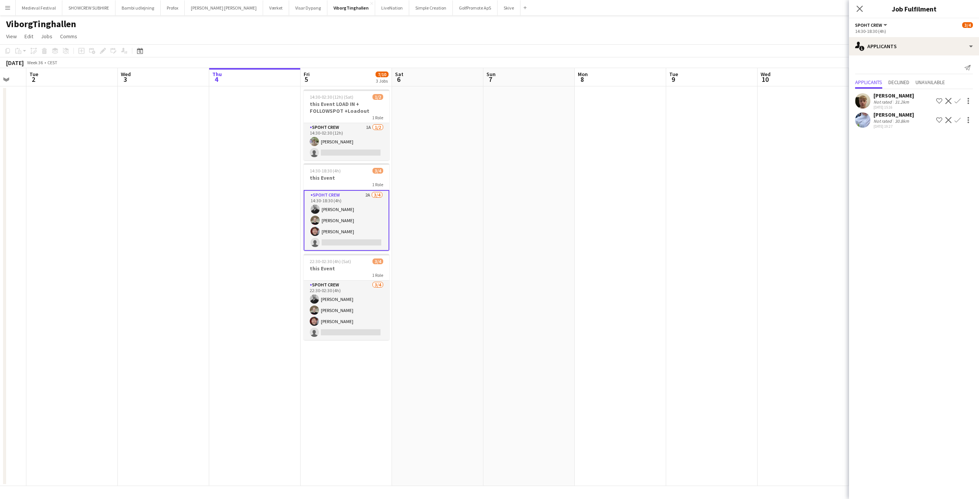
click at [862, 101] on app-user-avatar at bounding box center [862, 100] width 15 height 15
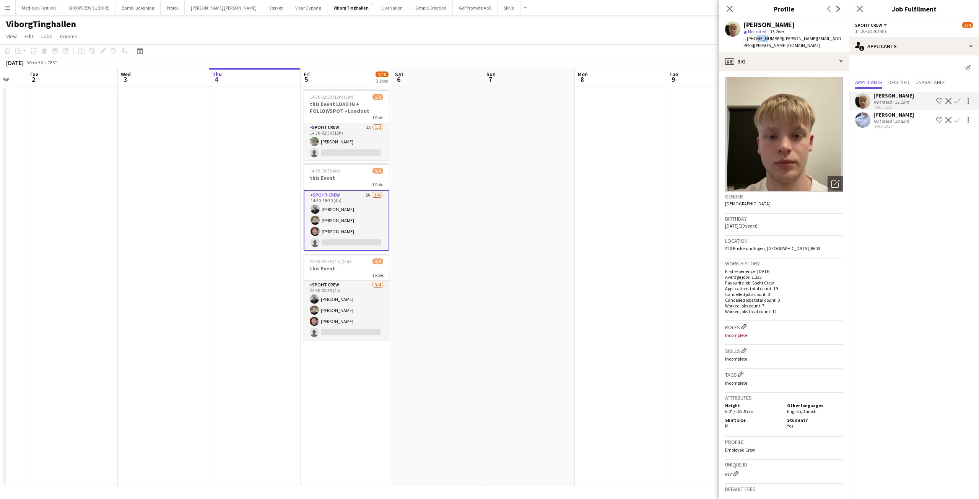
drag, startPoint x: 753, startPoint y: 38, endPoint x: 764, endPoint y: 36, distance: 11.2
click at [764, 36] on span "t. [PHONE_NUMBER]" at bounding box center [764, 39] width 40 height 6
click at [364, 297] on app-card-role "Spoht Crew 3/4 22:30-02:30 (4h) mihai obreja Nicolai Schmidt Jesper Lau-Nielsen…" at bounding box center [347, 310] width 86 height 59
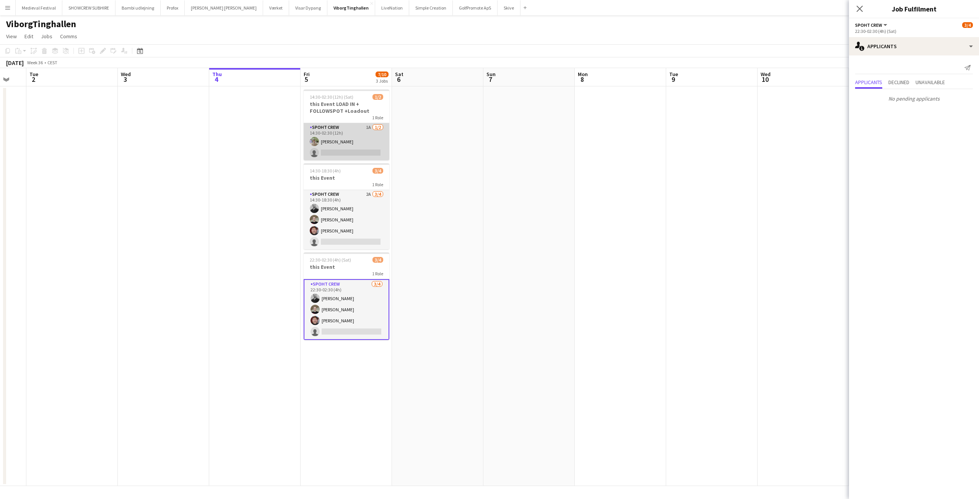
click at [341, 147] on app-card-role "Spoht Crew 1A 1/2 14:30-02:30 (12h) Arthur Daval-Markussen single-neutral-actio…" at bounding box center [347, 141] width 86 height 37
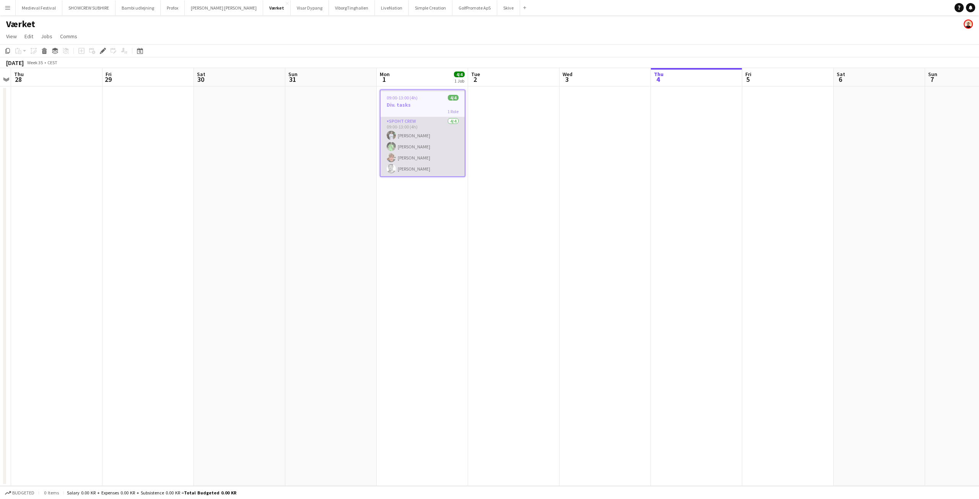
click at [428, 140] on app-card-role "Spoht Crew [DATE] 09:00-13:00 (4h) [PERSON_NAME] [PERSON_NAME] [PERSON_NAME] [P…" at bounding box center [423, 146] width 84 height 59
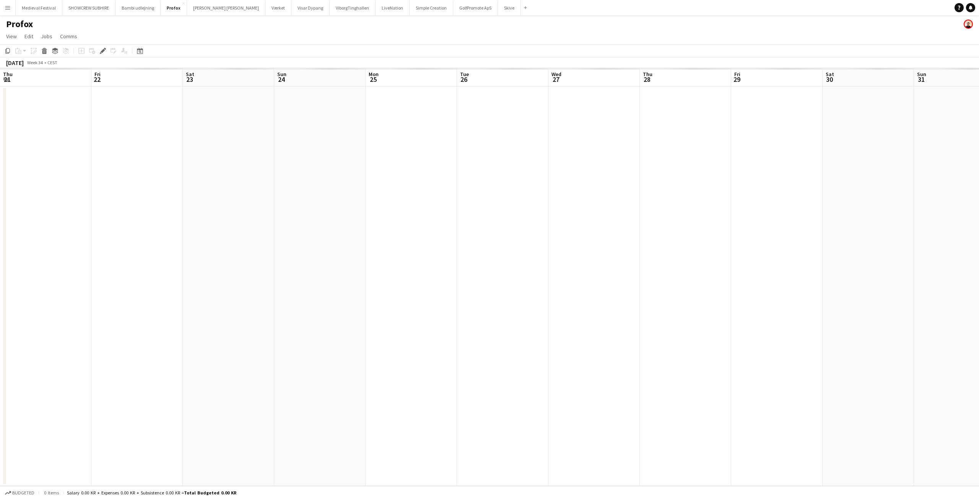
scroll to position [0, 263]
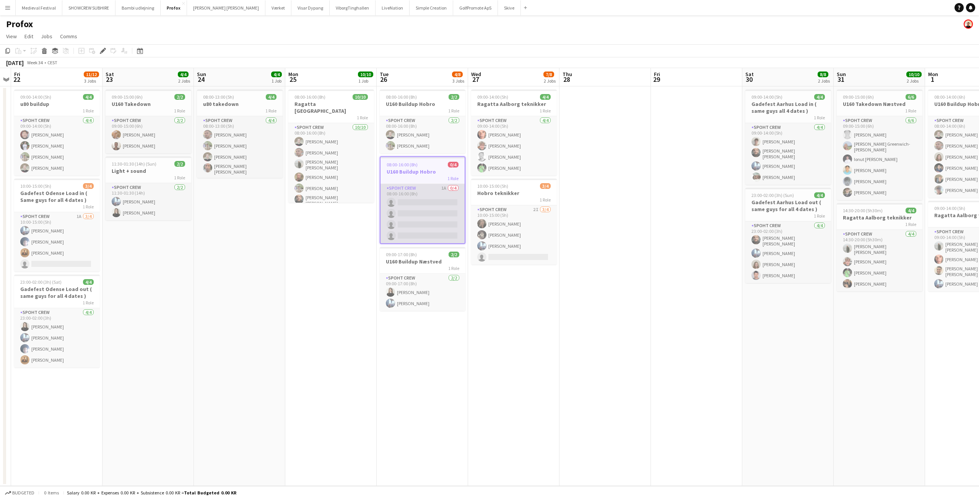
click at [427, 205] on app-card-role "Spoht Crew 1A 0/4 08:00-16:00 (8h) single-neutral-actions single-neutral-action…" at bounding box center [423, 213] width 84 height 59
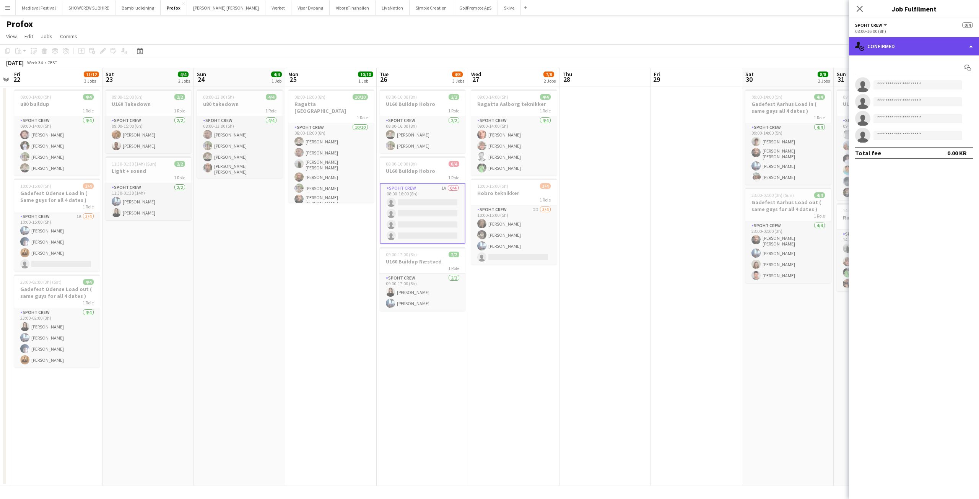
click at [905, 48] on div "single-neutral-actions-check-2 Confirmed" at bounding box center [914, 46] width 130 height 18
click at [932, 105] on div "single-neutral-actions-information Applicants" at bounding box center [940, 109] width 76 height 15
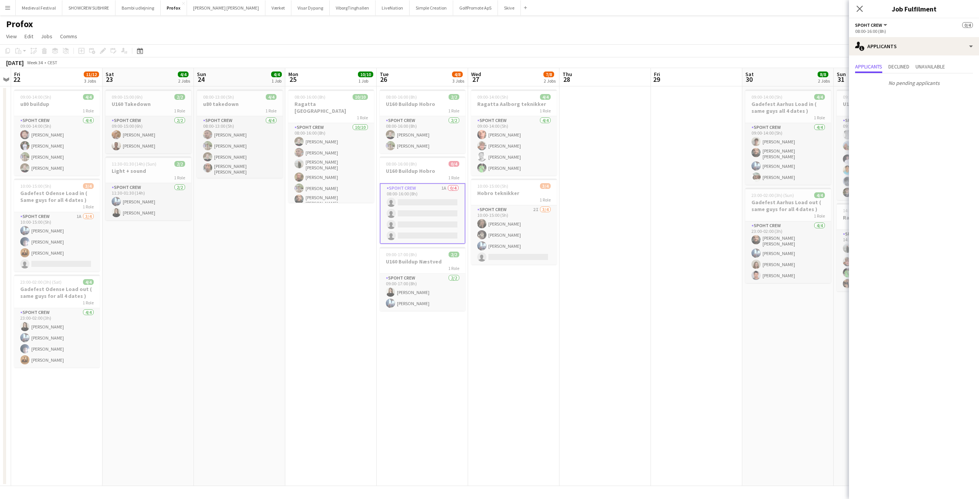
click at [609, 153] on app-date-cell at bounding box center [605, 286] width 91 height 400
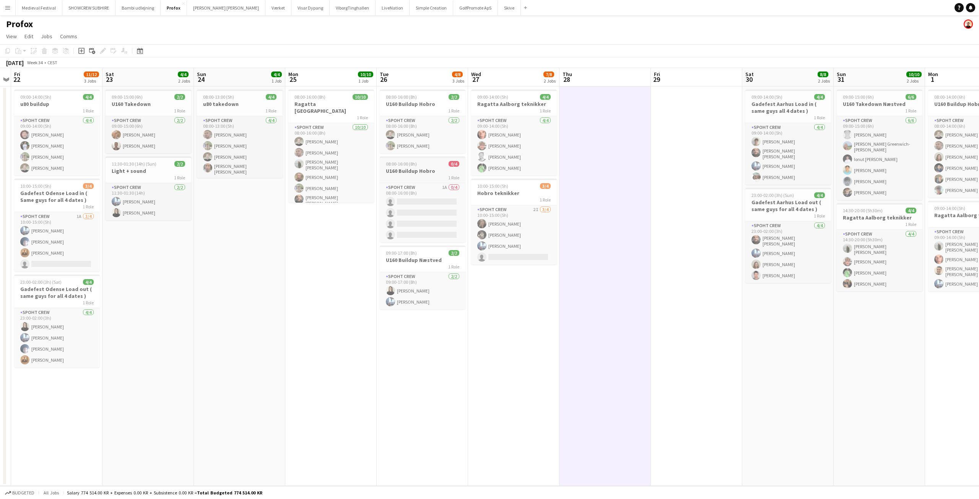
click at [437, 170] on h3 "U160 Buildup Hobro" at bounding box center [423, 171] width 86 height 7
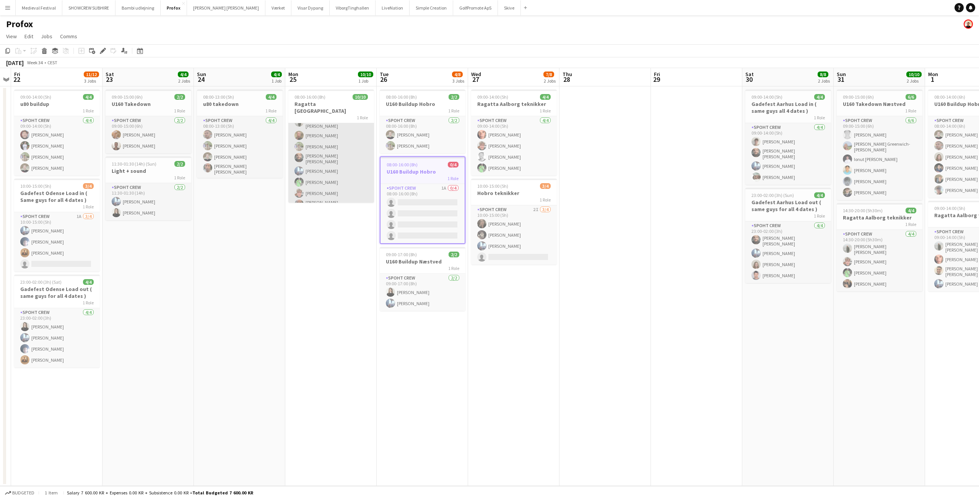
scroll to position [0, 0]
click at [611, 194] on app-date-cell at bounding box center [605, 286] width 91 height 400
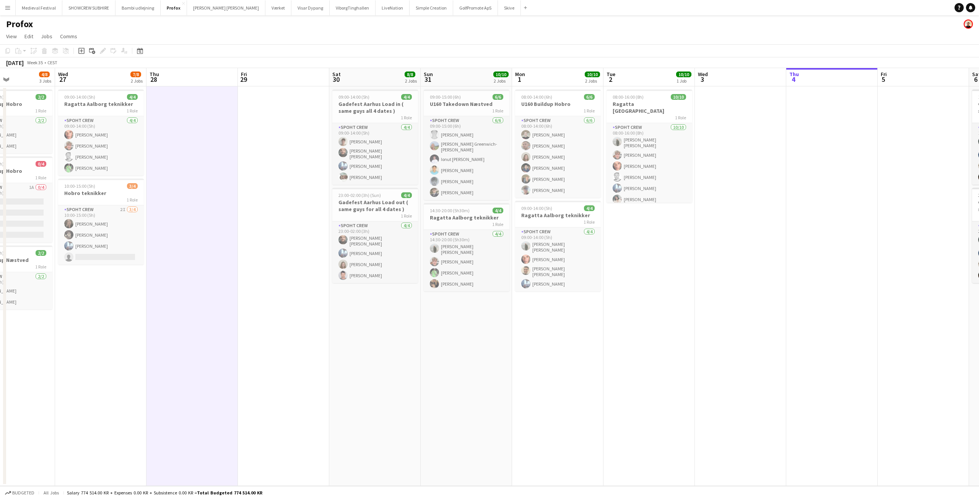
drag, startPoint x: 611, startPoint y: 194, endPoint x: 192, endPoint y: 191, distance: 418.5
click at [196, 192] on app-calendar-viewport "Sat 23 4/4 2 Jobs Sun 24 4/4 1 Job Mon 25 10/10 1 Job Tue 26 4/8 3 Jobs Wed 27 …" at bounding box center [489, 277] width 979 height 418
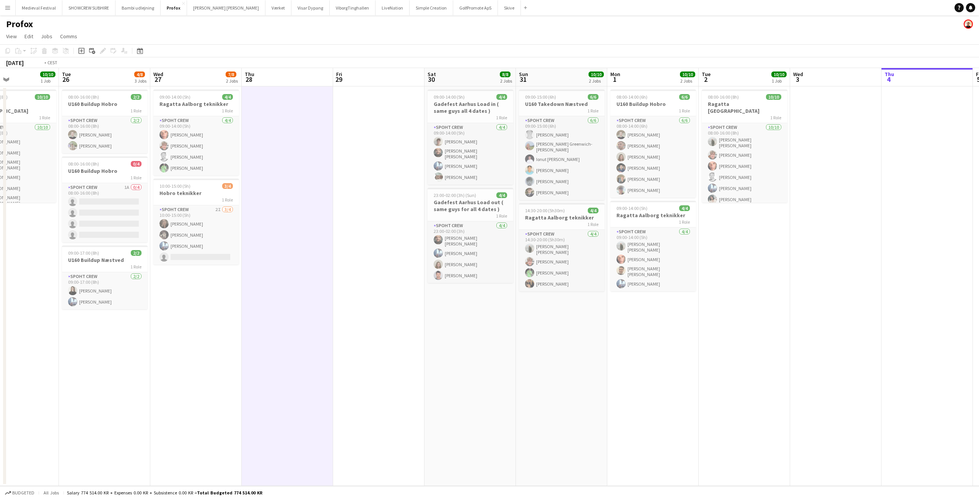
scroll to position [0, 186]
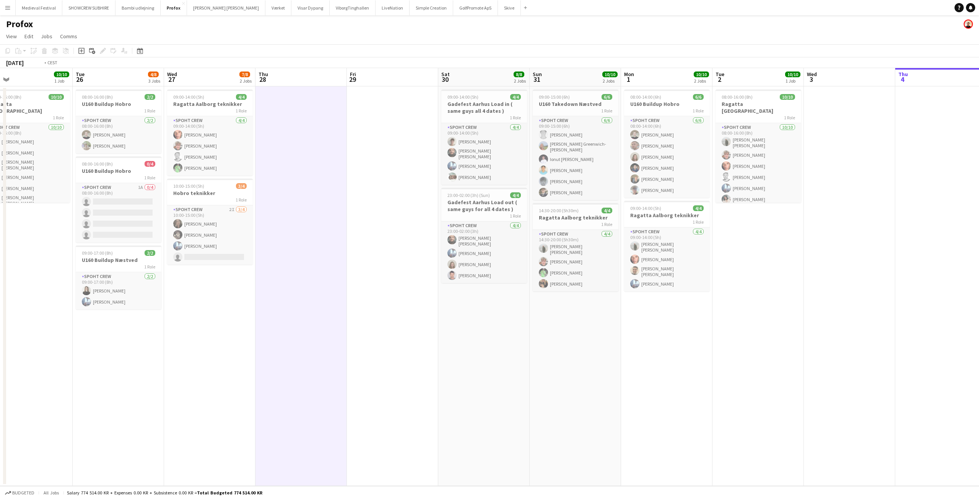
drag, startPoint x: 643, startPoint y: 220, endPoint x: 863, endPoint y: 229, distance: 220.5
click at [861, 228] on app-calendar-viewport "Sat 23 4/4 2 Jobs Sun 24 4/4 1 Job Mon 25 10/10 1 Job Tue 26 4/8 3 Jobs Wed 27 …" at bounding box center [489, 277] width 979 height 418
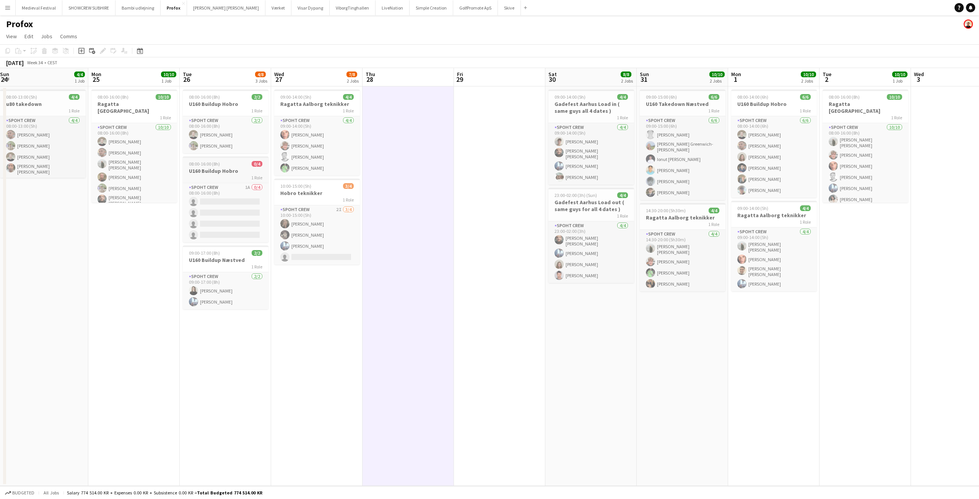
click at [226, 165] on div "08:00-16:00 (8h) 0/4" at bounding box center [226, 164] width 86 height 6
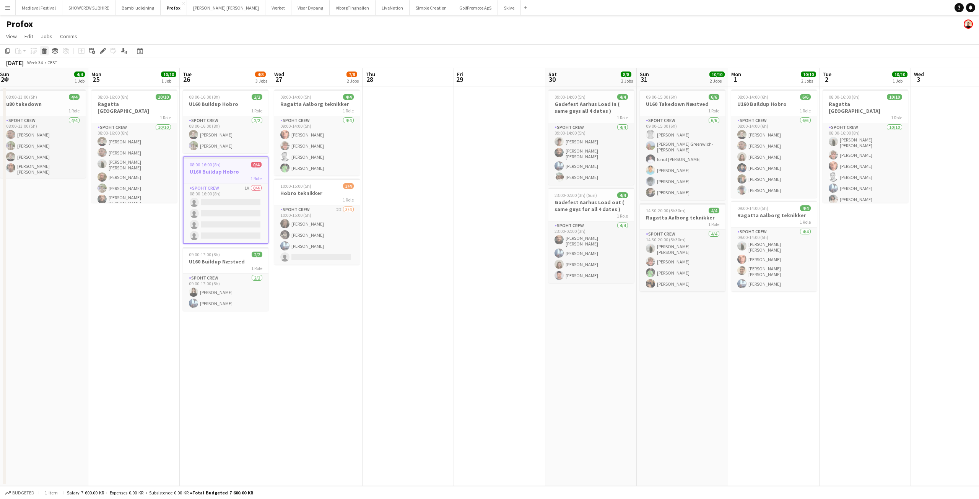
click at [46, 52] on icon at bounding box center [44, 52] width 4 height 4
click at [919, 62] on button "Publish 1 job" at bounding box center [912, 63] width 41 height 10
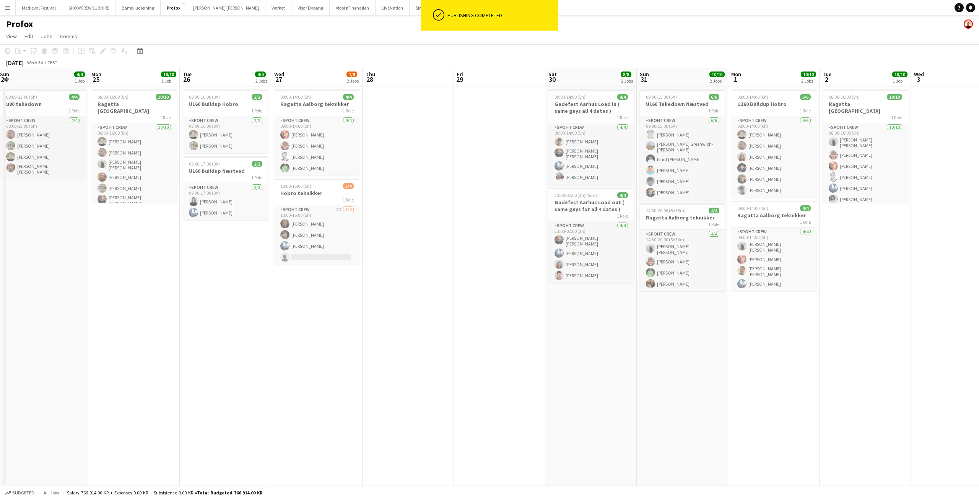
click at [440, 250] on app-date-cell at bounding box center [408, 286] width 91 height 400
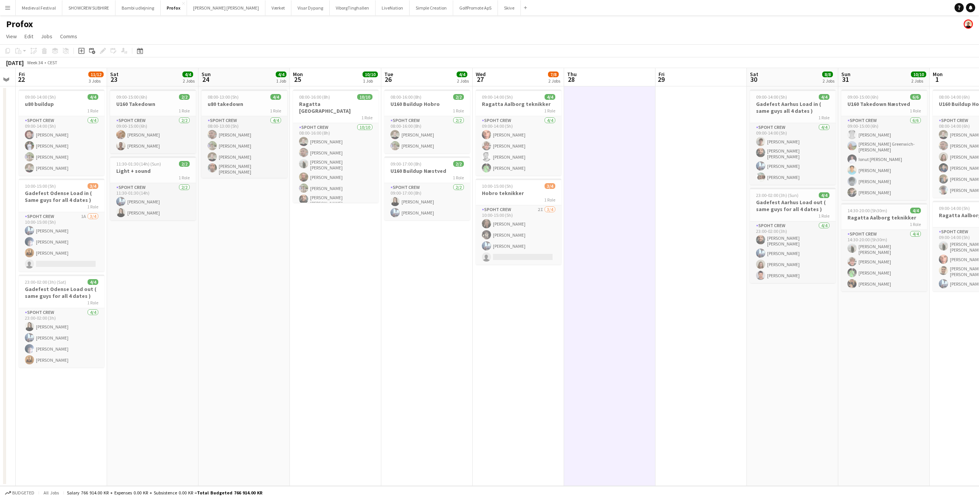
drag, startPoint x: 488, startPoint y: 256, endPoint x: 565, endPoint y: 259, distance: 76.2
click at [590, 266] on app-calendar-viewport "Wed 20 2/2 1 Job Thu 21 Fri 22 11/12 3 Jobs Sat 23 4/4 2 Jobs Sun 24 4/4 1 Job …" at bounding box center [489, 277] width 979 height 418
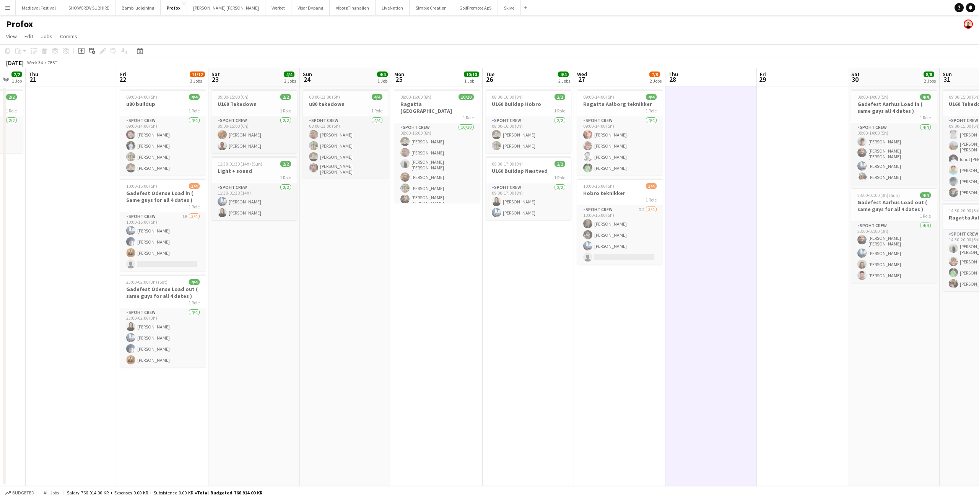
scroll to position [0, 222]
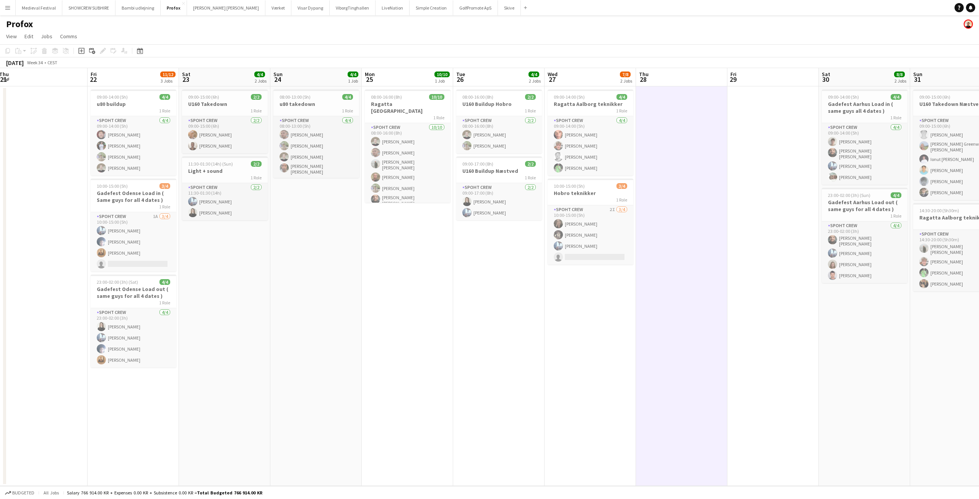
drag, startPoint x: 236, startPoint y: 268, endPoint x: 339, endPoint y: 274, distance: 103.5
click at [334, 274] on app-calendar-viewport "Tue 19 Wed 20 2/2 1 Job Thu 21 Fri 22 11/12 3 Jobs Sat 23 4/4 2 Jobs Sun 24 4/4…" at bounding box center [489, 277] width 979 height 418
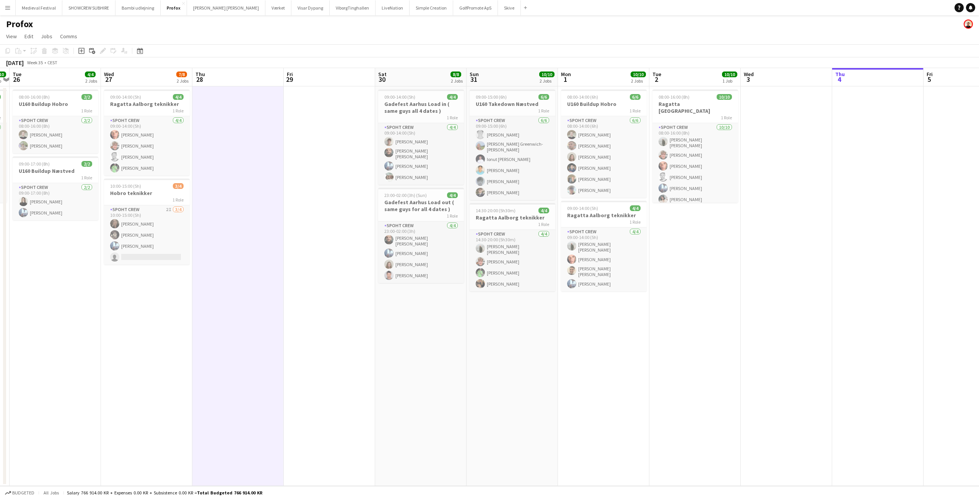
drag, startPoint x: 466, startPoint y: 287, endPoint x: 82, endPoint y: 280, distance: 383.3
click at [62, 279] on app-calendar-viewport "Sat 23 4/4 2 Jobs Sun 24 4/4 1 Job Mon 25 10/10 1 Job Tue 26 4/4 2 Jobs Wed 27 …" at bounding box center [489, 277] width 979 height 418
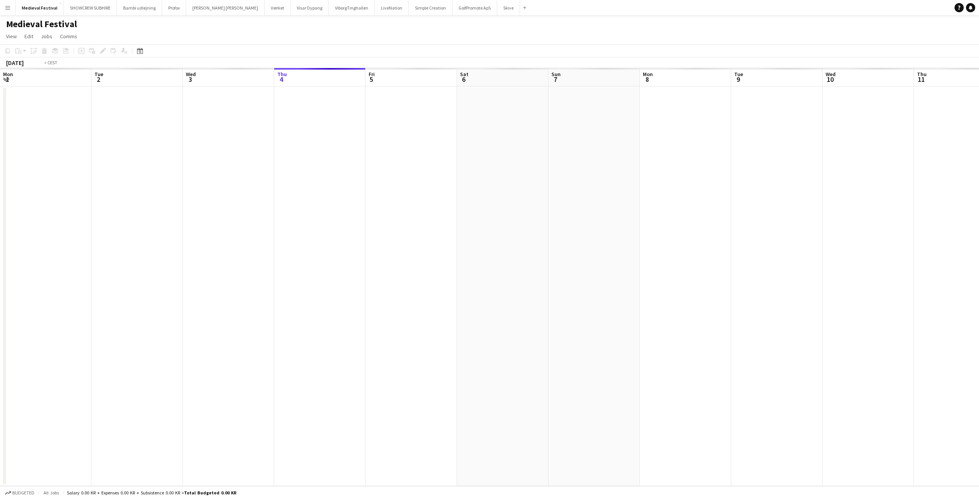
scroll to position [0, 263]
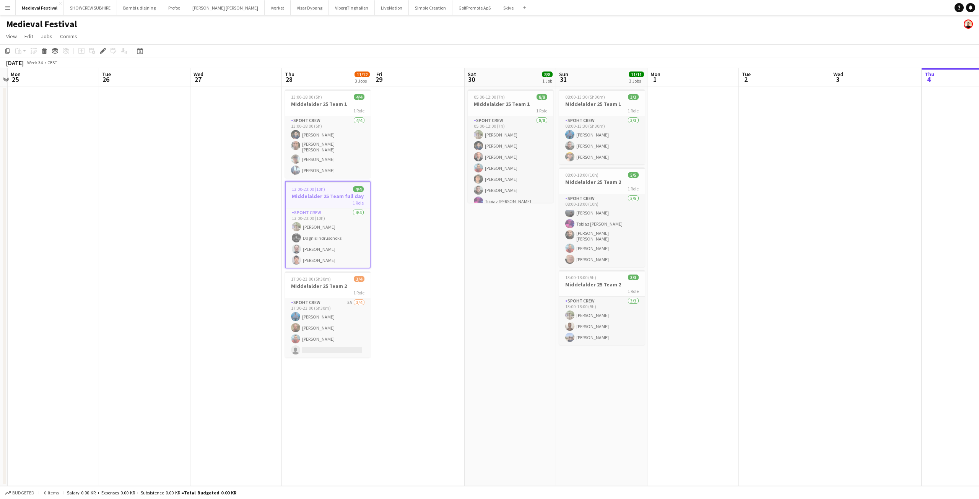
drag, startPoint x: 513, startPoint y: 179, endPoint x: 321, endPoint y: 175, distance: 192.1
click at [322, 176] on app-calendar-viewport "Fri 22 Sat 23 Sun 24 Mon 25 Tue 26 Wed 27 Thu 28 11/12 3 Jobs Fri 29 Sat 30 8/8…" at bounding box center [489, 277] width 979 height 418
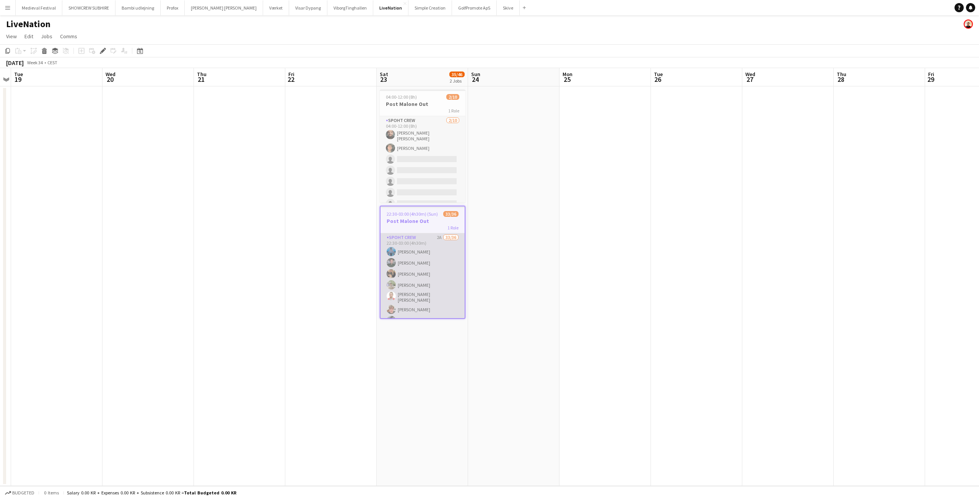
click at [439, 265] on app-card-role "Spoht Crew 2A 33/36 22:30-03:00 (4h30m) [PERSON_NAME] [PERSON_NAME] [PERSON_NAM…" at bounding box center [423, 442] width 84 height 419
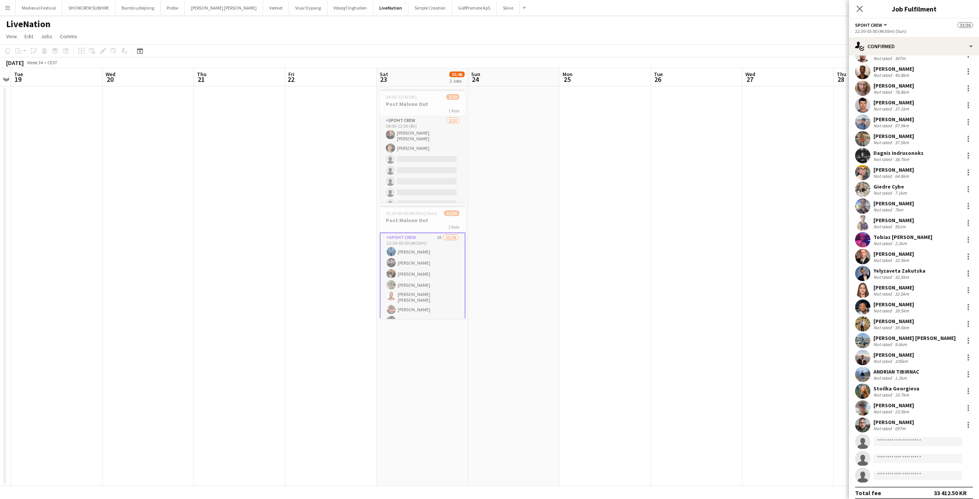
scroll to position [205, 0]
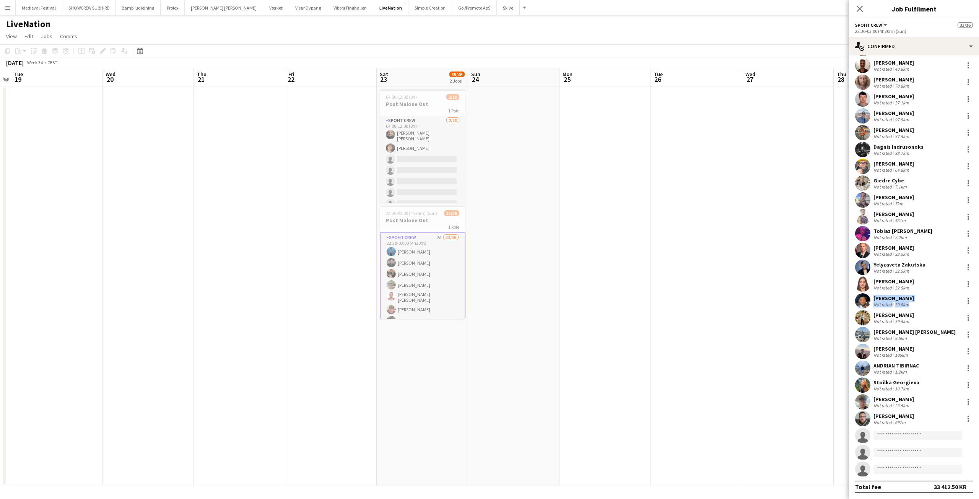
drag, startPoint x: 973, startPoint y: 298, endPoint x: 974, endPoint y: 291, distance: 7.4
click at [974, 291] on mat-expansion-panel "check Confirmed Start chat Send notification [PERSON_NAME] Not rated 624m [PERS…" at bounding box center [914, 277] width 130 height 444
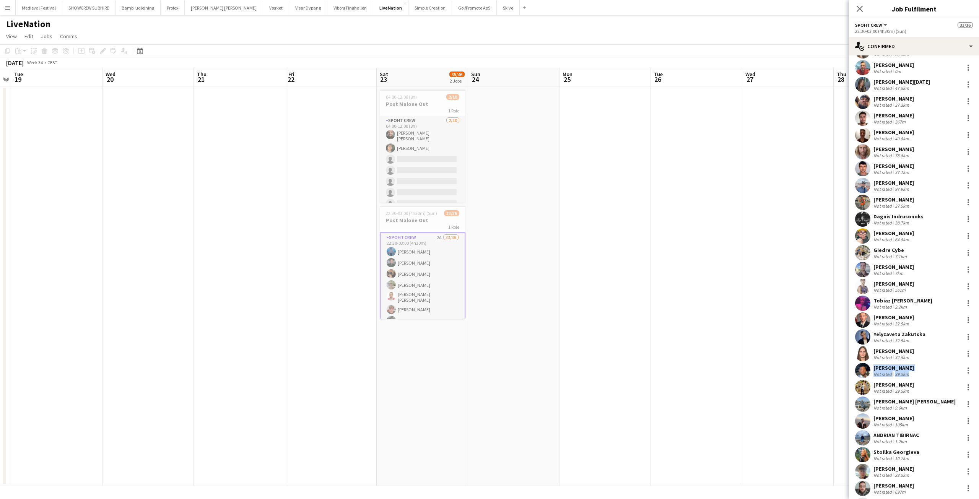
scroll to position [130, 0]
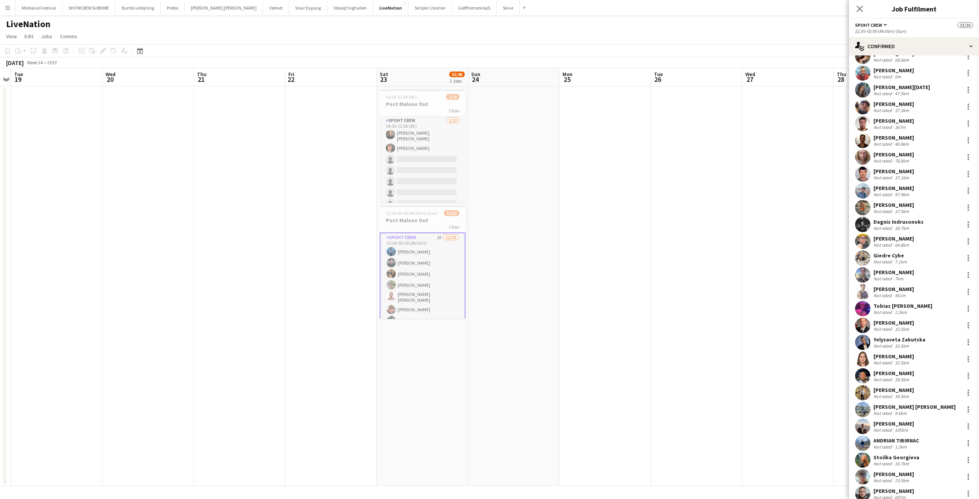
click at [899, 289] on div "[PERSON_NAME]" at bounding box center [894, 289] width 41 height 7
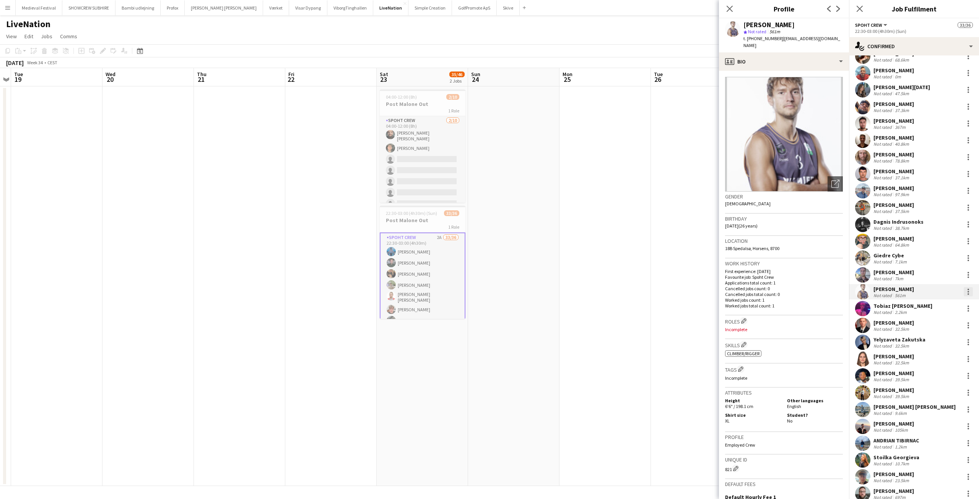
click at [964, 290] on div at bounding box center [968, 291] width 9 height 9
click at [929, 377] on span "Remove" at bounding box center [925, 379] width 23 height 7
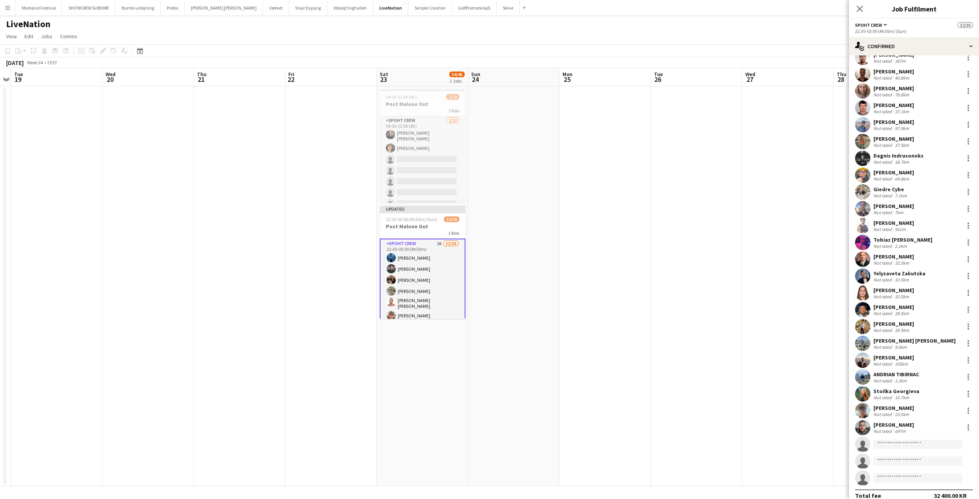
scroll to position [205, 0]
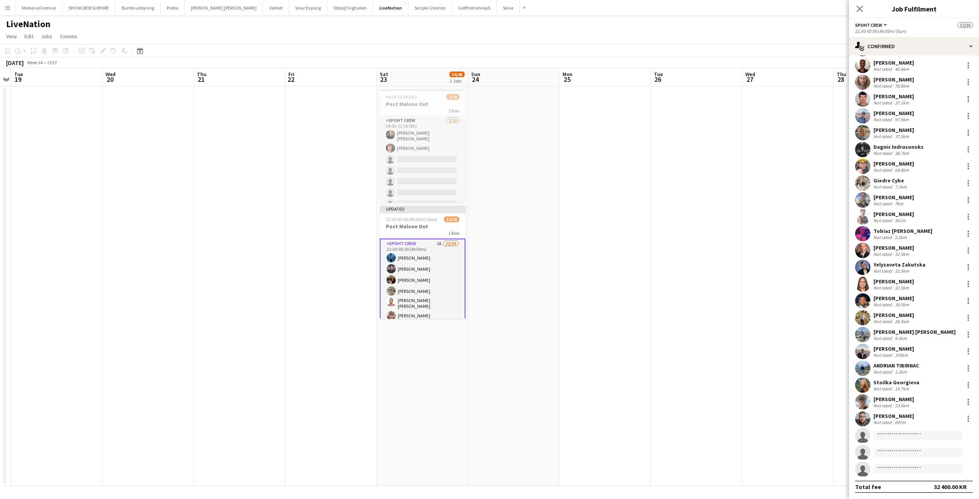
click at [736, 180] on app-date-cell at bounding box center [696, 286] width 91 height 400
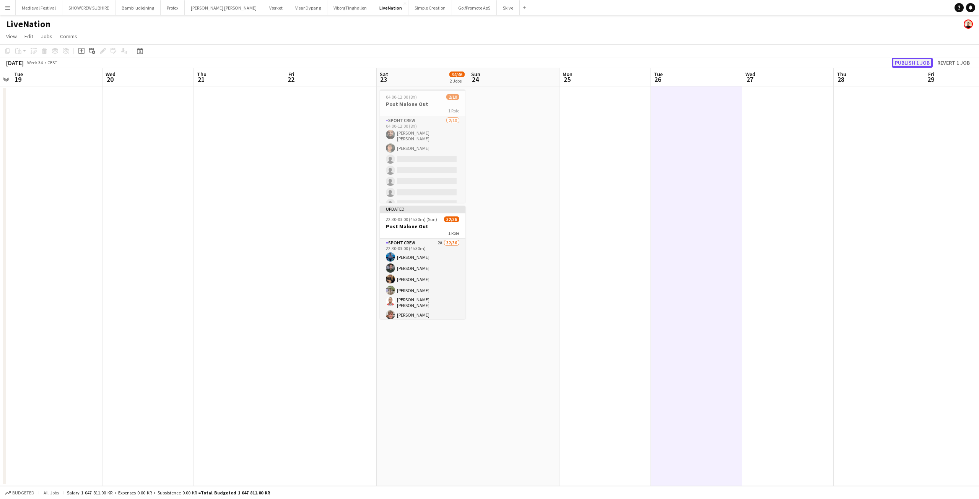
click at [900, 67] on button "Publish 1 job" at bounding box center [912, 63] width 41 height 10
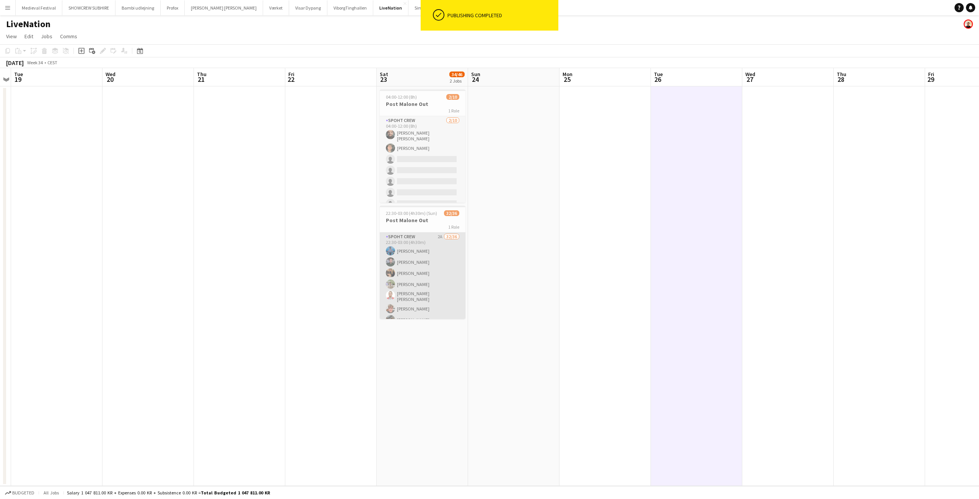
click at [449, 259] on app-card-role "Spoht Crew 2A 32/36 22:30-03:00 (4h30m) [PERSON_NAME] [PERSON_NAME] [PERSON_NAM…" at bounding box center [423, 442] width 86 height 419
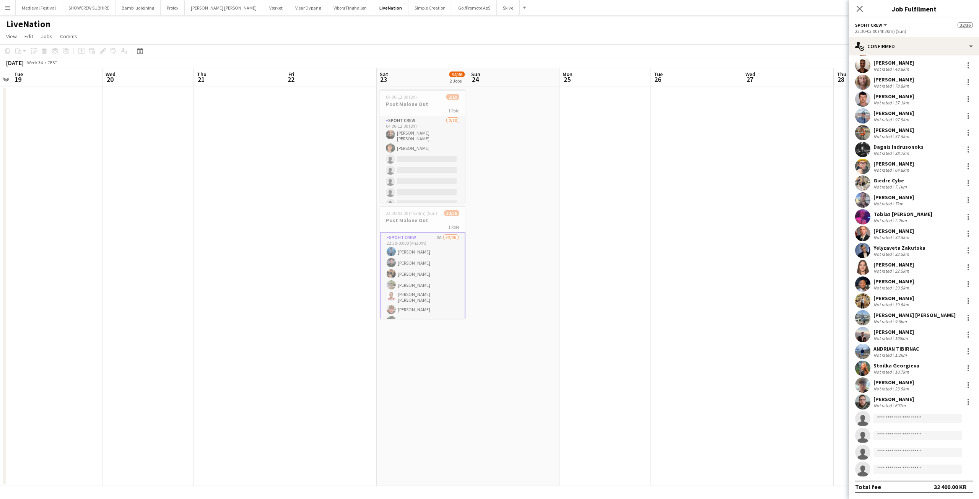
click at [894, 300] on div "[PERSON_NAME]" at bounding box center [894, 298] width 41 height 7
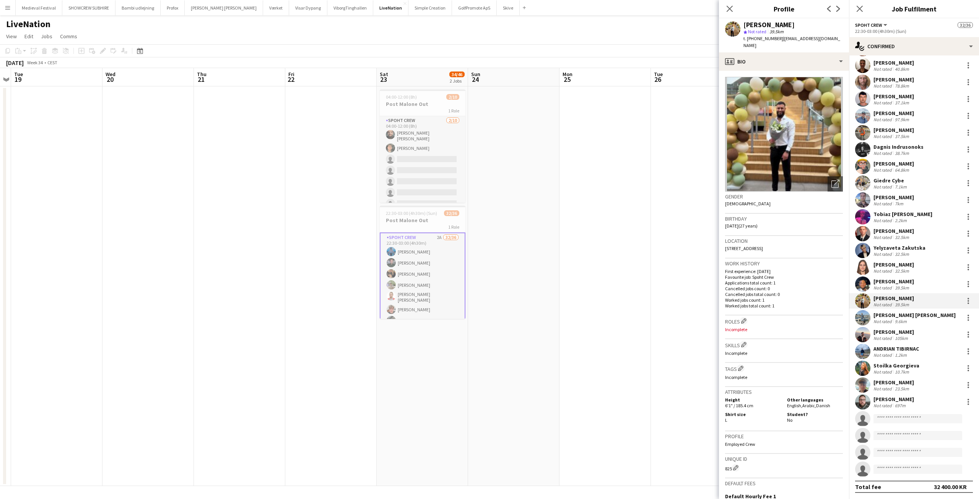
drag, startPoint x: 796, startPoint y: 26, endPoint x: 745, endPoint y: 21, distance: 51.1
click at [745, 21] on div "Ahmed Aljanabi" at bounding box center [793, 24] width 99 height 7
copy div "Ahmed Aljanabi"
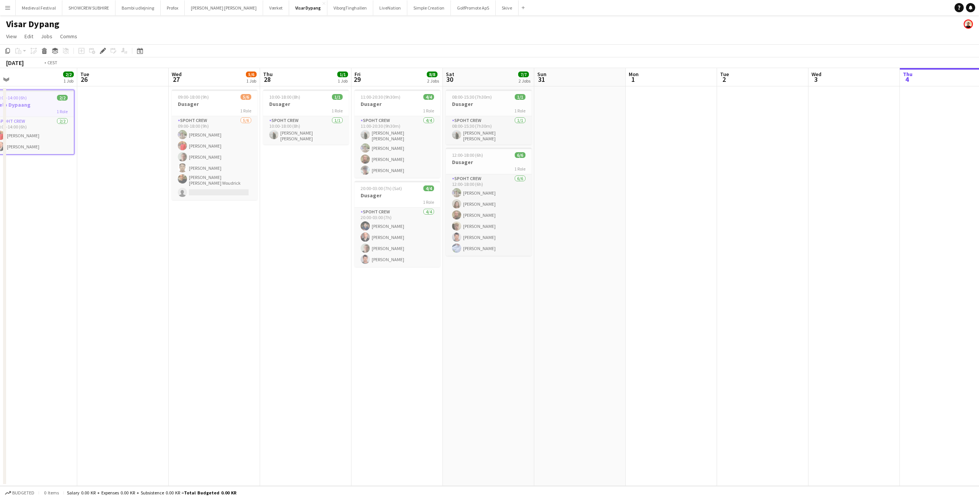
drag, startPoint x: 513, startPoint y: 208, endPoint x: 815, endPoint y: 265, distance: 307.1
click at [853, 265] on app-calendar-viewport "Sat 23 Sun 24 Mon 25 2/2 1 Job Tue 26 Wed 27 5/6 1 Job Thu 28 1/1 1 Job Fri 29 …" at bounding box center [489, 277] width 979 height 418
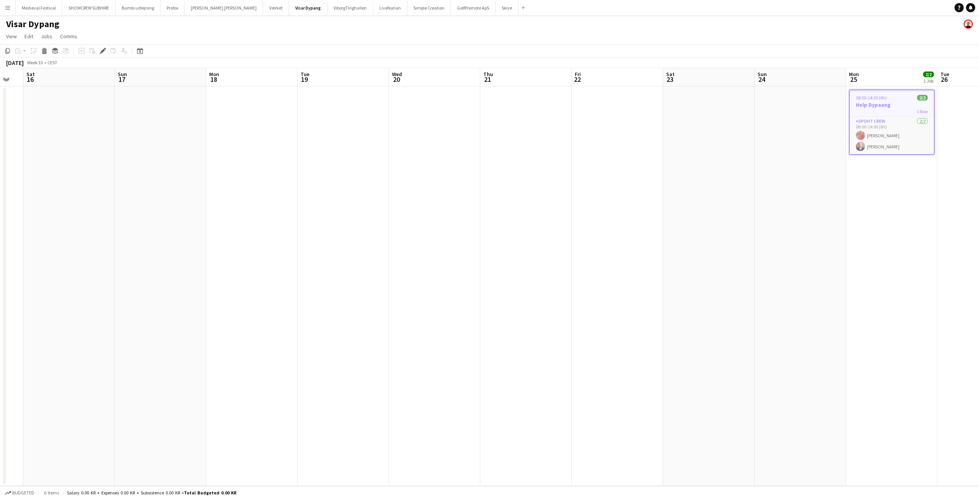
drag, startPoint x: 582, startPoint y: 262, endPoint x: 517, endPoint y: 259, distance: 64.7
click at [578, 287] on app-calendar-viewport "Wed 13 Thu 14 Fri 15 Sat 16 Sun 17 Mon 18 Tue 19 Wed 20 Thu 21 Fri 22 Sat 23 Su…" at bounding box center [489, 277] width 979 height 418
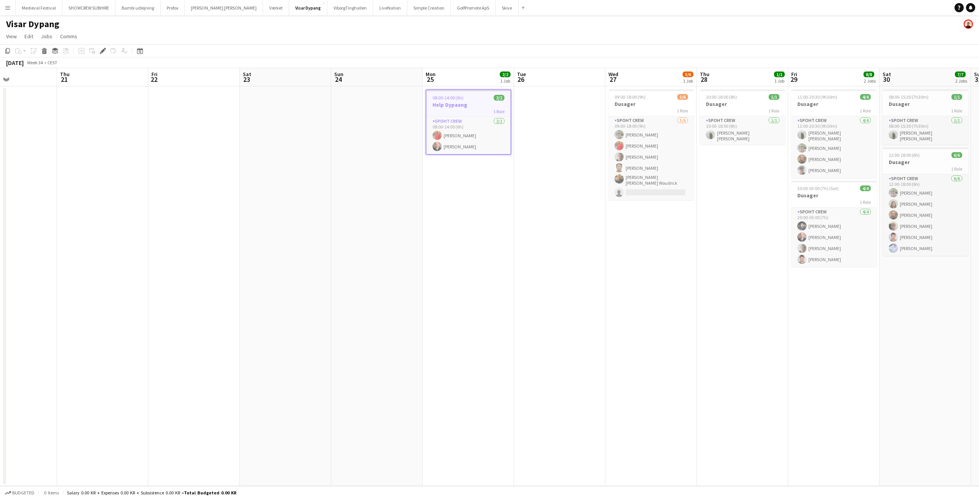
drag, startPoint x: 598, startPoint y: 239, endPoint x: 362, endPoint y: 238, distance: 235.6
click at [372, 238] on app-calendar-viewport "Sun 17 Mon 18 Tue 19 Wed 20 Thu 21 Fri 22 Sat 23 Sun 24 Mon 25 2/2 1 Job Tue 26…" at bounding box center [489, 277] width 979 height 418
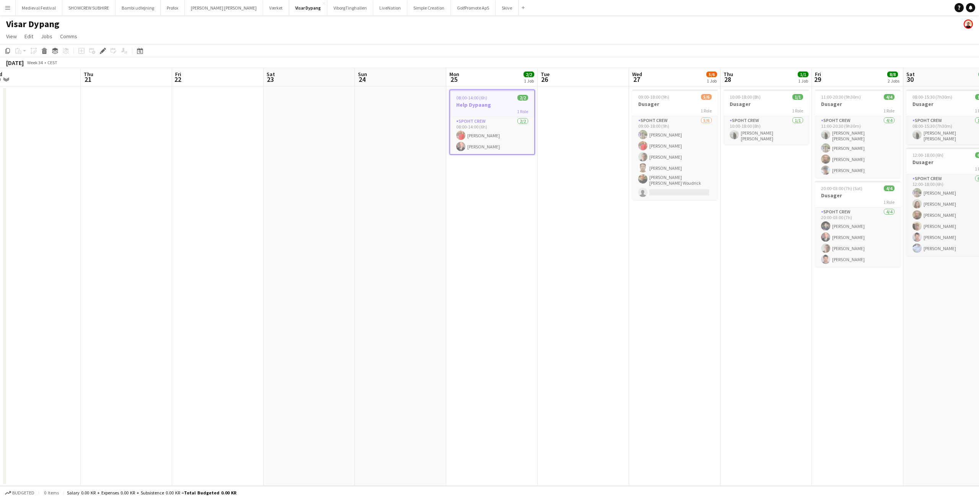
click at [8, 7] on app-icon "Menu" at bounding box center [8, 8] width 6 height 6
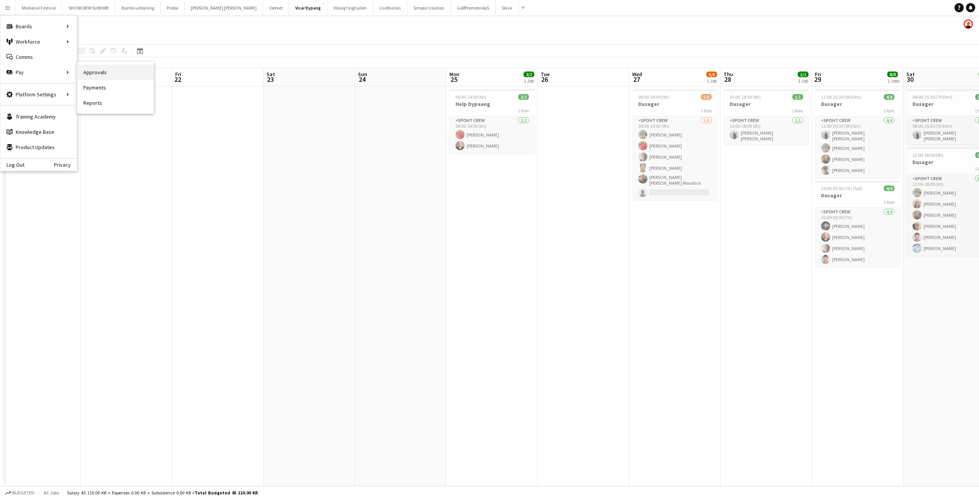
click at [88, 71] on link "Approvals" at bounding box center [115, 72] width 77 height 15
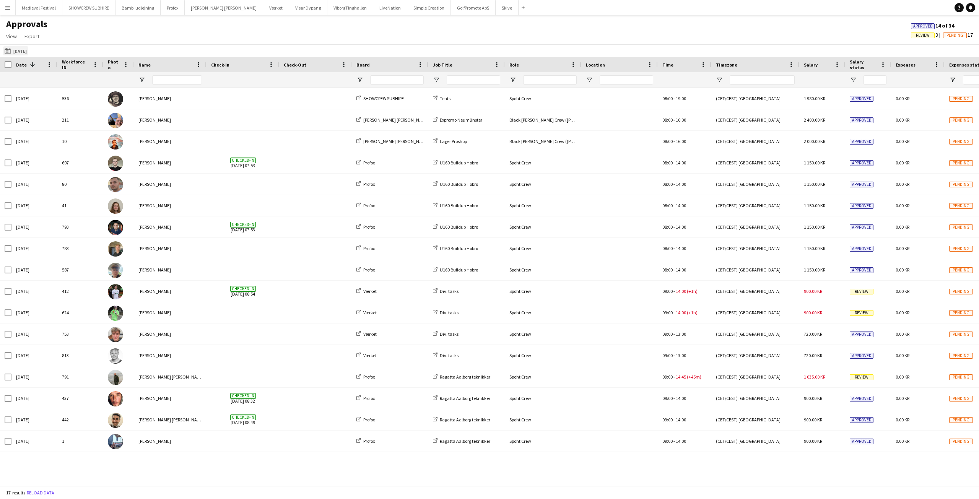
click at [11, 52] on app-icon "01-09-2025" at bounding box center [9, 51] width 9 height 6
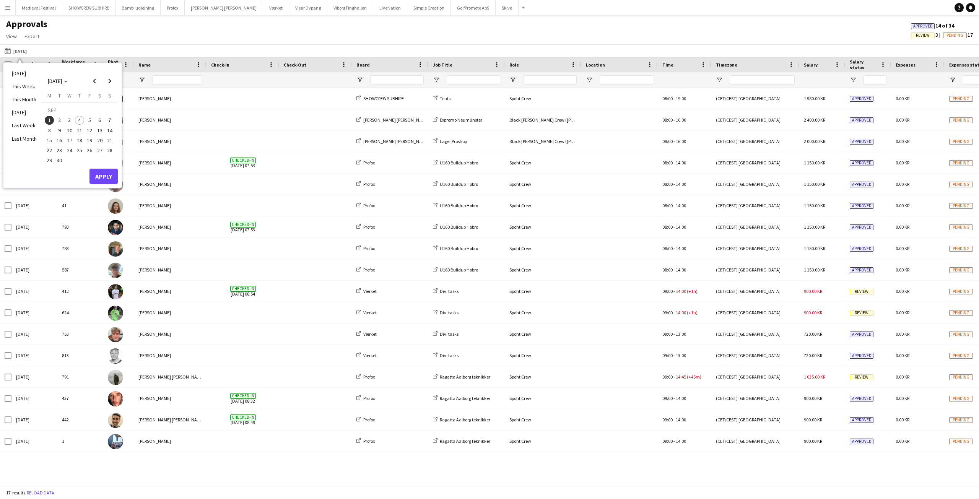
click at [80, 146] on span "25" at bounding box center [79, 150] width 9 height 9
click at [102, 171] on button "Apply" at bounding box center [104, 176] width 28 height 15
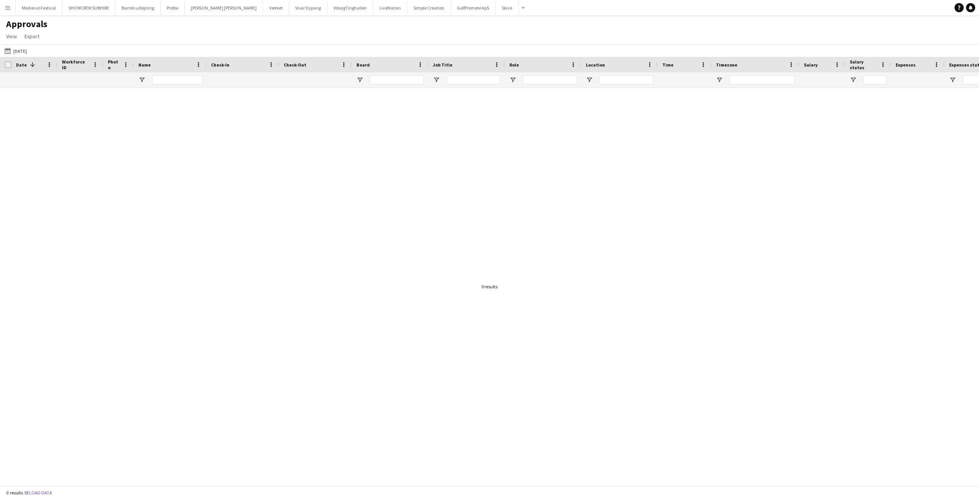
click at [9, 50] on app-icon "01-09-2025" at bounding box center [9, 51] width 9 height 6
click at [95, 78] on span "Previous month" at bounding box center [94, 80] width 15 height 15
click at [48, 151] on span "25" at bounding box center [49, 152] width 9 height 9
click at [101, 163] on button "Apply" at bounding box center [104, 167] width 28 height 15
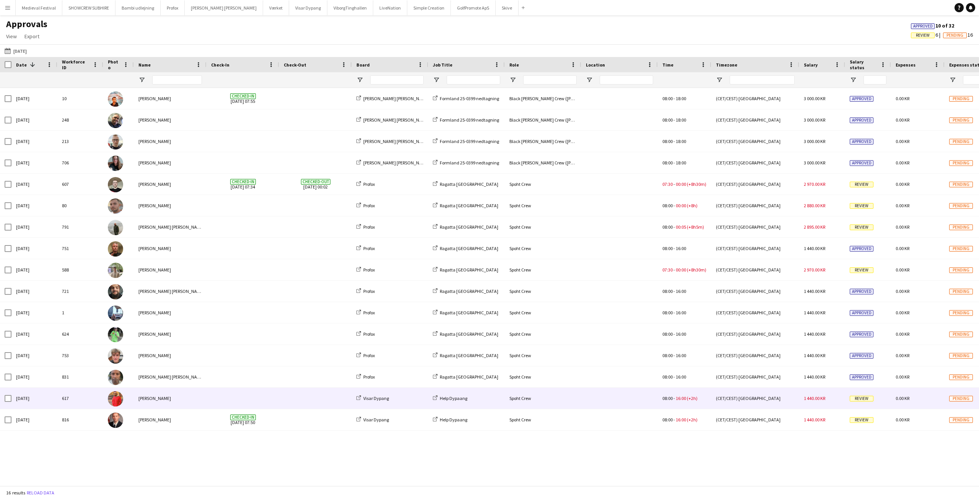
click at [327, 401] on span at bounding box center [315, 398] width 63 height 21
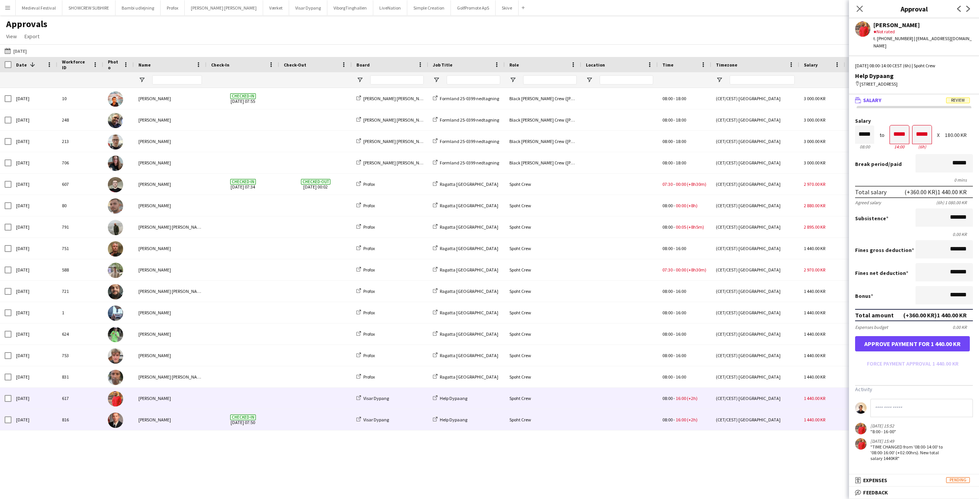
click at [322, 417] on span at bounding box center [315, 419] width 63 height 21
click at [324, 402] on span at bounding box center [315, 398] width 63 height 21
click at [322, 418] on span at bounding box center [315, 419] width 63 height 21
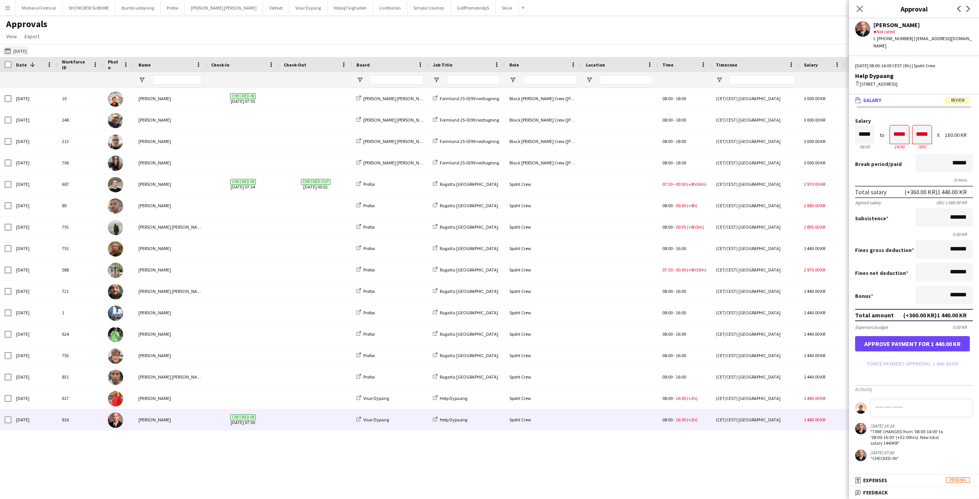
click at [8, 49] on app-icon "01-09-2025" at bounding box center [9, 51] width 9 height 6
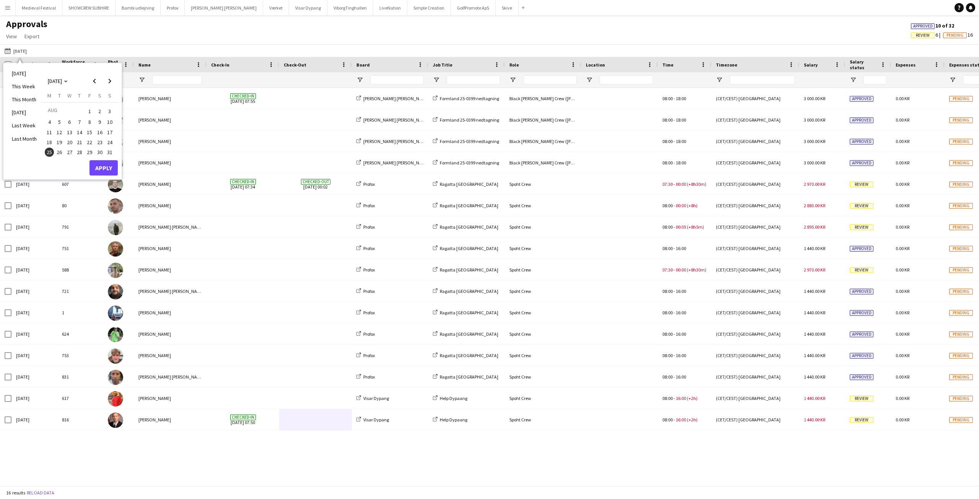
click at [88, 153] on span "29" at bounding box center [89, 152] width 9 height 9
click at [104, 166] on button "Apply" at bounding box center [104, 167] width 28 height 15
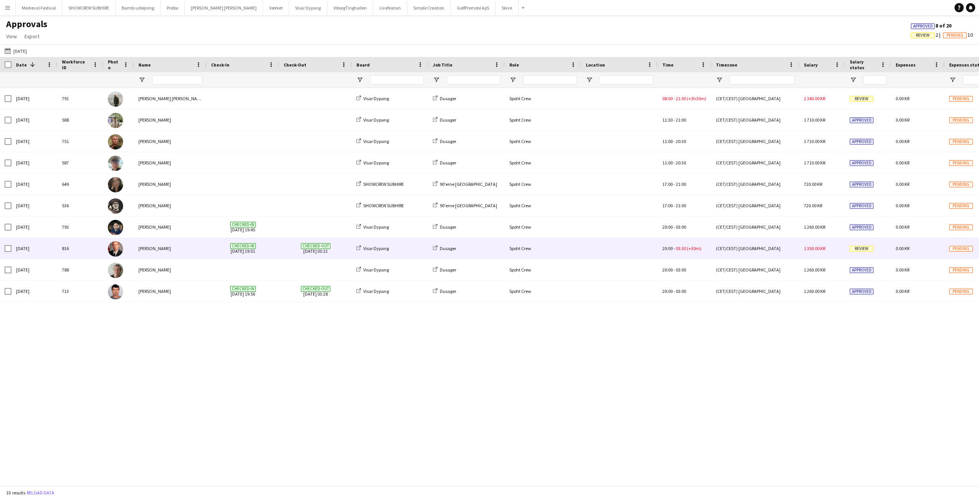
click at [193, 251] on div "Aurimas Kieza" at bounding box center [170, 248] width 73 height 21
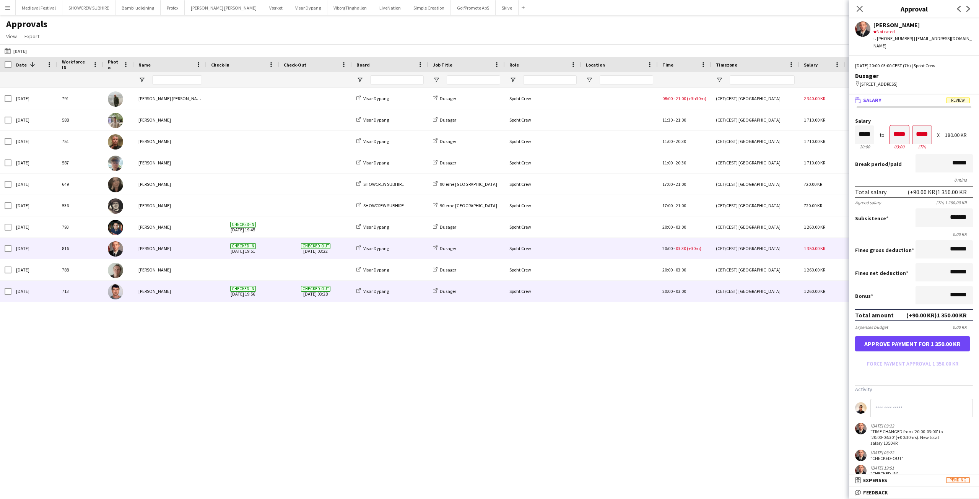
click at [282, 292] on div "Checked-out 30-08-2025 03:28" at bounding box center [315, 291] width 73 height 21
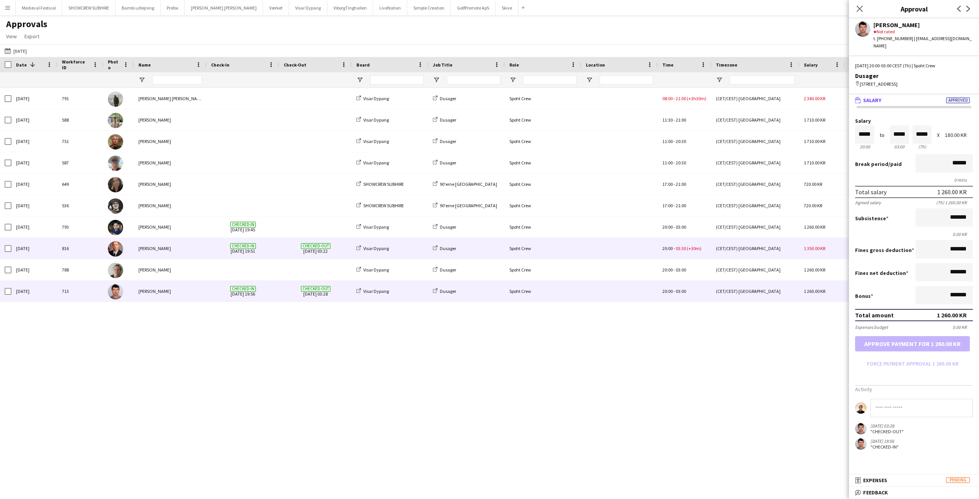
click at [282, 254] on div "Checked-out 30-08-2025 03:22" at bounding box center [315, 248] width 73 height 21
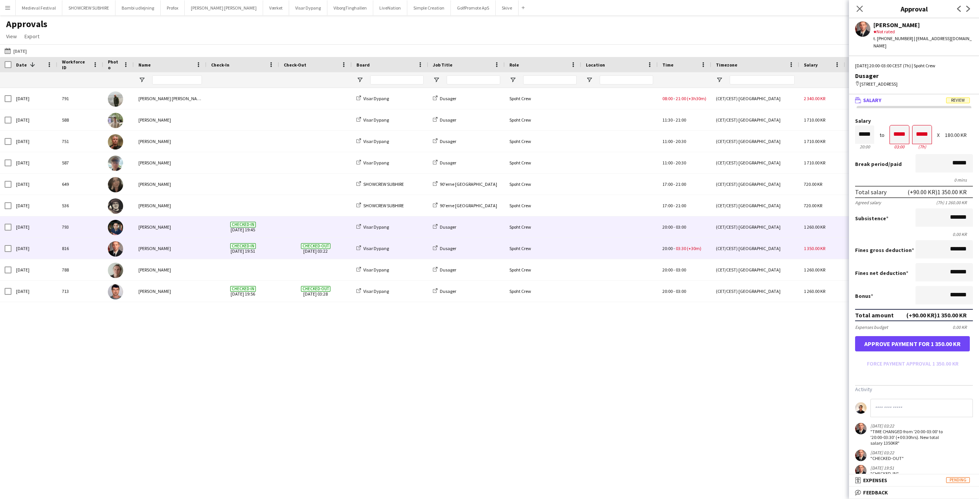
click at [284, 224] on span at bounding box center [315, 227] width 63 height 21
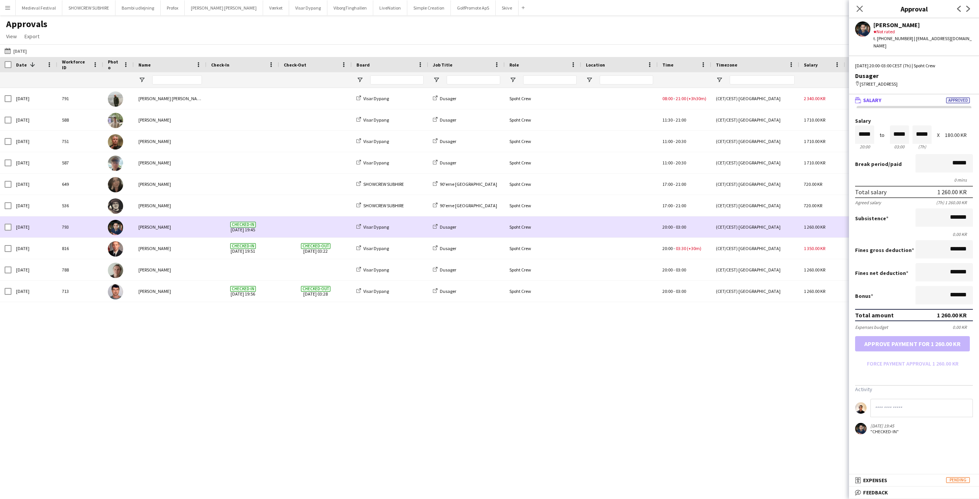
click at [287, 246] on span "Checked-out 30-08-2025 03:22" at bounding box center [315, 248] width 63 height 21
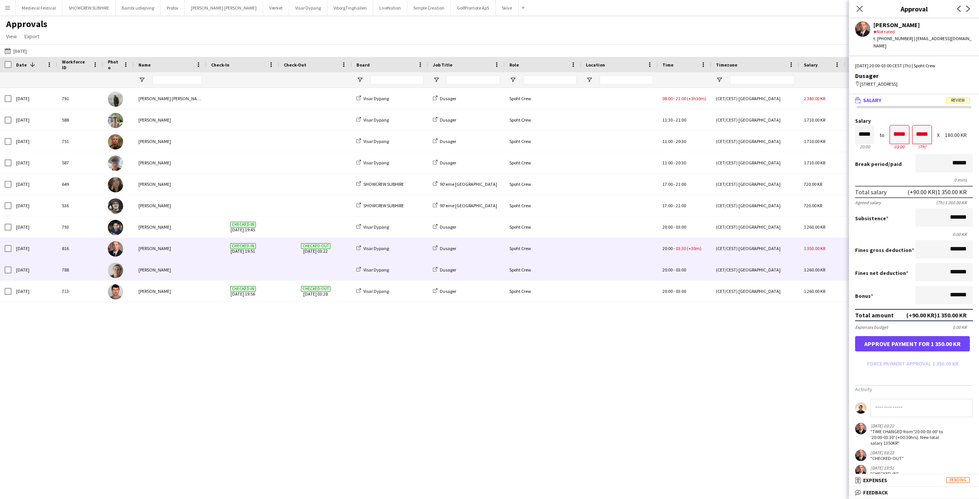
click at [269, 270] on span at bounding box center [242, 269] width 63 height 21
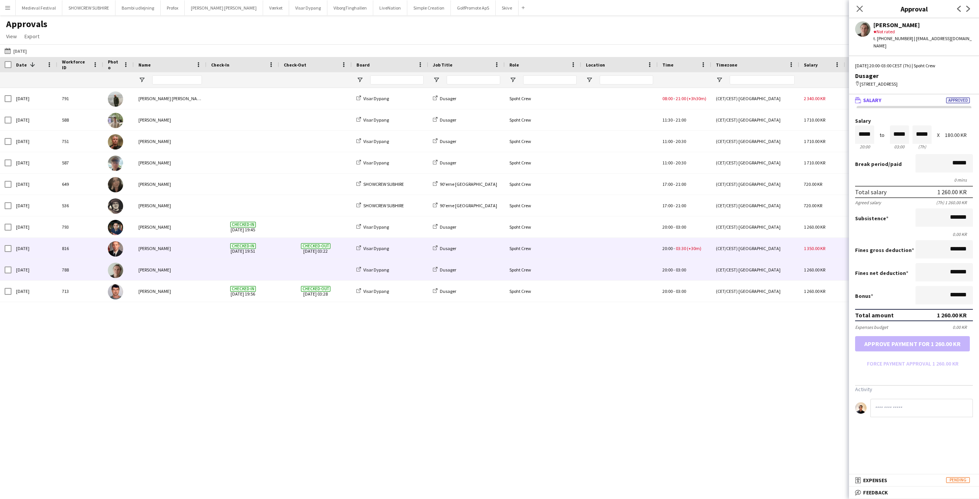
click at [276, 246] on div "Checked-in 29-08-2025 19:51" at bounding box center [243, 248] width 73 height 21
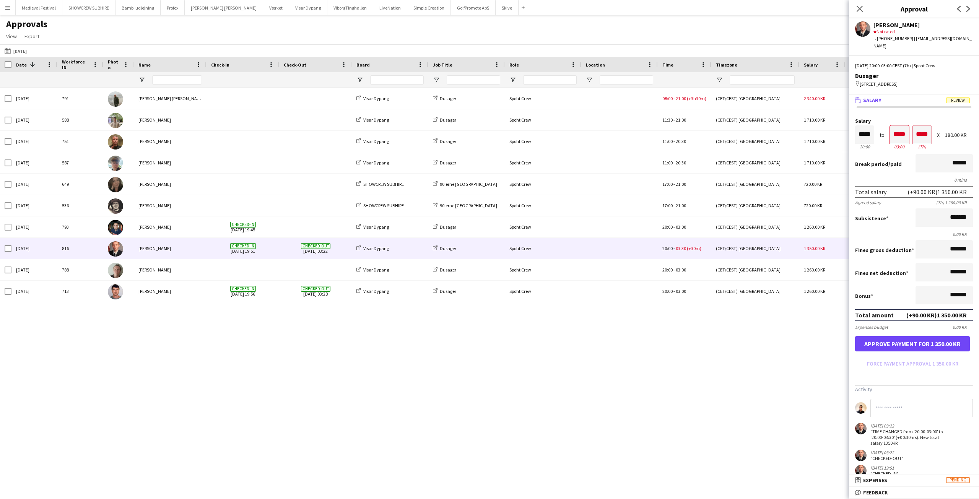
click at [3, 9] on button "Menu" at bounding box center [7, 7] width 15 height 15
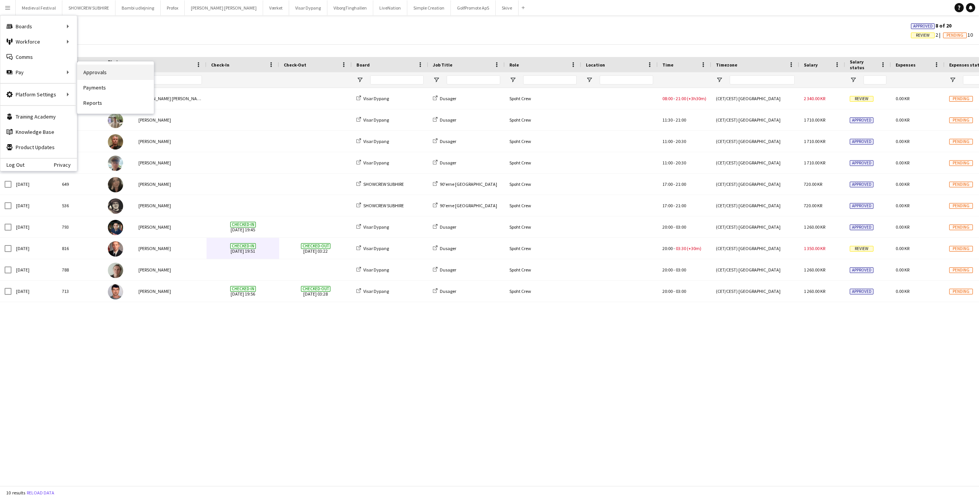
click at [101, 71] on link "Approvals" at bounding box center [115, 72] width 77 height 15
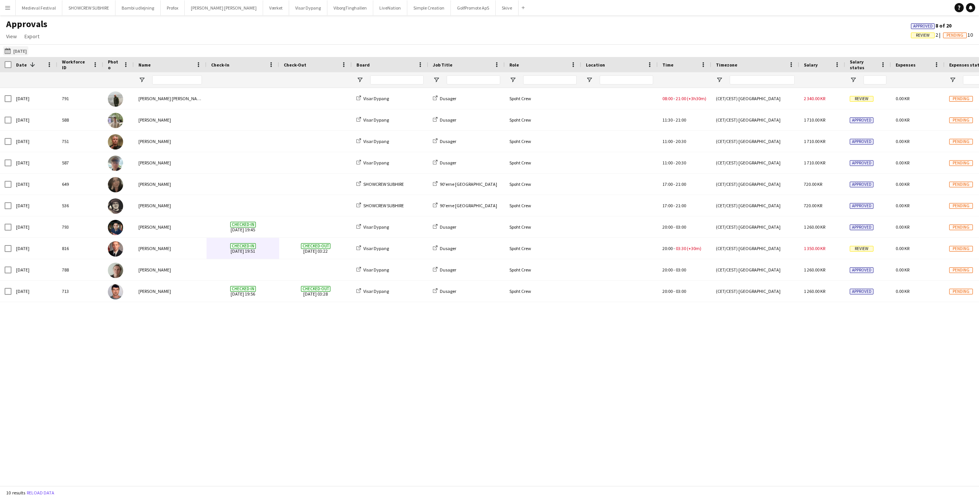
click at [9, 52] on app-icon "01-09-2025" at bounding box center [9, 51] width 9 height 6
click at [91, 112] on span "1" at bounding box center [89, 111] width 9 height 11
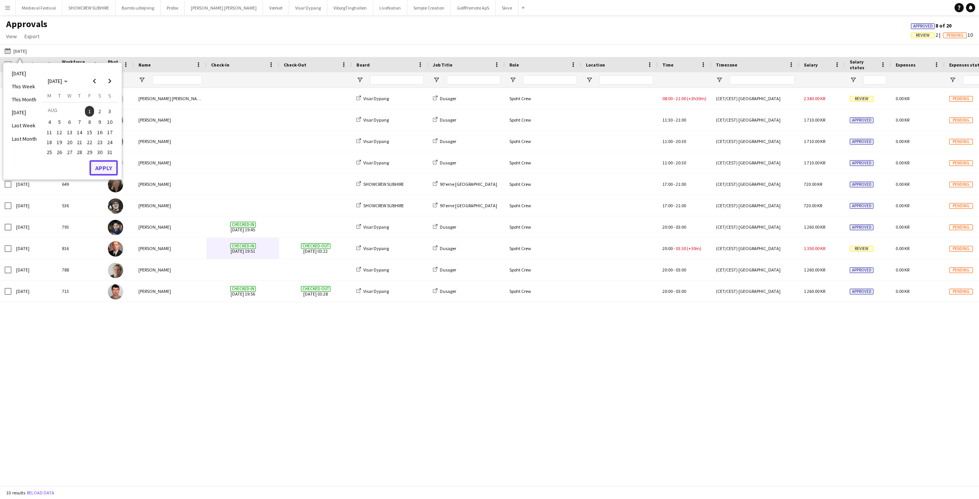
click at [106, 168] on button "Apply" at bounding box center [104, 167] width 28 height 15
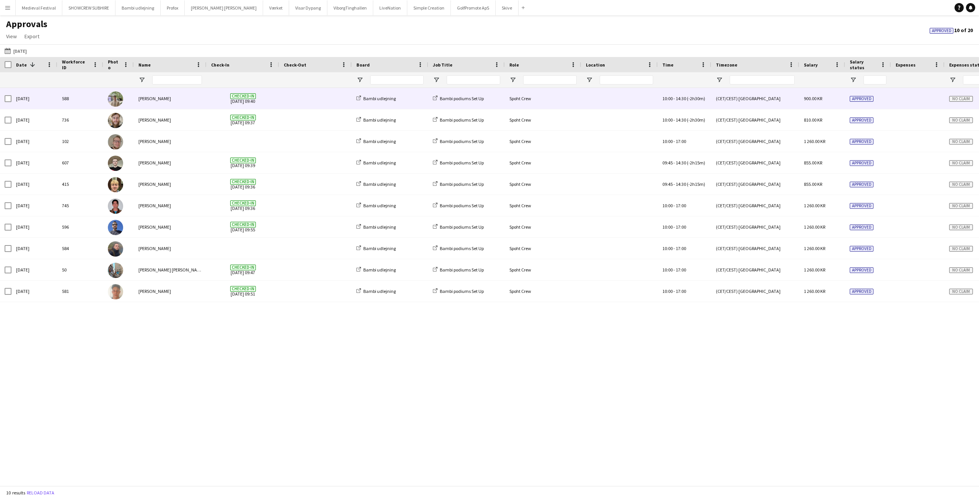
click at [311, 96] on span at bounding box center [315, 98] width 63 height 21
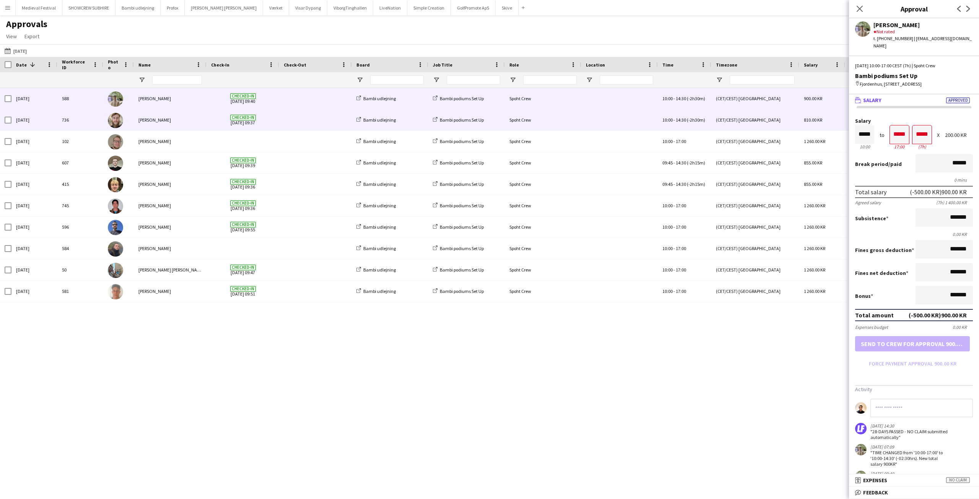
click at [316, 118] on span at bounding box center [315, 119] width 63 height 21
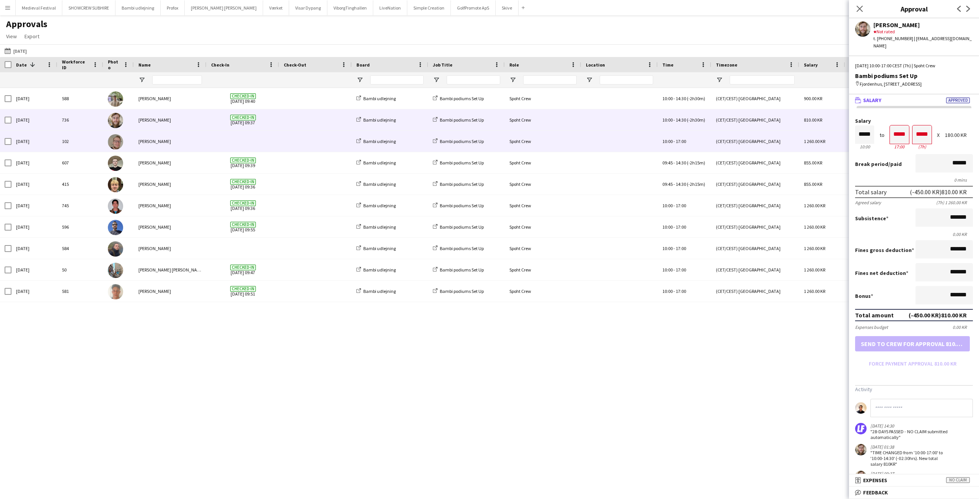
click at [293, 142] on span at bounding box center [315, 141] width 63 height 21
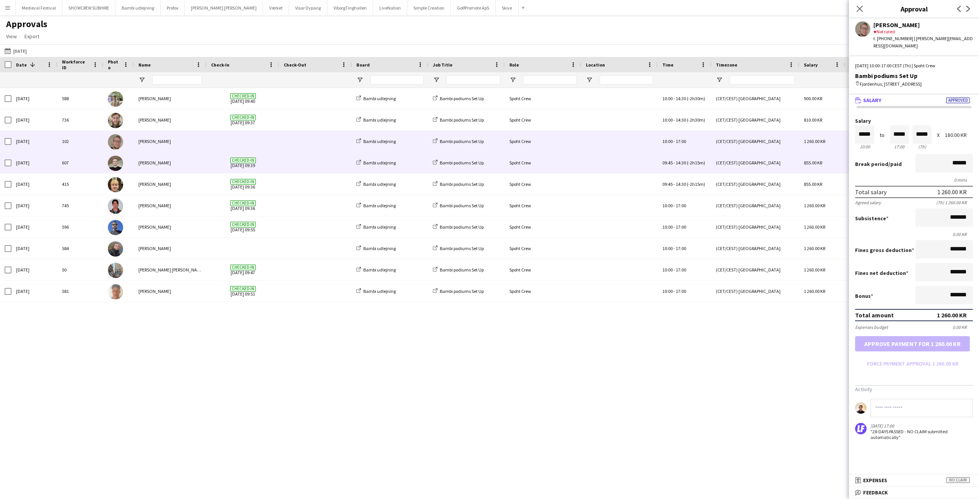
click at [307, 168] on span at bounding box center [315, 162] width 63 height 21
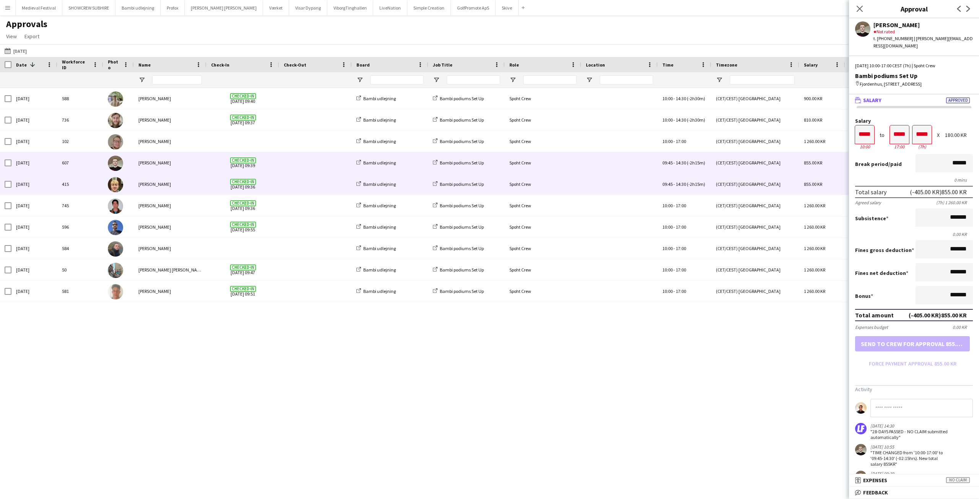
click at [307, 190] on span at bounding box center [315, 184] width 63 height 21
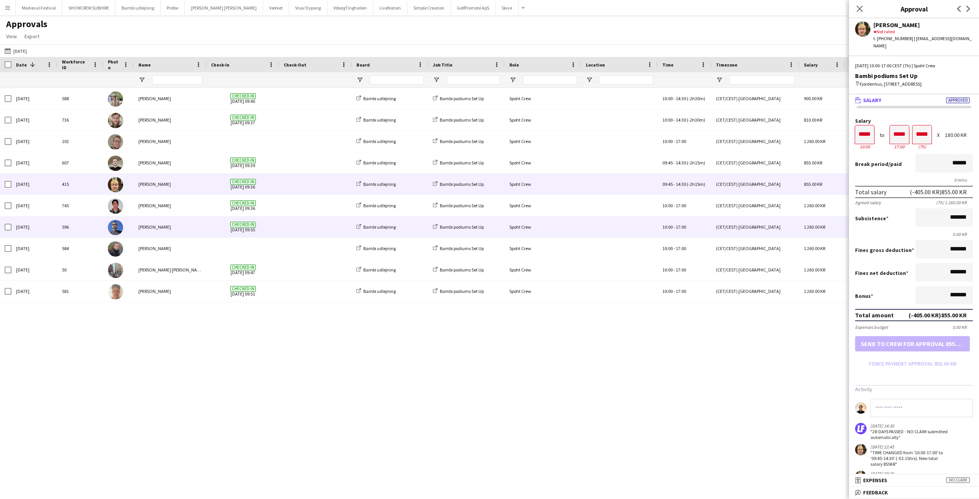
click at [307, 225] on span at bounding box center [315, 227] width 63 height 21
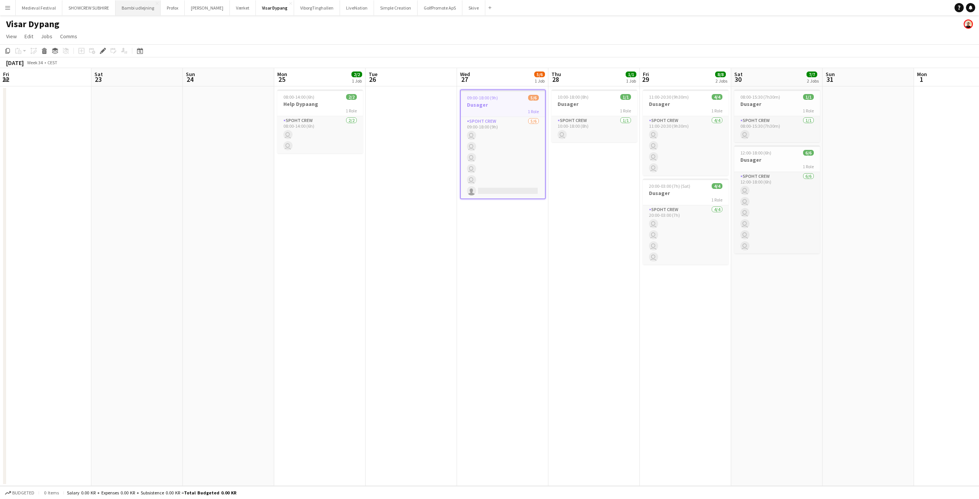
scroll to position [0, 263]
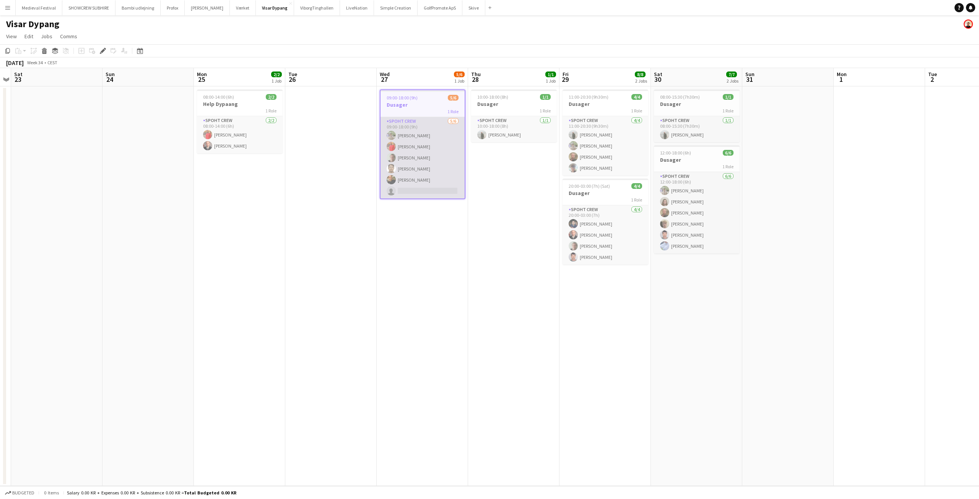
click at [431, 176] on app-card-role "Spoht Crew [DATE] 09:00-18:00 (9h) [PERSON_NAME] [PERSON_NAME] [PERSON_NAME] [P…" at bounding box center [423, 157] width 84 height 81
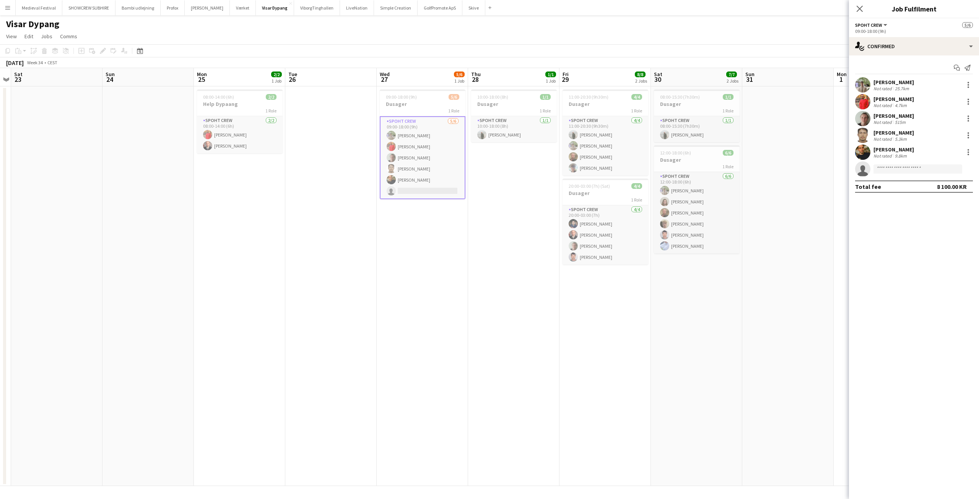
click at [522, 182] on app-date-cell "10:00-18:00 (8h) 1/1 Dusager 1 Role Spoht Crew [DATE] 10:00-18:00 (8h) [PERSON_…" at bounding box center [513, 286] width 91 height 400
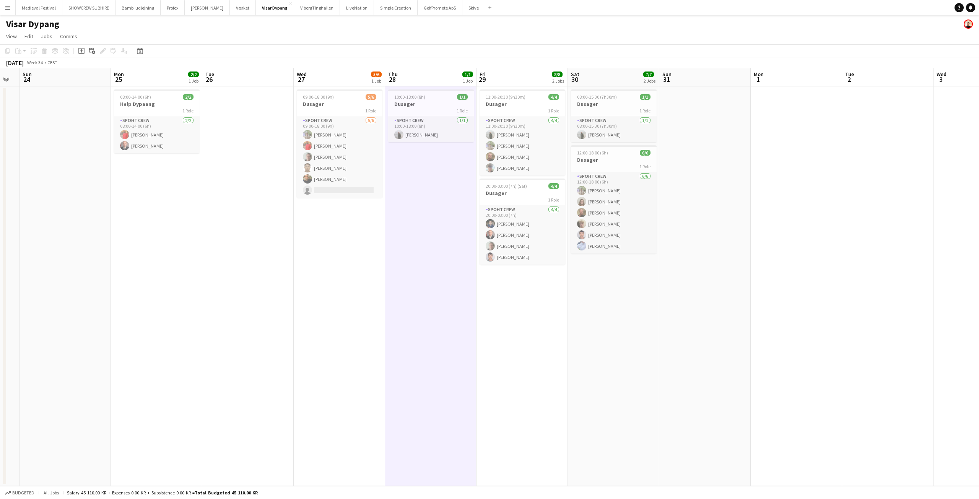
scroll to position [0, 294]
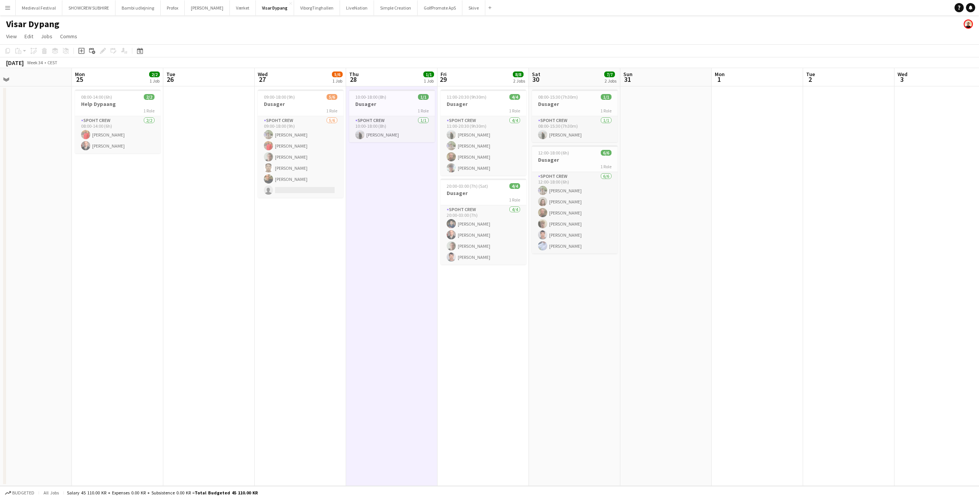
drag, startPoint x: 529, startPoint y: 177, endPoint x: 409, endPoint y: 202, distance: 123.2
click at [409, 202] on app-calendar-viewport "Thu 21 Fri 22 Sat 23 Sun 24 Mon 25 2/2 1 Job Tue 26 Wed 27 5/6 1 Job Thu 28 1/1…" at bounding box center [489, 277] width 979 height 418
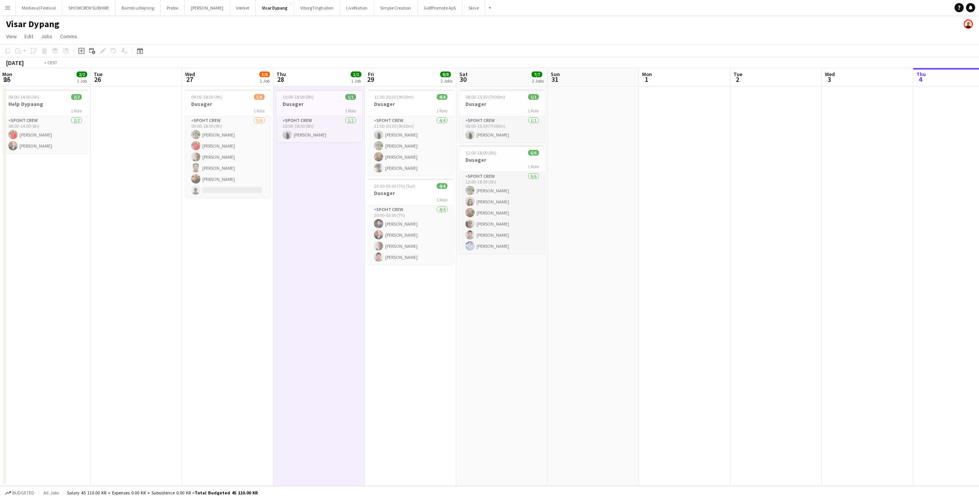
drag, startPoint x: 437, startPoint y: 229, endPoint x: 355, endPoint y: 228, distance: 82.3
click at [355, 228] on app-calendar-viewport "Fri 22 Sat 23 Sun 24 Mon 25 2/2 1 Job Tue 26 Wed 27 5/6 1 Job Thu 28 1/1 1 Job …" at bounding box center [489, 277] width 979 height 418
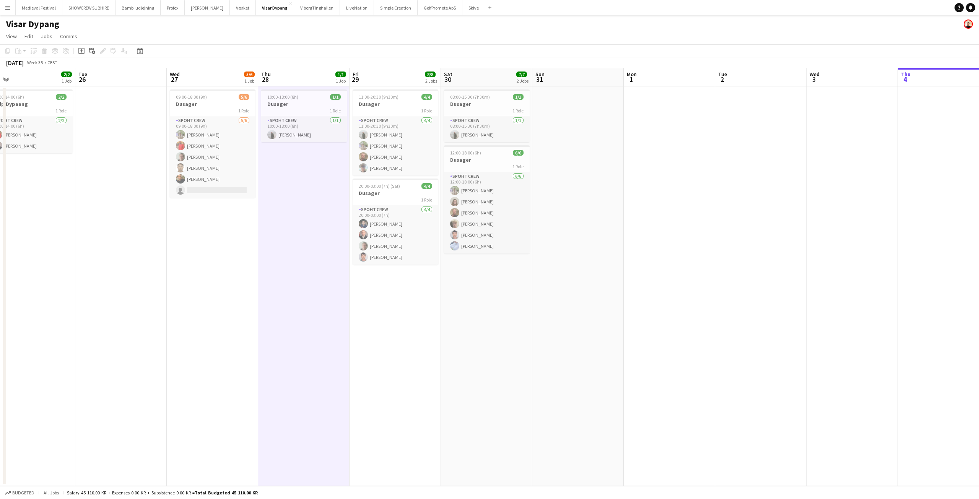
scroll to position [0, 240]
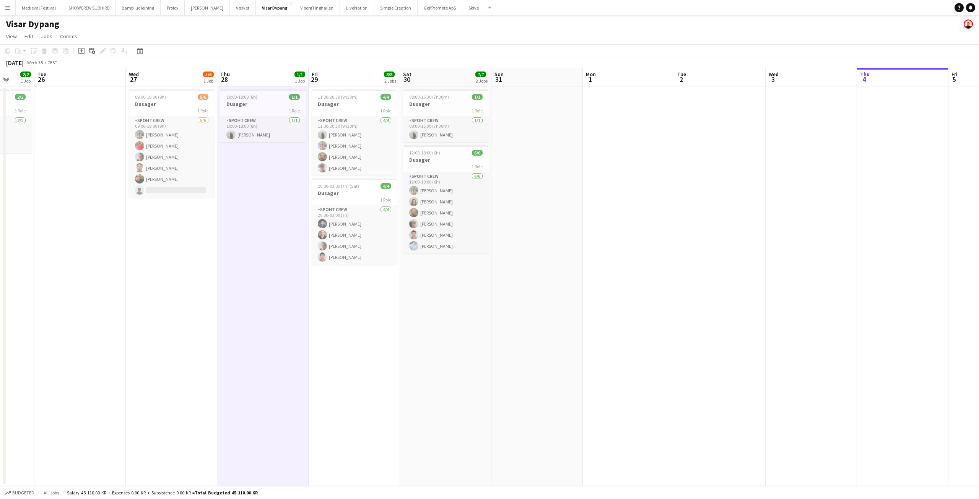
drag, startPoint x: 321, startPoint y: 217, endPoint x: 293, endPoint y: 218, distance: 28.0
click at [293, 218] on app-calendar-viewport "Sat 23 Sun 24 Mon 25 2/2 1 Job Tue 26 Wed 27 5/6 1 Job Thu 28 1/1 1 Job Fri 29 …" at bounding box center [489, 277] width 979 height 418
drag, startPoint x: 230, startPoint y: 2, endPoint x: 546, endPoint y: 273, distance: 416.4
click at [546, 273] on app-date-cell at bounding box center [537, 286] width 91 height 400
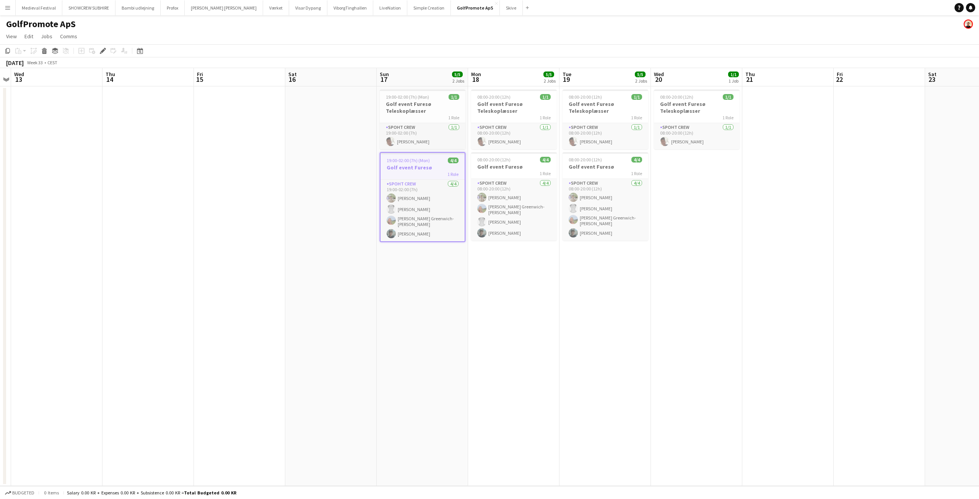
click at [5, 7] on app-icon "Menu" at bounding box center [8, 8] width 6 height 6
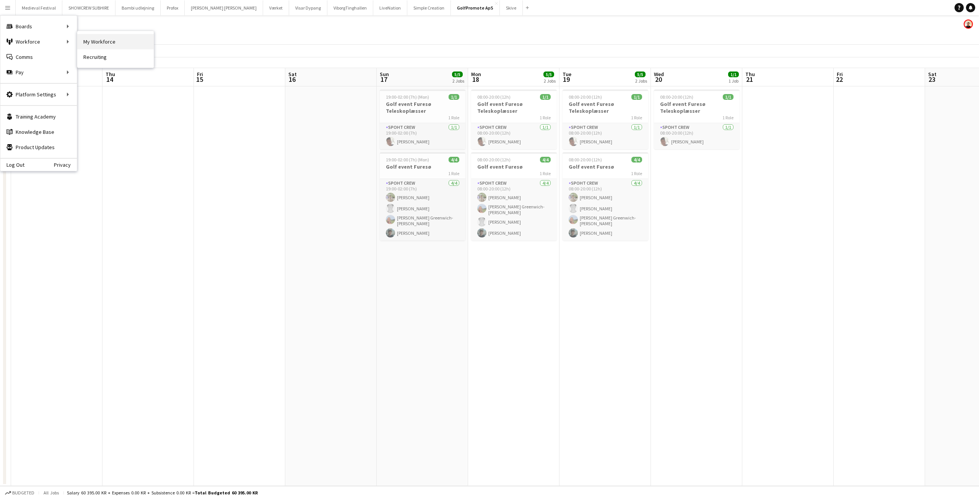
click at [87, 39] on link "My Workforce" at bounding box center [115, 41] width 77 height 15
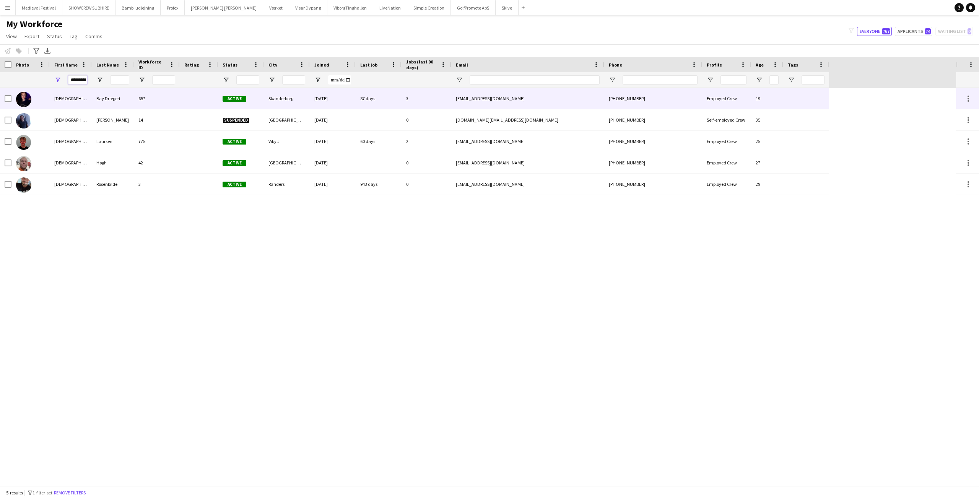
scroll to position [0, 2]
drag, startPoint x: 69, startPoint y: 80, endPoint x: 342, endPoint y: 99, distance: 273.4
click at [341, 99] on div "Workforce Details Photo First Name" at bounding box center [489, 271] width 979 height 429
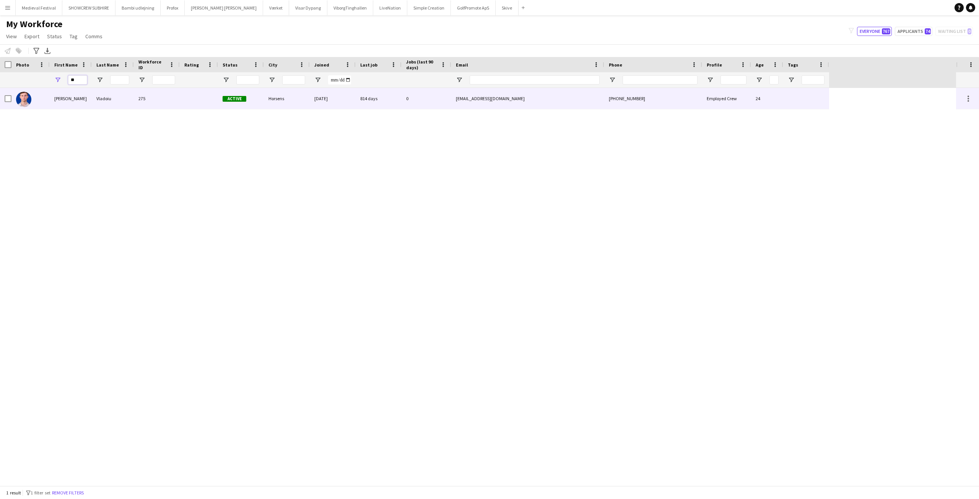
type input "*"
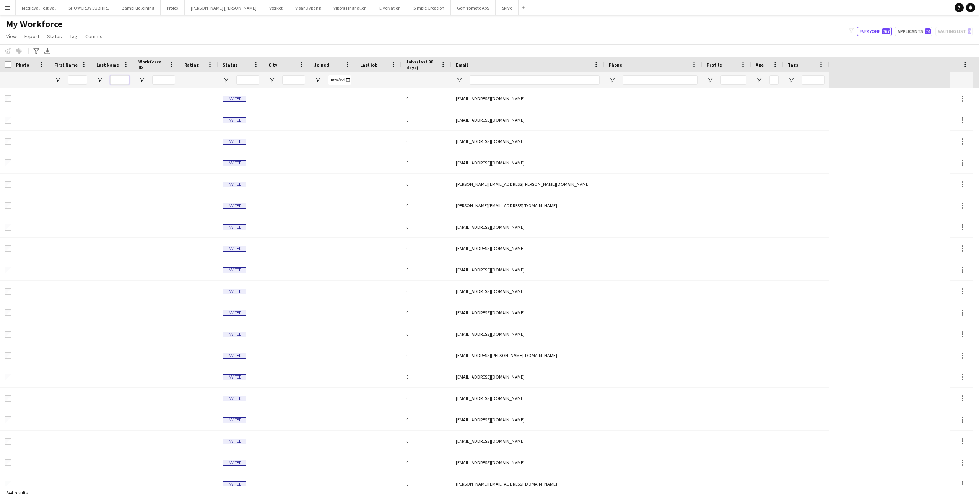
click at [120, 81] on input "Last Name Filter Input" at bounding box center [119, 79] width 19 height 9
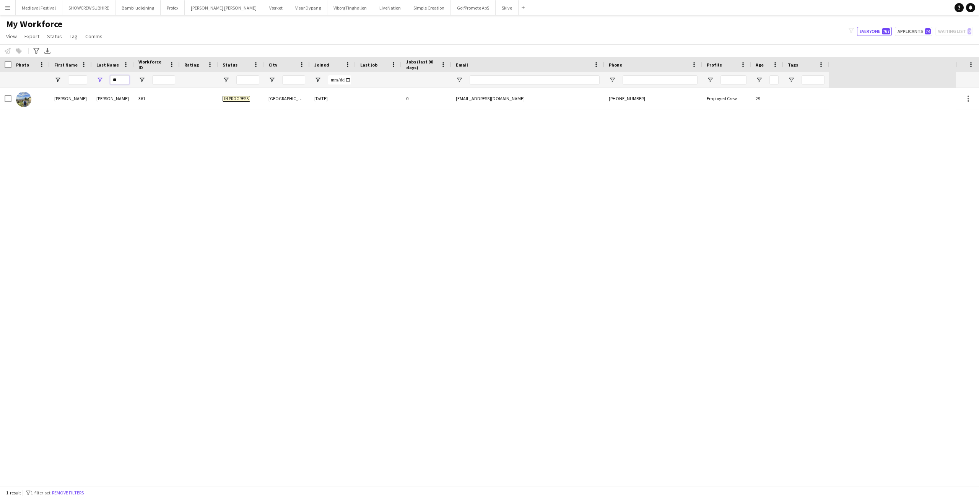
type input "*"
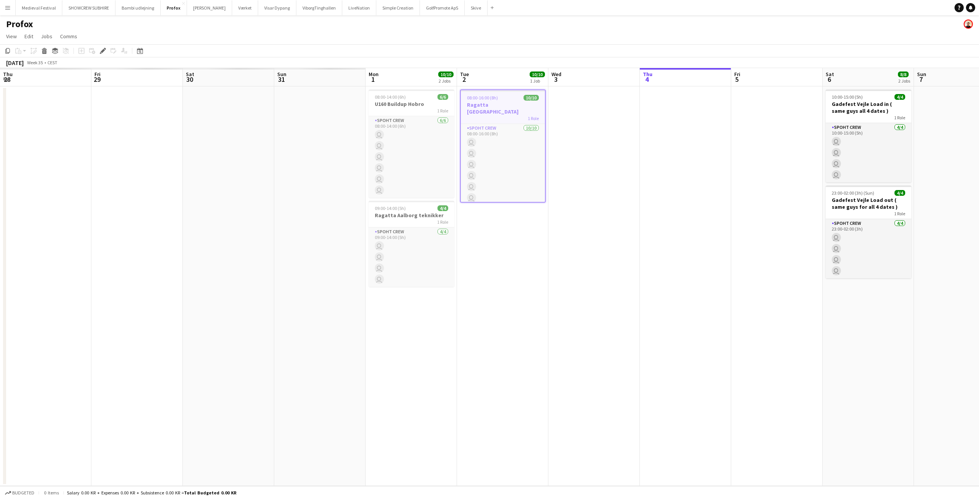
scroll to position [0, 263]
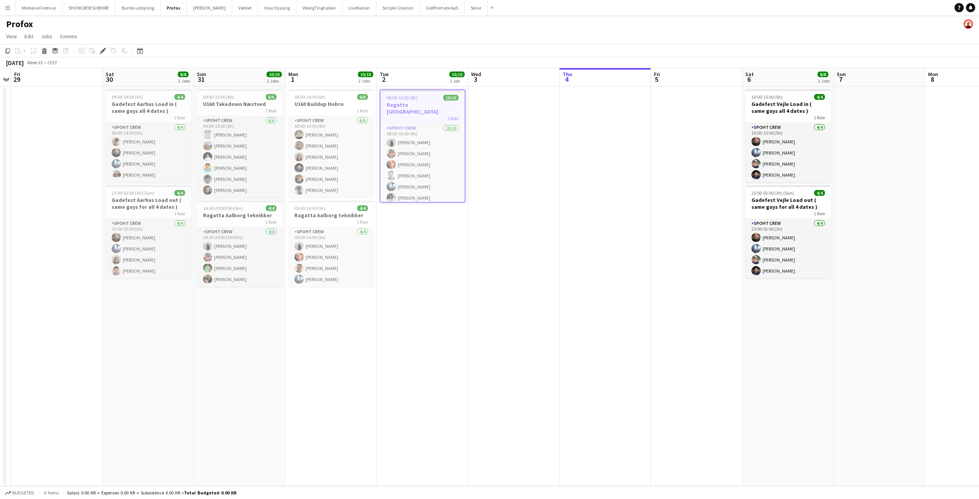
click at [448, 296] on app-date-cell "08:00-16:00 (8h) 10/10 Ragatta Aalborg 1 Role Spoht Crew [DATE] 08:00-16:00 (8h…" at bounding box center [422, 286] width 91 height 400
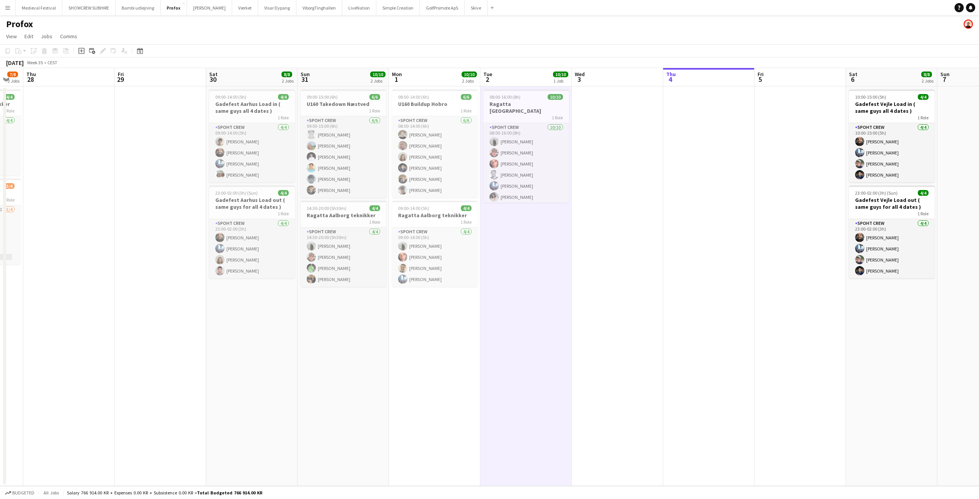
drag, startPoint x: 389, startPoint y: 298, endPoint x: 517, endPoint y: 305, distance: 128.0
click at [515, 307] on app-calendar-viewport "Tue 26 4/4 2 Jobs Wed 27 7/8 2 Jobs Thu 28 Fri 29 Sat 30 8/8 2 Jobs Sun 31 10/1…" at bounding box center [489, 277] width 979 height 418
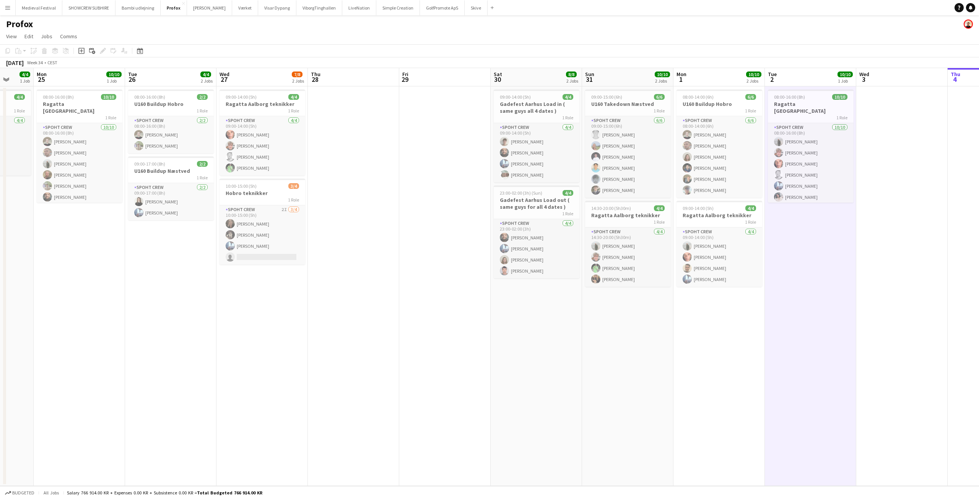
drag, startPoint x: 309, startPoint y: 291, endPoint x: 469, endPoint y: 306, distance: 160.2
click at [568, 312] on app-calendar-viewport "Fri 22 Sat 23 4/4 2 Jobs Sun 24 4/4 1 Job Mon 25 10/10 1 Job Tue 26 4/4 2 Jobs …" at bounding box center [489, 277] width 979 height 418
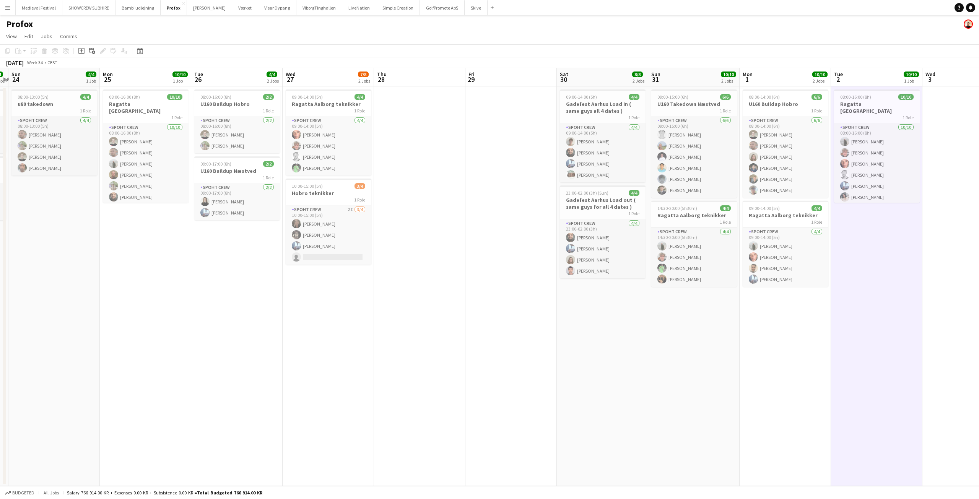
drag, startPoint x: 396, startPoint y: 303, endPoint x: 538, endPoint y: 320, distance: 142.5
click at [538, 320] on app-calendar-viewport "Fri 22 11/12 3 Jobs Sat 23 4/4 2 Jobs Sun 24 4/4 1 Job Mon 25 10/10 1 Job Tue 2…" at bounding box center [489, 277] width 979 height 418
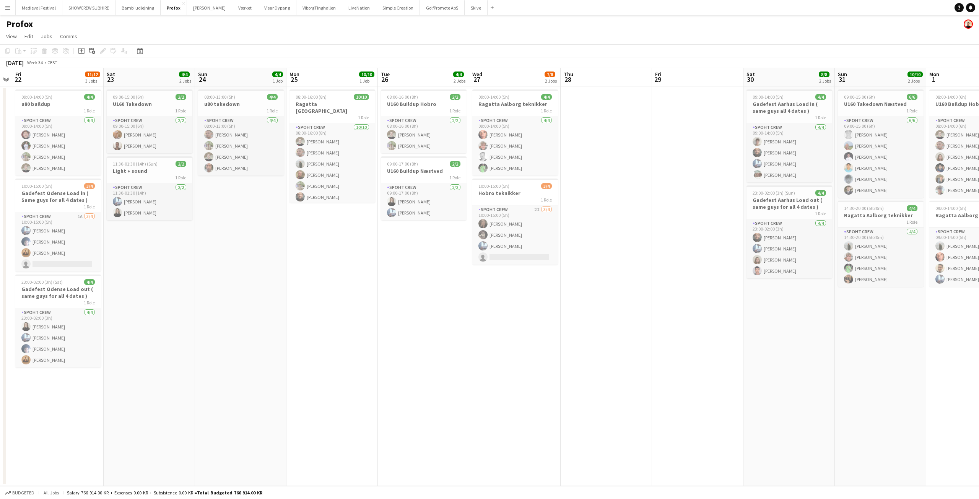
drag, startPoint x: 360, startPoint y: 315, endPoint x: 482, endPoint y: 310, distance: 122.1
click at [559, 309] on app-calendar-viewport "Wed 20 Thu 21 Fri 22 11/12 3 Jobs Sat 23 4/4 2 Jobs Sun 24 4/4 1 Job Mon 25 10/…" at bounding box center [489, 277] width 979 height 418
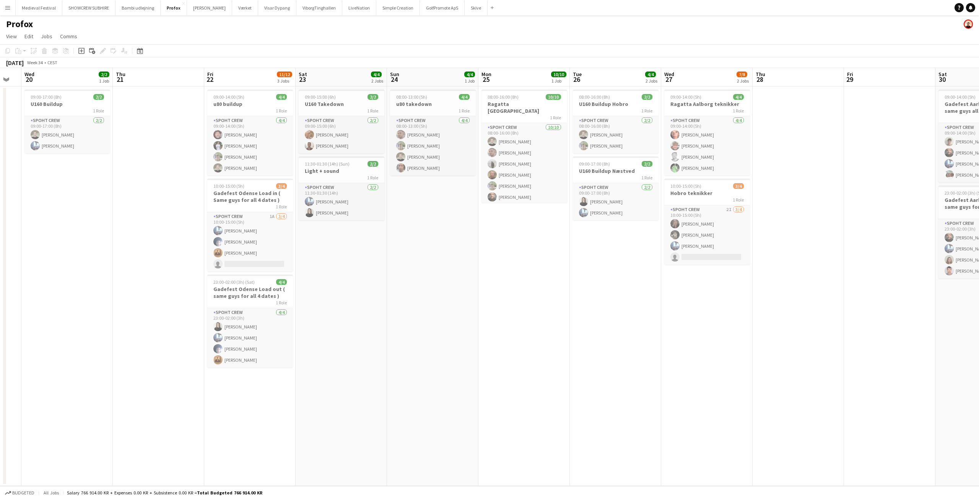
drag, startPoint x: 380, startPoint y: 310, endPoint x: 501, endPoint y: 306, distance: 121.3
click at [553, 307] on app-calendar-viewport "Mon 18 Tue 19 Wed 20 2/2 1 Job Thu 21 Fri 22 11/12 3 Jobs Sat 23 4/4 2 Jobs Sun…" at bounding box center [489, 277] width 979 height 418
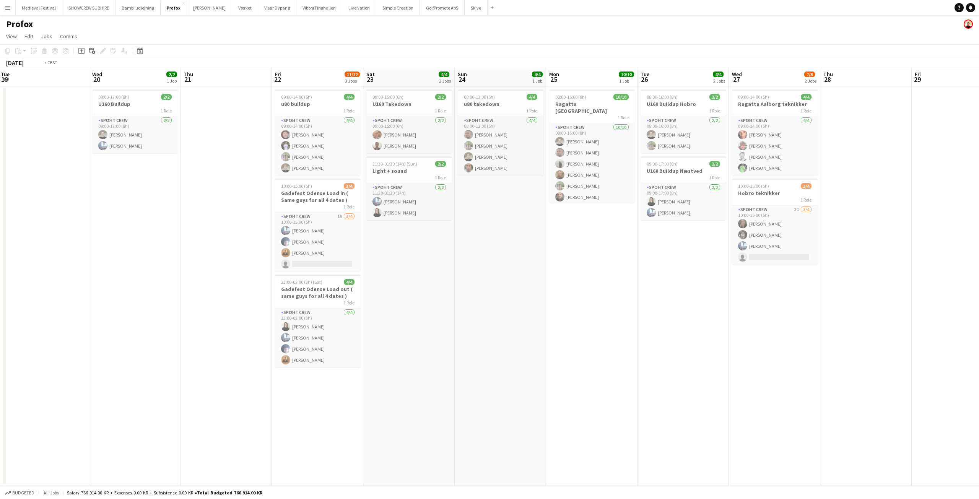
drag, startPoint x: 412, startPoint y: 301, endPoint x: 584, endPoint y: 301, distance: 172.1
click at [584, 301] on app-calendar-viewport "Sun 17 5/6 1 Job Mon 18 8/8 1 Job Tue 19 Wed 20 2/2 1 Job Thu 21 Fri 22 11/12 3…" at bounding box center [489, 277] width 979 height 418
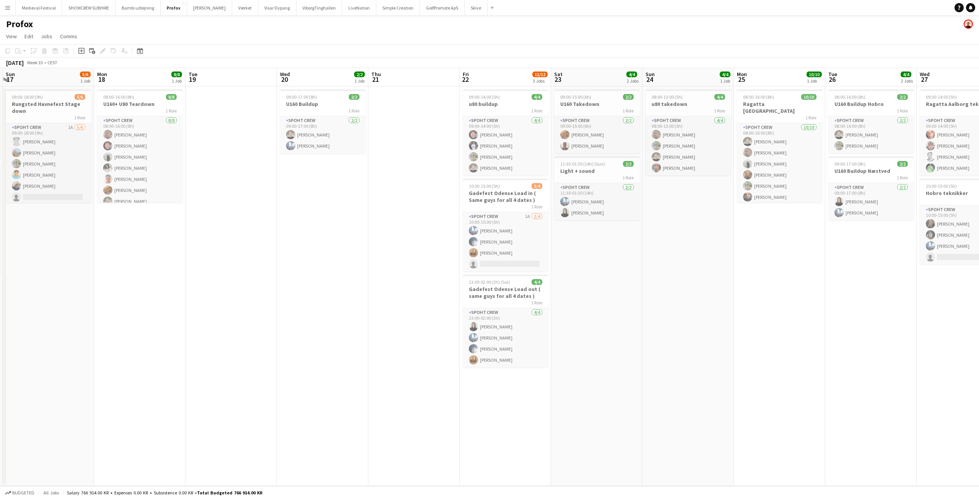
drag, startPoint x: 322, startPoint y: 290, endPoint x: 503, endPoint y: 300, distance: 181.2
click at [501, 300] on app-calendar-viewport "Fri 15 8/8 1 Job Sat 16 8/8 2 Jobs Sun 17 5/6 1 Job Mon 18 8/8 1 Job Tue 19 Wed…" at bounding box center [489, 277] width 979 height 418
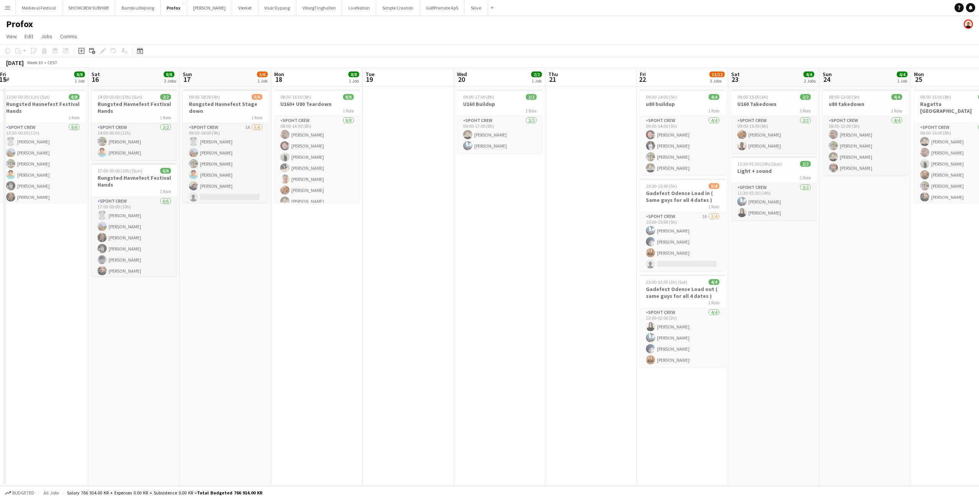
drag, startPoint x: 352, startPoint y: 293, endPoint x: 487, endPoint y: 301, distance: 135.3
click at [487, 301] on app-calendar-viewport "Wed 13 Thu 14 6/6 1 Job Fri 15 8/8 1 Job Sat 16 8/8 2 Jobs Sun 17 5/6 1 Job Mon…" at bounding box center [489, 277] width 979 height 418
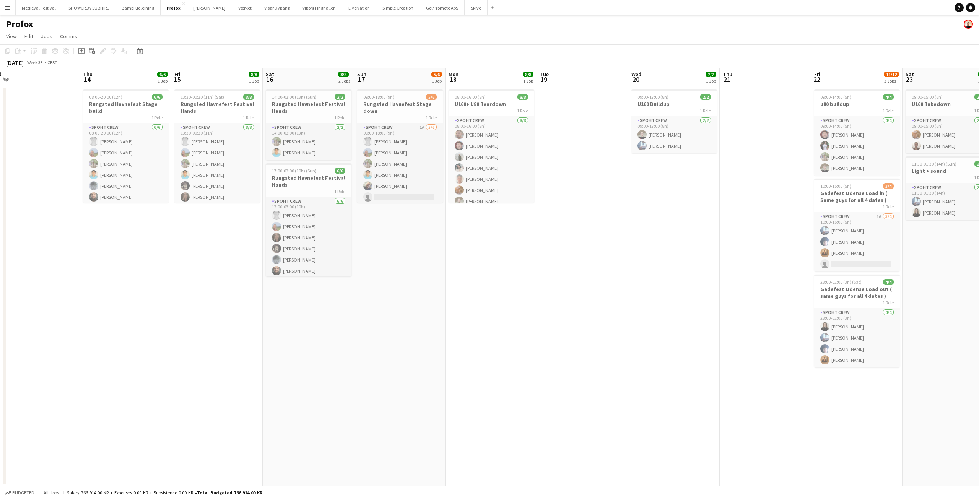
drag, startPoint x: 368, startPoint y: 300, endPoint x: 511, endPoint y: 316, distance: 143.2
click at [516, 316] on app-calendar-viewport "Mon 11 Tue 12 Wed 13 Thu 14 6/6 1 Job Fri 15 8/8 1 Job Sat 16 8/8 2 Jobs Sun 17…" at bounding box center [489, 277] width 979 height 418
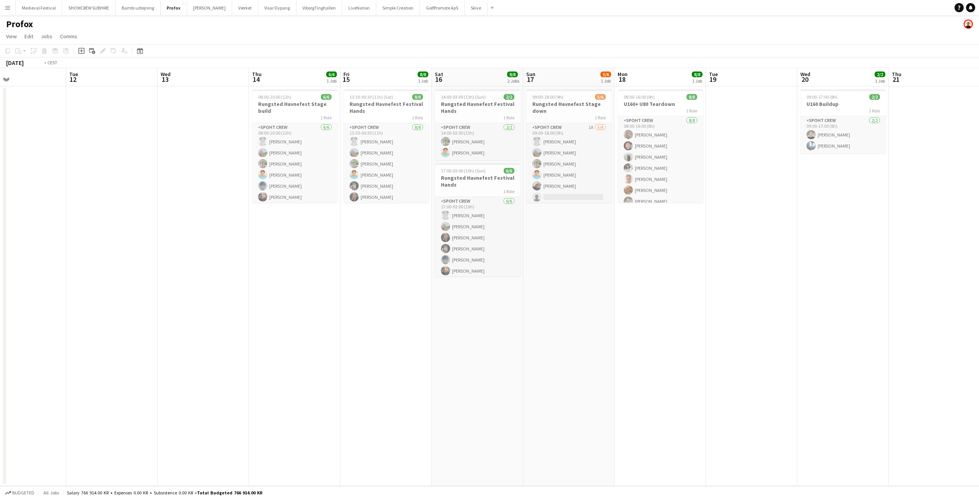
drag, startPoint x: 396, startPoint y: 310, endPoint x: 479, endPoint y: 313, distance: 83.1
click at [479, 313] on app-calendar-viewport "Sat 9 Sun 10 Mon 11 Tue 12 Wed 13 Thu 14 6/6 1 Job Fri 15 8/8 1 Job Sat 16 8/8 …" at bounding box center [489, 277] width 979 height 418
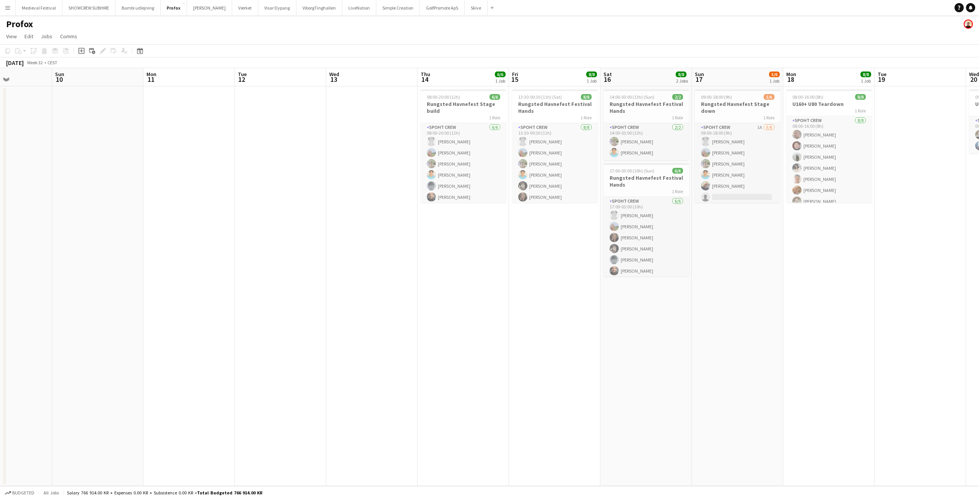
drag, startPoint x: 456, startPoint y: 296, endPoint x: 582, endPoint y: 308, distance: 127.2
click at [596, 306] on app-calendar-viewport "Thu 7 Fri 8 Sat 9 Sun 10 Mon 11 Tue 12 Wed 13 Thu 14 6/6 1 Job Fri 15 8/8 1 Job…" at bounding box center [489, 277] width 979 height 418
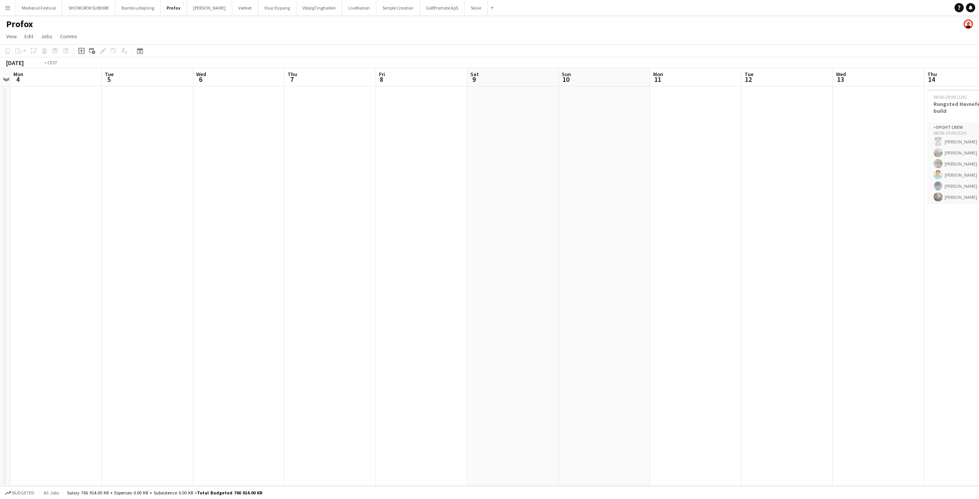
drag, startPoint x: 358, startPoint y: 293, endPoint x: 530, endPoint y: 291, distance: 171.4
click at [685, 295] on app-calendar-viewport "Sat 2 Sun 3 Mon 4 Tue 5 Wed 6 Thu 7 Fri 8 Sat 9 Sun 10 Mon 11 Tue 12 Wed 13 Thu…" at bounding box center [489, 277] width 979 height 418
drag, startPoint x: 453, startPoint y: 283, endPoint x: 811, endPoint y: 306, distance: 358.8
click at [828, 306] on app-calendar-viewport "Wed 30 Thu 31 Fri 1 Sat 2 Sun 3 Mon 4 Tue 5 Wed 6 Thu 7 Fri 8 Sat 9 Sun 10 Mon …" at bounding box center [489, 277] width 979 height 418
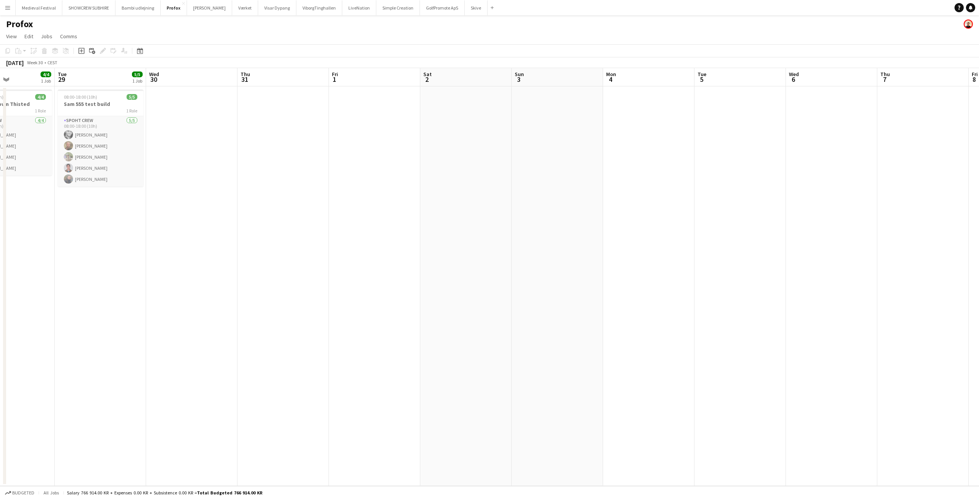
drag, startPoint x: 528, startPoint y: 277, endPoint x: 855, endPoint y: 295, distance: 326.8
click at [855, 295] on app-calendar-viewport "Sat 26 Sun 27 Mon 28 4/4 1 Job Tue 29 5/5 1 Job Wed 30 Thu 31 Fri 1 Sat 2 Sun 3…" at bounding box center [489, 277] width 979 height 418
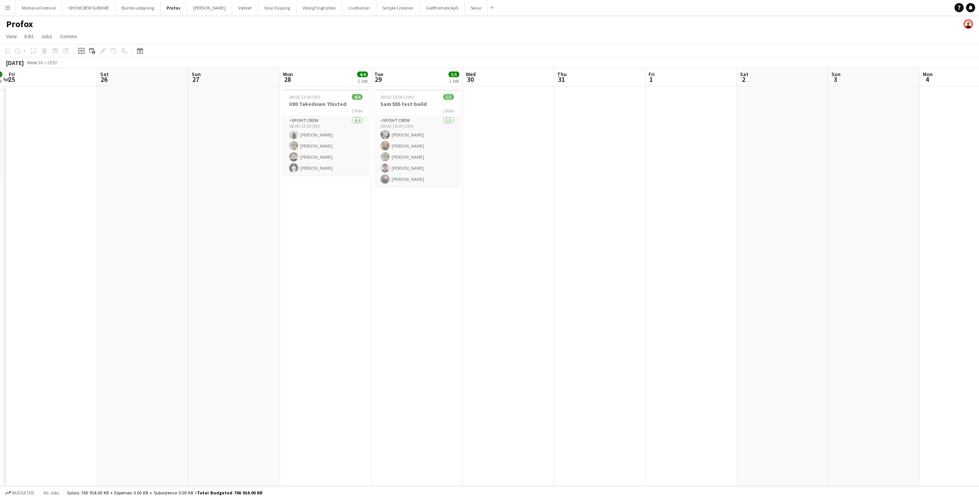
drag, startPoint x: 512, startPoint y: 269, endPoint x: 635, endPoint y: 274, distance: 122.5
click at [635, 274] on app-calendar-viewport "Wed 23 Thu 24 4/4 1 Job Fri 25 Sat 26 Sun 27 Mon 28 4/4 1 Job Tue 29 5/5 1 Job …" at bounding box center [489, 277] width 979 height 418
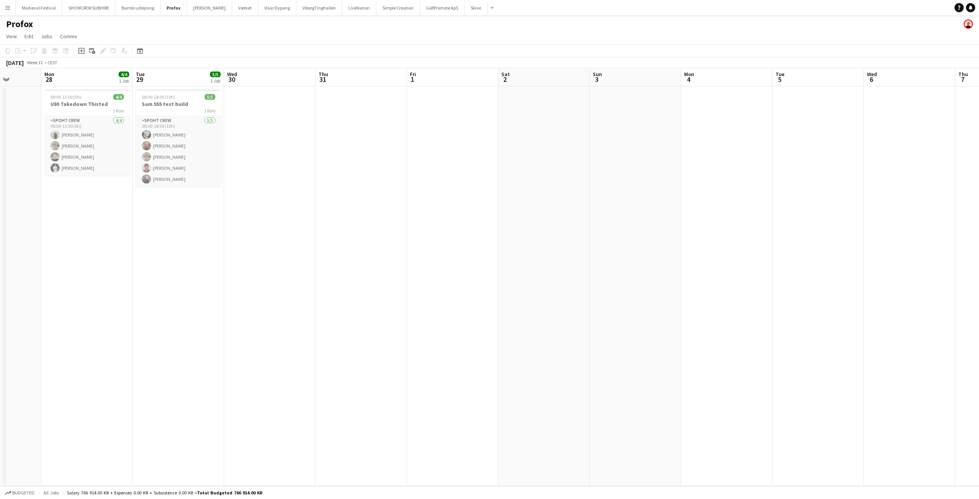
drag, startPoint x: 677, startPoint y: 275, endPoint x: 205, endPoint y: 297, distance: 472.6
click at [201, 300] on app-calendar-viewport "Fri 25 Sat 26 Sun 27 Mon 28 4/4 1 Job Tue 29 5/5 1 Job Wed 30 Thu 31 Fri 1 Sat …" at bounding box center [489, 277] width 979 height 418
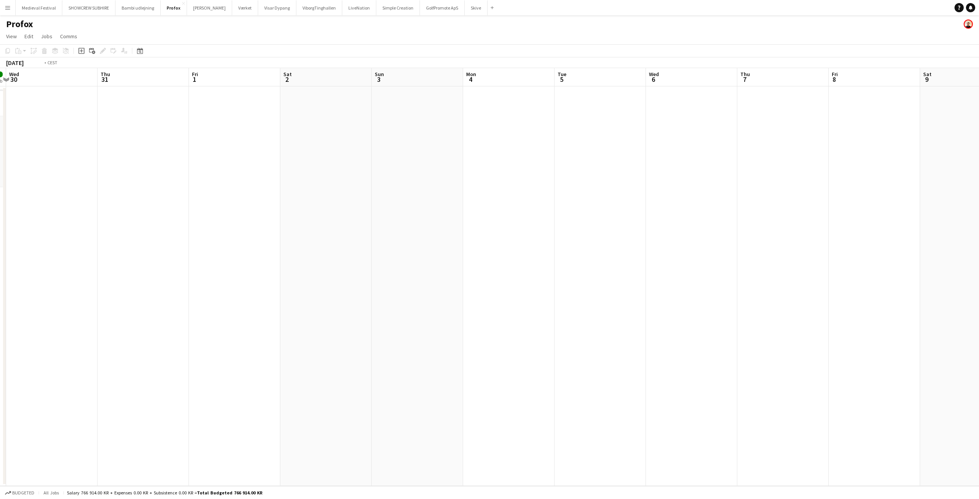
drag, startPoint x: 623, startPoint y: 259, endPoint x: 170, endPoint y: 278, distance: 452.9
click at [178, 277] on app-calendar-viewport "Sun 27 Mon 28 4/4 1 Job Tue 29 5/5 1 Job Wed 30 Thu 31 Fri 1 Sat 2 Sun 3 Mon 4 …" at bounding box center [489, 277] width 979 height 418
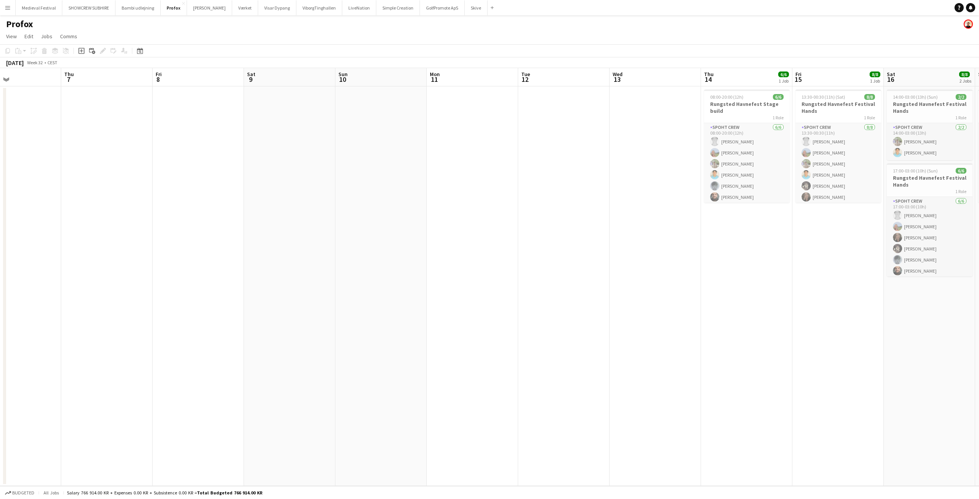
drag, startPoint x: 552, startPoint y: 275, endPoint x: 341, endPoint y: 274, distance: 210.4
click at [242, 276] on app-calendar-viewport "Mon 4 Tue 5 Wed 6 Thu 7 Fri 8 Sat 9 Sun 10 Mon 11 Tue 12 Wed 13 Thu 14 6/6 1 Jo…" at bounding box center [489, 277] width 979 height 418
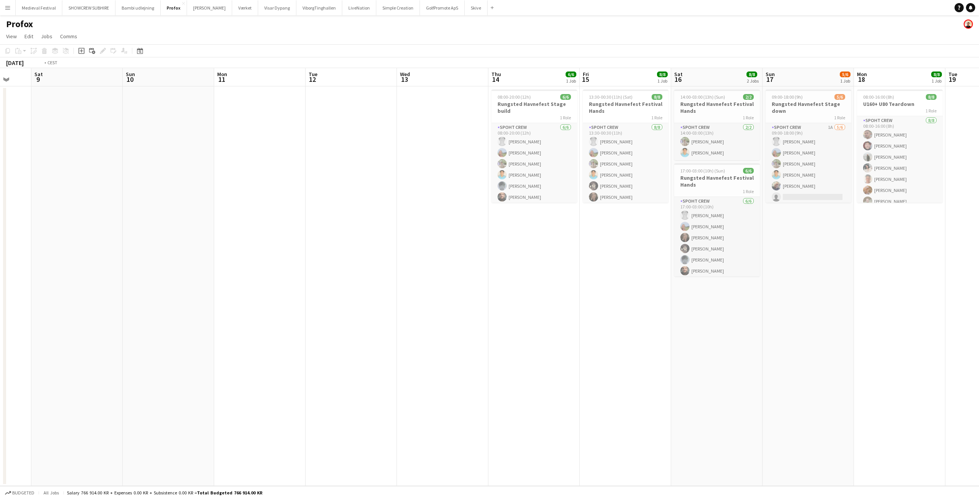
drag, startPoint x: 479, startPoint y: 274, endPoint x: 187, endPoint y: 283, distance: 292.0
click at [187, 283] on app-calendar-viewport "Wed 6 Thu 7 Fri 8 Sat 9 Sun 10 Mon 11 Tue 12 Wed 13 Thu 14 6/6 1 Job Fri 15 8/8…" at bounding box center [489, 277] width 979 height 418
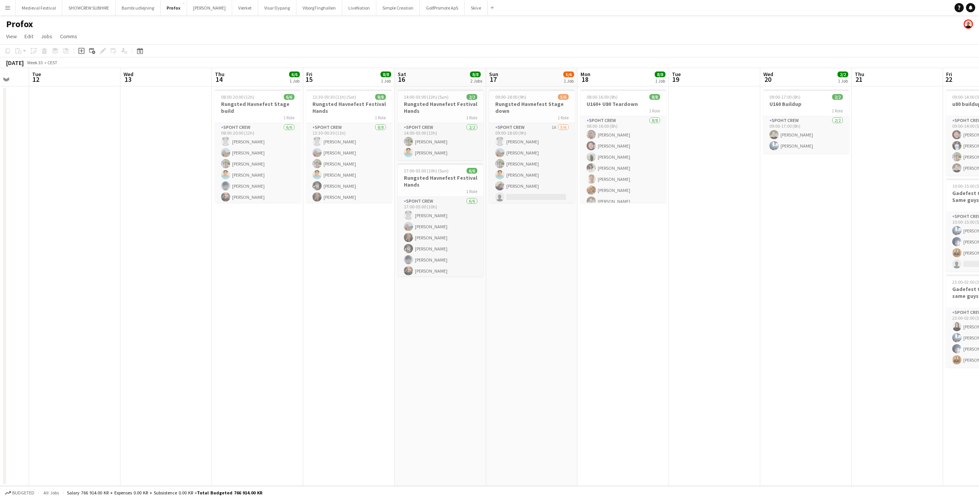
drag, startPoint x: 616, startPoint y: 300, endPoint x: 434, endPoint y: 300, distance: 182.1
click at [434, 300] on app-calendar-viewport "Sat 9 Sun 10 Mon 11 Tue 12 Wed 13 Thu 14 6/6 1 Job Fri 15 8/8 1 Job Sat 16 8/8 …" at bounding box center [489, 277] width 979 height 418
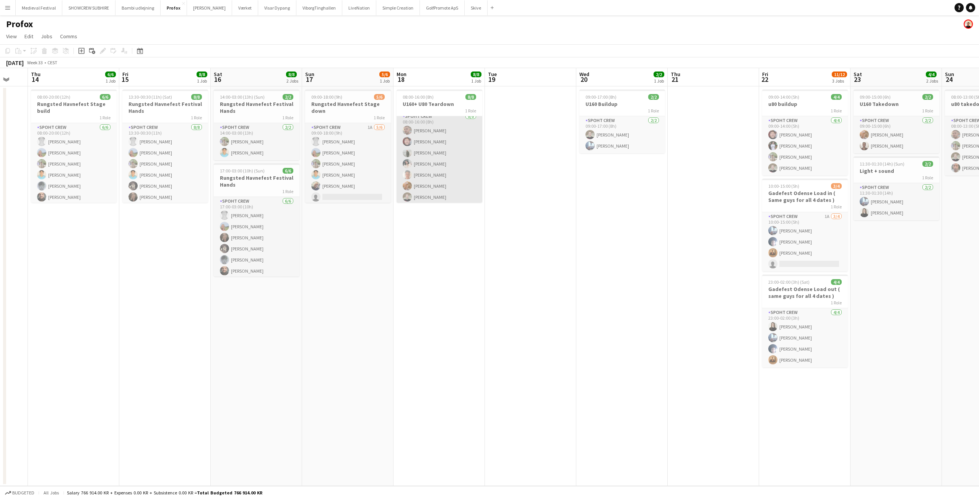
scroll to position [17, 0]
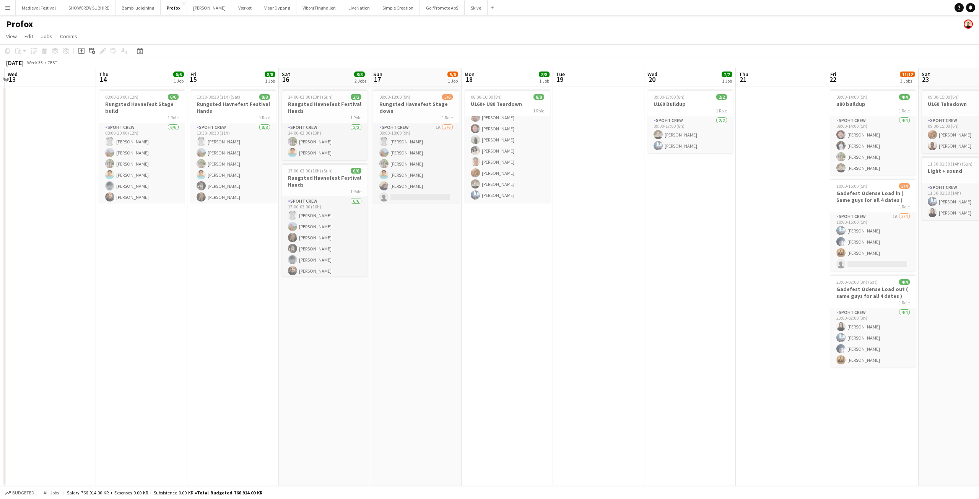
drag, startPoint x: 382, startPoint y: 290, endPoint x: 562, endPoint y: 302, distance: 180.9
click at [559, 302] on app-calendar-viewport "Mon 11 Tue 12 Wed 13 Thu 14 6/6 1 Job Fri 15 8/8 1 Job Sat 16 8/8 2 Jobs Sun 17…" at bounding box center [489, 277] width 979 height 418
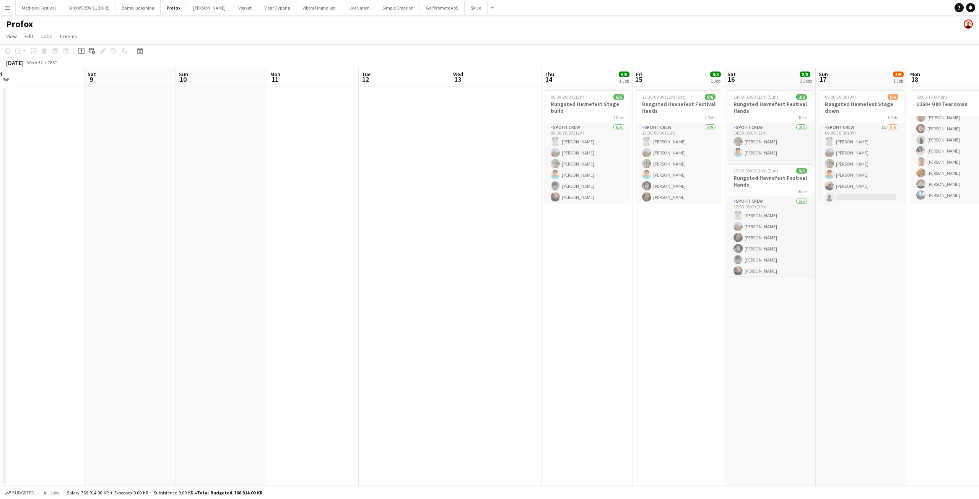
drag, startPoint x: 332, startPoint y: 287, endPoint x: 642, endPoint y: 296, distance: 309.6
click at [686, 308] on app-calendar-viewport "Wed 6 Thu 7 Fri 8 Sat 9 Sun 10 Mon 11 Tue 12 Wed 13 Thu 14 6/6 1 Job Fri 15 8/8…" at bounding box center [489, 277] width 979 height 418
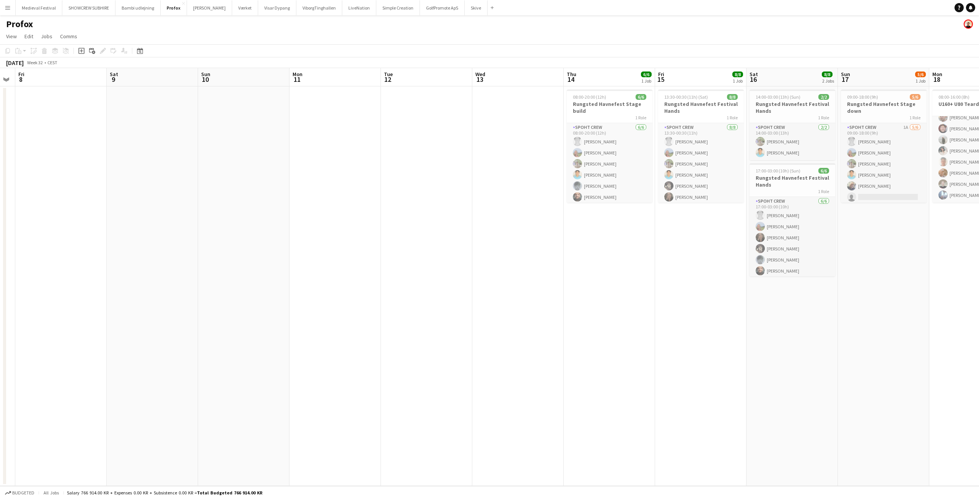
drag, startPoint x: 350, startPoint y: 257, endPoint x: 364, endPoint y: 220, distance: 39.7
click at [650, 285] on app-calendar-viewport "Wed 6 Thu 7 Fri 8 Sat 9 Sun 10 Mon 11 Tue 12 Wed 13 Thu 14 6/6 1 Job Fri 15 8/8…" at bounding box center [489, 277] width 979 height 418
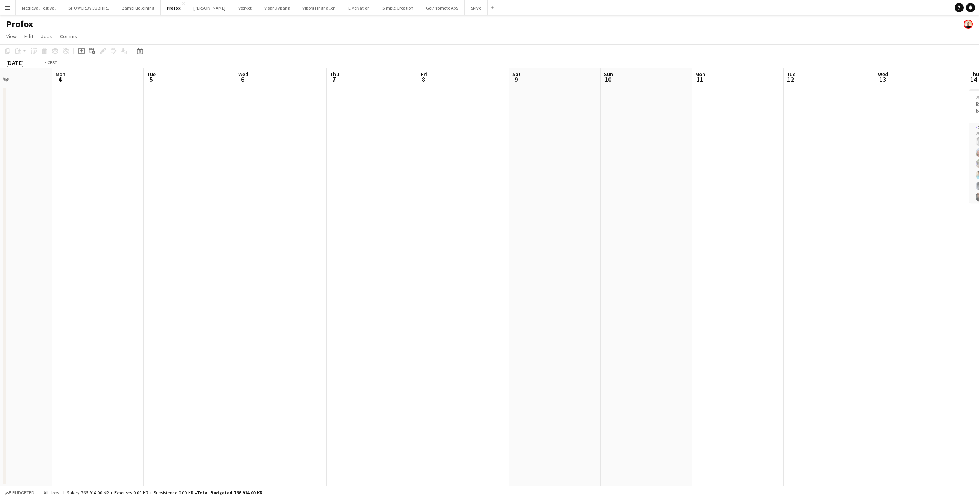
drag, startPoint x: 259, startPoint y: 217, endPoint x: 574, endPoint y: 256, distance: 317.3
click at [574, 256] on app-calendar-viewport "Sat 2 Sun 3 Mon 4 Tue 5 Wed 6 Thu 7 Fri 8 Sat 9 Sun 10 Mon 11 Tue 12 Wed 13 Thu…" at bounding box center [489, 277] width 979 height 418
drag, startPoint x: 515, startPoint y: 158, endPoint x: 399, endPoint y: 176, distance: 117.6
click at [188, 149] on app-calendar-viewport "Wed 30 Thu 31 Fri 1 Sat 2 Sun 3 Mon 4 Tue 5 Wed 6 Thu 7 Fri 8 Sat 9 Sun 10 Mon …" at bounding box center [489, 277] width 979 height 418
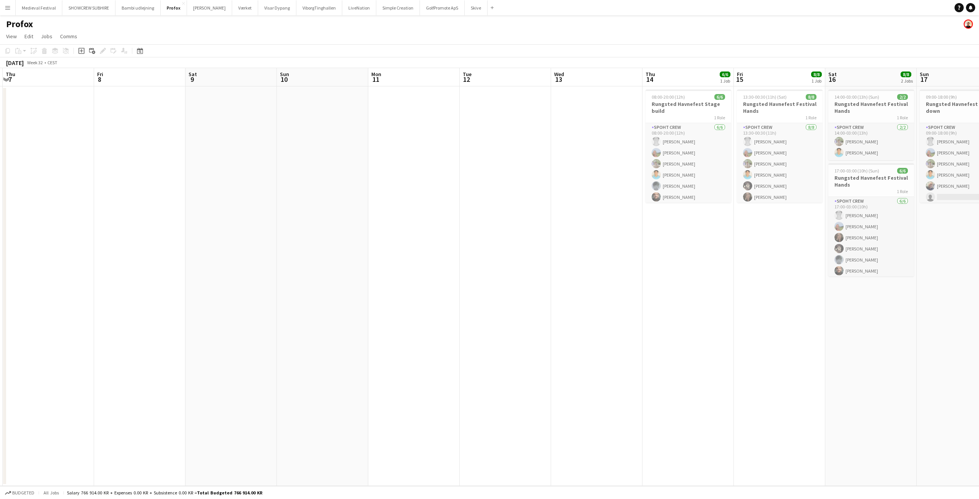
drag, startPoint x: 519, startPoint y: 194, endPoint x: 203, endPoint y: 188, distance: 316.4
click at [204, 188] on app-calendar-viewport "Mon 4 Tue 5 Wed 6 Thu 7 Fri 8 Sat 9 Sun 10 Mon 11 Tue 12 Wed 13 Thu 14 6/6 1 Jo…" at bounding box center [489, 277] width 979 height 418
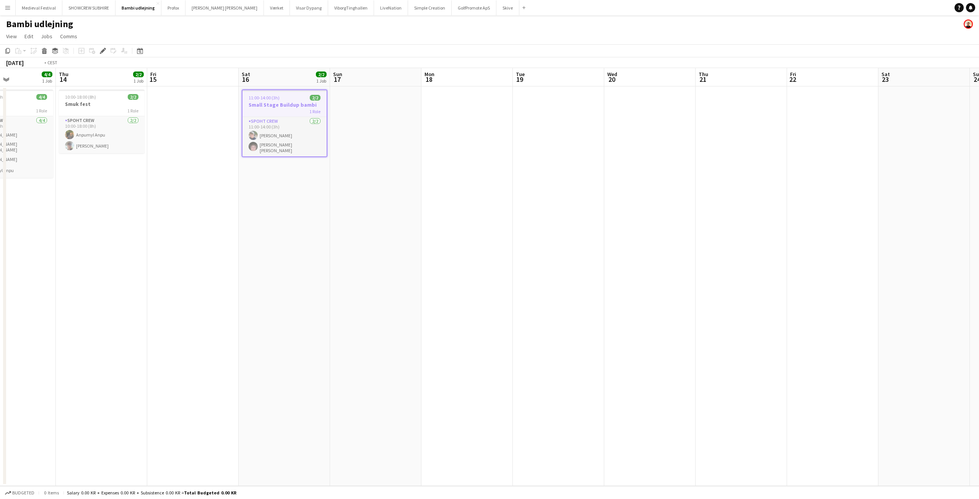
drag, startPoint x: 287, startPoint y: 215, endPoint x: 481, endPoint y: 233, distance: 194.8
click at [490, 233] on app-calendar-viewport "Mon 11 Tue 12 Wed 13 4/4 1 Job Thu 14 2/2 1 Job Fri 15 Sat 16 2/2 1 Job Sun 17 …" at bounding box center [489, 277] width 979 height 418
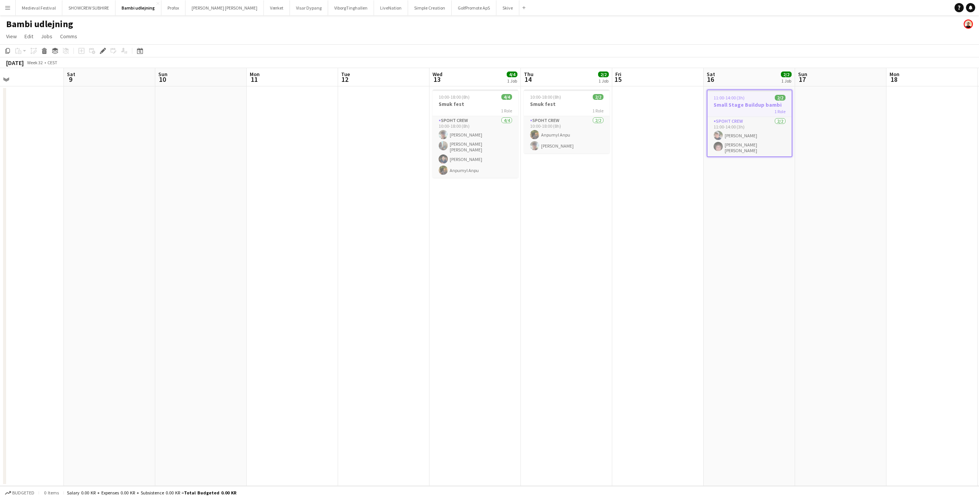
drag, startPoint x: 221, startPoint y: 217, endPoint x: 512, endPoint y: 230, distance: 290.6
click at [636, 244] on app-calendar-viewport "Wed 6 Thu 7 Fri 8 Sat 9 Sun 10 Mon 11 Tue 12 Wed 13 4/4 1 Job Thu 14 2/2 1 Job …" at bounding box center [489, 277] width 979 height 418
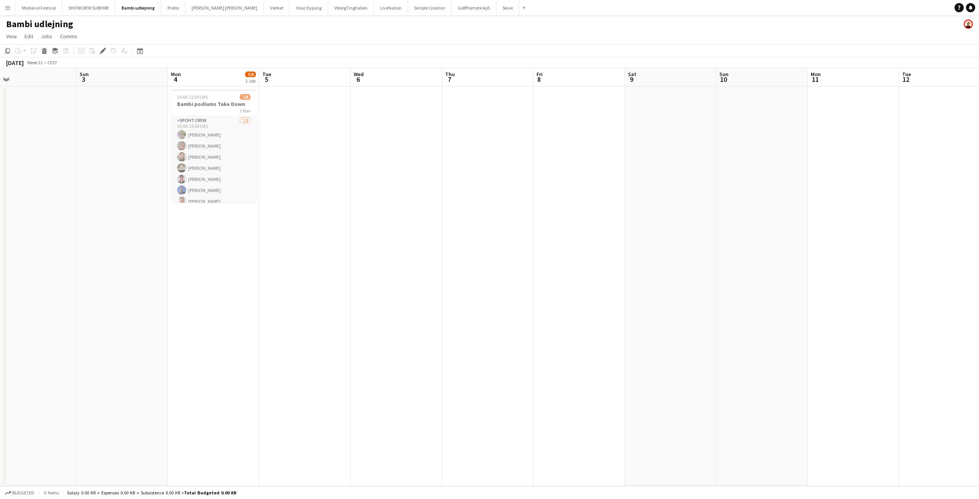
drag, startPoint x: 355, startPoint y: 230, endPoint x: 661, endPoint y: 250, distance: 307.4
click at [661, 250] on app-calendar-viewport "Thu 31 Fri 1 10/10 1 Job Sat 2 Sun 3 Mon 4 7/8 1 Job Tue 5 Wed 6 Thu 7 Fri 8 Sa…" at bounding box center [489, 277] width 979 height 418
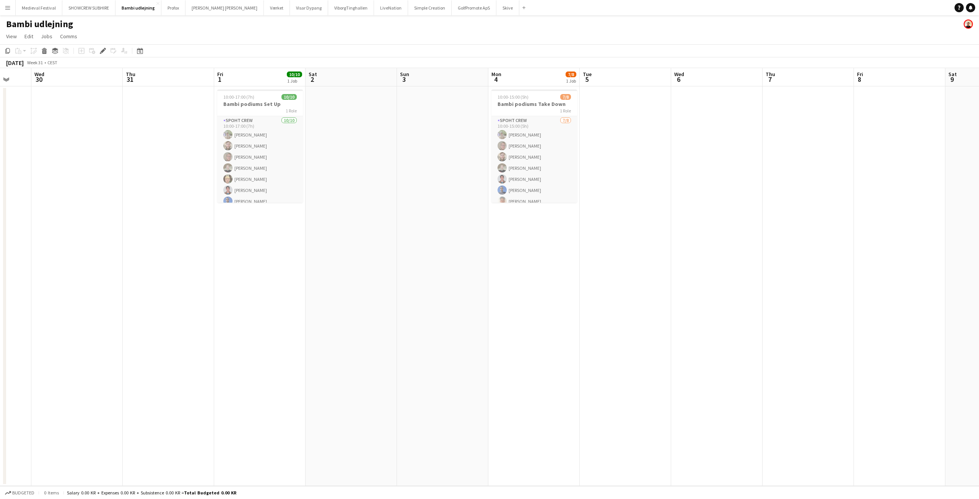
drag, startPoint x: 470, startPoint y: 243, endPoint x: 519, endPoint y: 248, distance: 49.6
click at [524, 249] on app-calendar-viewport "Mon 28 Tue 29 Wed 30 Thu 31 Fri 1 10/10 1 Job Sat 2 Sun 3 Mon 4 7/8 1 Job Tue 5…" at bounding box center [489, 277] width 979 height 418
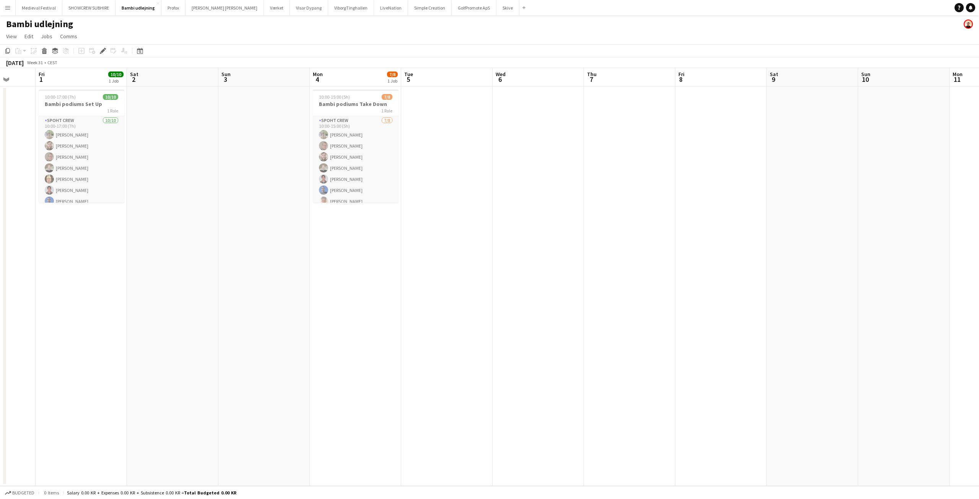
scroll to position [0, 229]
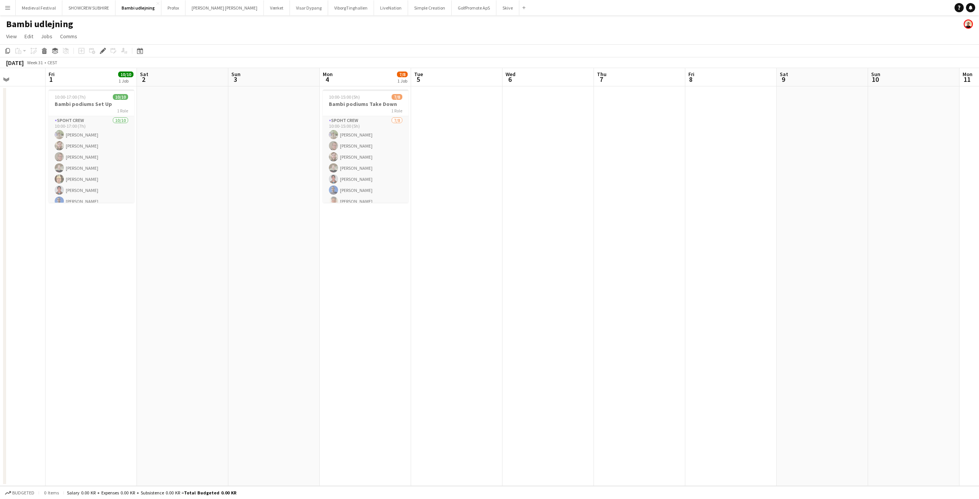
drag, startPoint x: 497, startPoint y: 238, endPoint x: 343, endPoint y: 255, distance: 154.4
click at [343, 255] on app-calendar-viewport "Tue 29 Wed 30 Thu 31 Fri 1 10/10 1 Job Sat 2 Sun 3 Mon 4 7/8 1 Job Tue 5 Wed 6 …" at bounding box center [489, 277] width 979 height 418
click at [101, 148] on app-card-role "Spoht Crew [DATE] 10:00-17:00 (7h) [PERSON_NAME] [PERSON_NAME] [PERSON_NAME] [P…" at bounding box center [92, 180] width 86 height 128
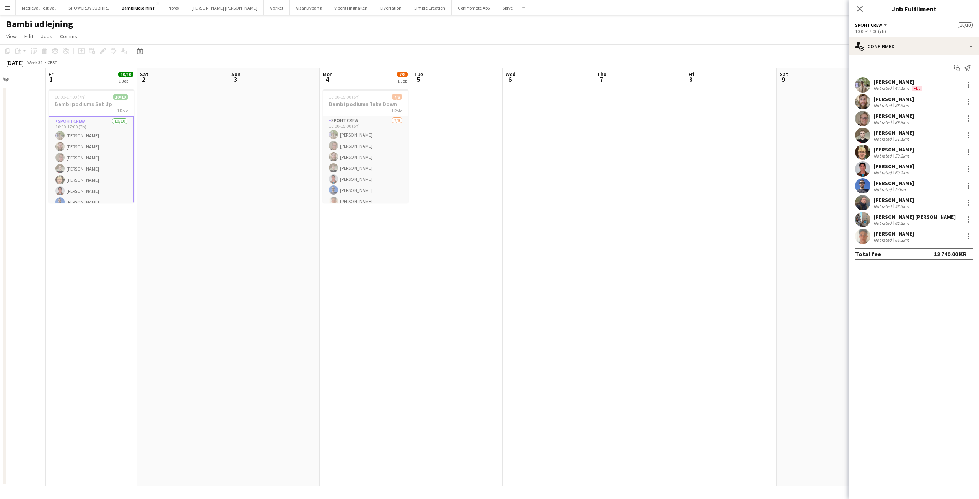
click at [190, 185] on app-date-cell at bounding box center [182, 286] width 91 height 400
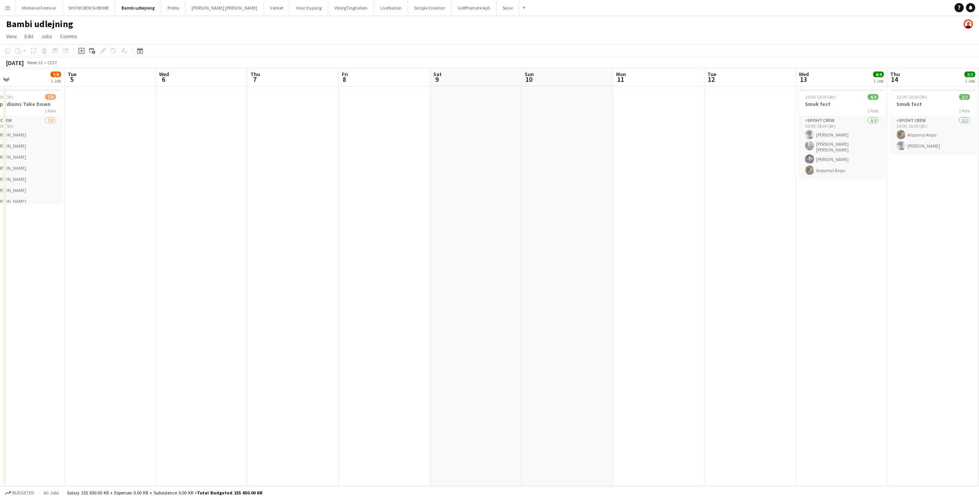
drag, startPoint x: 682, startPoint y: 215, endPoint x: 404, endPoint y: 213, distance: 278.1
click at [331, 213] on app-calendar-viewport "Sat 2 Sun 3 Mon 4 7/8 1 Job Tue 5 Wed 6 Thu 7 Fri 8 Sat 9 Sun 10 Mon 11 Tue 12 …" at bounding box center [489, 277] width 979 height 418
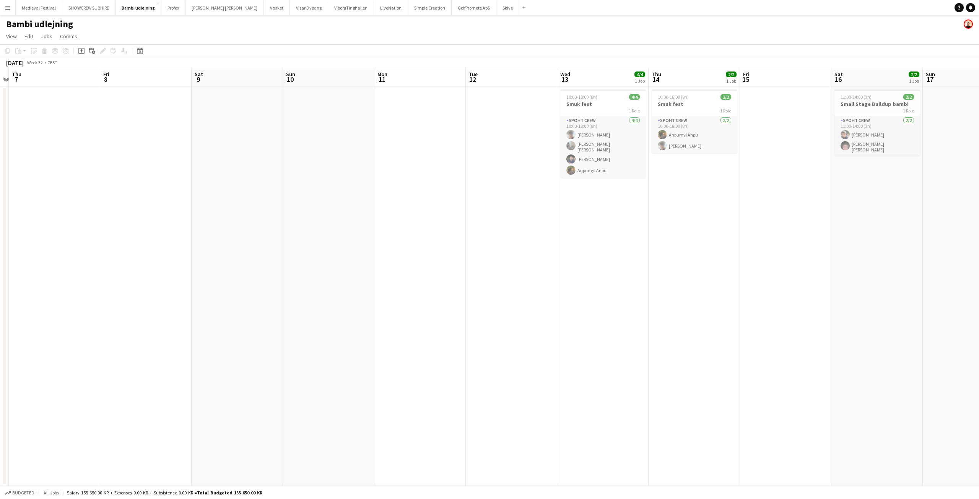
drag, startPoint x: 642, startPoint y: 221, endPoint x: 357, endPoint y: 223, distance: 285.0
click at [329, 223] on app-calendar-viewport "Mon 4 7/8 1 Job Tue 5 Wed 6 Thu 7 Fri 8 Sat 9 Sun 10 Mon 11 Tue 12 Wed 13 4/4 1…" at bounding box center [489, 277] width 979 height 418
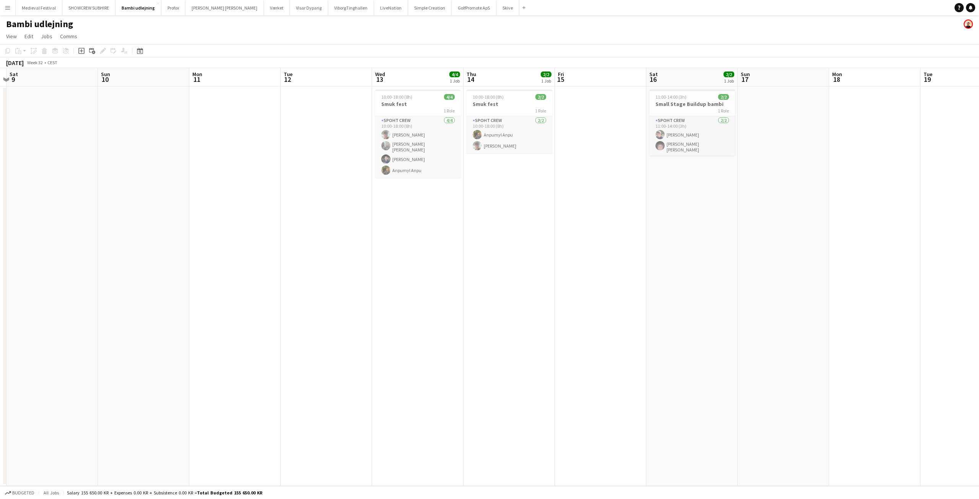
drag, startPoint x: 475, startPoint y: 233, endPoint x: 297, endPoint y: 229, distance: 177.9
click at [297, 229] on app-calendar-viewport "Wed 6 Thu 7 Fri 8 Sat 9 Sun 10 Mon 11 Tue 12 Wed 13 4/4 1 Job Thu 14 2/2 1 Job …" at bounding box center [489, 277] width 979 height 418
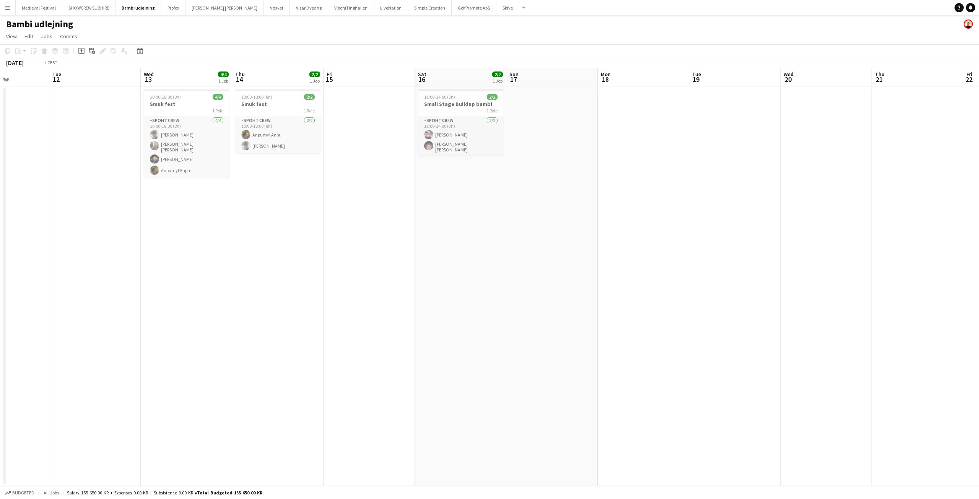
drag, startPoint x: 394, startPoint y: 231, endPoint x: 756, endPoint y: 256, distance: 363.1
click at [753, 256] on app-calendar-viewport "Sat 9 Sun 10 Mon 11 Tue 12 Wed 13 4/4 1 Job Thu 14 2/2 1 Job Fri 15 Sat 16 2/2 …" at bounding box center [489, 277] width 979 height 418
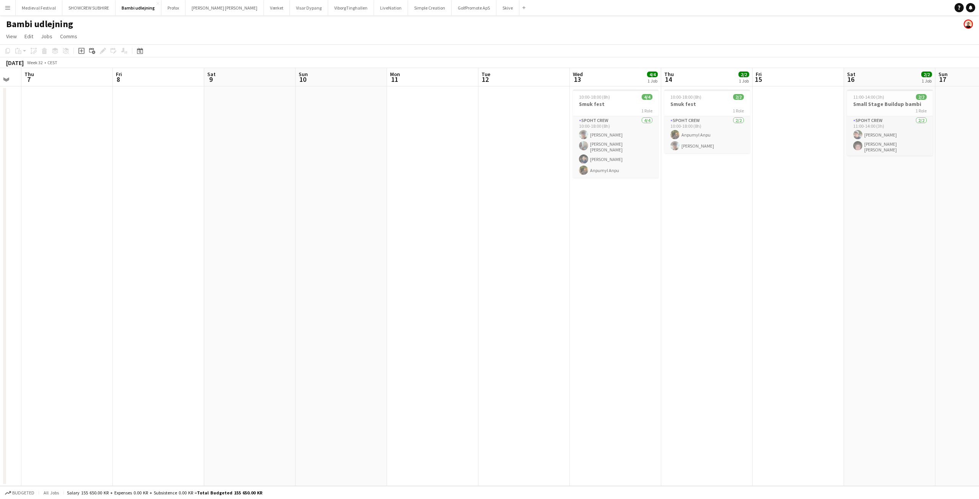
drag, startPoint x: 486, startPoint y: 236, endPoint x: 627, endPoint y: 235, distance: 140.8
click at [683, 236] on app-calendar-viewport "Tue 5 Wed 6 Thu 7 Fri 8 Sat 9 Sun 10 Mon 11 Tue 12 Wed 13 4/4 1 Job Thu 14 2/2 …" at bounding box center [489, 277] width 979 height 418
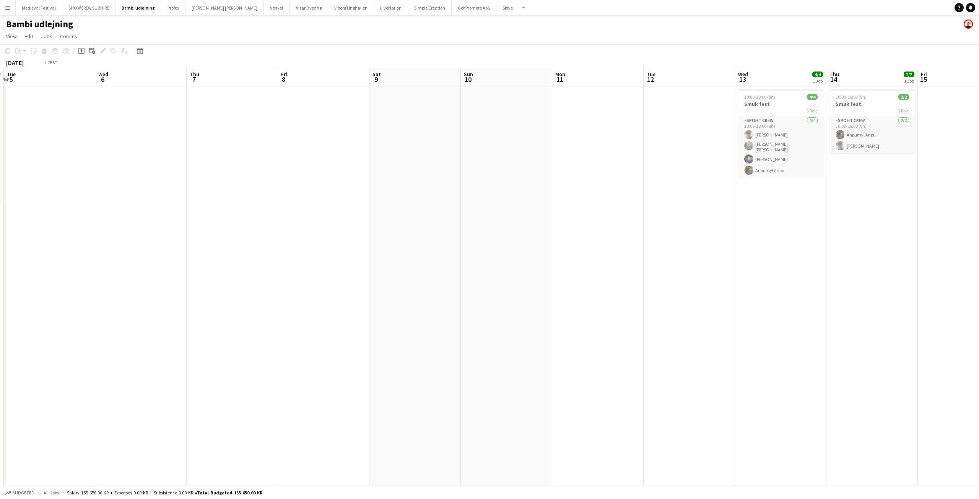
drag, startPoint x: 459, startPoint y: 221, endPoint x: 677, endPoint y: 225, distance: 217.3
click at [676, 225] on app-calendar-viewport "Sat 2 Sun 3 Mon 4 7/8 1 Job Tue 5 Wed 6 Thu 7 Fri 8 Sat 9 Sun 10 Mon 11 Tue 12 …" at bounding box center [489, 277] width 979 height 418
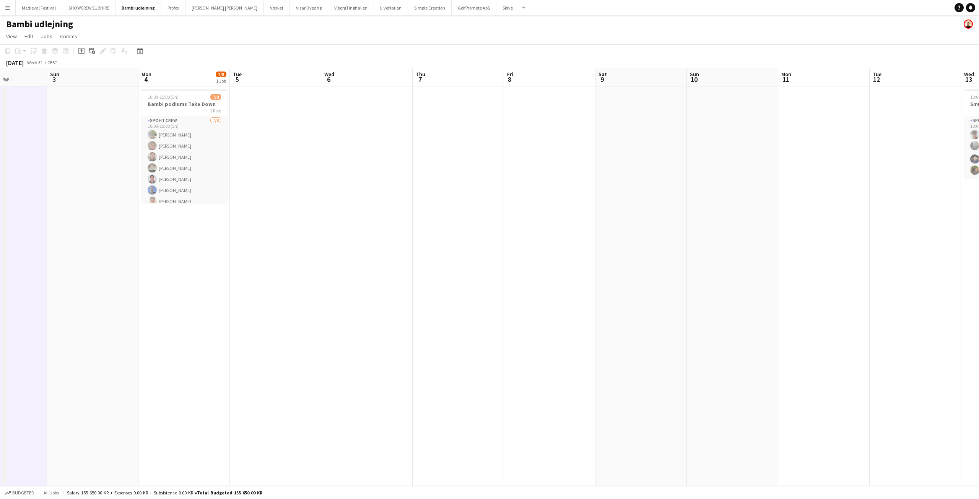
drag, startPoint x: 492, startPoint y: 216, endPoint x: 716, endPoint y: 230, distance: 225.4
click at [720, 231] on app-calendar-viewport "Thu 31 Fri 1 10/10 1 Job Sat 2 Sun 3 Mon 4 7/8 1 Job Tue 5 Wed 6 Thu 7 Fri 8 Sa…" at bounding box center [489, 277] width 979 height 418
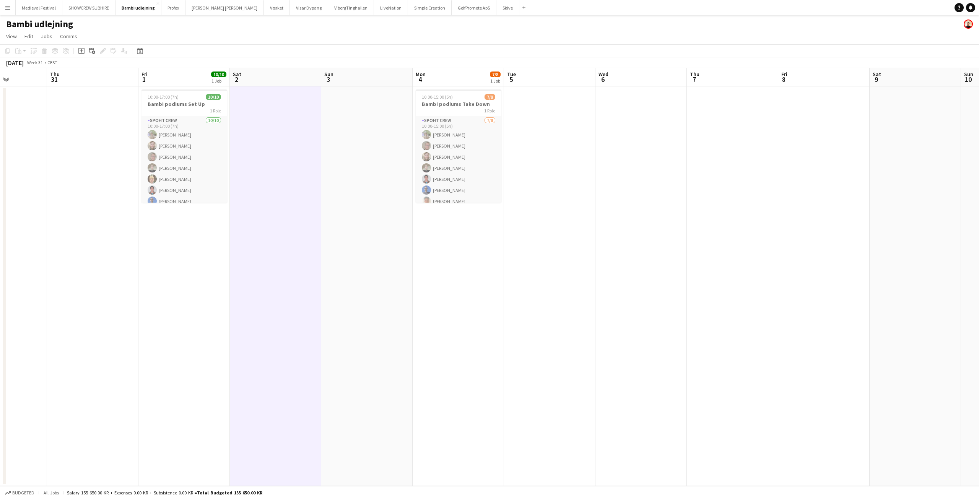
scroll to position [0, 226]
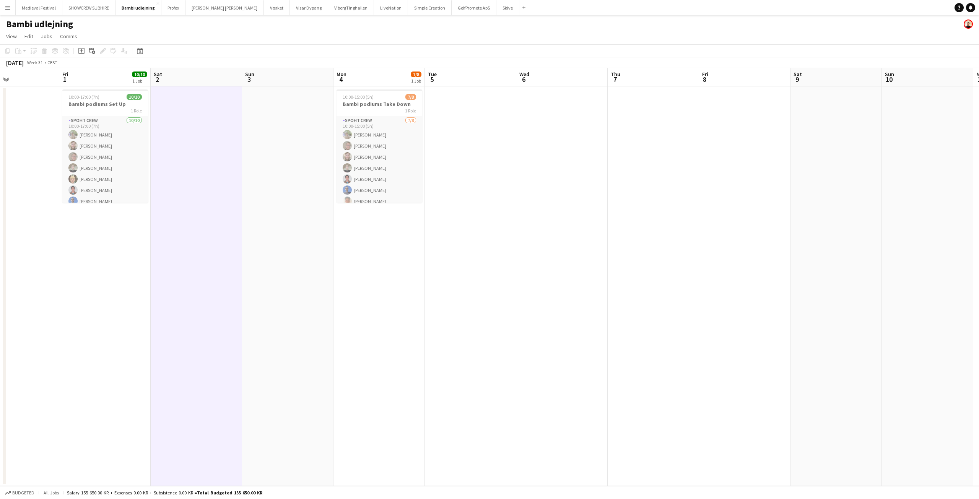
drag, startPoint x: 365, startPoint y: 132, endPoint x: 284, endPoint y: 135, distance: 81.5
click at [284, 135] on app-calendar-viewport "Mon 28 Tue 29 Wed 30 Thu 31 Fri 1 10/10 1 Job Sat 2 Sun 3 Mon 4 7/8 1 Job Tue 5…" at bounding box center [489, 277] width 979 height 418
click at [375, 105] on h3 "Bambi podiums Take Down" at bounding box center [378, 104] width 86 height 7
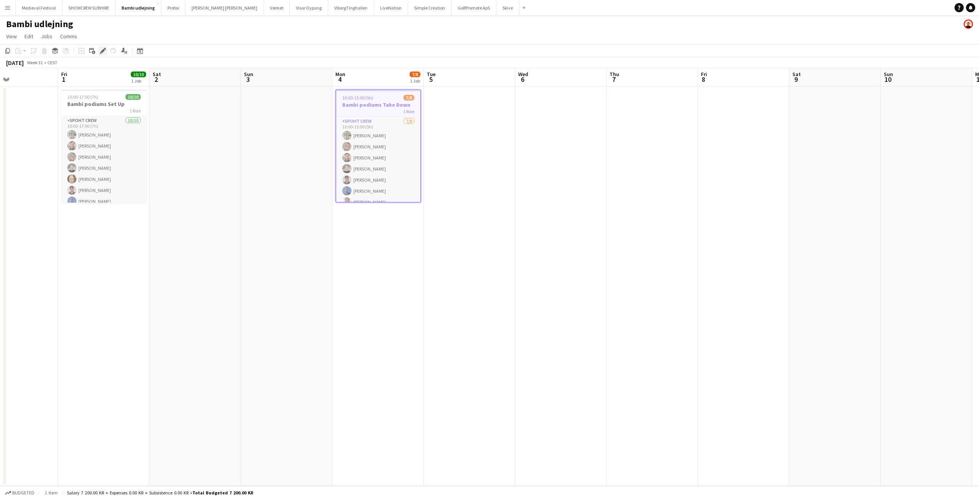
click at [103, 52] on icon at bounding box center [103, 51] width 4 height 4
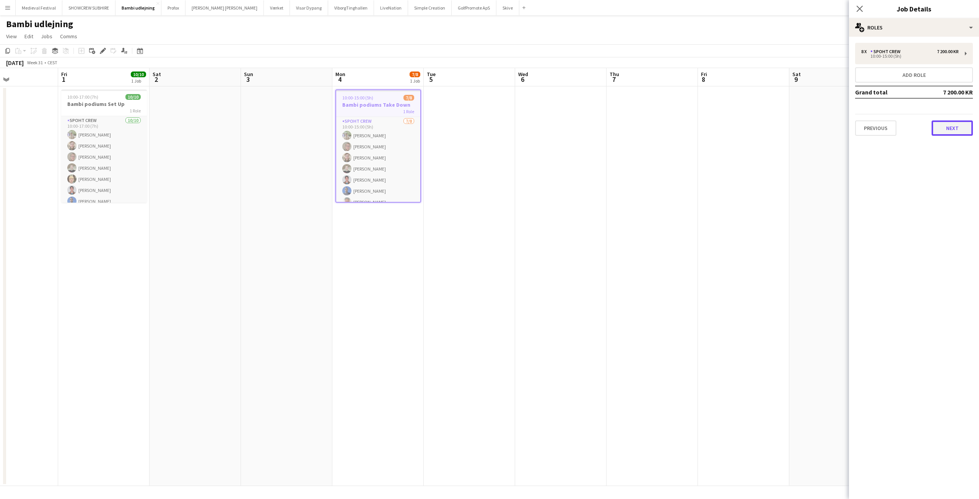
click at [944, 128] on button "Next" at bounding box center [952, 127] width 41 height 15
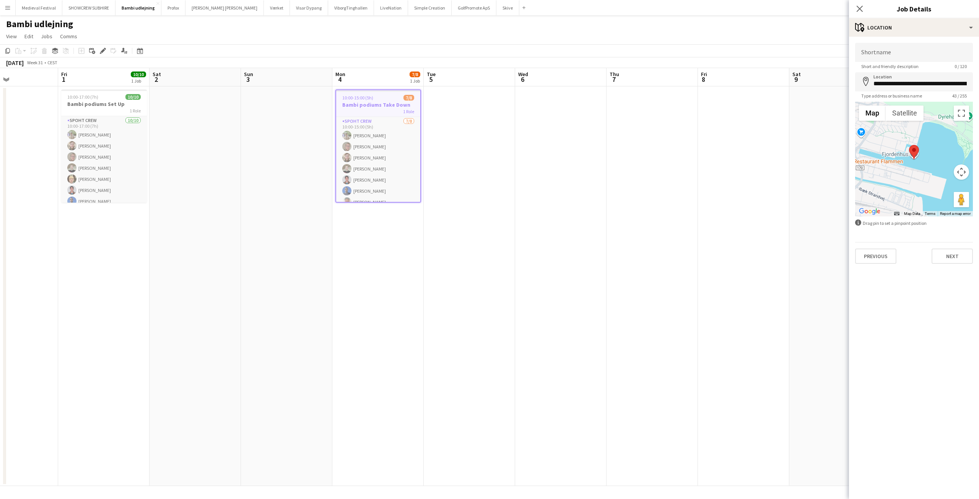
click at [9, 2] on button "Menu" at bounding box center [7, 7] width 15 height 15
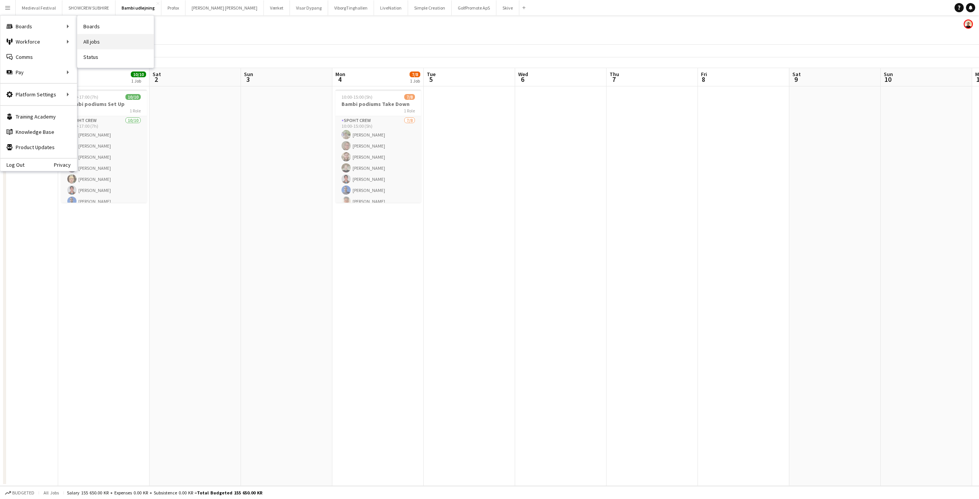
click at [105, 36] on link "All jobs" at bounding box center [115, 41] width 77 height 15
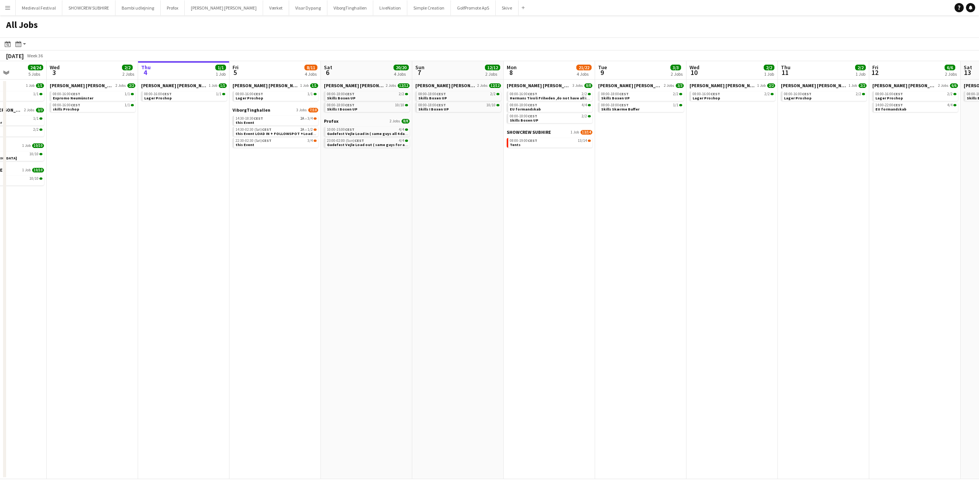
scroll to position [0, 188]
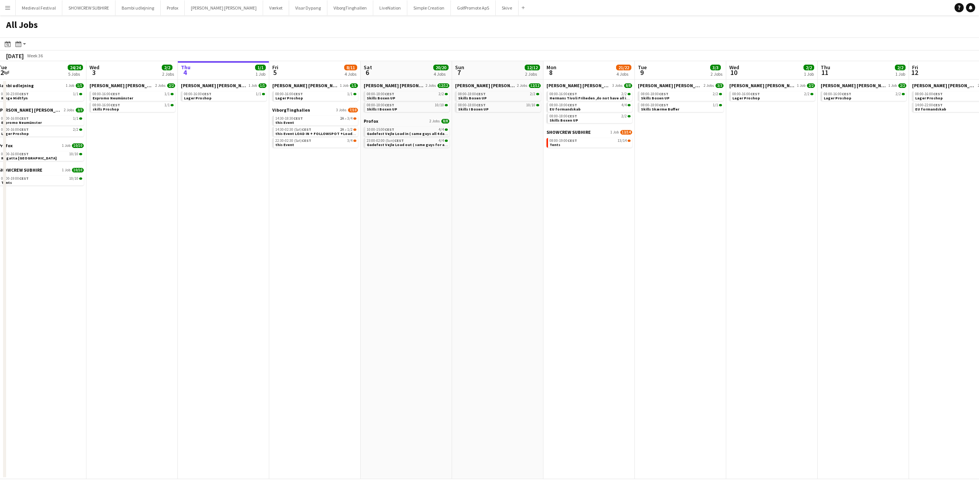
drag, startPoint x: 225, startPoint y: 156, endPoint x: 311, endPoint y: 168, distance: 86.9
click at [312, 167] on app-calendar-viewport "Sun 31 26/26 8 Jobs Mon 1 17/18 6 Jobs Tue 2 24/24 5 Jobs Wed 3 2/2 2 Jobs Thu …" at bounding box center [489, 270] width 979 height 418
click at [311, 119] on div "14:30-18:30 CEST 2A • 3/4" at bounding box center [315, 119] width 81 height 4
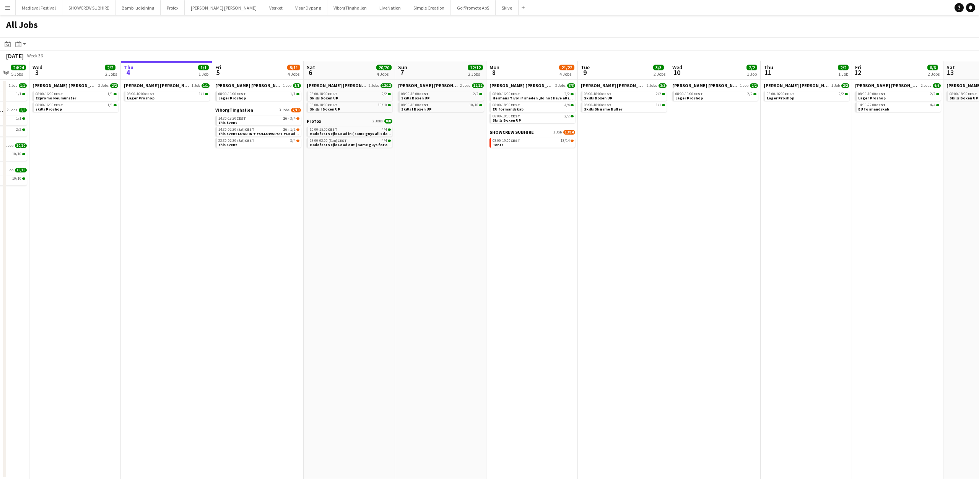
drag, startPoint x: 621, startPoint y: 217, endPoint x: 492, endPoint y: 223, distance: 129.5
click at [506, 223] on app-calendar-viewport "Sun 31 26/26 8 Jobs Mon 1 17/18 6 Jobs Tue 2 24/24 5 Jobs Wed 3 2/2 2 Jobs Thu …" at bounding box center [489, 270] width 979 height 418
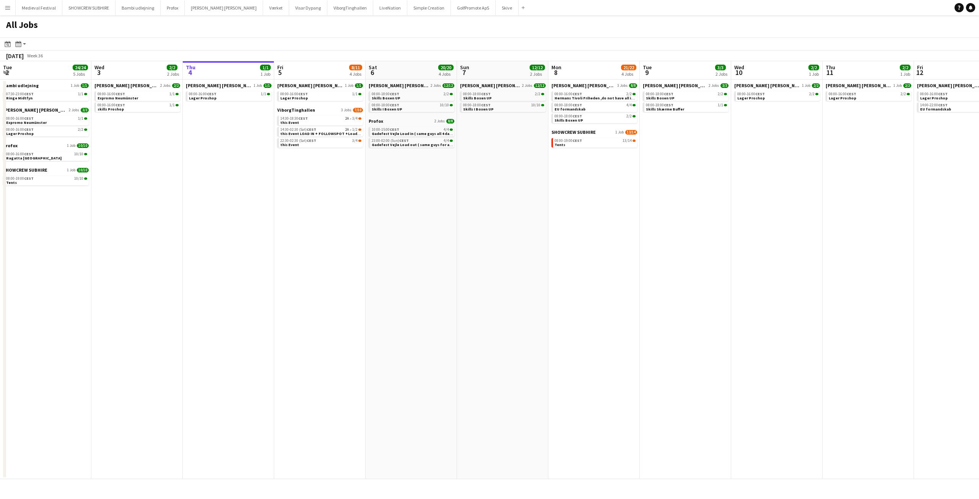
drag, startPoint x: 413, startPoint y: 197, endPoint x: 587, endPoint y: 211, distance: 174.7
click at [586, 211] on app-calendar-viewport "Sun 31 26/26 8 Jobs Mon 1 17/18 6 Jobs Tue 2 24/24 5 Jobs Wed 3 2/2 2 Jobs Thu …" at bounding box center [489, 270] width 979 height 418
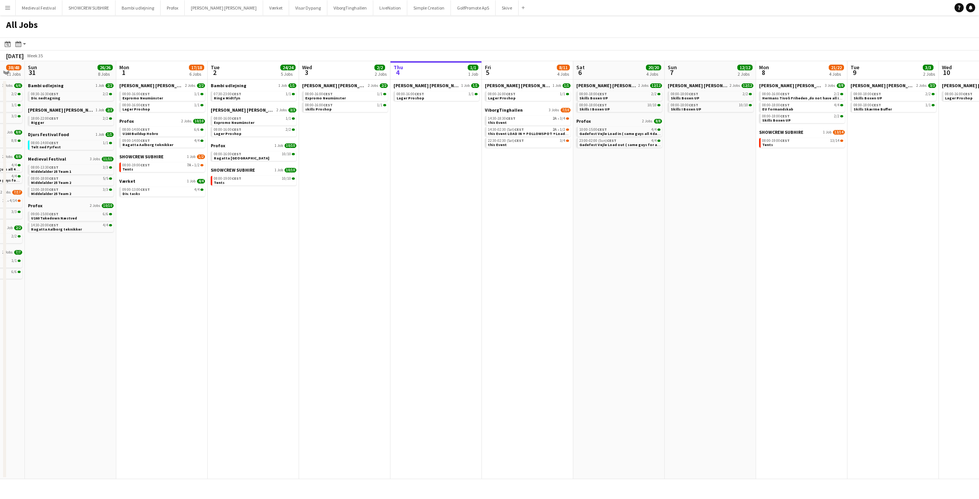
scroll to position [0, 239]
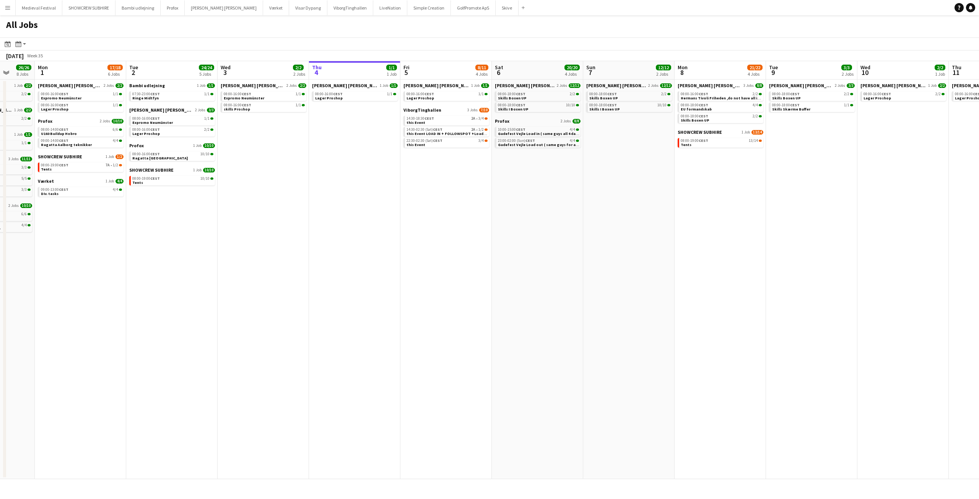
click at [407, 169] on app-all-jobs "All Jobs Date picker SEP 2025 SEP 2025 Monday M Tuesday T Wednesday W Thursday …" at bounding box center [489, 247] width 979 height 464
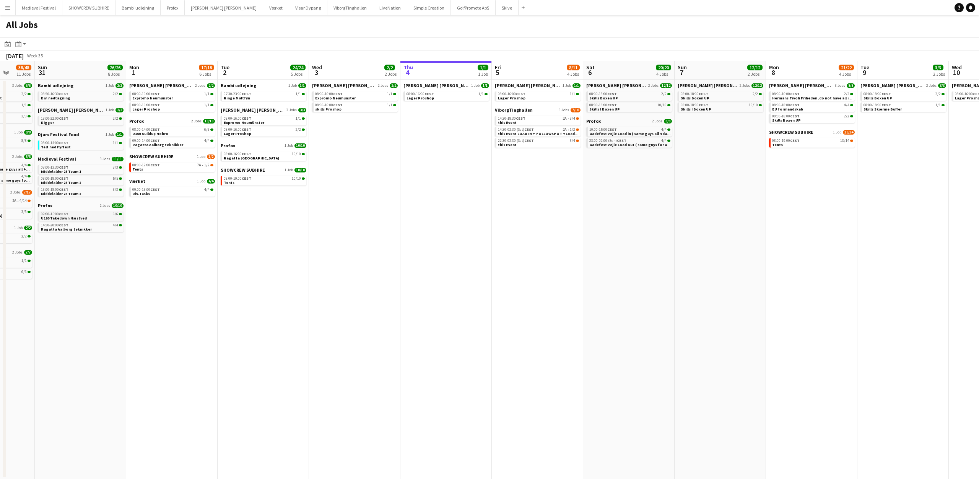
click at [60, 215] on span "CEST" at bounding box center [64, 214] width 10 height 5
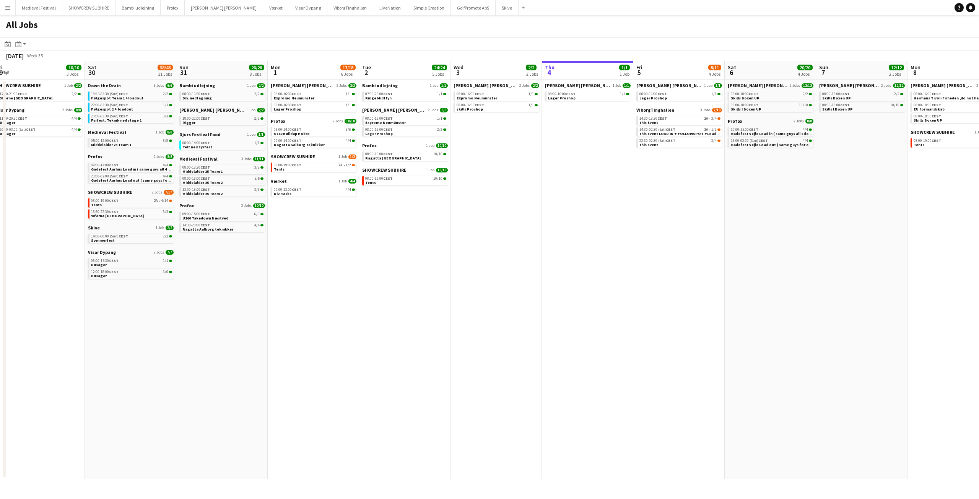
drag, startPoint x: 188, startPoint y: 198, endPoint x: 477, endPoint y: 220, distance: 290.0
click at [536, 217] on app-calendar-viewport "Wed 27 17/19 4 Jobs Thu 28 17/18 5 Jobs Fri 29 10/10 3 Jobs Sat 30 38/48 11 Job…" at bounding box center [489, 270] width 979 height 418
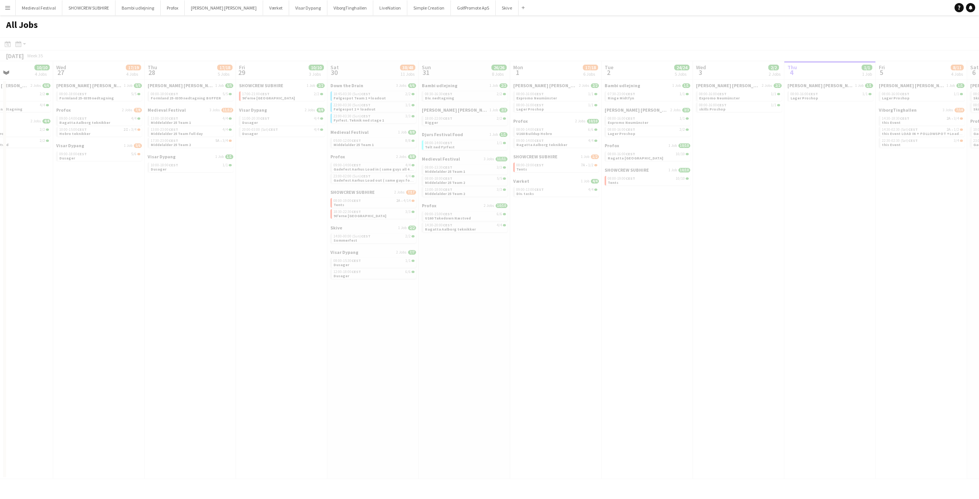
drag, startPoint x: 280, startPoint y: 231, endPoint x: 406, endPoint y: 232, distance: 126.6
click at [549, 242] on app-all-jobs "All Jobs Date picker SEP 2025 SEP 2025 Monday M Tuesday T Wednesday W Thursday …" at bounding box center [489, 247] width 979 height 464
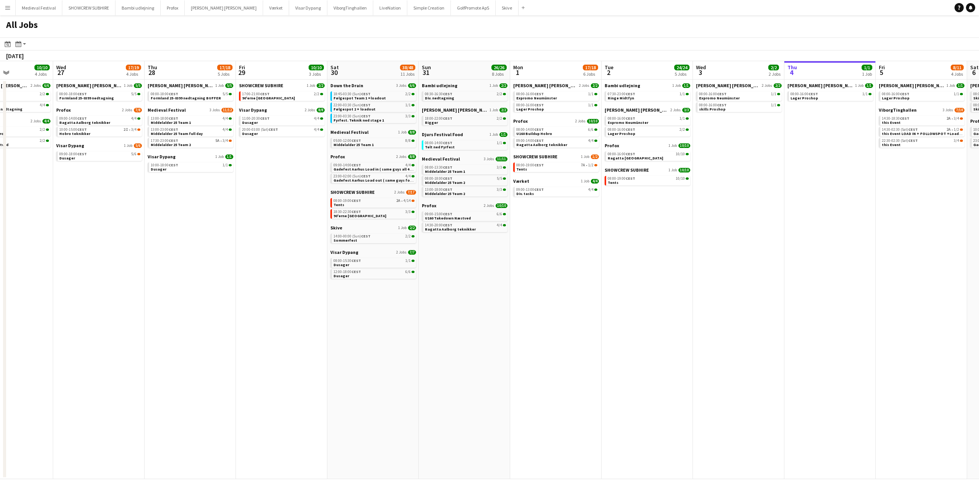
scroll to position [0, 234]
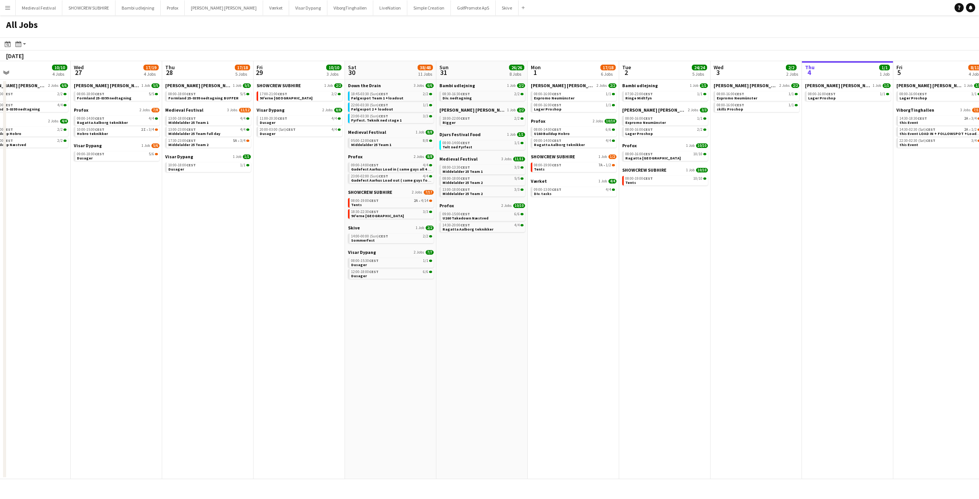
click at [575, 235] on app-all-jobs "All Jobs Date picker SEP 2025 SEP 2025 Monday M Tuesday T Wednesday W Thursday …" at bounding box center [489, 247] width 979 height 464
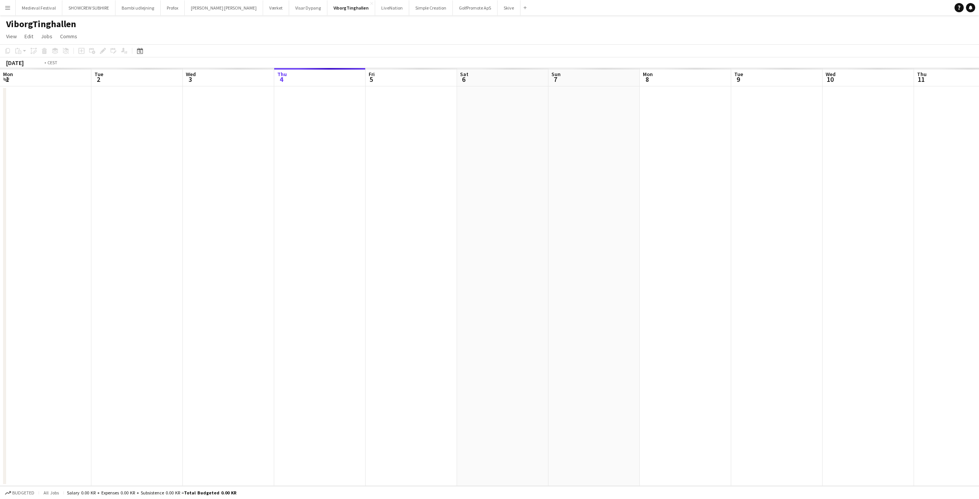
scroll to position [0, 263]
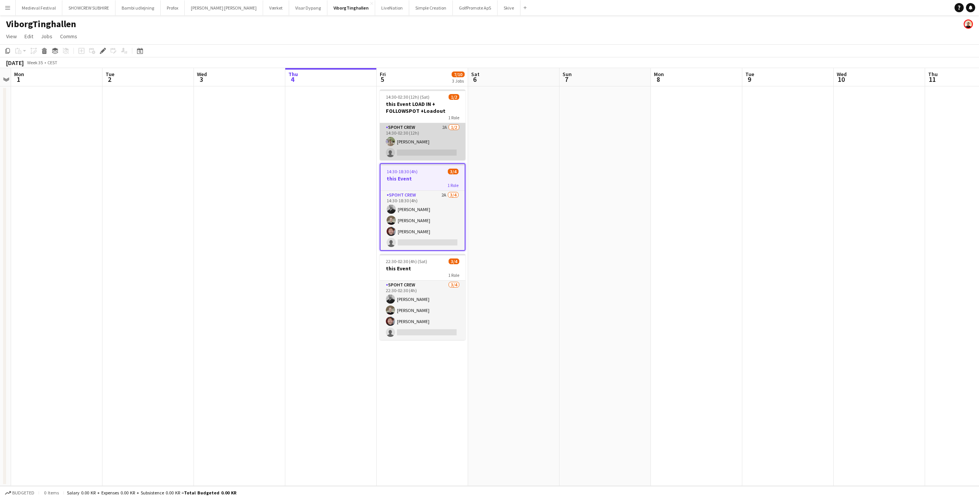
click at [419, 135] on app-card-role "Spoht Crew 2A [DATE] 14:30-02:30 (12h) [PERSON_NAME] single-neutral-actions" at bounding box center [423, 141] width 86 height 37
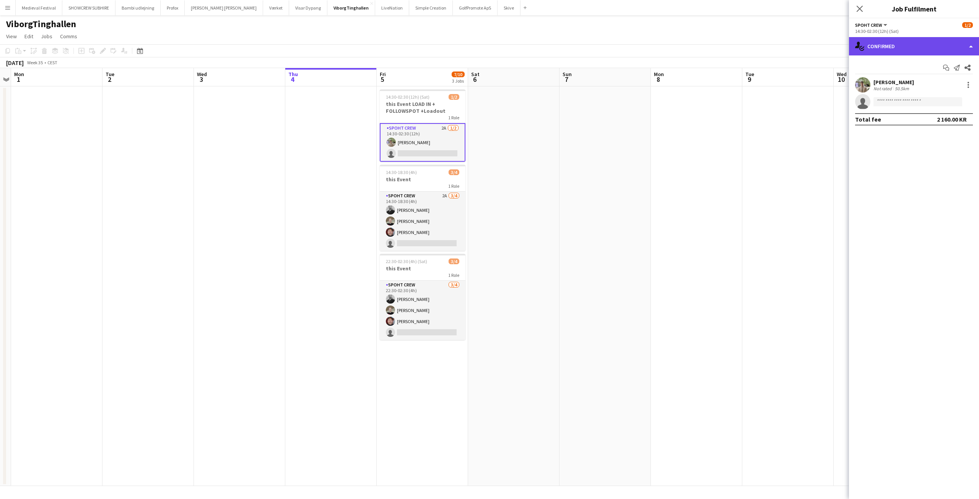
click at [906, 45] on div "single-neutral-actions-check-2 Confirmed" at bounding box center [914, 46] width 130 height 18
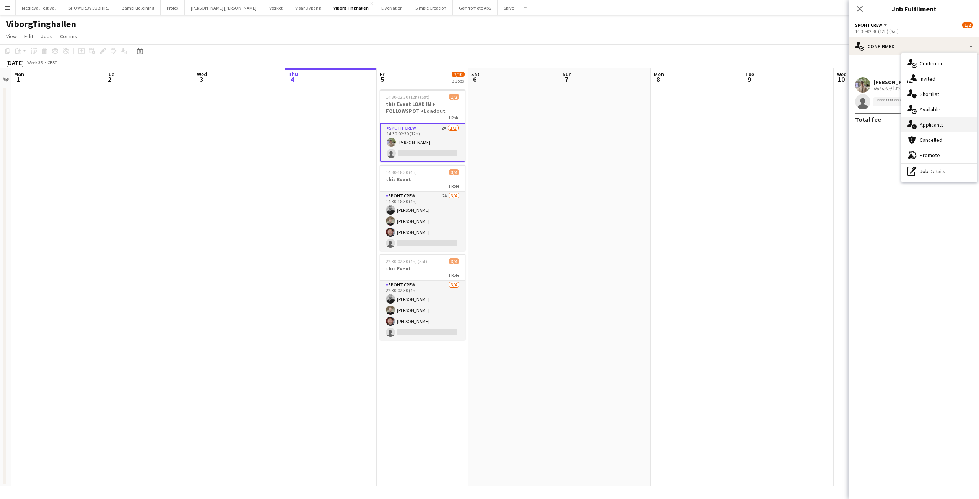
click at [917, 124] on div "single-neutral-actions-information Applicants" at bounding box center [940, 124] width 76 height 15
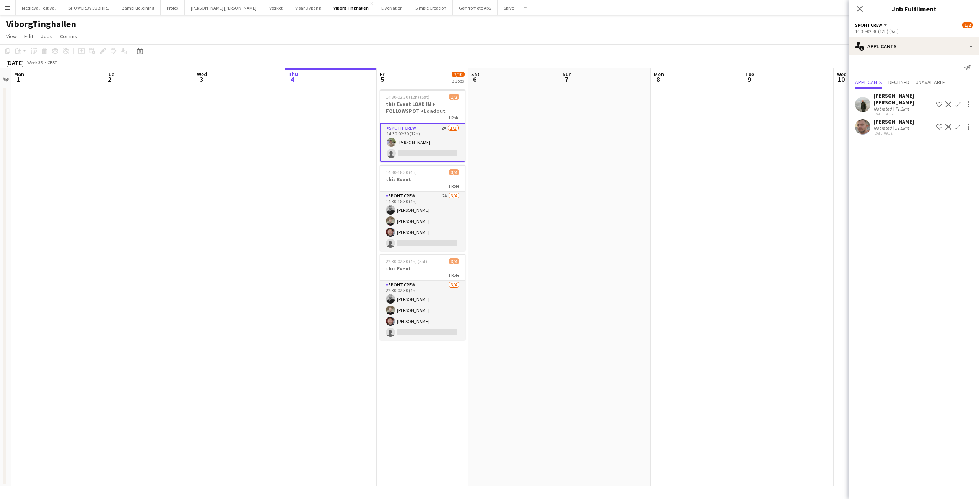
click at [953, 122] on button "Confirm" at bounding box center [957, 126] width 9 height 9
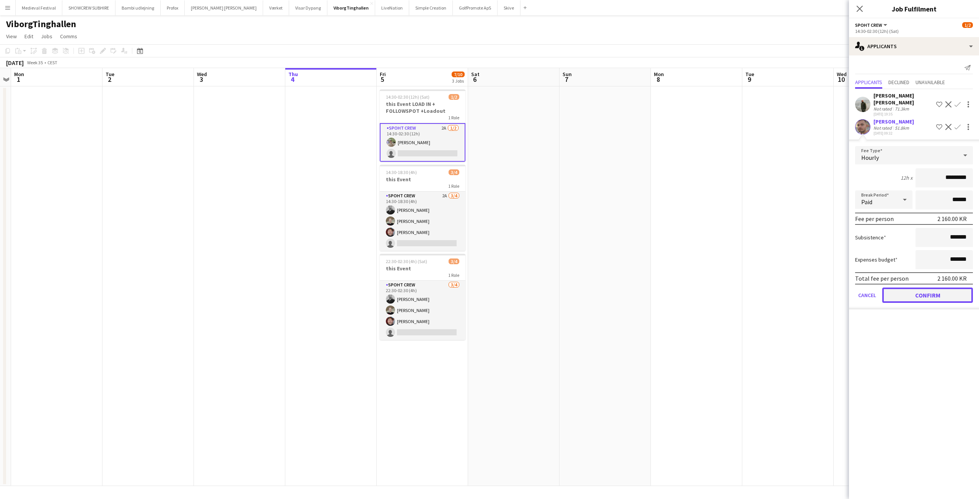
click at [923, 288] on button "Confirm" at bounding box center [927, 295] width 91 height 15
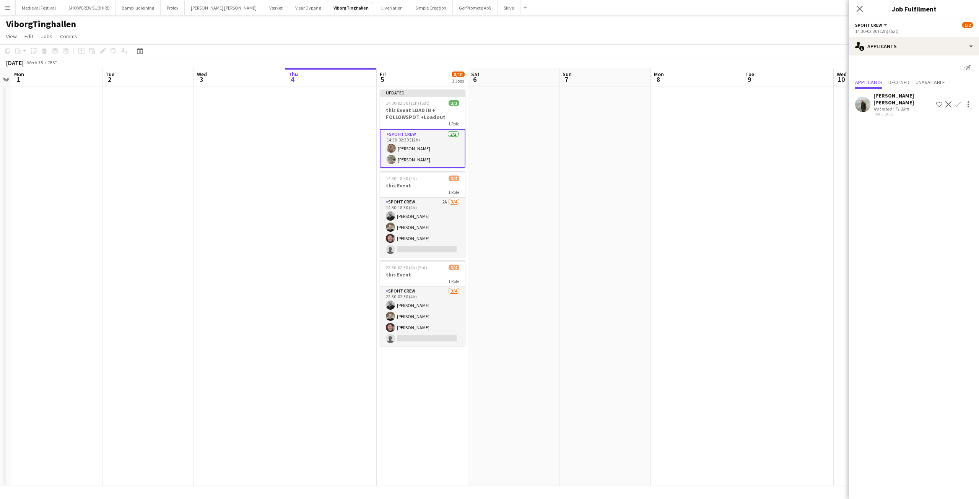
click at [707, 179] on app-date-cell at bounding box center [696, 286] width 91 height 400
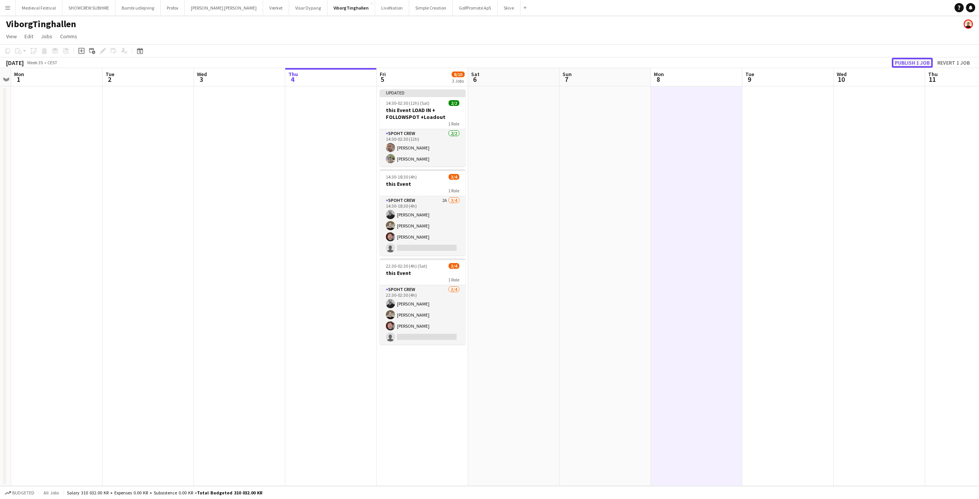
click at [902, 62] on button "Publish 1 job" at bounding box center [912, 63] width 41 height 10
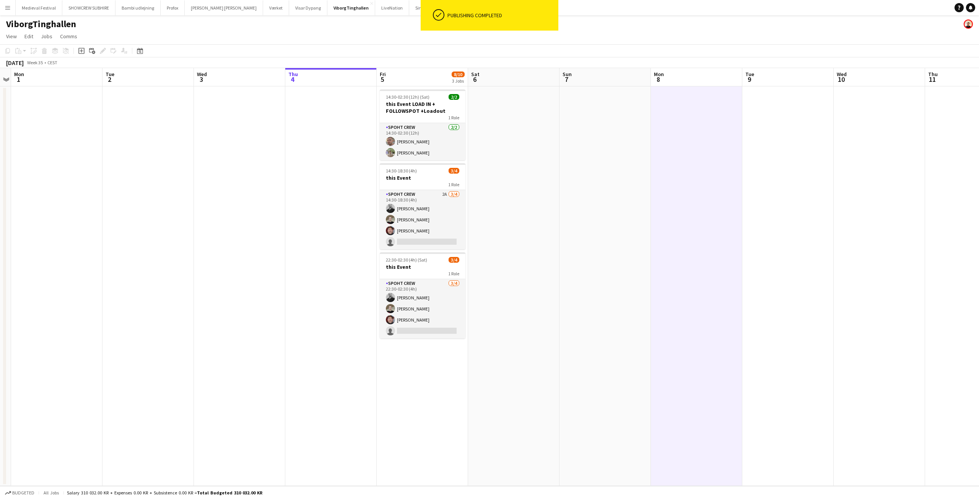
click at [639, 185] on app-date-cell at bounding box center [605, 286] width 91 height 400
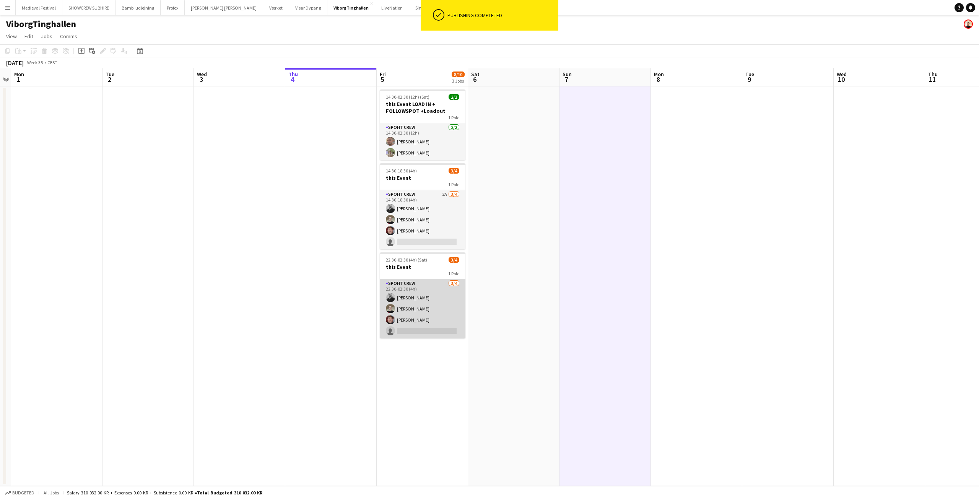
click at [431, 318] on app-card-role "Spoht Crew [DATE] 22:30-02:30 (4h) [PERSON_NAME] [PERSON_NAME] [PERSON_NAME] si…" at bounding box center [423, 308] width 86 height 59
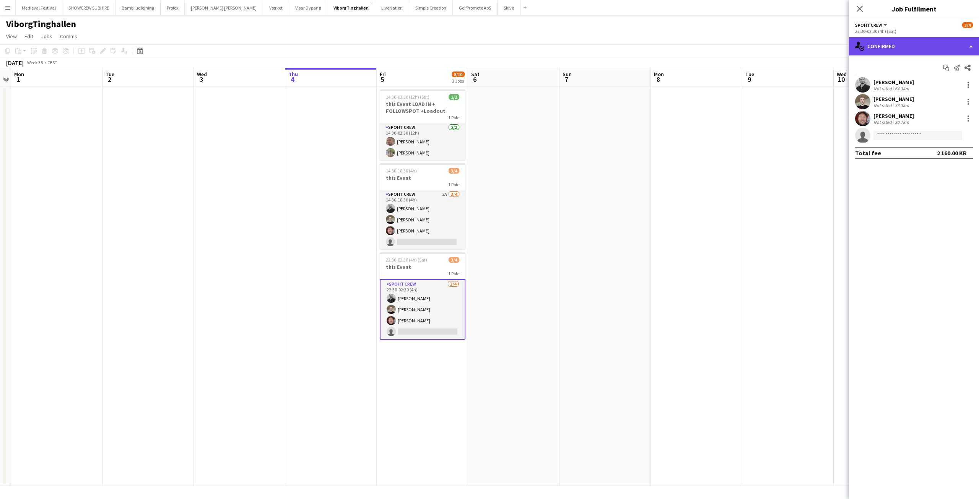
click at [917, 48] on div "single-neutral-actions-check-2 Confirmed" at bounding box center [914, 46] width 130 height 18
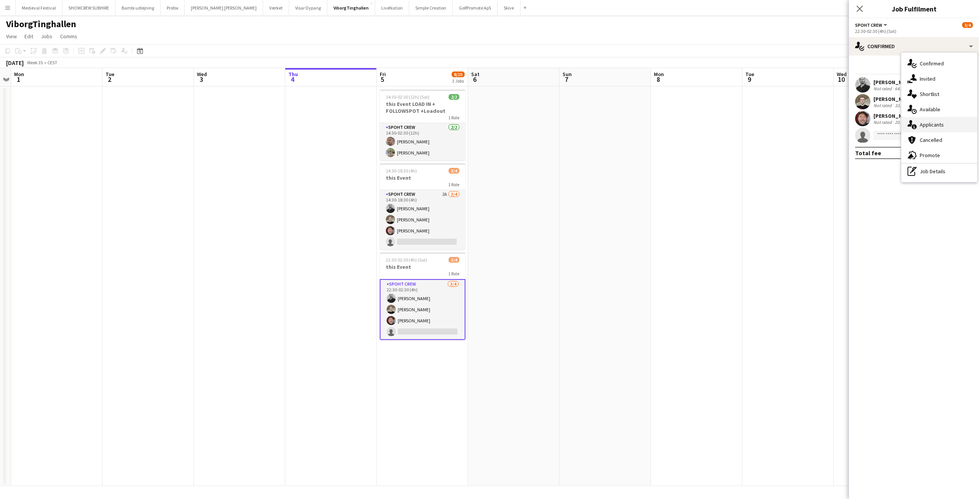
click at [928, 119] on div "single-neutral-actions-information Applicants" at bounding box center [940, 124] width 76 height 15
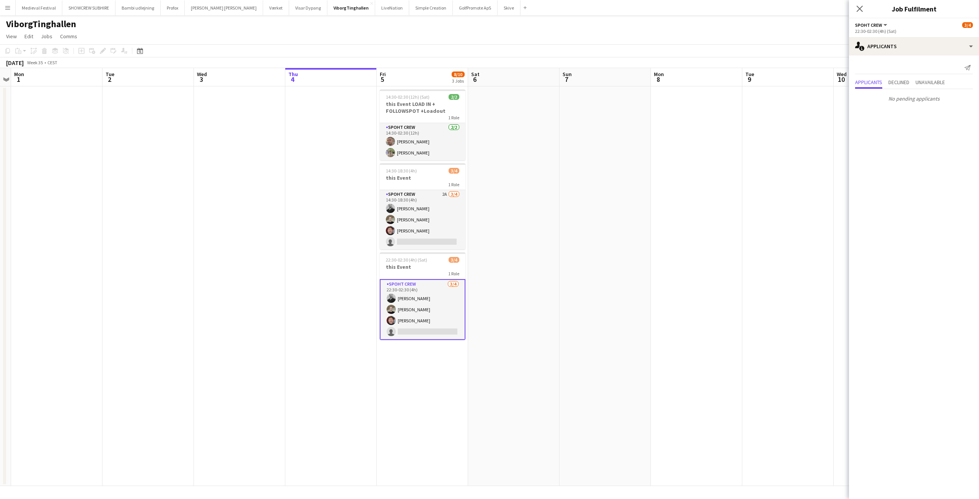
click at [715, 129] on app-date-cell at bounding box center [696, 286] width 91 height 400
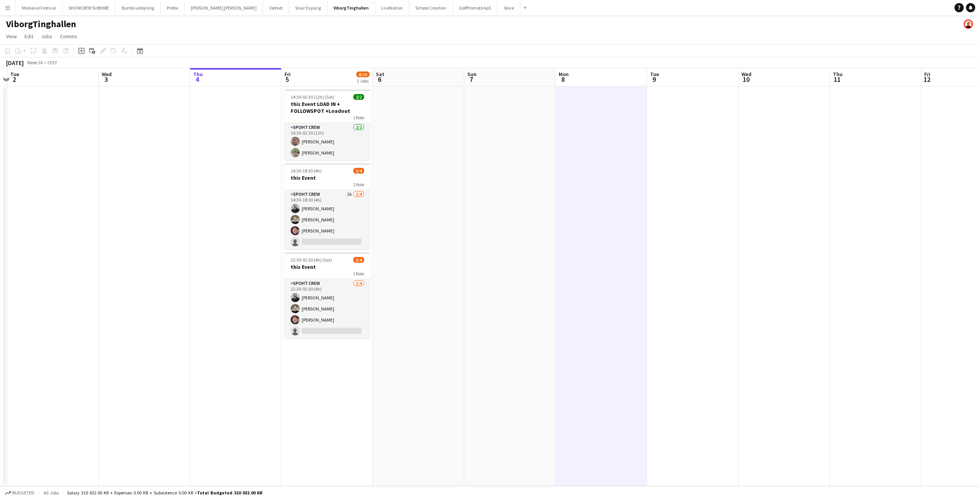
drag, startPoint x: 722, startPoint y: 316, endPoint x: 510, endPoint y: 279, distance: 215.5
click at [535, 319] on app-calendar-viewport "Sat 30 Sun 31 Mon 1 Tue 2 Wed 3 Thu 4 Fri 5 8/10 3 Jobs Sat 6 Sun 7 Mon 8 Tue 9…" at bounding box center [489, 277] width 979 height 418
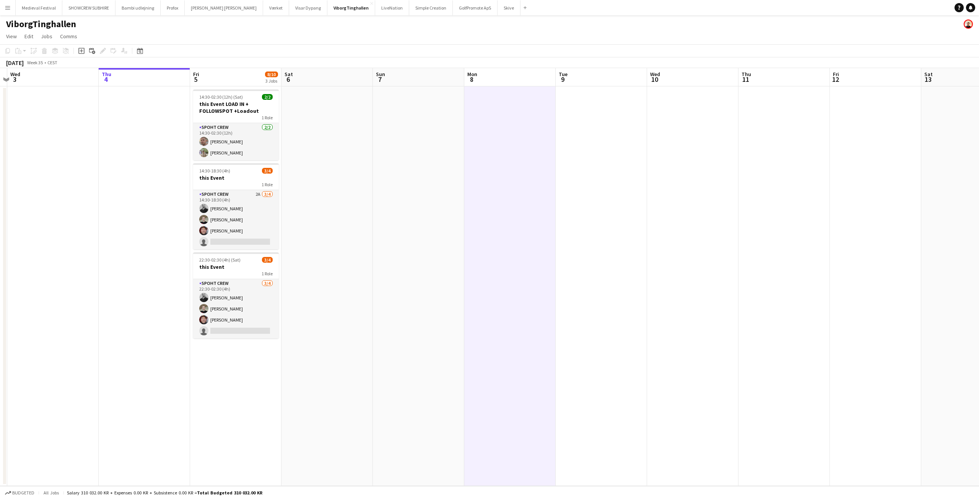
scroll to position [0, 267]
click at [506, 153] on app-date-cell at bounding box center [509, 286] width 91 height 400
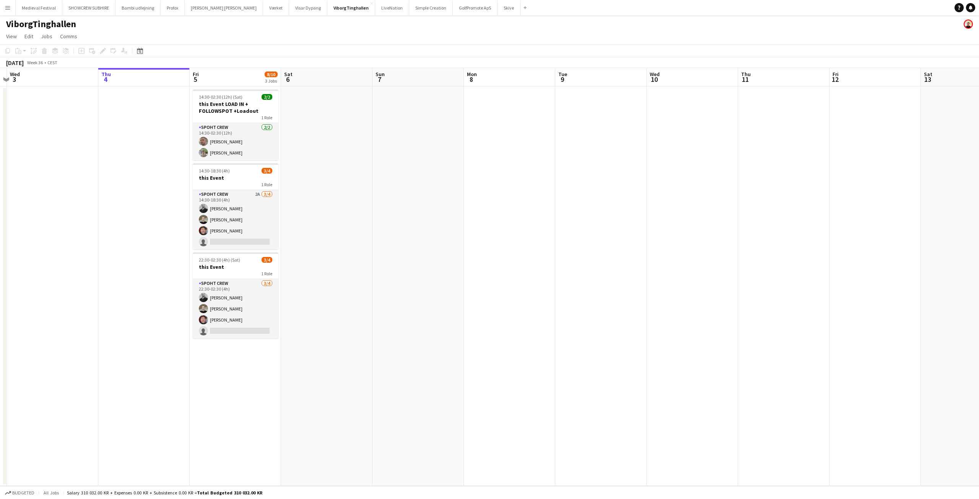
click at [6, 5] on app-icon "Menu" at bounding box center [8, 8] width 6 height 6
click at [95, 39] on link "All jobs" at bounding box center [115, 41] width 77 height 15
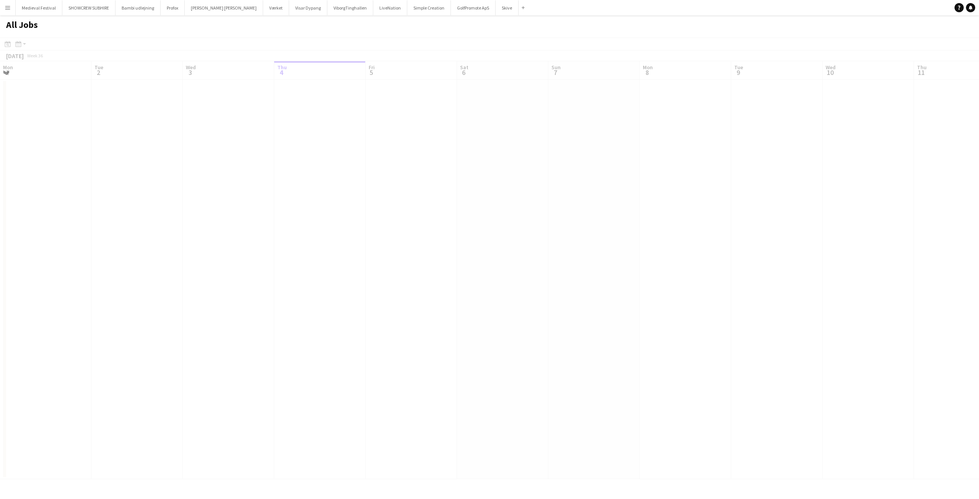
scroll to position [0, 183]
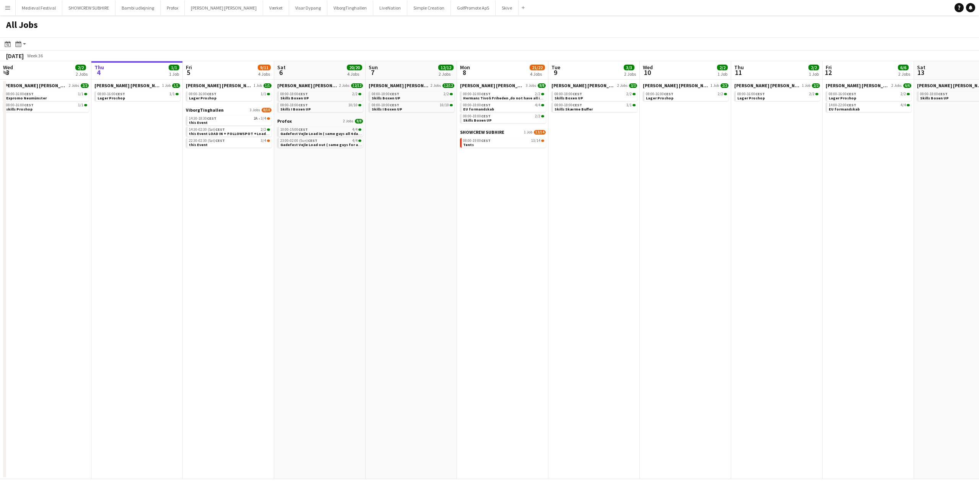
click at [6, 8] on app-icon "Menu" at bounding box center [8, 8] width 6 height 6
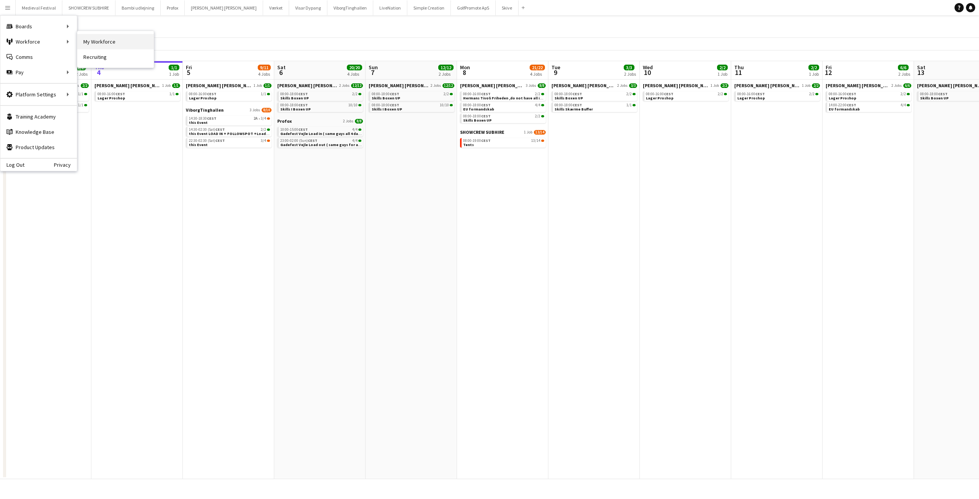
click at [82, 38] on link "My Workforce" at bounding box center [115, 41] width 77 height 15
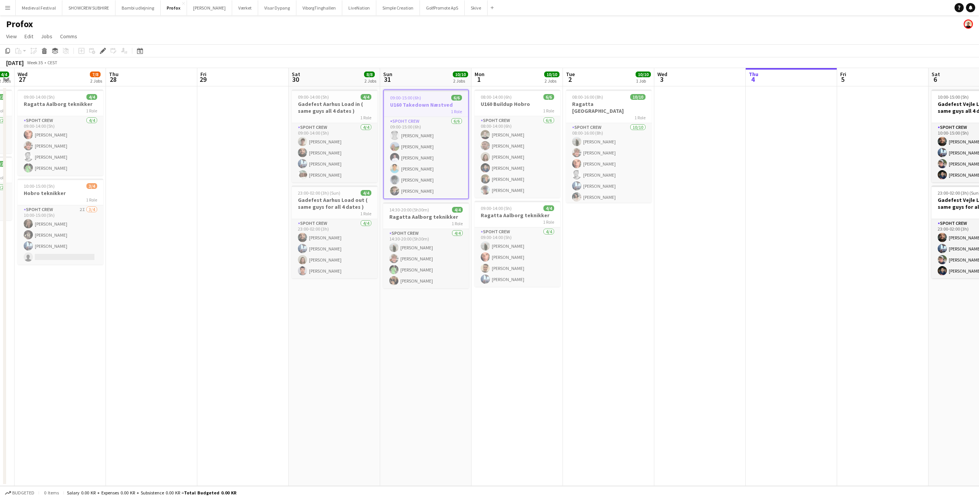
scroll to position [0, 255]
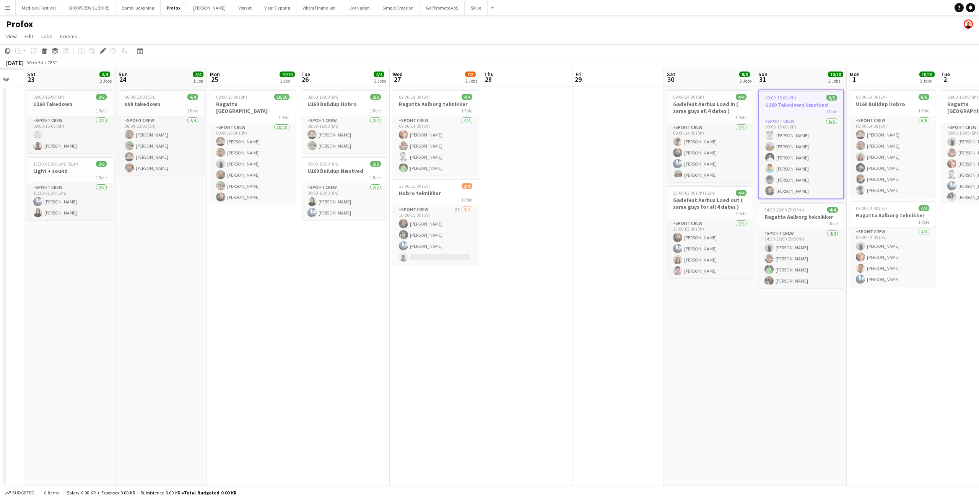
drag, startPoint x: 189, startPoint y: 277, endPoint x: 593, endPoint y: 330, distance: 407.9
click at [592, 330] on app-calendar-viewport "Thu 21 Fri 22 Sat 23 4/4 2 Jobs Sun 24 4/4 1 Job Mon 25 10/10 1 Job Tue 26 4/4 …" at bounding box center [489, 277] width 979 height 418
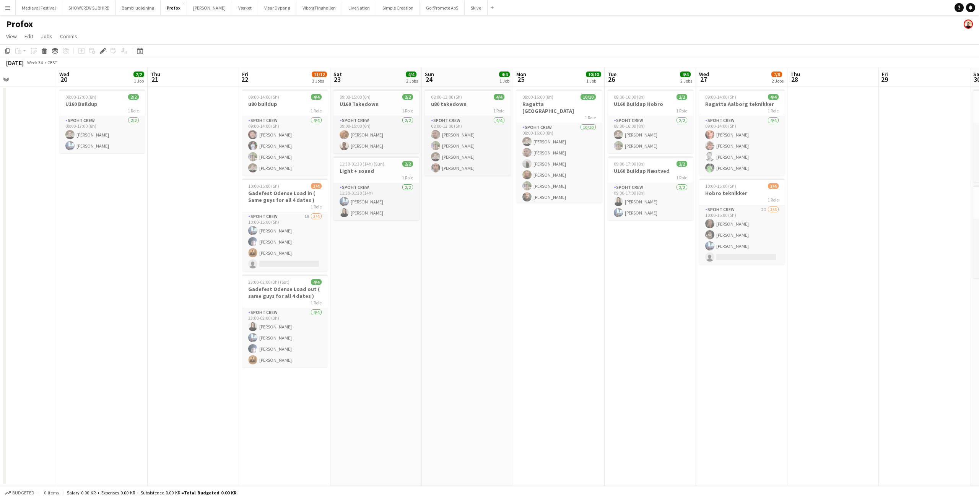
scroll to position [0, 173]
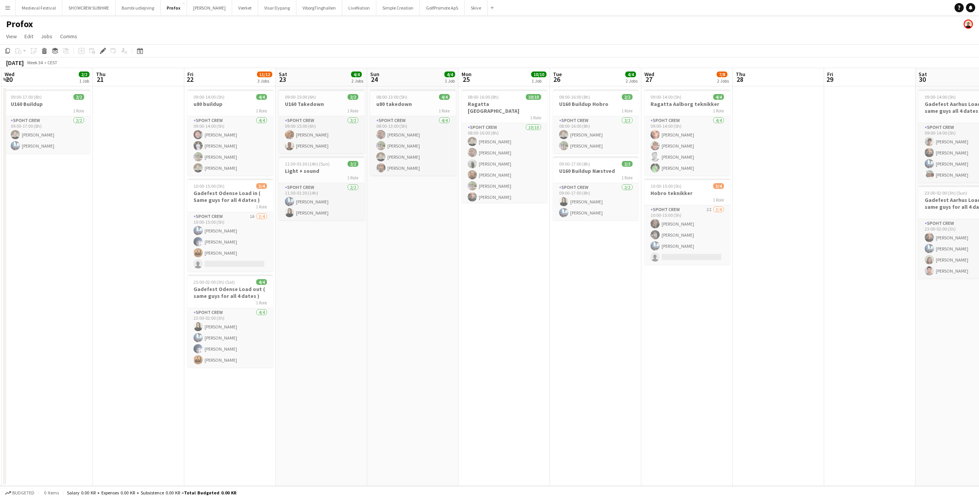
drag, startPoint x: 234, startPoint y: 278, endPoint x: 571, endPoint y: 296, distance: 337.1
click at [561, 295] on app-calendar-viewport "Mon 18 Tue 19 Wed 20 2/2 1 Job Thu 21 Fri 22 11/12 3 Jobs Sat 23 4/4 2 Jobs Sun…" at bounding box center [489, 277] width 979 height 418
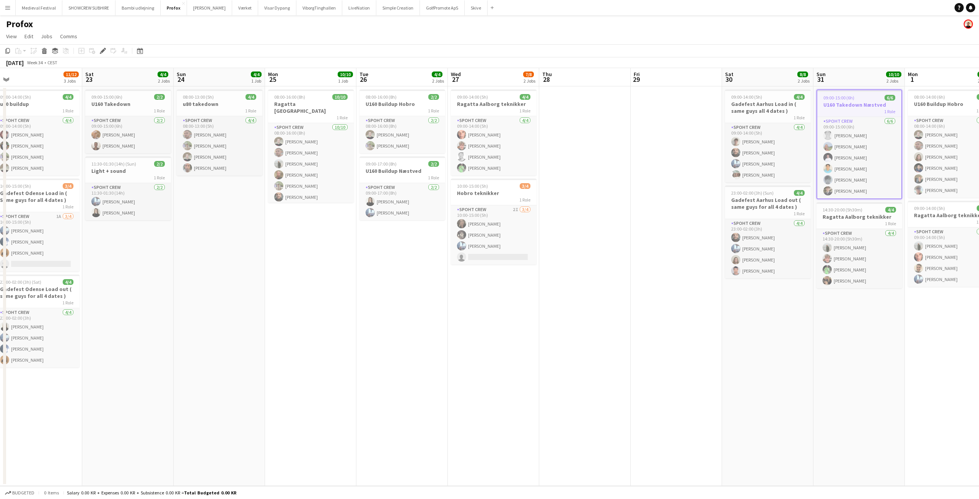
scroll to position [0, 254]
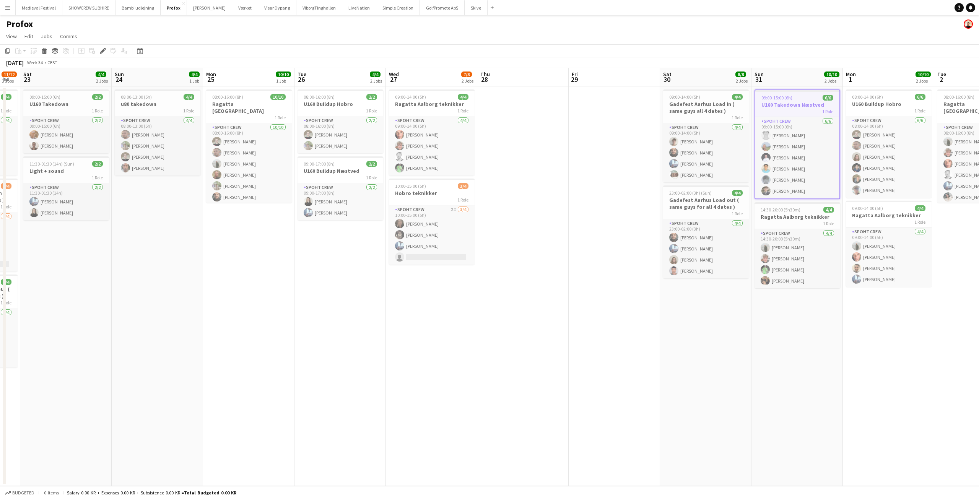
drag, startPoint x: 571, startPoint y: 296, endPoint x: 216, endPoint y: 282, distance: 355.3
click at [216, 282] on app-calendar-viewport "Wed 20 2/2 1 Job Thu 21 Fri 22 11/12 3 Jobs Sat 23 4/4 2 Jobs Sun 24 4/4 1 Job …" at bounding box center [489, 277] width 979 height 418
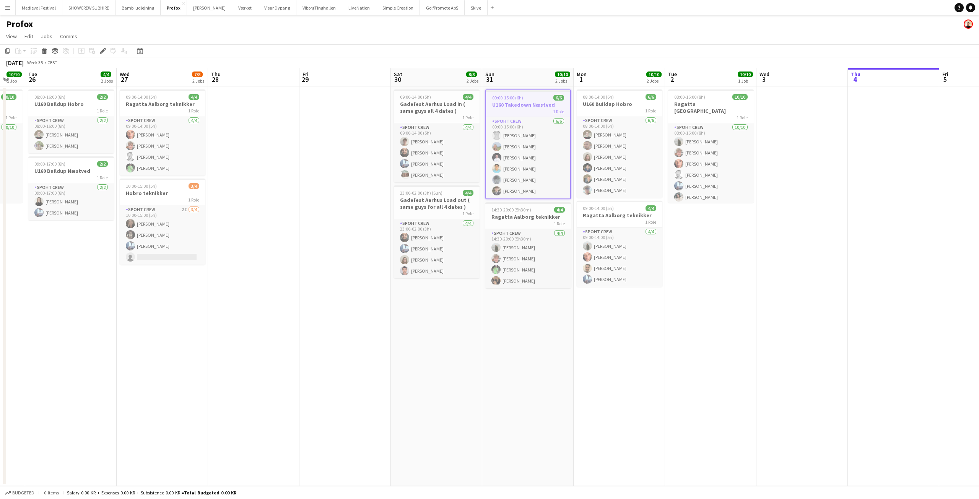
drag, startPoint x: 653, startPoint y: 314, endPoint x: 367, endPoint y: 305, distance: 286.2
click at [366, 307] on app-calendar-viewport "Sat 23 4/4 2 Jobs Sun 24 4/4 1 Job Mon 25 10/10 1 Job Tue 26 4/4 2 Jobs Wed 27 …" at bounding box center [489, 277] width 979 height 418
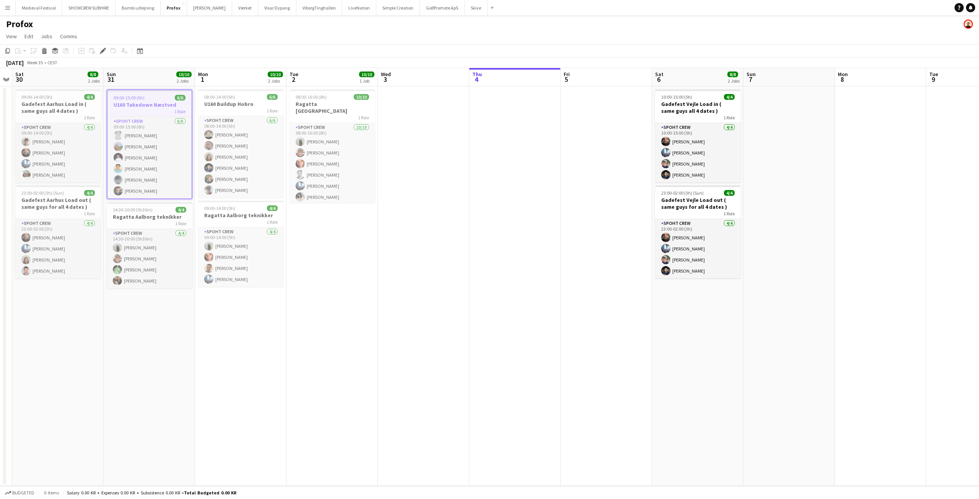
scroll to position [0, 312]
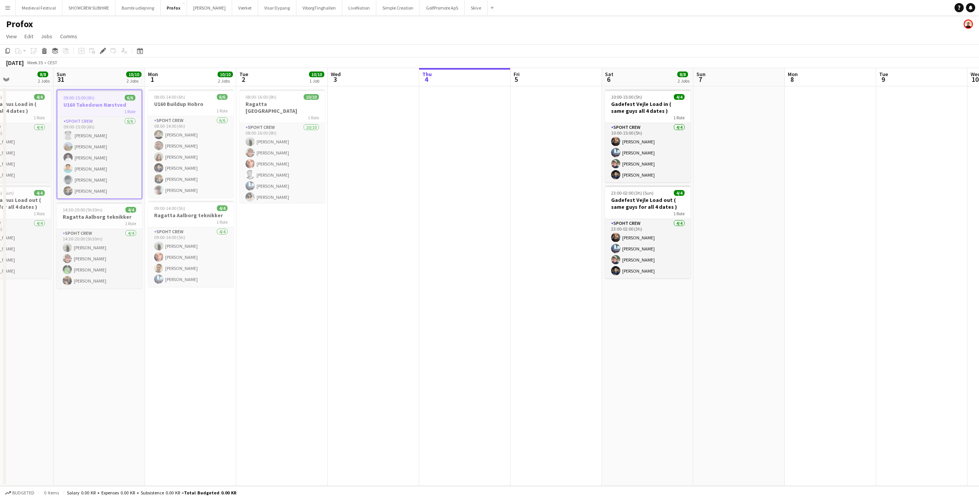
drag, startPoint x: 730, startPoint y: 309, endPoint x: 407, endPoint y: 310, distance: 322.9
click at [407, 310] on app-calendar-viewport "Wed 27 7/8 2 Jobs Thu 28 Fri 29 Sat 30 8/8 2 Jobs Sun 31 10/10 2 Jobs Mon 1 10/…" at bounding box center [489, 277] width 979 height 418
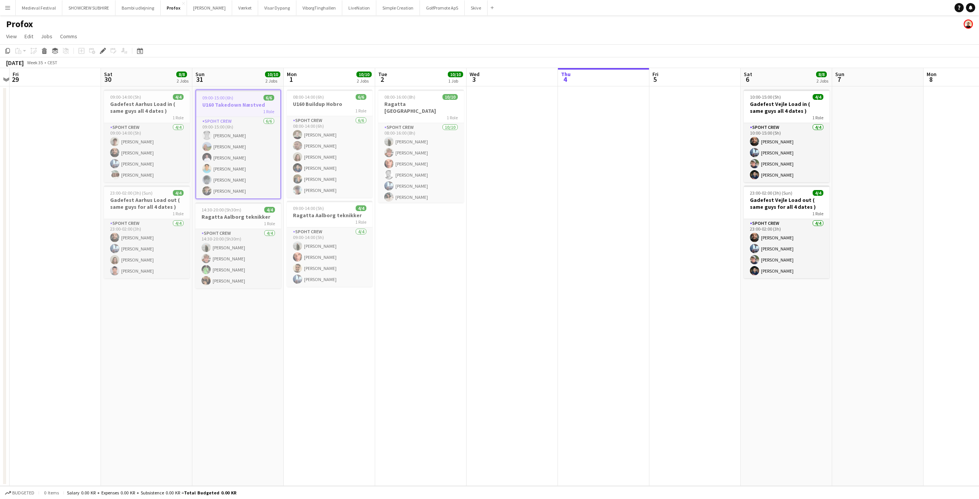
scroll to position [0, 173]
drag, startPoint x: 257, startPoint y: 307, endPoint x: 396, endPoint y: 310, distance: 139.6
click at [396, 310] on app-calendar-viewport "Wed 27 7/8 2 Jobs Thu 28 Fri 29 Sat 30 8/8 2 Jobs Sun 31 10/10 2 Jobs Mon 1 10/…" at bounding box center [489, 277] width 979 height 418
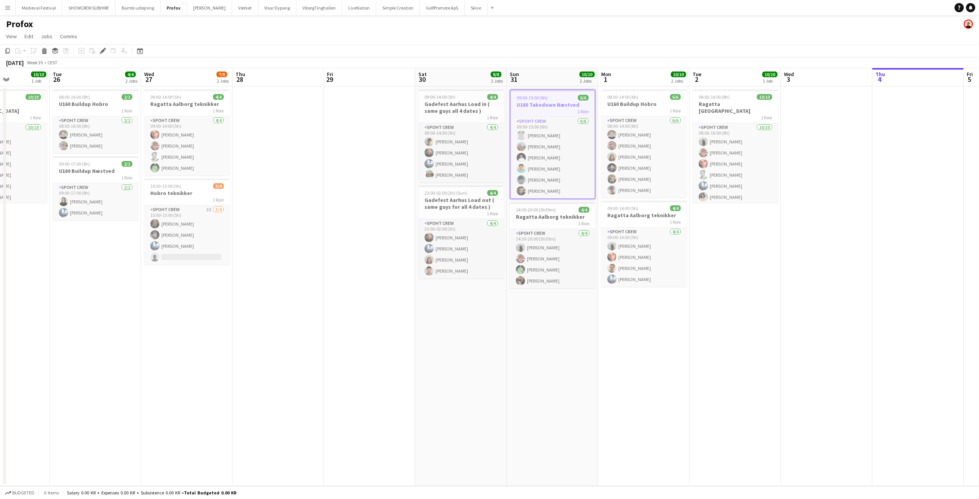
drag, startPoint x: 256, startPoint y: 311, endPoint x: 588, endPoint y: 329, distance: 332.5
click at [573, 329] on app-calendar-viewport "Sat 23 4/4 2 Jobs Sun 24 4/4 1 Job Mon 25 10/10 1 Job Tue 26 4/4 2 Jobs Wed 27 …" at bounding box center [489, 277] width 979 height 418
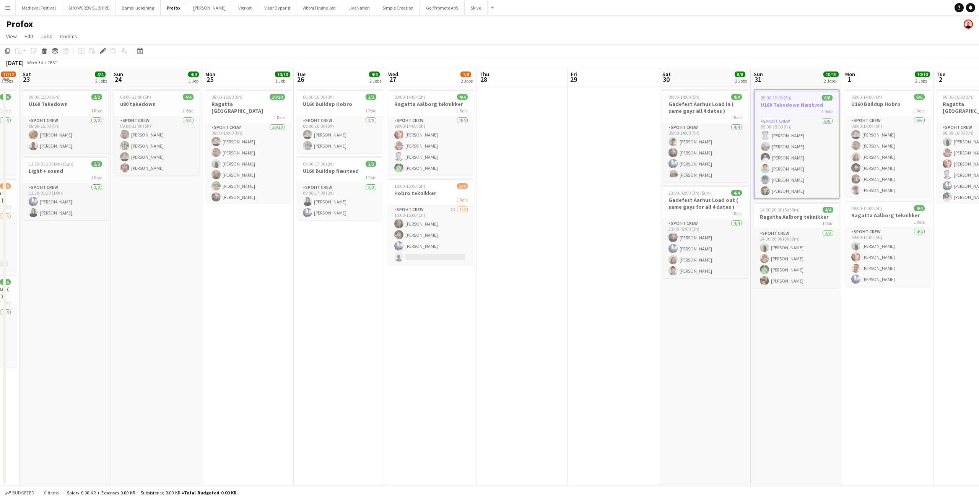
drag, startPoint x: 277, startPoint y: 296, endPoint x: 467, endPoint y: 304, distance: 190.7
click at [460, 304] on app-calendar-viewport "Thu 21 Fri 22 11/12 3 Jobs Sat 23 4/4 2 Jobs Sun 24 4/4 1 Job Mon 25 10/10 1 Jo…" at bounding box center [489, 277] width 979 height 418
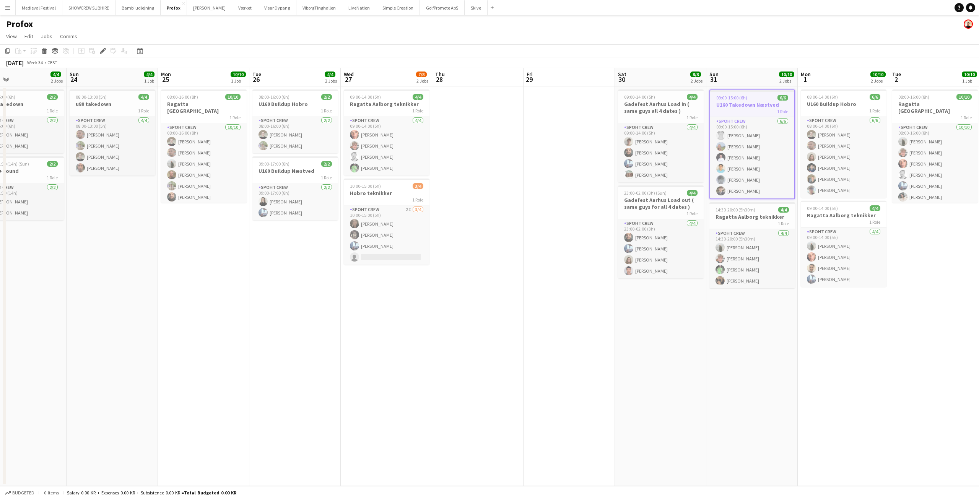
click at [795, 322] on app-date-cell "09:00-15:00 (6h) 6/6 U160 Takedown Næstved 1 Role Spoht Crew [DATE] 09:00-15:00…" at bounding box center [752, 286] width 91 height 400
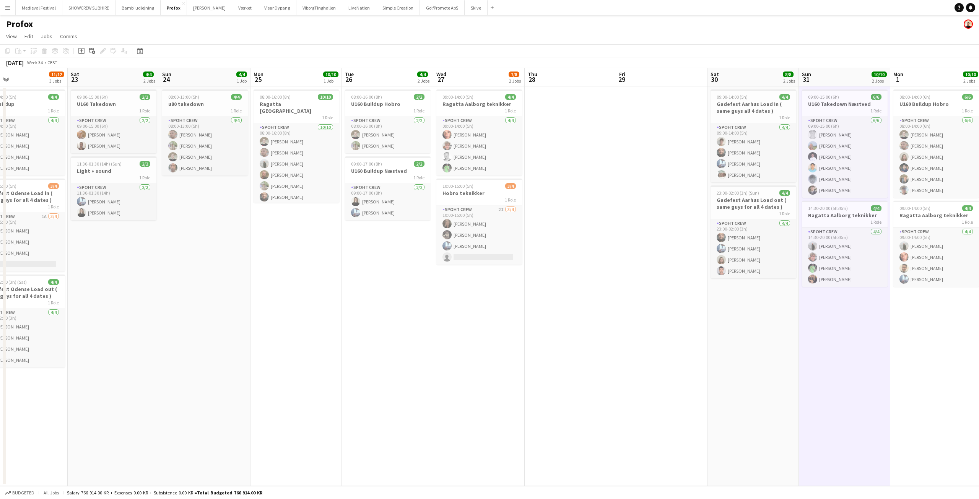
drag, startPoint x: 795, startPoint y: 322, endPoint x: 974, endPoint y: 360, distance: 182.9
click at [979, 362] on app-calendar-viewport "Wed 20 2/2 1 Job Thu 21 Fri 22 11/12 3 Jobs Sat 23 4/4 2 Jobs Sun 24 4/4 1 Job …" at bounding box center [489, 277] width 979 height 418
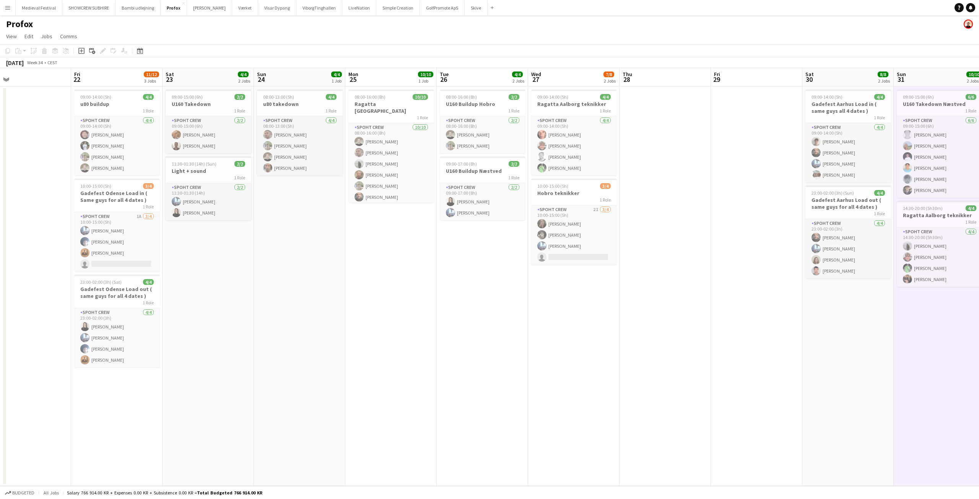
drag, startPoint x: 514, startPoint y: 344, endPoint x: 650, endPoint y: 339, distance: 135.1
click at [645, 339] on app-calendar-viewport "Tue 19 Wed 20 2/2 1 Job Thu 21 Fri 22 11/12 3 Jobs Sat 23 4/4 2 Jobs Sun 24 4/4…" at bounding box center [489, 277] width 979 height 418
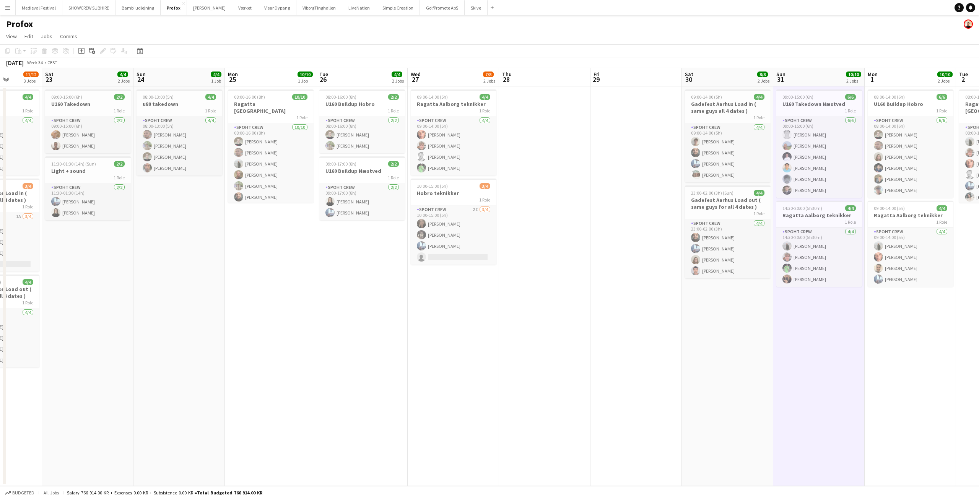
drag, startPoint x: 718, startPoint y: 321, endPoint x: 509, endPoint y: 321, distance: 209.2
click at [516, 324] on app-calendar-viewport "Tue 19 Wed 20 2/2 1 Job Thu 21 Fri 22 11/12 3 Jobs Sat 23 4/4 2 Jobs Sun 24 4/4…" at bounding box center [489, 277] width 979 height 418
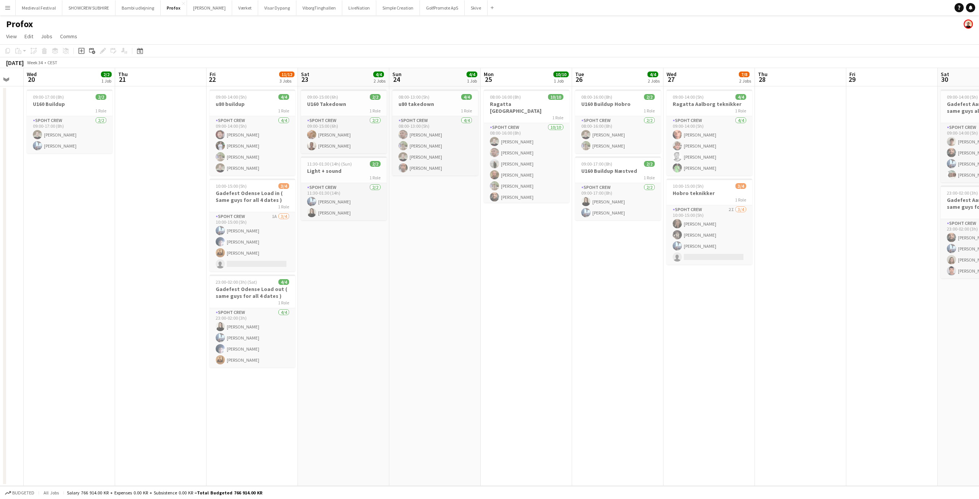
drag, startPoint x: 506, startPoint y: 321, endPoint x: 720, endPoint y: 323, distance: 214.6
click at [718, 323] on app-calendar-viewport "Mon 18 8/8 1 Job Tue 19 Wed 20 2/2 1 Job Thu 21 Fri 22 11/12 3 Jobs Sat 23 4/4 …" at bounding box center [489, 277] width 979 height 418
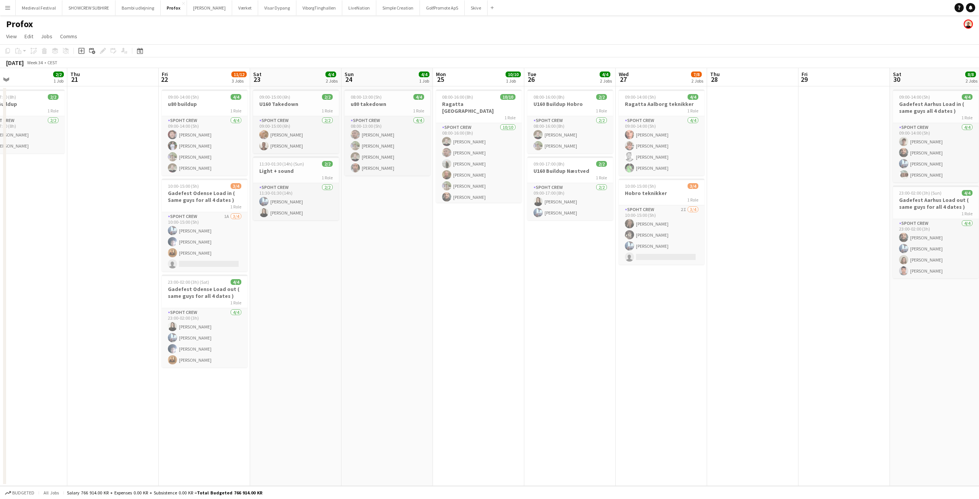
drag, startPoint x: 529, startPoint y: 306, endPoint x: 688, endPoint y: 306, distance: 159.1
click at [686, 306] on app-calendar-viewport "Mon 18 8/8 1 Job Tue 19 Wed 20 2/2 1 Job Thu 21 Fri 22 11/12 3 Jobs Sat 23 4/4 …" at bounding box center [489, 277] width 979 height 418
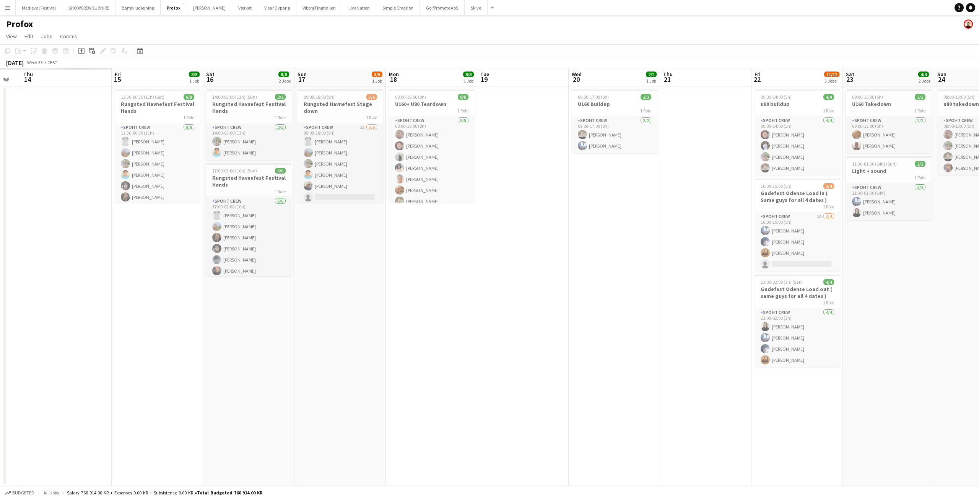
drag, startPoint x: 323, startPoint y: 269, endPoint x: 749, endPoint y: 283, distance: 426.8
click at [748, 283] on app-calendar-viewport "Tue 12 Wed 13 Thu 14 Fri 15 8/8 1 Job Sat 16 8/8 2 Jobs Sun 17 5/6 1 Job Mon 18…" at bounding box center [489, 277] width 979 height 418
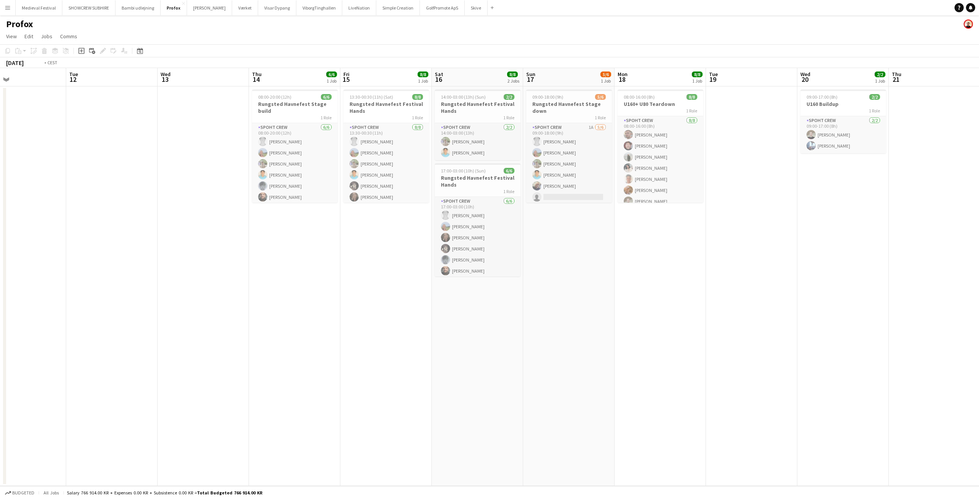
drag, startPoint x: 459, startPoint y: 268, endPoint x: 717, endPoint y: 284, distance: 258.3
click at [751, 284] on app-calendar-viewport "Sat 9 Sun 10 Mon 11 Tue 12 Wed 13 Thu 14 6/6 1 Job Fri 15 8/8 1 Job Sat 16 8/8 …" at bounding box center [489, 277] width 979 height 418
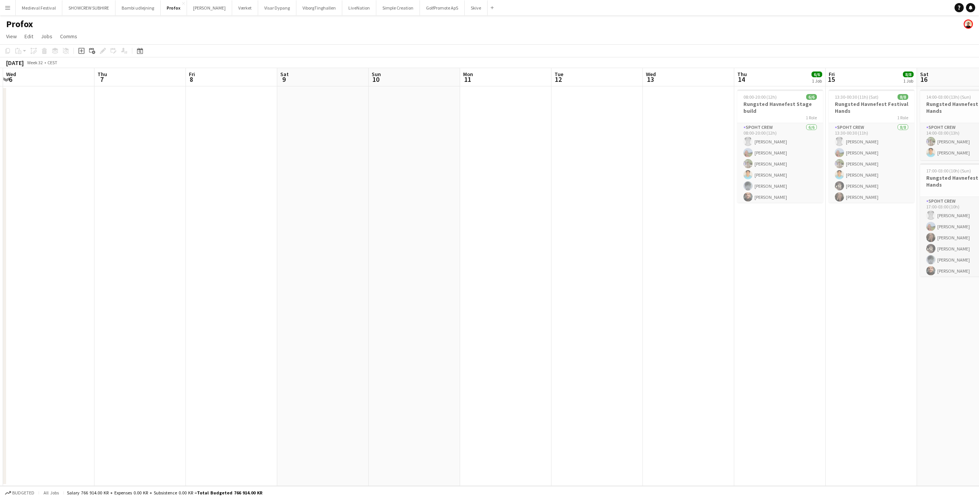
drag, startPoint x: 396, startPoint y: 279, endPoint x: 760, endPoint y: 296, distance: 363.8
click at [761, 296] on app-calendar-viewport "Mon 4 Tue 5 Wed 6 Thu 7 Fri 8 Sat 9 Sun 10 Mon 11 Tue 12 Wed 13 Thu 14 6/6 1 Jo…" at bounding box center [489, 277] width 979 height 418
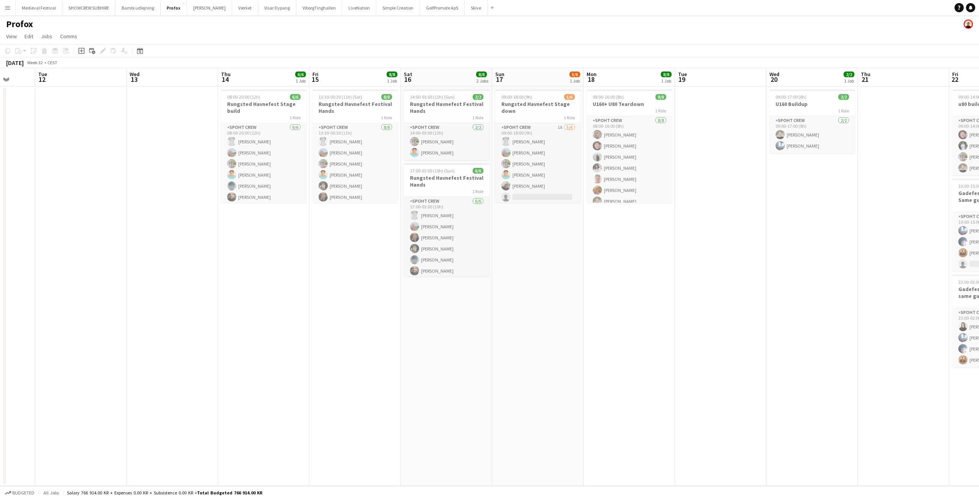
drag, startPoint x: 669, startPoint y: 276, endPoint x: 101, endPoint y: 276, distance: 568.0
click at [101, 280] on app-calendar-viewport "Sat 9 Sun 10 Mon 11 Tue 12 Wed 13 Thu 14 6/6 1 Job Fri 15 8/8 1 Job Sat 16 8/8 …" at bounding box center [489, 277] width 979 height 418
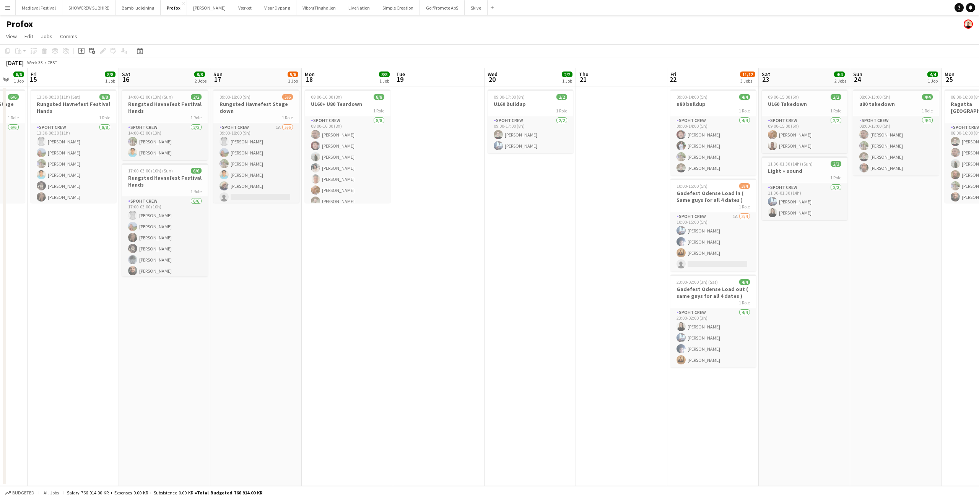
drag, startPoint x: 616, startPoint y: 282, endPoint x: 273, endPoint y: 282, distance: 343.5
click at [277, 282] on app-calendar-viewport "Tue 12 Wed 13 Thu 14 6/6 1 Job Fri 15 8/8 1 Job Sat 16 8/8 2 Jobs Sun 17 5/6 1 …" at bounding box center [489, 277] width 979 height 418
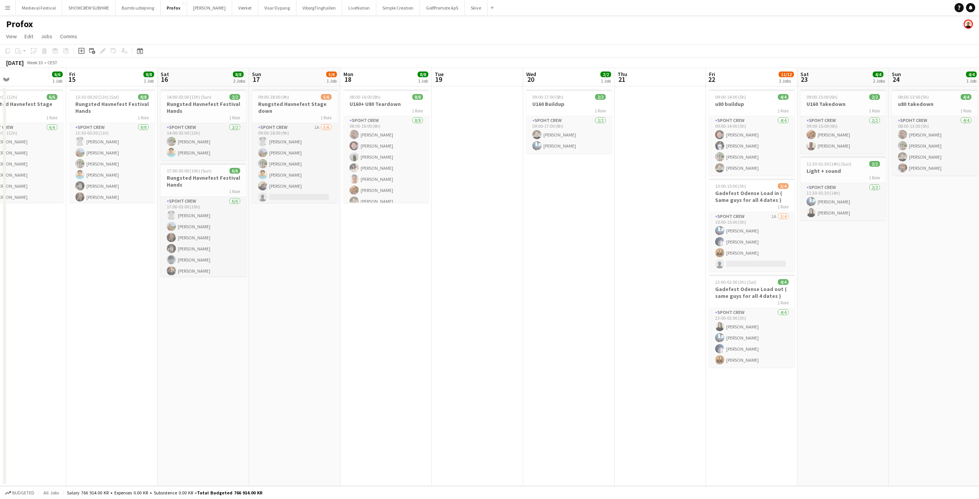
scroll to position [0, 300]
drag, startPoint x: 273, startPoint y: 282, endPoint x: 379, endPoint y: 291, distance: 106.7
click at [379, 291] on app-calendar-viewport "Mon 11 Tue 12 Wed 13 Thu 14 6/6 1 Job Fri 15 8/8 1 Job Sat 16 8/8 2 Jobs Sun 17…" at bounding box center [489, 277] width 979 height 418
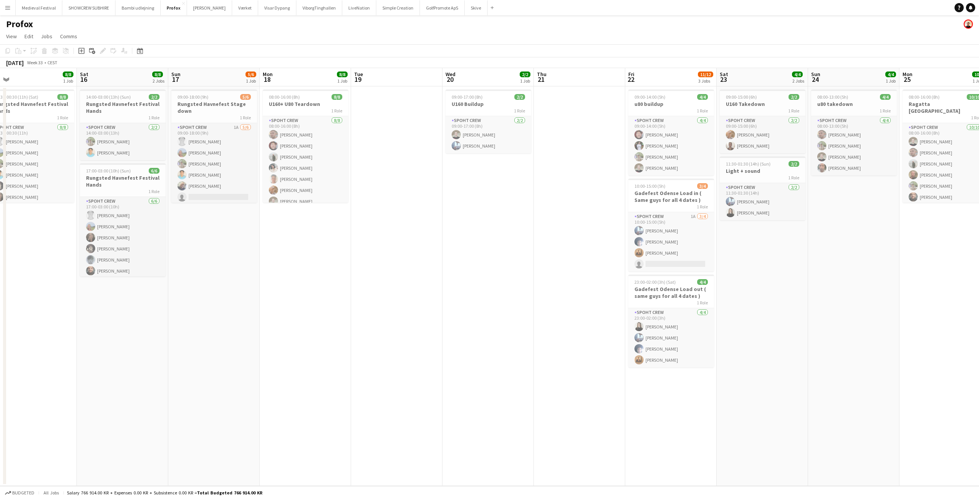
scroll to position [0, 263]
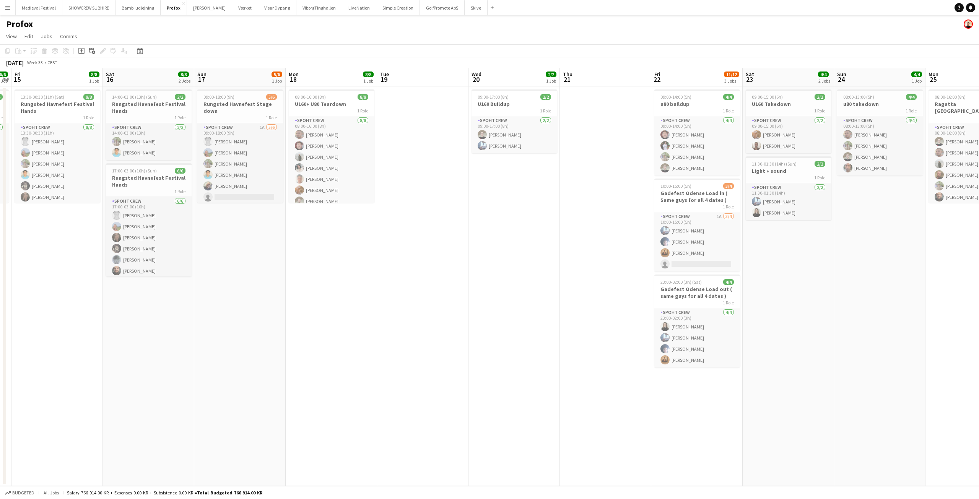
drag, startPoint x: 594, startPoint y: 280, endPoint x: 449, endPoint y: 278, distance: 145.4
click at [449, 278] on app-calendar-viewport "Tue 12 Wed 13 Thu 14 6/6 1 Job Fri 15 8/8 1 Job Sat 16 8/8 2 Jobs Sun 17 5/6 1 …" at bounding box center [489, 277] width 979 height 418
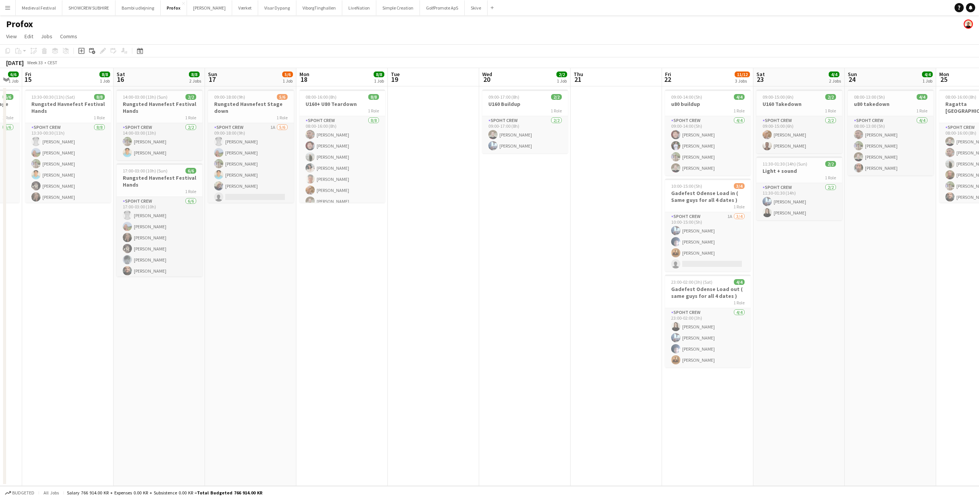
drag, startPoint x: 328, startPoint y: 259, endPoint x: 594, endPoint y: 278, distance: 267.3
click at [591, 278] on app-calendar-viewport "Wed 13 Thu 14 6/6 1 Job Fri 15 8/8 1 Job Sat 16 8/8 2 Jobs Sun 17 5/6 1 Job Mon…" at bounding box center [489, 277] width 979 height 418
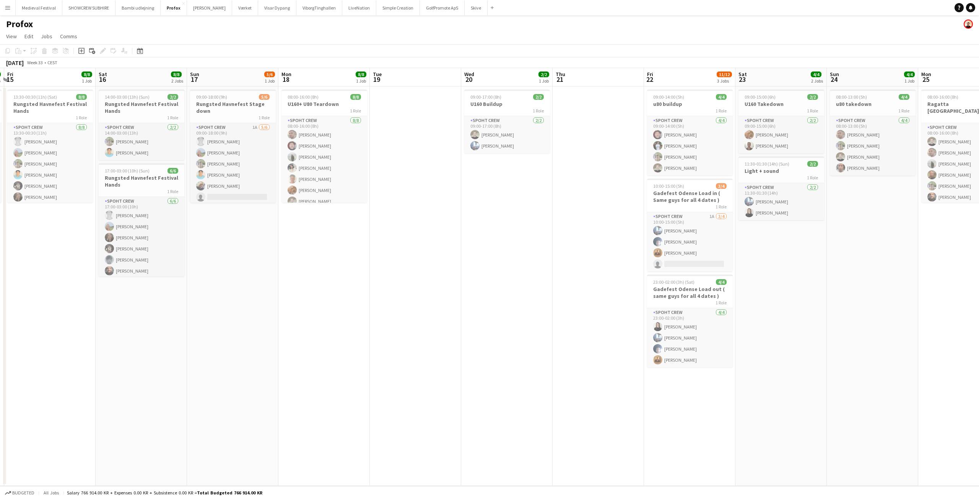
drag, startPoint x: 697, startPoint y: 271, endPoint x: 390, endPoint y: 275, distance: 307.6
click at [412, 275] on app-calendar-viewport "Tue 12 Wed 13 Thu 14 6/6 1 Job Fri 15 8/8 1 Job Sat 16 8/8 2 Jobs Sun 17 5/6 1 …" at bounding box center [489, 277] width 979 height 418
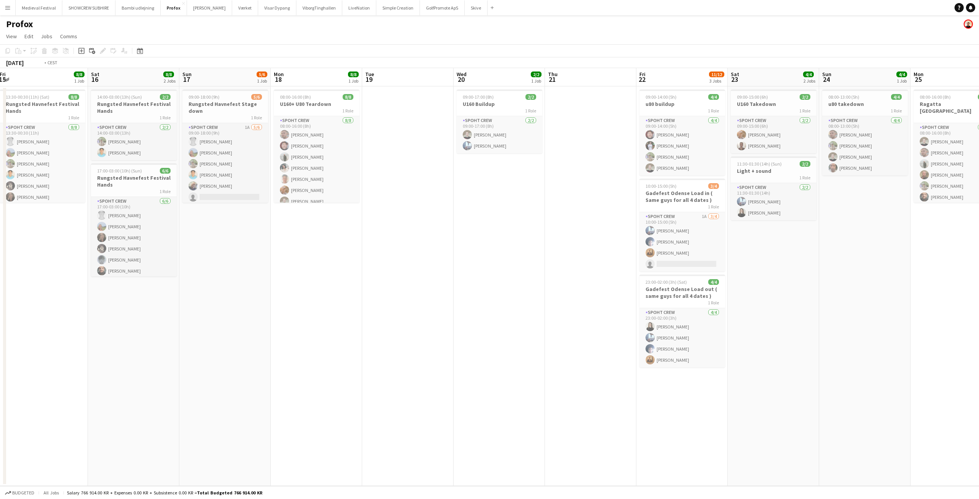
drag, startPoint x: 808, startPoint y: 291, endPoint x: 510, endPoint y: 293, distance: 297.6
click at [514, 293] on app-calendar-viewport "Wed 13 Thu 14 6/6 1 Job Fri 15 8/8 1 Job Sat 16 8/8 2 Jobs Sun 17 5/6 1 Job Mon…" at bounding box center [489, 277] width 979 height 418
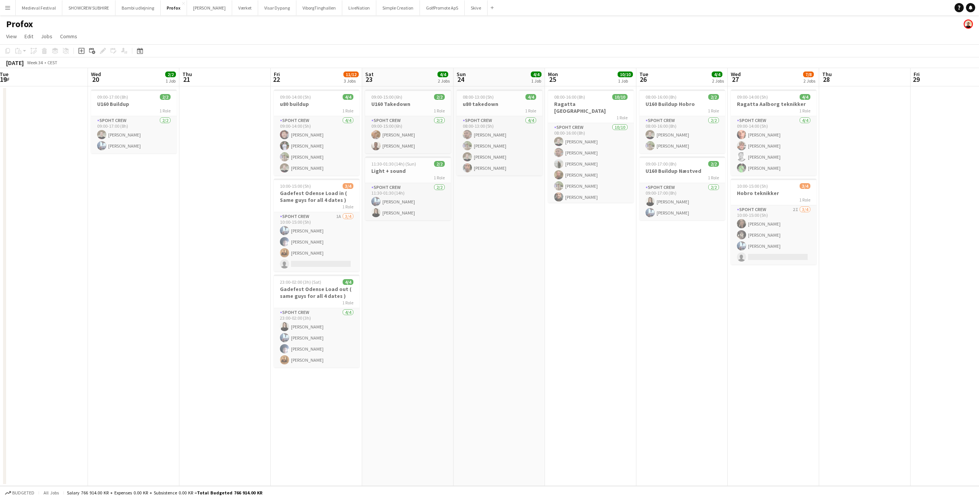
scroll to position [0, 214]
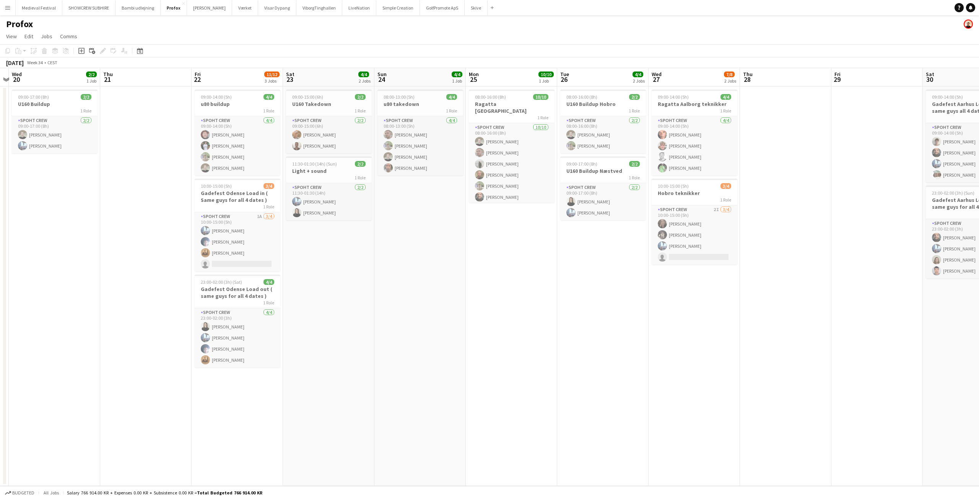
drag, startPoint x: 774, startPoint y: 336, endPoint x: 652, endPoint y: 326, distance: 122.8
click at [653, 326] on app-calendar-viewport "Sun 17 5/6 1 Job Mon 18 8/8 1 Job Tue 19 Wed 20 2/2 1 Job Thu 21 Fri 22 11/12 3…" at bounding box center [489, 277] width 979 height 418
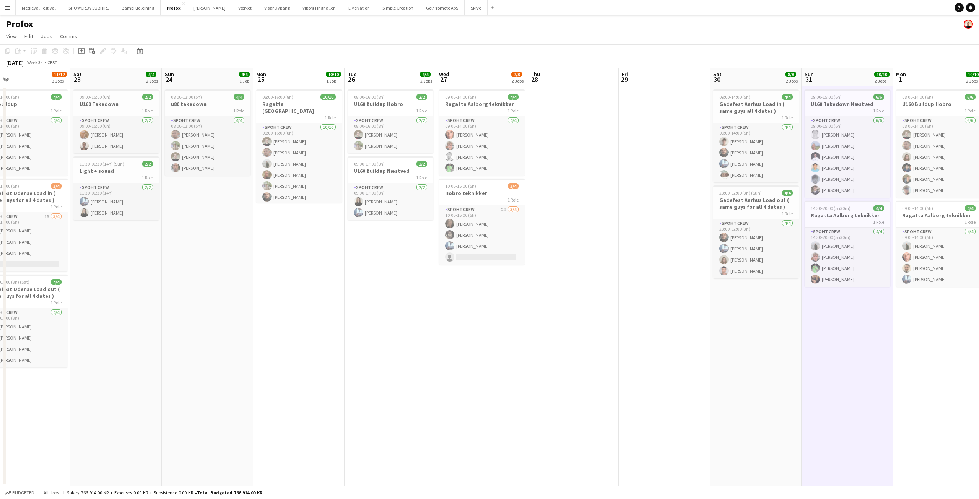
drag, startPoint x: 701, startPoint y: 320, endPoint x: 473, endPoint y: 311, distance: 228.2
click at [523, 318] on app-calendar-viewport "Tue 19 Wed 20 2/2 1 Job Thu 21 Fri 22 11/12 3 Jobs Sat 23 4/4 2 Jobs Sun 24 4/4…" at bounding box center [489, 277] width 979 height 418
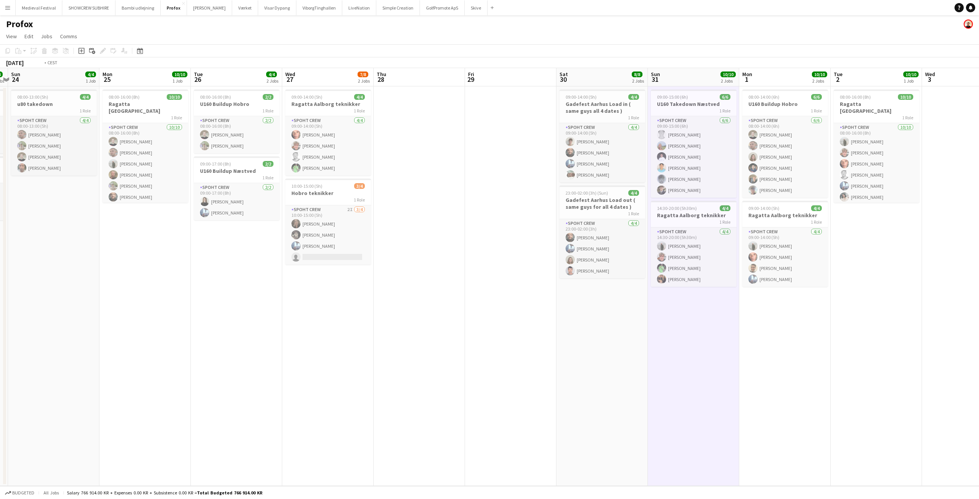
drag, startPoint x: 633, startPoint y: 354, endPoint x: 424, endPoint y: 340, distance: 209.3
click at [433, 341] on app-calendar-viewport "Wed 20 2/2 1 Job Thu 21 Fri 22 11/12 3 Jobs Sat 23 4/4 2 Jobs Sun 24 4/4 1 Job …" at bounding box center [489, 277] width 979 height 418
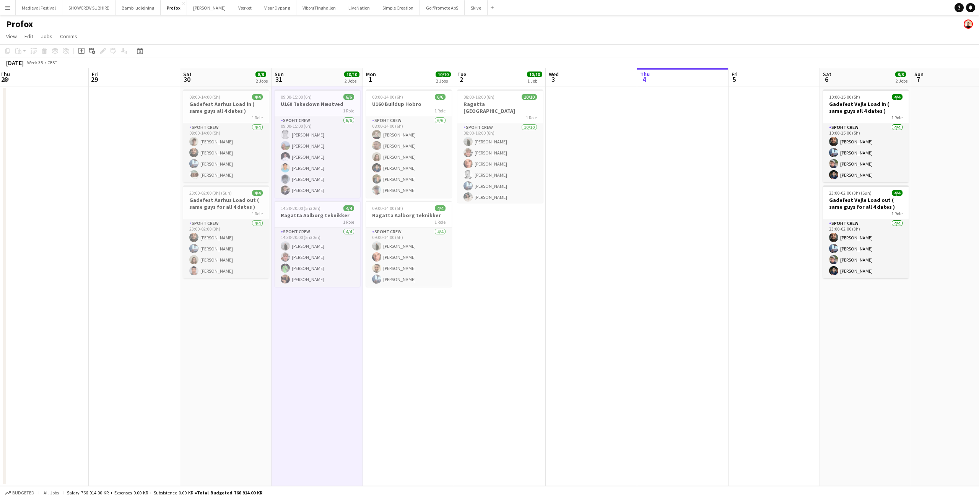
scroll to position [0, 160]
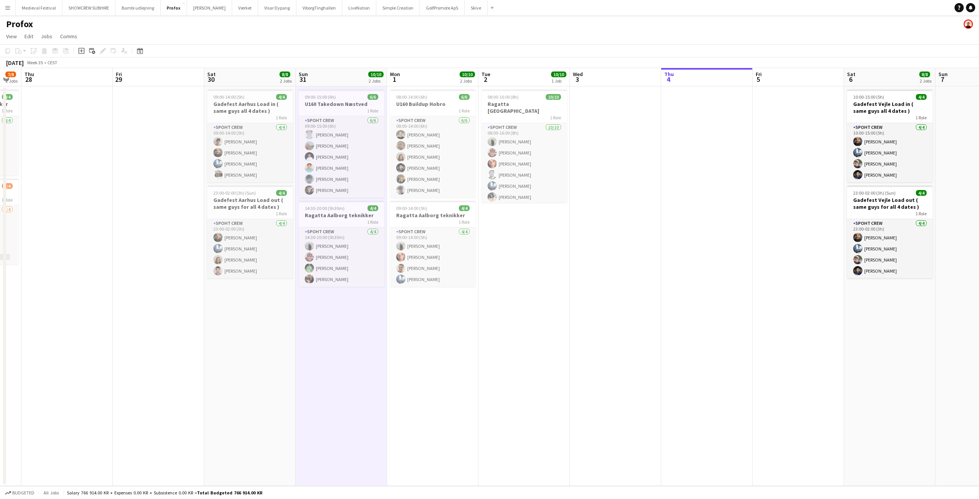
drag, startPoint x: 312, startPoint y: 335, endPoint x: 506, endPoint y: 352, distance: 194.7
click at [505, 352] on app-calendar-viewport "Tue 26 4/4 2 Jobs Wed 27 7/8 2 Jobs Thu 28 Fri 29 Sat 30 8/8 2 Jobs Sun 31 10/1…" at bounding box center [489, 277] width 979 height 418
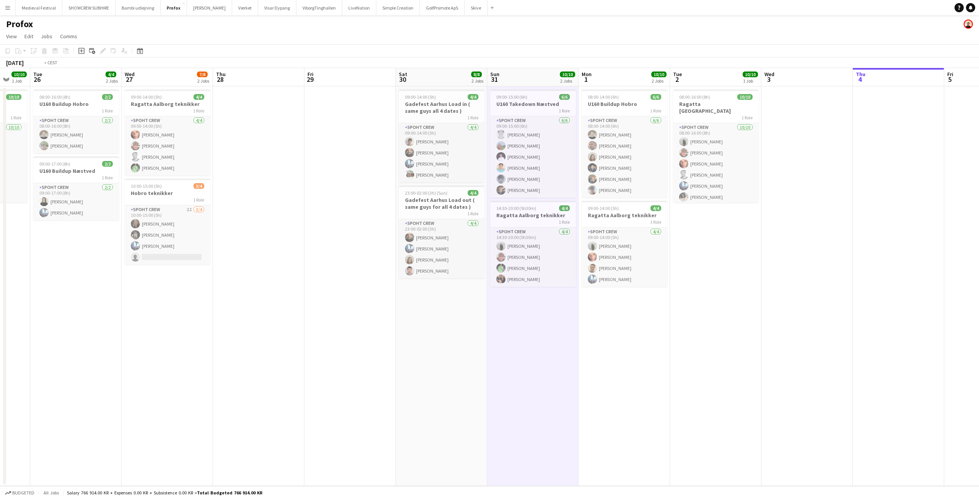
drag, startPoint x: 331, startPoint y: 340, endPoint x: 633, endPoint y: 349, distance: 301.6
click at [632, 349] on app-calendar-viewport "Sun 24 4/4 1 Job Mon 25 10/10 1 Job Tue 26 4/4 2 Jobs Wed 27 7/8 2 Jobs Thu 28 …" at bounding box center [489, 277] width 979 height 418
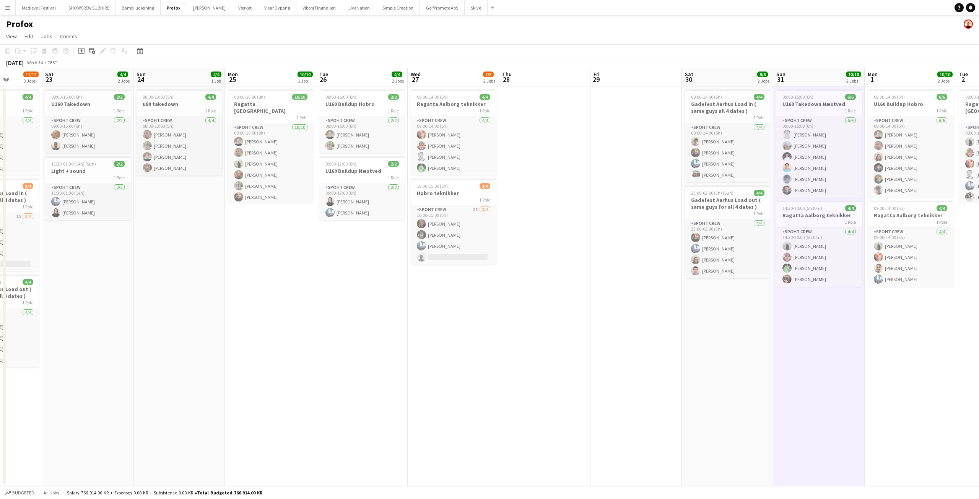
drag, startPoint x: 381, startPoint y: 340, endPoint x: 650, endPoint y: 350, distance: 269.8
click at [654, 350] on app-calendar-viewport "Wed 20 2/2 1 Job Thu 21 Fri 22 11/12 3 Jobs Sat 23 4/4 2 Jobs Sun 24 4/4 1 Job …" at bounding box center [489, 277] width 979 height 418
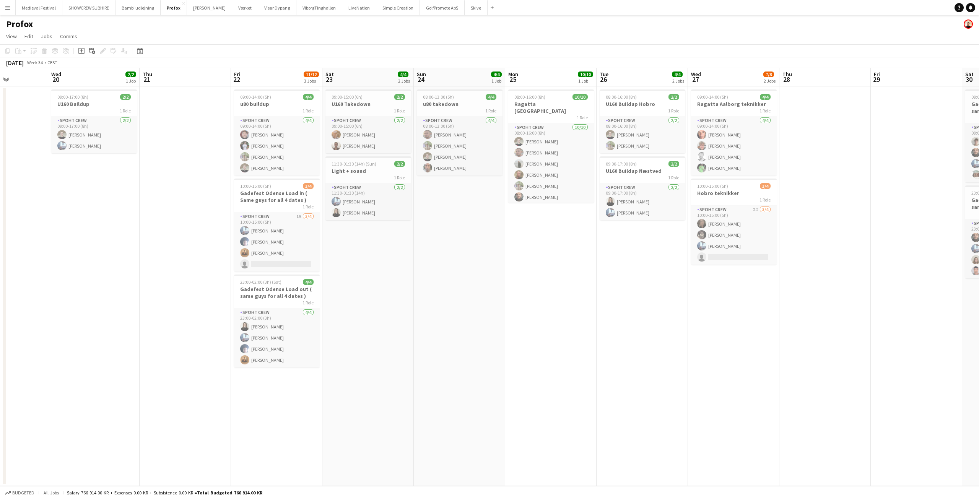
scroll to position [0, 161]
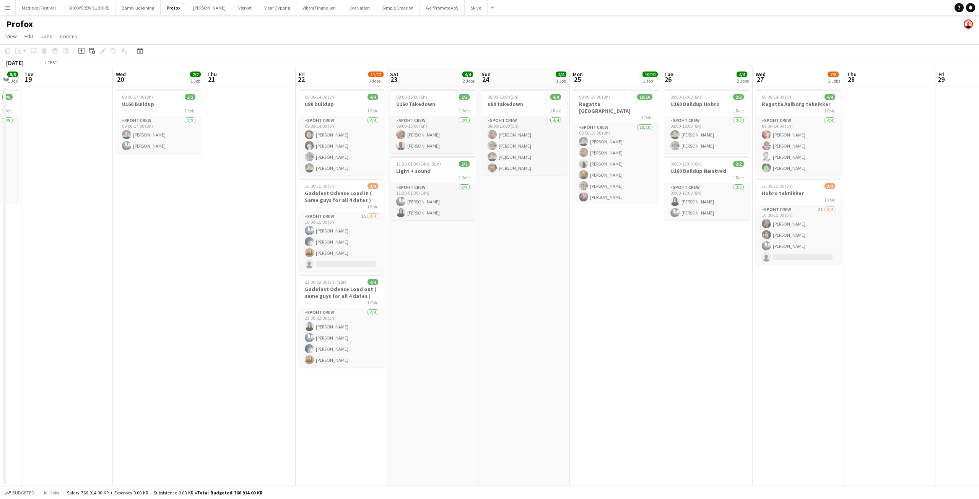
drag, startPoint x: 464, startPoint y: 337, endPoint x: 611, endPoint y: 341, distance: 147.3
click at [611, 341] on app-calendar-viewport "Sun 17 5/6 1 Job Mon 18 8/8 1 Job Tue 19 Wed 20 2/2 1 Job Thu 21 Fri 22 11/12 3…" at bounding box center [489, 277] width 979 height 418
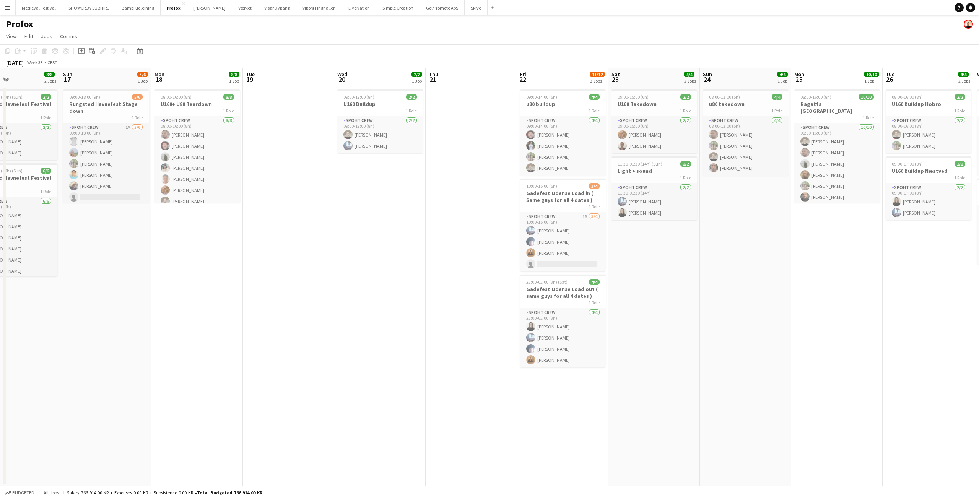
drag, startPoint x: 542, startPoint y: 306, endPoint x: 736, endPoint y: 304, distance: 193.2
click at [736, 304] on app-calendar-viewport "Thu 14 6/6 1 Job Fri 15 8/8 1 Job Sat 16 8/8 2 Jobs Sun 17 5/6 1 Job Mon 18 8/8…" at bounding box center [489, 277] width 979 height 418
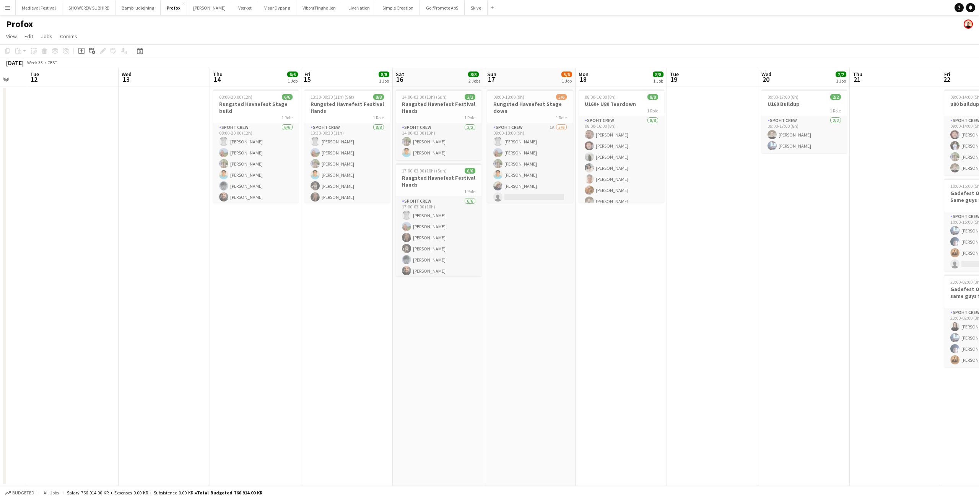
drag, startPoint x: 442, startPoint y: 303, endPoint x: 760, endPoint y: 310, distance: 318.3
click at [760, 310] on app-calendar-viewport "Sun 10 Mon 11 Tue 12 Wed 13 Thu 14 6/6 1 Job Fri 15 8/8 1 Job Sat 16 8/8 2 Jobs…" at bounding box center [489, 277] width 979 height 418
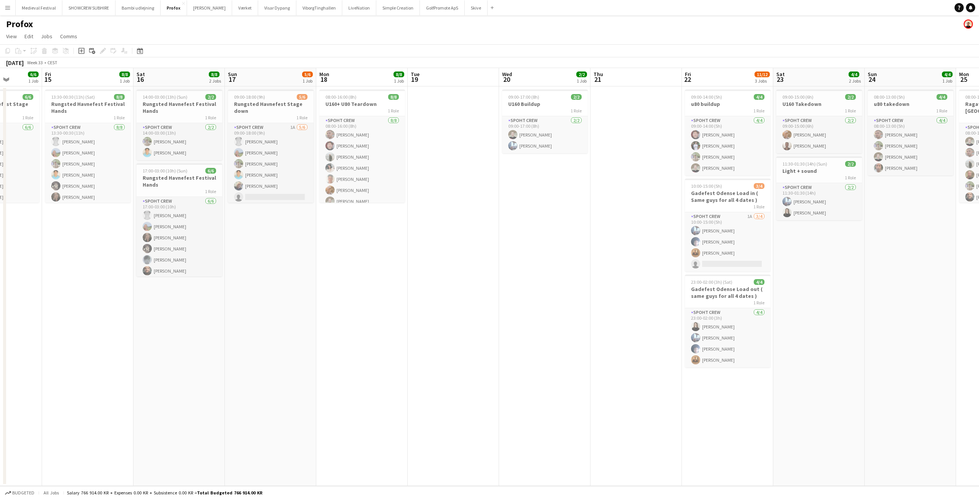
drag, startPoint x: 762, startPoint y: 304, endPoint x: 332, endPoint y: 305, distance: 430.0
click at [348, 306] on app-calendar-viewport "Tue 12 Wed 13 Thu 14 6/6 1 Job Fri 15 8/8 1 Job Sat 16 8/8 2 Jobs Sun 17 5/6 1 …" at bounding box center [489, 277] width 979 height 418
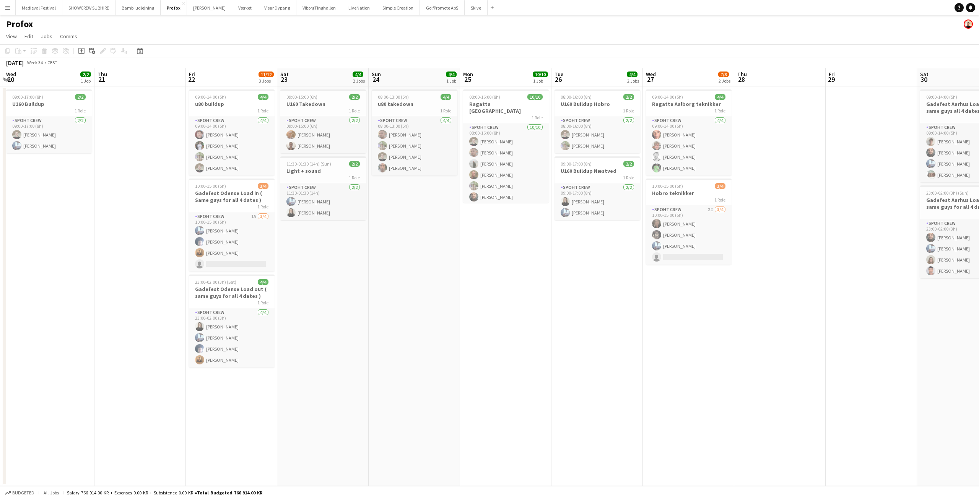
drag, startPoint x: 726, startPoint y: 292, endPoint x: 385, endPoint y: 296, distance: 341.2
click at [340, 303] on app-calendar-viewport "Sun 17 5/6 1 Job Mon 18 8/8 1 Job Tue 19 Wed 20 2/2 1 Job Thu 21 Fri 22 11/12 3…" at bounding box center [489, 277] width 979 height 418
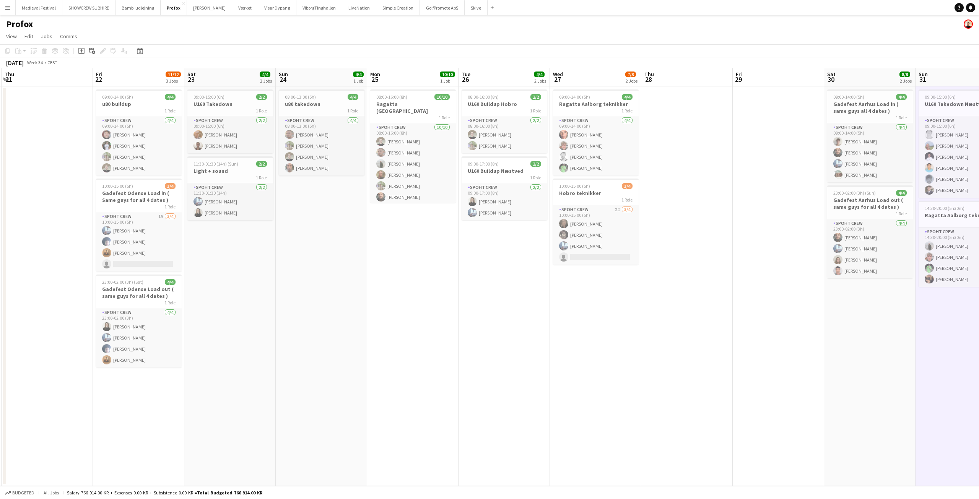
drag, startPoint x: 695, startPoint y: 293, endPoint x: 371, endPoint y: 300, distance: 324.5
click at [370, 303] on app-calendar-viewport "Mon 18 8/8 1 Job Tue 19 Wed 20 2/2 1 Job Thu 21 Fri 22 11/12 3 Jobs Sat 23 4/4 …" at bounding box center [489, 277] width 979 height 418
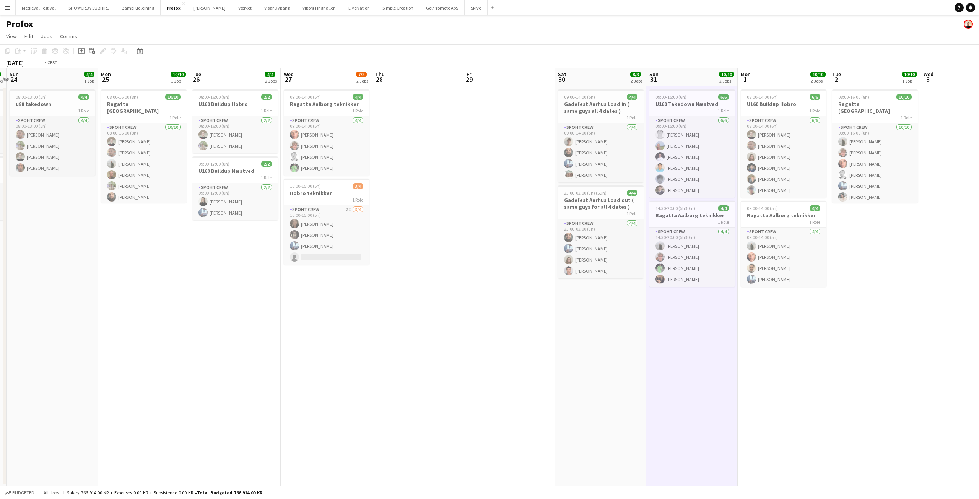
scroll to position [0, 282]
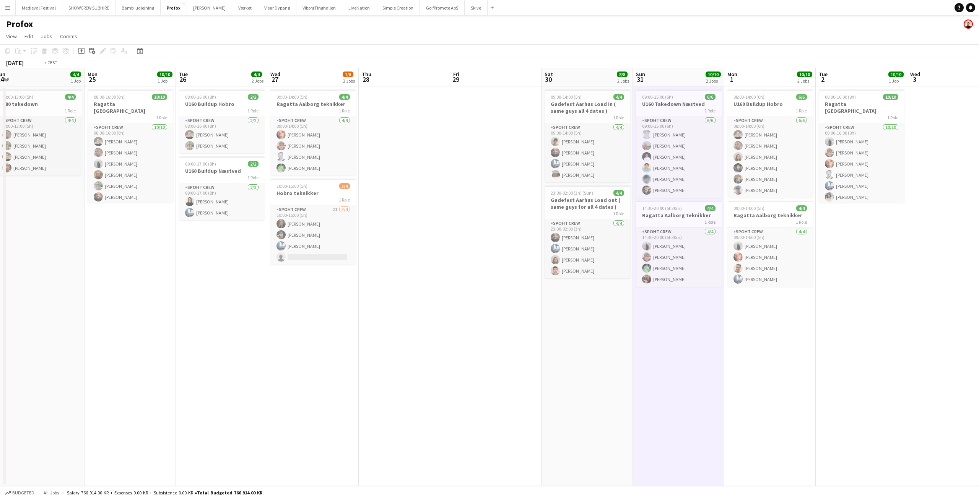
drag, startPoint x: 498, startPoint y: 258, endPoint x: 313, endPoint y: 267, distance: 185.4
click at [309, 268] on app-calendar-viewport "Thu 21 Fri 22 11/12 3 Jobs Sat 23 4/4 2 Jobs Sun 24 4/4 1 Job Mon 25 10/10 1 Jo…" at bounding box center [489, 277] width 979 height 418
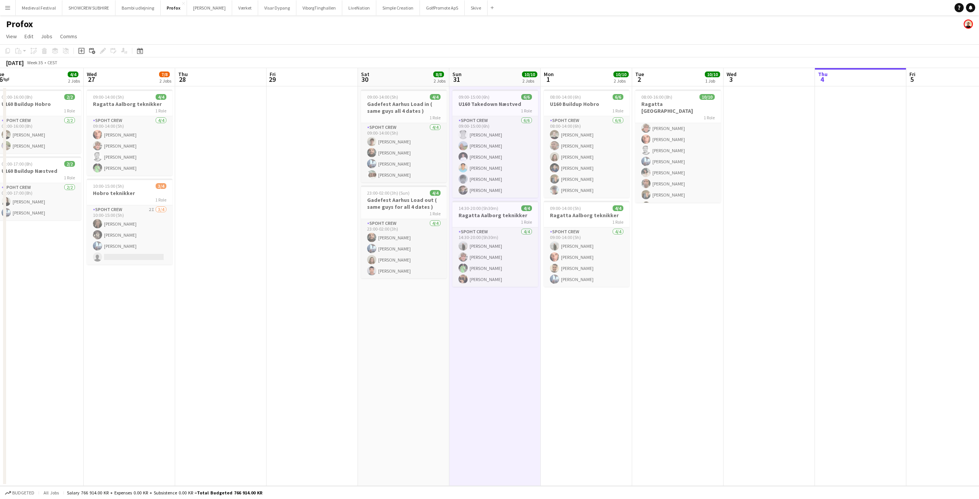
scroll to position [44, 0]
click at [685, 244] on app-date-cell "08:00-16:00 (8h) 10/10 Ragatta Aalborg 1 Role Spoht Crew 10/10 08:00-16:00 (8h)…" at bounding box center [677, 286] width 91 height 400
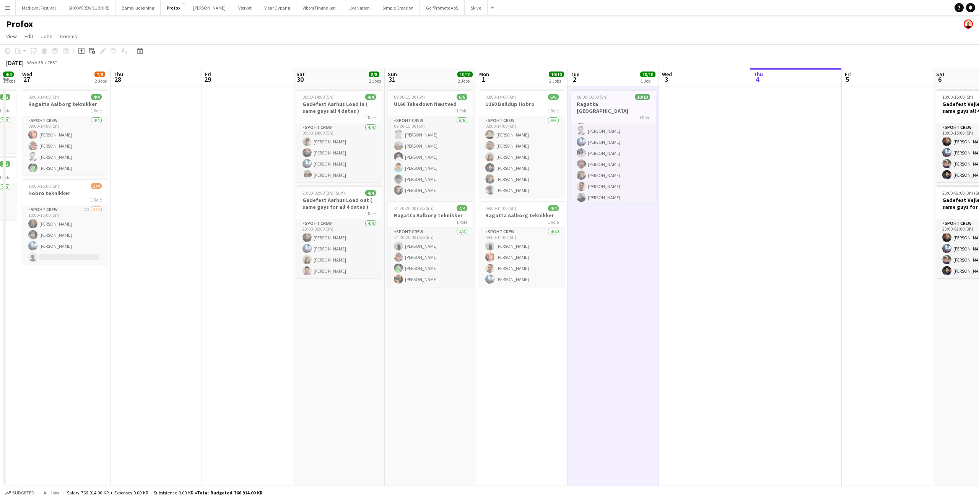
drag, startPoint x: 768, startPoint y: 233, endPoint x: 703, endPoint y: 246, distance: 65.9
click at [703, 246] on app-calendar-viewport "Sun 24 4/4 1 Job Mon 25 10/10 1 Job Tue 26 4/4 2 Jobs Wed 27 7/8 2 Jobs Thu 28 …" at bounding box center [489, 277] width 979 height 418
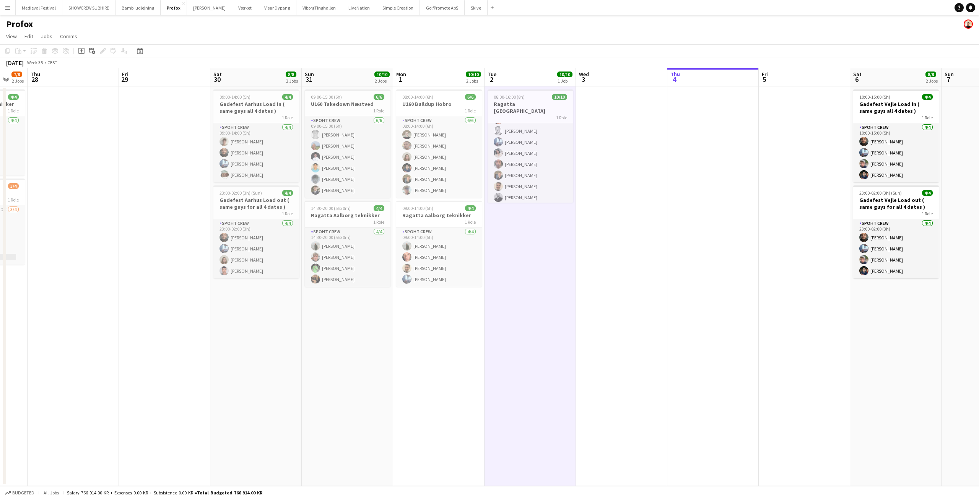
scroll to position [0, 308]
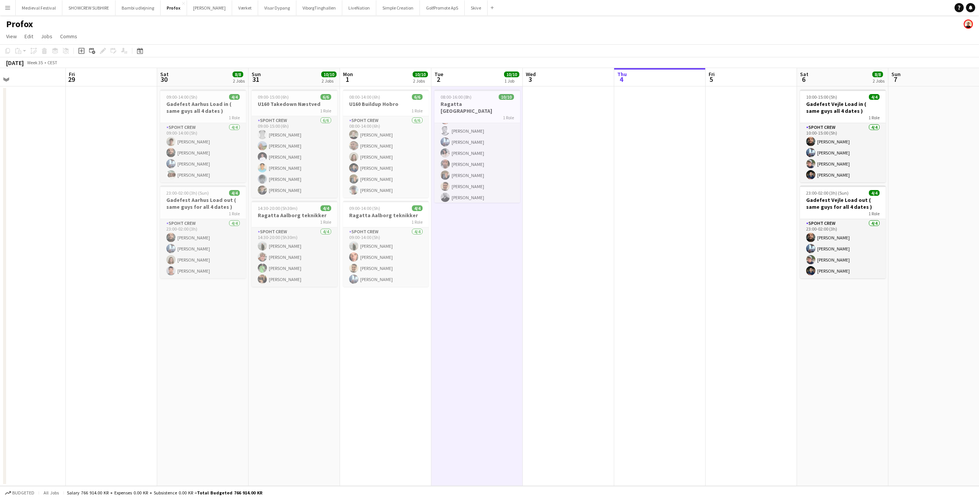
drag, startPoint x: 699, startPoint y: 247, endPoint x: 458, endPoint y: 260, distance: 241.0
click at [467, 261] on app-calendar-viewport "Mon 25 10/10 1 Job Tue 26 4/4 2 Jobs Wed 27 7/8 2 Jobs Thu 28 Fri 29 Sat 30 8/8…" at bounding box center [489, 277] width 979 height 418
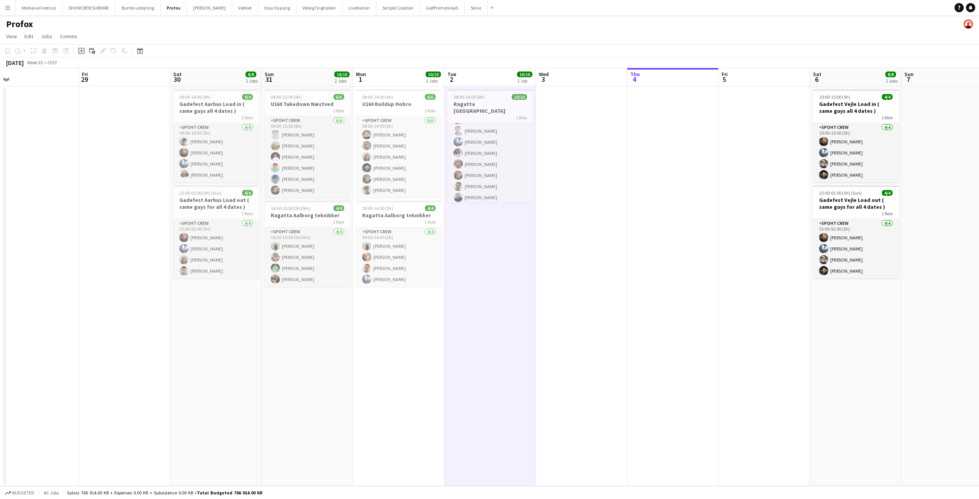
drag, startPoint x: 458, startPoint y: 260, endPoint x: 791, endPoint y: 262, distance: 332.8
click at [798, 262] on app-calendar-viewport "Tue 26 4/4 2 Jobs Wed 27 7/8 2 Jobs Thu 28 Fri 29 Sat 30 8/8 2 Jobs Sun 31 10/1…" at bounding box center [489, 277] width 979 height 418
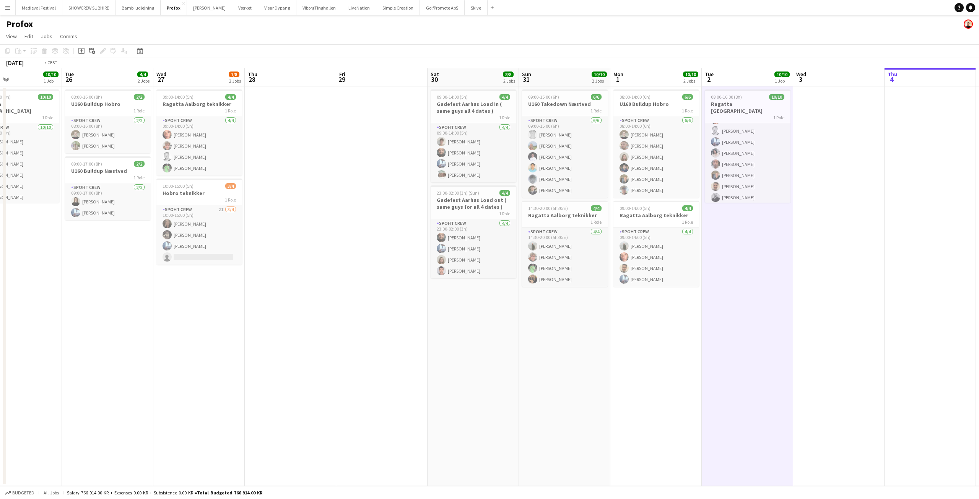
drag, startPoint x: 383, startPoint y: 262, endPoint x: 624, endPoint y: 265, distance: 241.4
click at [621, 265] on app-calendar-viewport "Sat 23 4/4 2 Jobs Sun 24 4/4 1 Job Mon 25 10/10 1 Job Tue 26 4/4 2 Jobs Wed 27 …" at bounding box center [489, 277] width 979 height 418
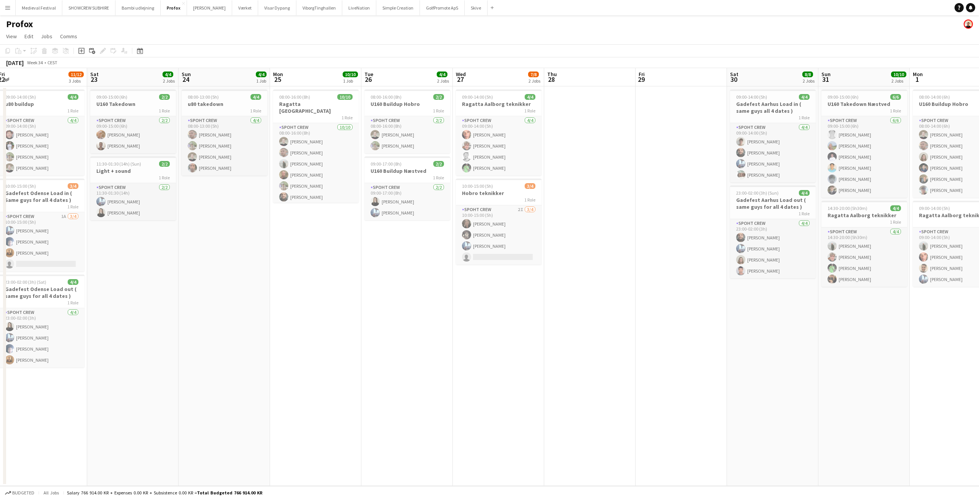
scroll to position [0, 230]
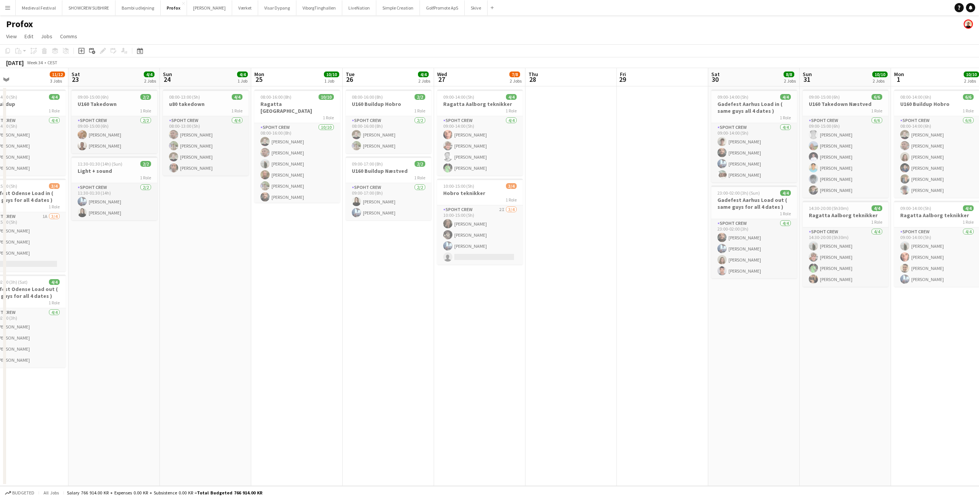
drag, startPoint x: 379, startPoint y: 267, endPoint x: 560, endPoint y: 279, distance: 180.9
click at [533, 279] on app-calendar-viewport "Wed 20 2/2 1 Job Thu 21 Fri 22 11/12 3 Jobs Sat 23 4/4 2 Jobs Sun 24 4/4 1 Job …" at bounding box center [489, 277] width 979 height 418
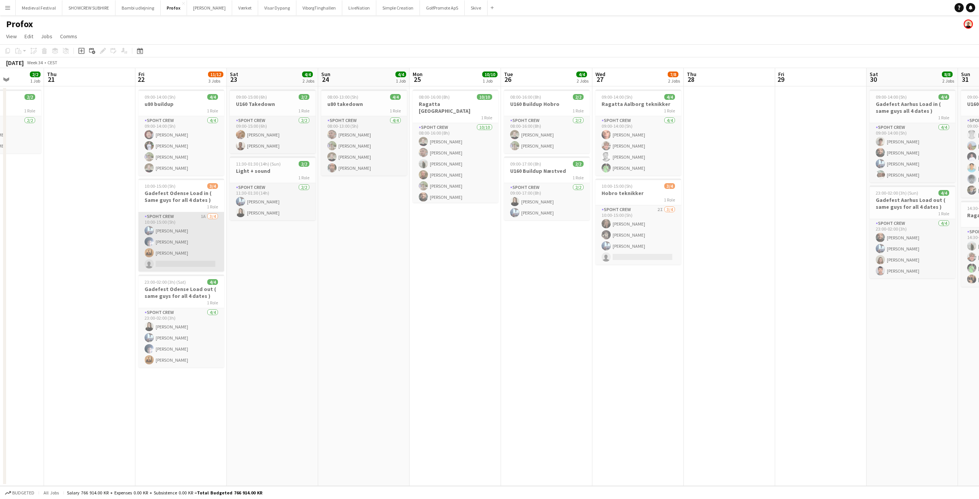
click at [191, 238] on app-card-role "Spoht Crew 1A 3/4 10:00-15:00 (5h) Armando Irom Darius Putramentas Marian Danie…" at bounding box center [181, 241] width 86 height 59
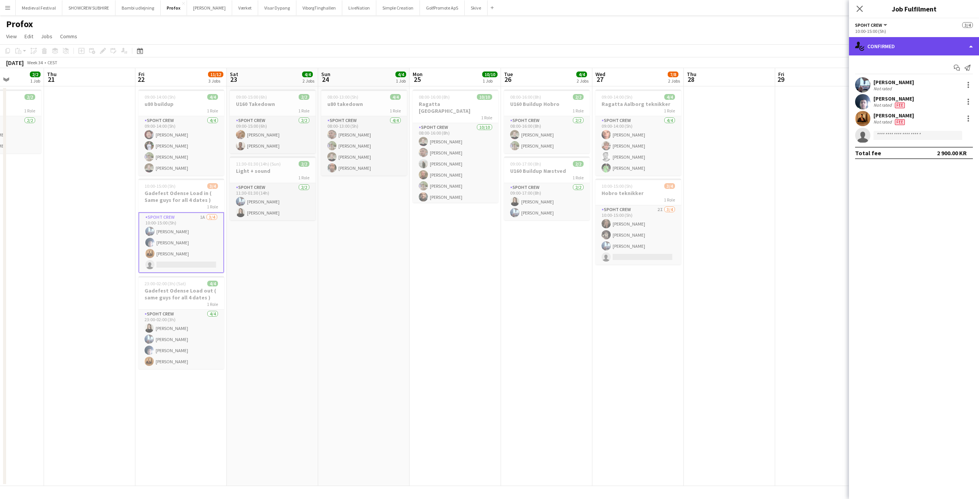
click at [932, 51] on div "single-neutral-actions-check-2 Confirmed" at bounding box center [914, 46] width 130 height 18
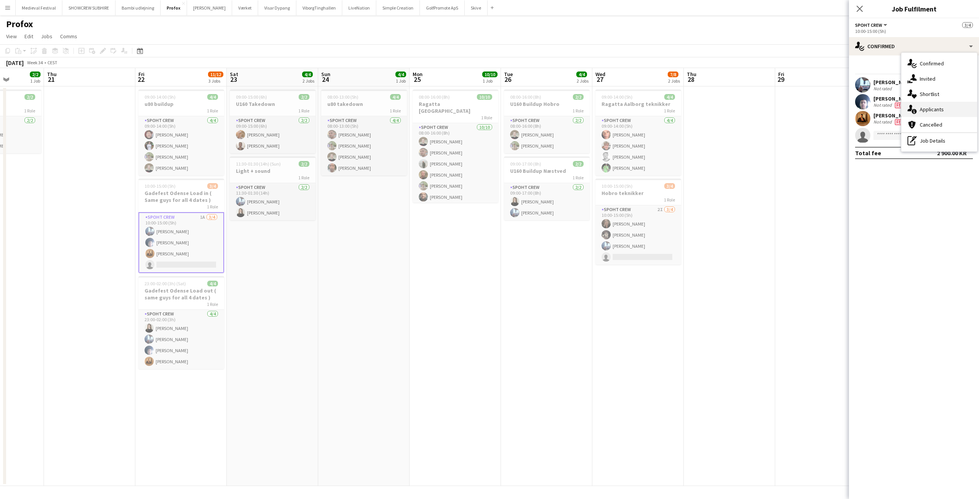
click at [938, 112] on span "Applicants" at bounding box center [932, 109] width 24 height 7
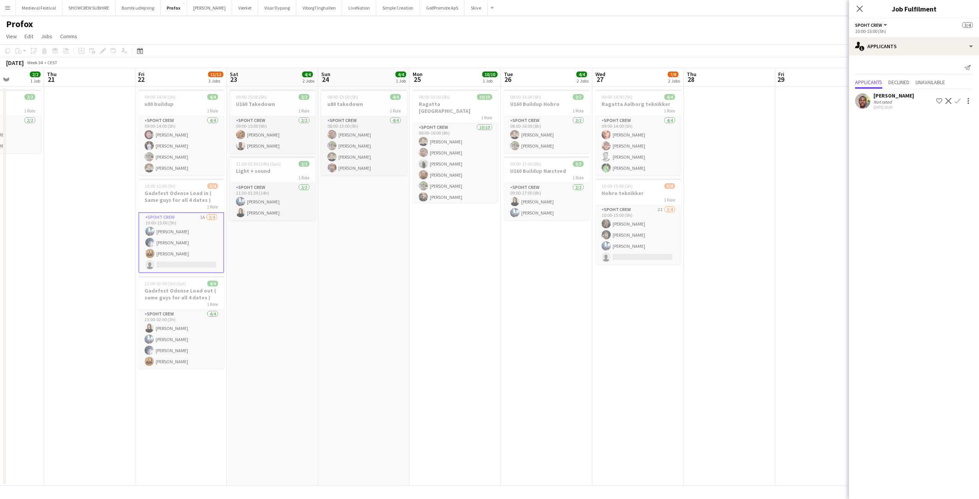
click at [404, 249] on app-date-cell "08:00-13:00 (5h) 4/4 u80 takedown 1 Role Spoht Crew 4/4 08:00-13:00 (5h) Tomas …" at bounding box center [363, 286] width 91 height 400
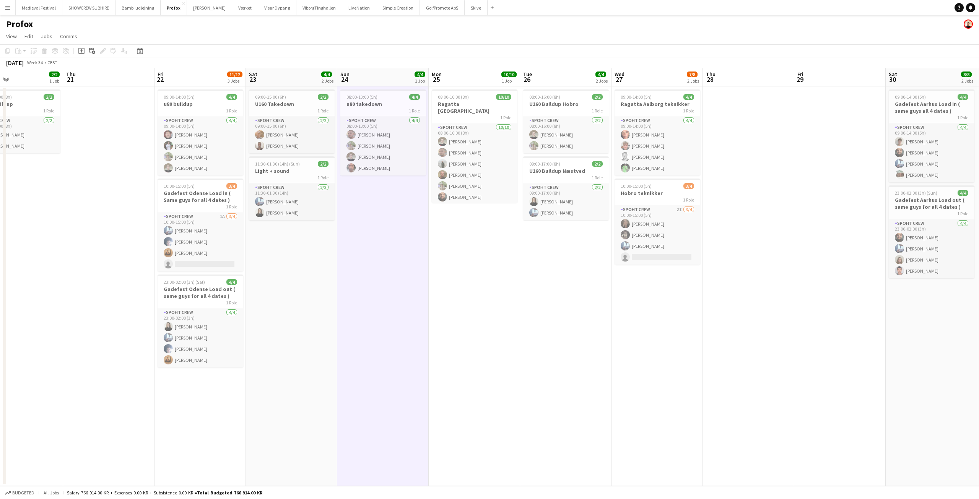
drag, startPoint x: 361, startPoint y: 249, endPoint x: 563, endPoint y: 256, distance: 201.7
click at [560, 256] on app-calendar-viewport "Mon 18 8/8 1 Job Tue 19 Wed 20 2/2 1 Job Thu 21 Fri 22 11/12 3 Jobs Sat 23 4/4 …" at bounding box center [489, 277] width 979 height 418
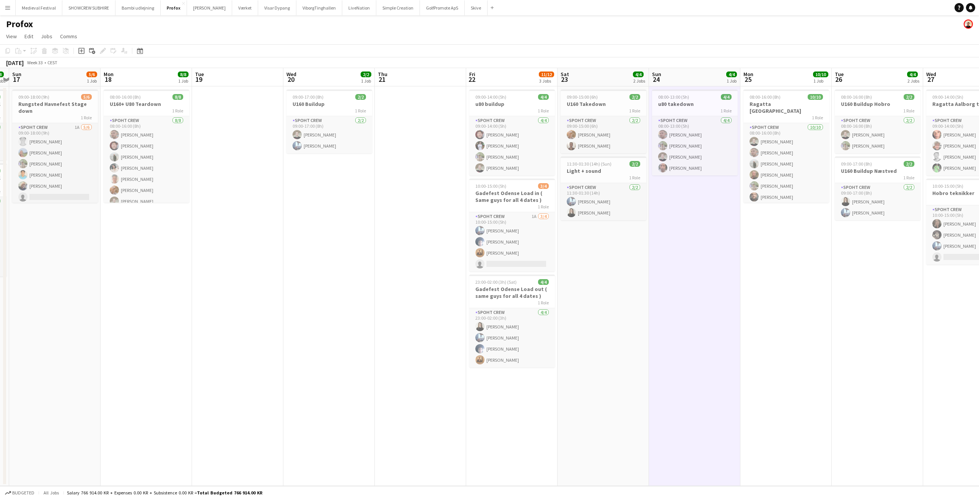
drag, startPoint x: 261, startPoint y: 231, endPoint x: 552, endPoint y: 237, distance: 291.2
click at [543, 238] on app-calendar-viewport "Fri 15 8/8 1 Job Sat 16 8/8 2 Jobs Sun 17 5/6 1 Job Mon 18 8/8 1 Job Tue 19 Wed…" at bounding box center [489, 277] width 979 height 418
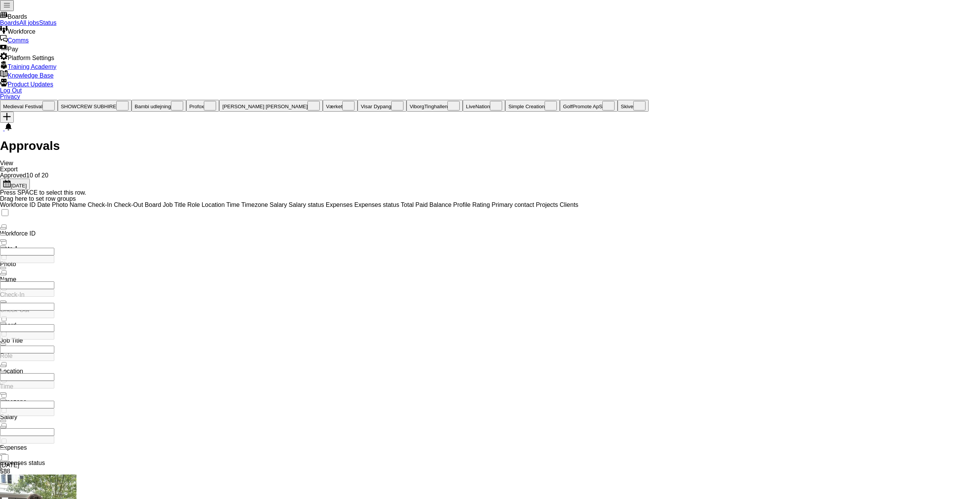
click at [39, 26] on link "All jobs" at bounding box center [30, 23] width 20 height 7
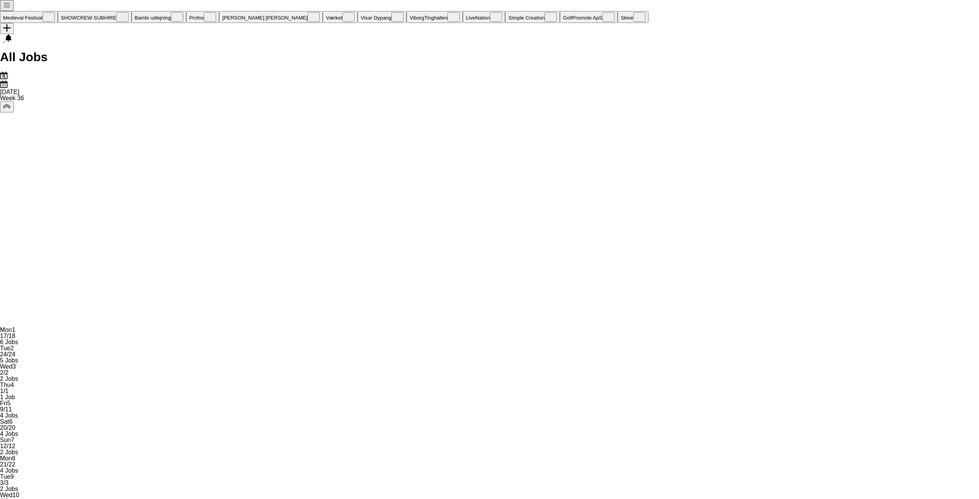
drag, startPoint x: 603, startPoint y: 281, endPoint x: 426, endPoint y: 278, distance: 177.1
drag, startPoint x: 577, startPoint y: 184, endPoint x: 406, endPoint y: 197, distance: 171.1
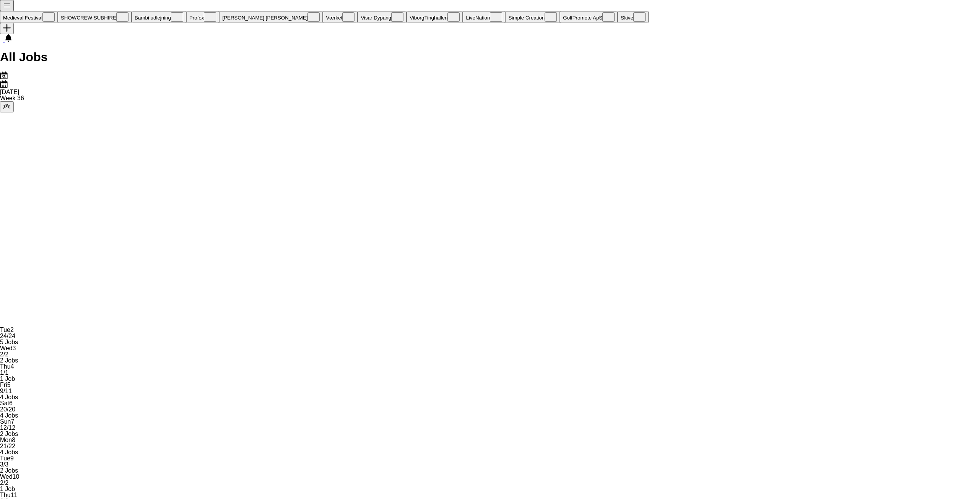
scroll to position [0, 270]
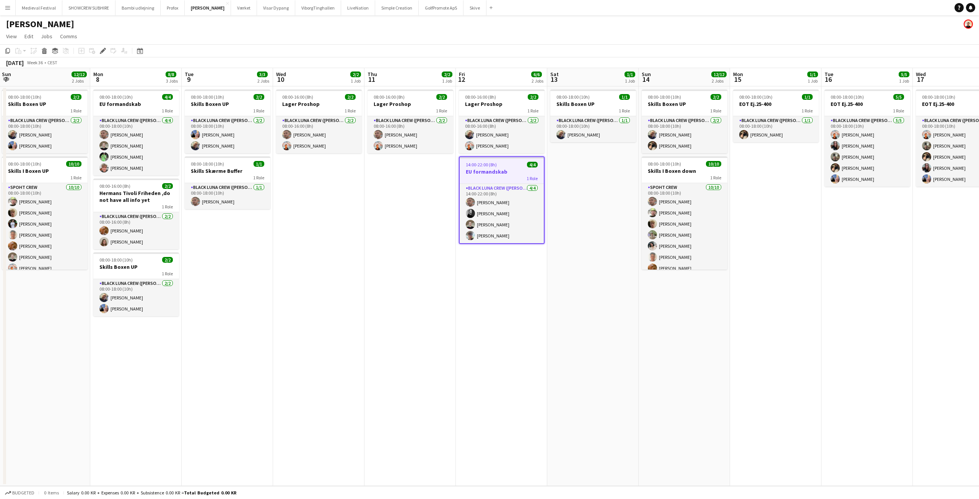
drag, startPoint x: 450, startPoint y: 235, endPoint x: 470, endPoint y: 236, distance: 20.3
click at [469, 236] on app-calendar-viewport "Fri 5 1/1 1 Job Sat 6 12/12 2 Jobs Sun 7 12/12 2 Jobs Mon 8 8/8 3 Jobs Tue 9 3/…" at bounding box center [489, 277] width 979 height 418
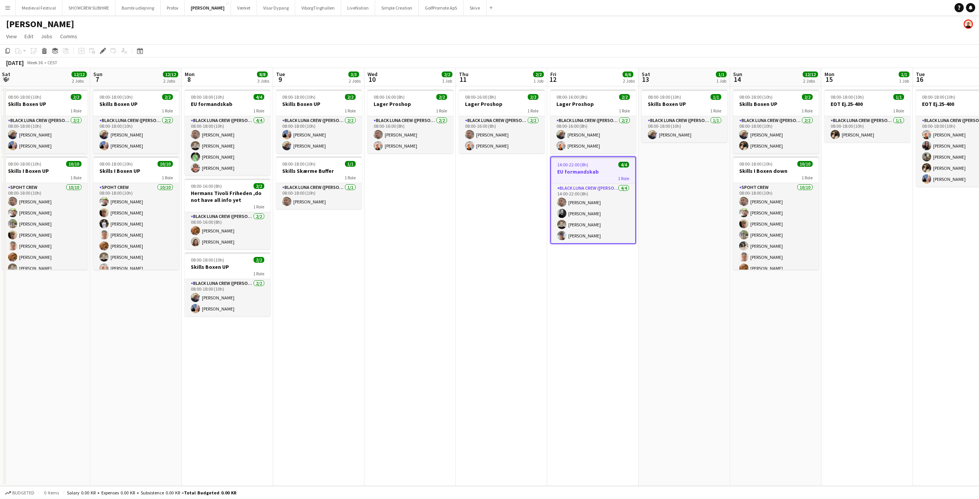
scroll to position [0, 234]
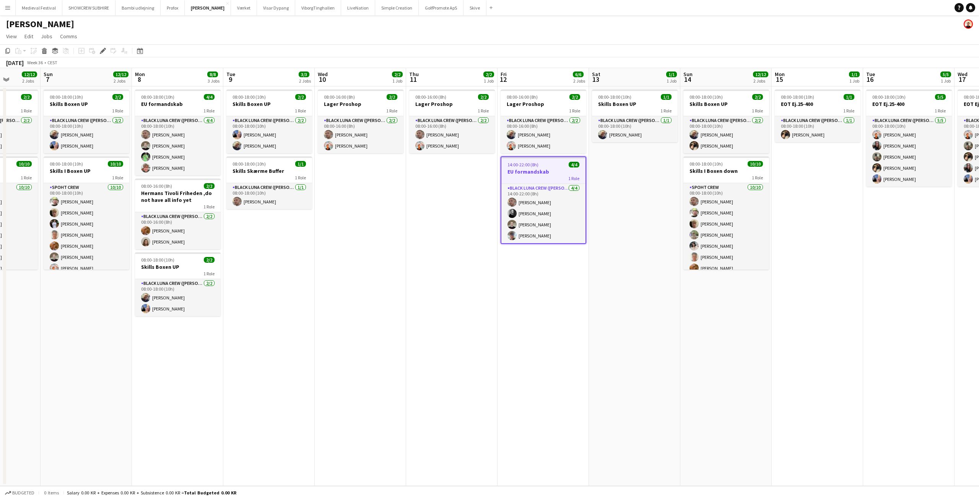
click at [464, 221] on app-date-cell "08:00-16:00 (8h) 2/2 Lager Proshop 1 Role Black Luna Crew ([PERSON_NAME]) [DATE…" at bounding box center [451, 286] width 91 height 400
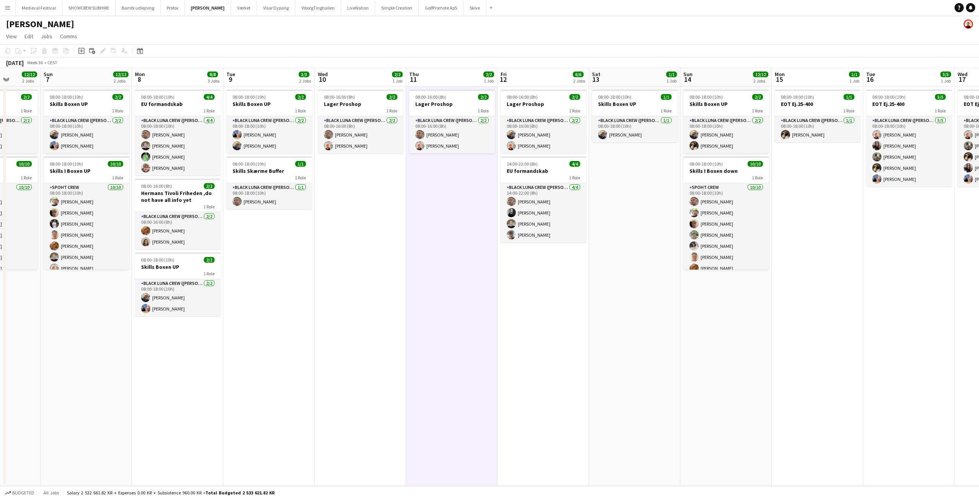
click at [464, 221] on app-date-cell "08:00-16:00 (8h) 2/2 Lager Proshop 1 Role Black Luna Crew ([PERSON_NAME]) [DATE…" at bounding box center [451, 286] width 91 height 400
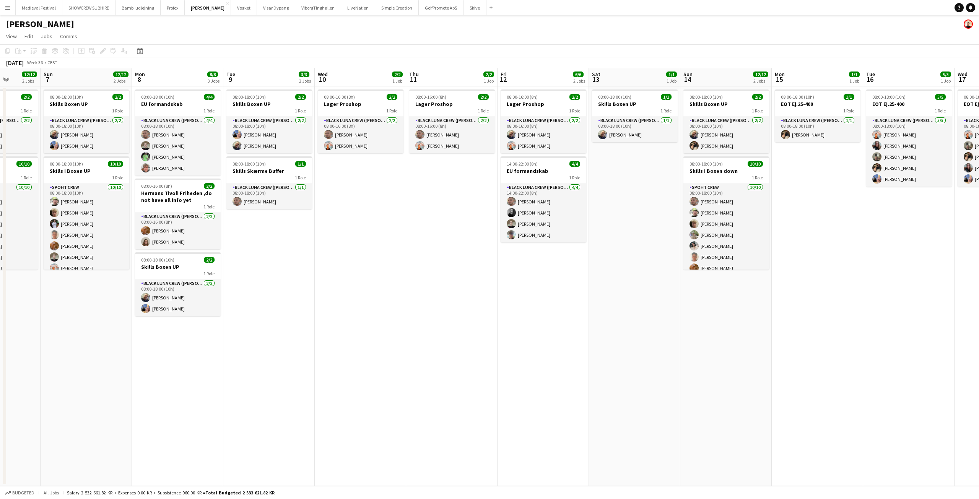
click at [458, 250] on app-date-cell "08:00-16:00 (8h) 2/2 Lager Proshop 1 Role Black Luna Crew ([PERSON_NAME]) [DATE…" at bounding box center [451, 286] width 91 height 400
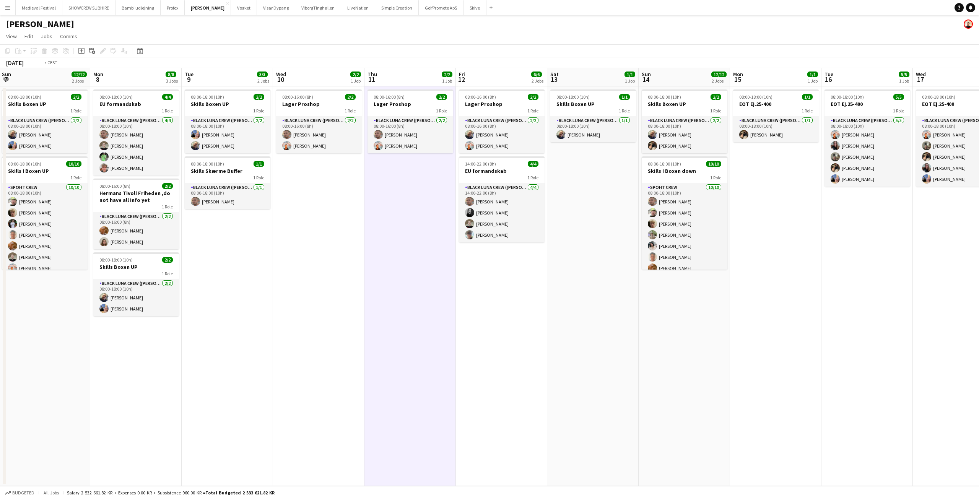
drag, startPoint x: 720, startPoint y: 426, endPoint x: 455, endPoint y: 446, distance: 265.5
click at [461, 446] on app-calendar-viewport "Thu 4 1/1 1 Job Fri 5 1/1 1 Job Sat 6 12/12 2 Jobs Sun 7 12/12 2 Jobs Mon 8 8/8…" at bounding box center [489, 277] width 979 height 418
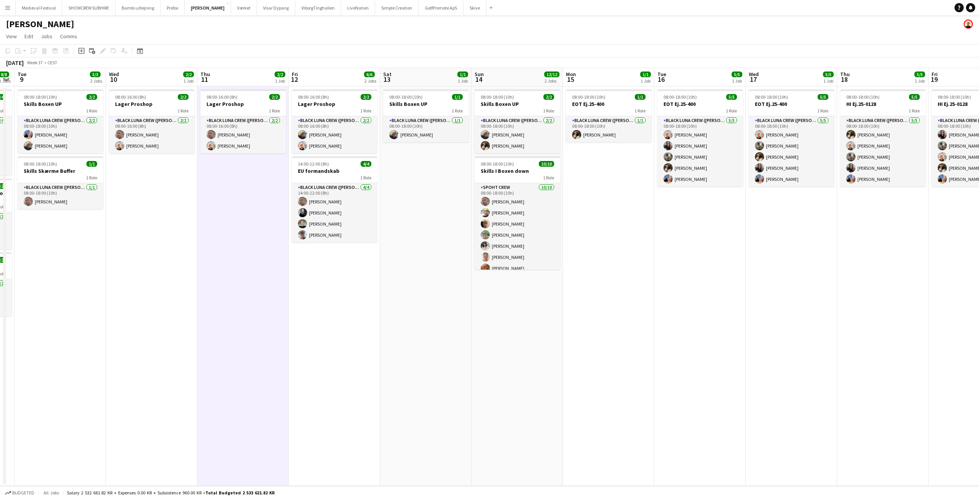
drag, startPoint x: 637, startPoint y: 409, endPoint x: 402, endPoint y: 410, distance: 234.5
click at [409, 410] on app-calendar-viewport "Sat 6 12/12 2 Jobs Sun 7 12/12 2 Jobs Mon 8 8/8 3 Jobs Tue 9 3/3 2 Jobs Wed 10 …" at bounding box center [489, 277] width 979 height 418
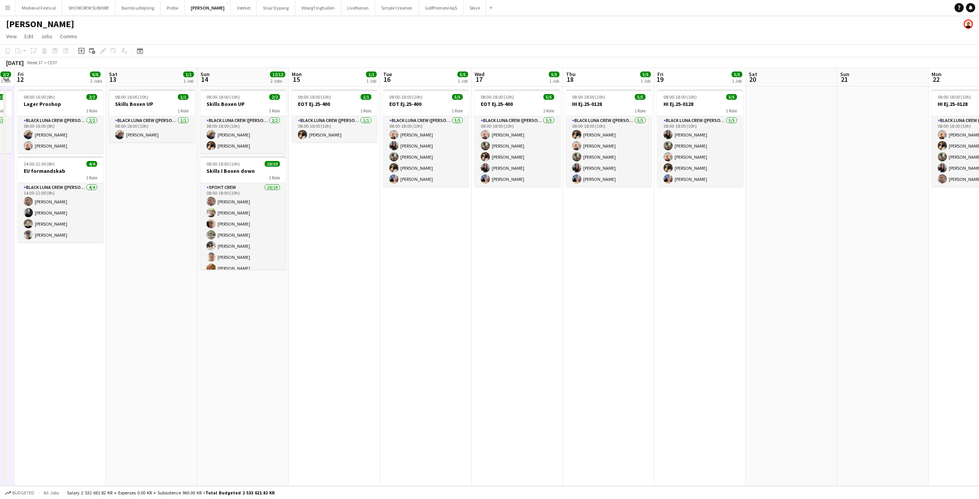
scroll to position [0, 274]
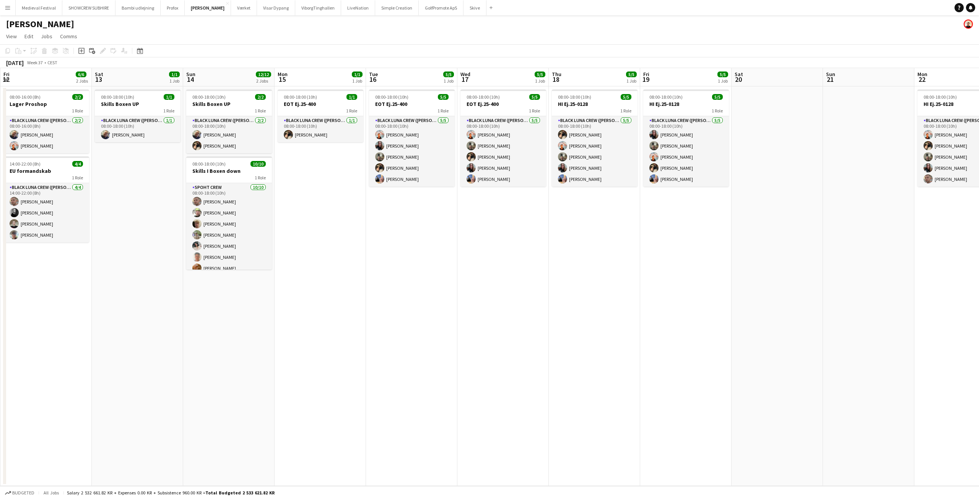
click at [685, 272] on app-date-cell "08:00-18:00 (10h) 5/5 HI Ej.25-0128 1 Role Black Luna Crew ([PERSON_NAME]) [DAT…" at bounding box center [685, 286] width 91 height 400
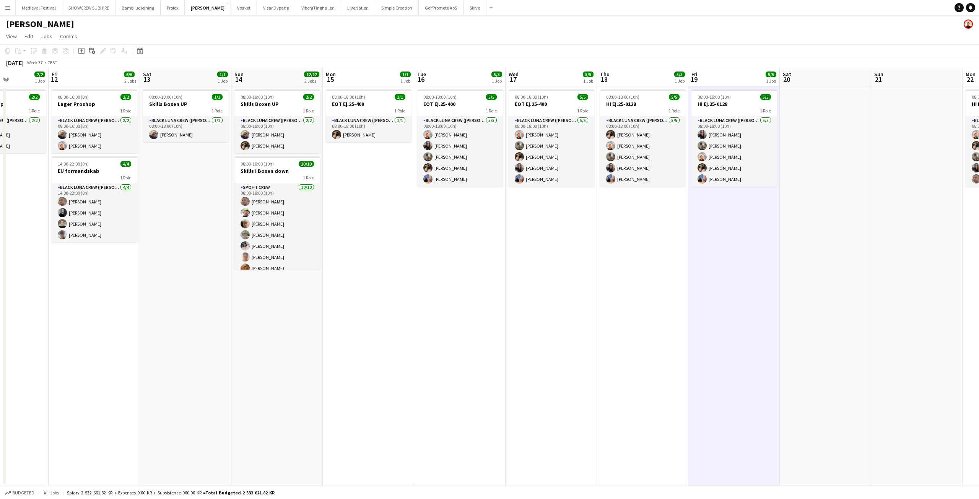
drag, startPoint x: 414, startPoint y: 297, endPoint x: 664, endPoint y: 307, distance: 251.1
click at [660, 307] on app-calendar-viewport "Tue 9 3/3 2 Jobs Wed 10 2/2 1 Job Thu 11 2/2 1 Job Fri 12 6/6 2 Jobs Sat 13 1/1…" at bounding box center [489, 277] width 979 height 418
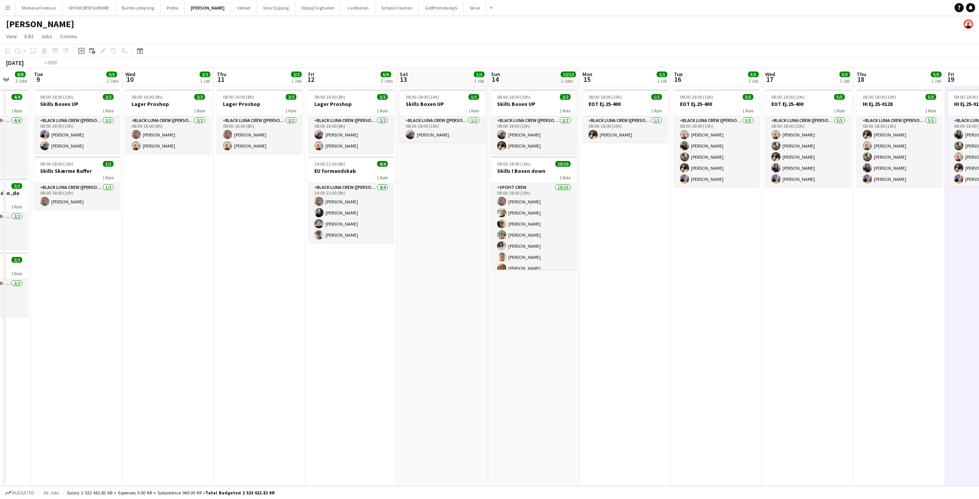
scroll to position [0, 182]
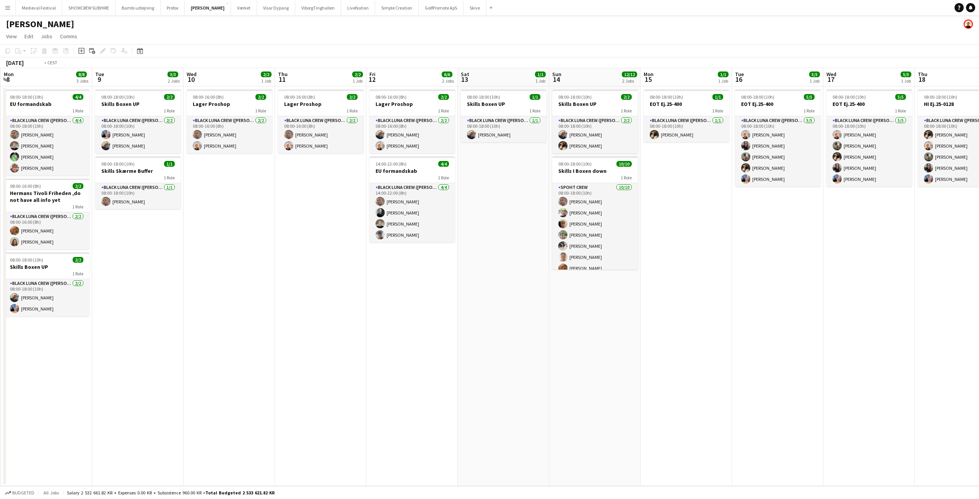
drag, startPoint x: 340, startPoint y: 297, endPoint x: 551, endPoint y: 303, distance: 210.9
click at [551, 303] on app-calendar-viewport "Sat 6 12/12 2 Jobs Sun 7 12/12 2 Jobs Mon 8 8/8 3 Jobs Tue 9 3/3 2 Jobs Wed 10 …" at bounding box center [489, 277] width 979 height 418
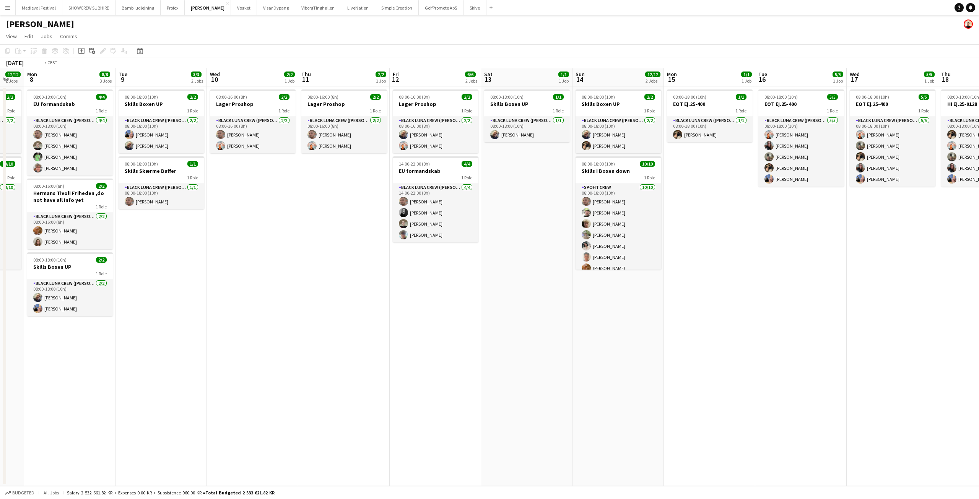
drag, startPoint x: 773, startPoint y: 298, endPoint x: 596, endPoint y: 298, distance: 176.7
click at [604, 298] on app-calendar-viewport "Fri 5 1/1 1 Job Sat 6 12/12 2 Jobs Sun 7 12/12 2 Jobs Mon 8 8/8 3 Jobs Tue 9 3/…" at bounding box center [489, 277] width 979 height 418
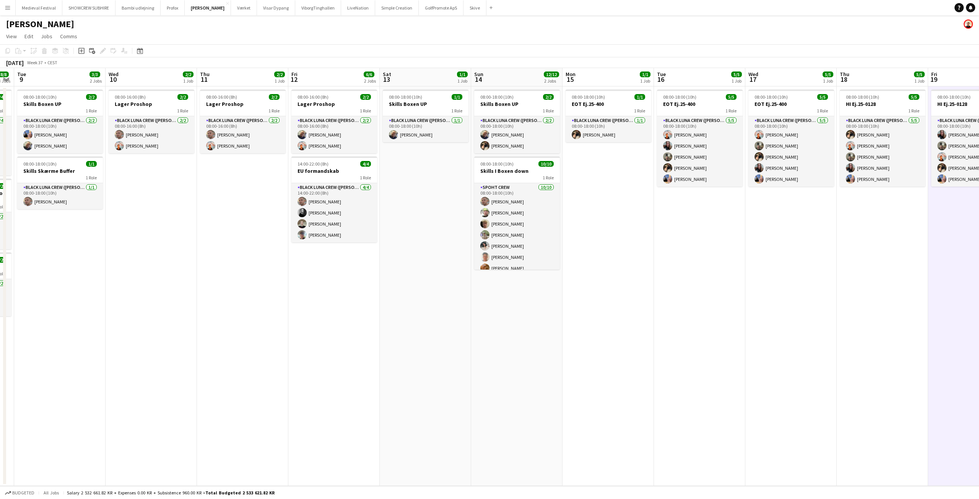
click at [177, 257] on app-date-cell "08:00-16:00 (8h) 2/2 Lager Proshop 1 Role Black Luna Crew ([PERSON_NAME]) [DATE…" at bounding box center [151, 286] width 91 height 400
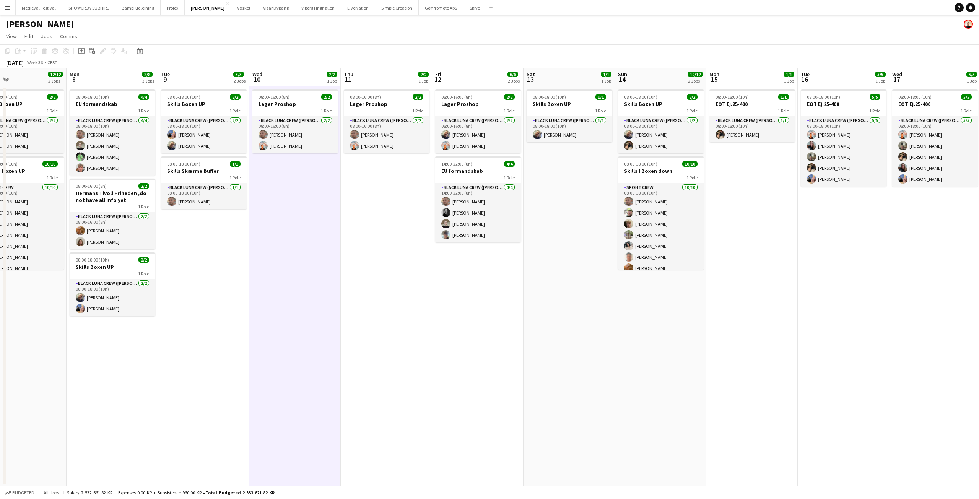
drag, startPoint x: 225, startPoint y: 245, endPoint x: 555, endPoint y: 281, distance: 331.7
click at [546, 282] on app-calendar-viewport "Fri 5 1/1 1 Job Sat 6 12/12 2 Jobs Sun 7 12/12 2 Jobs Mon 8 8/8 3 Jobs Tue 9 3/…" at bounding box center [489, 277] width 979 height 418
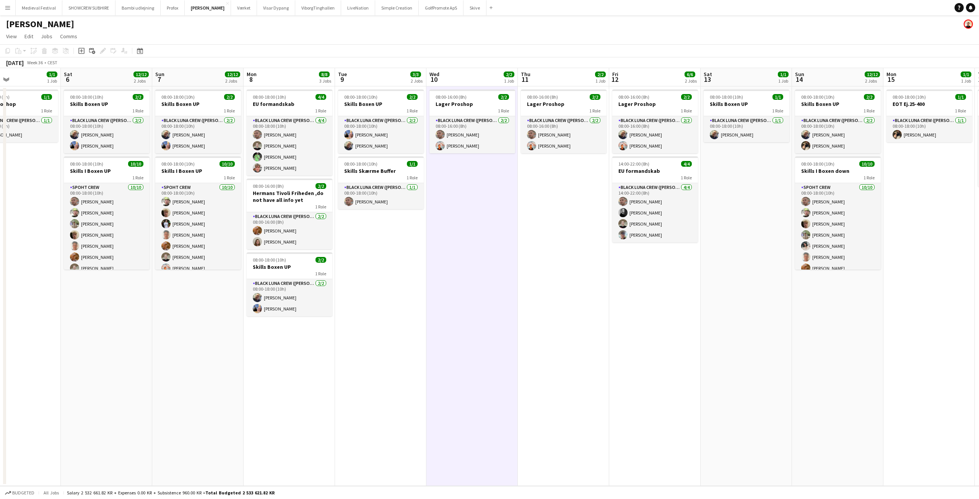
drag, startPoint x: 541, startPoint y: 255, endPoint x: 527, endPoint y: 249, distance: 15.2
click at [538, 253] on app-calendar-viewport "Wed 3 2/2 2 Jobs Thu 4 1/1 1 Job Fri 5 1/1 1 Job Sat 6 12/12 2 Jobs Sun 7 12/12…" at bounding box center [489, 277] width 979 height 418
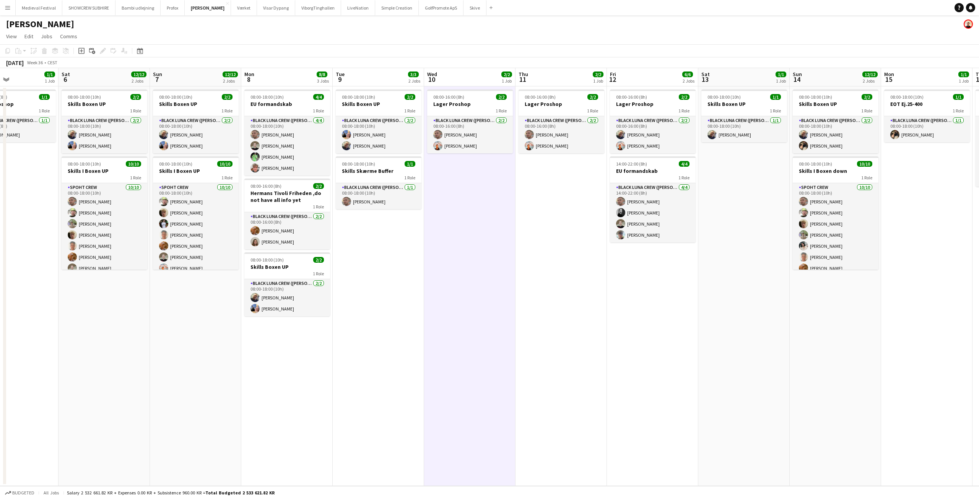
click at [472, 234] on app-date-cell "08:00-16:00 (8h) 2/2 Lager Proshop 1 Role Black Luna Crew ([PERSON_NAME]) [DATE…" at bounding box center [469, 286] width 91 height 400
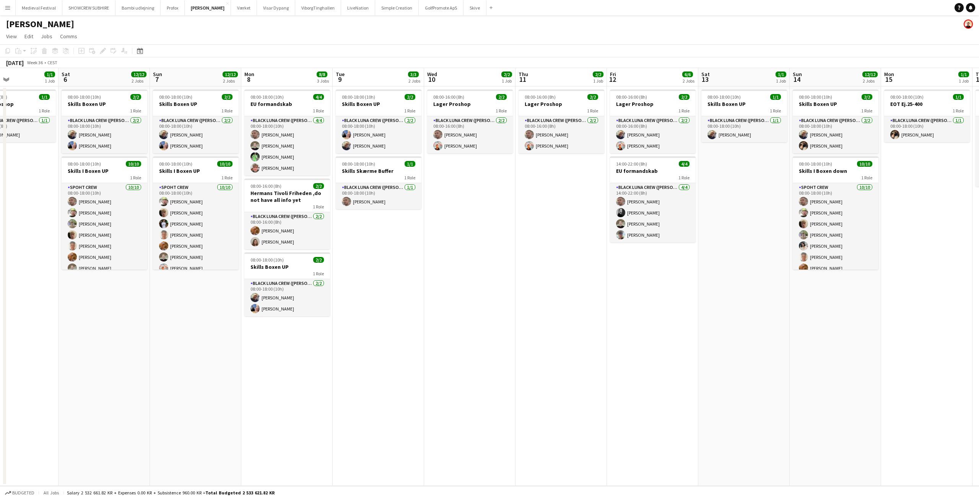
click at [411, 272] on app-date-cell "08:00-18:00 (10h) 2/2 Skills Boxen UP 1 Role Black Luna Crew ([PERSON_NAME]) [D…" at bounding box center [378, 286] width 91 height 400
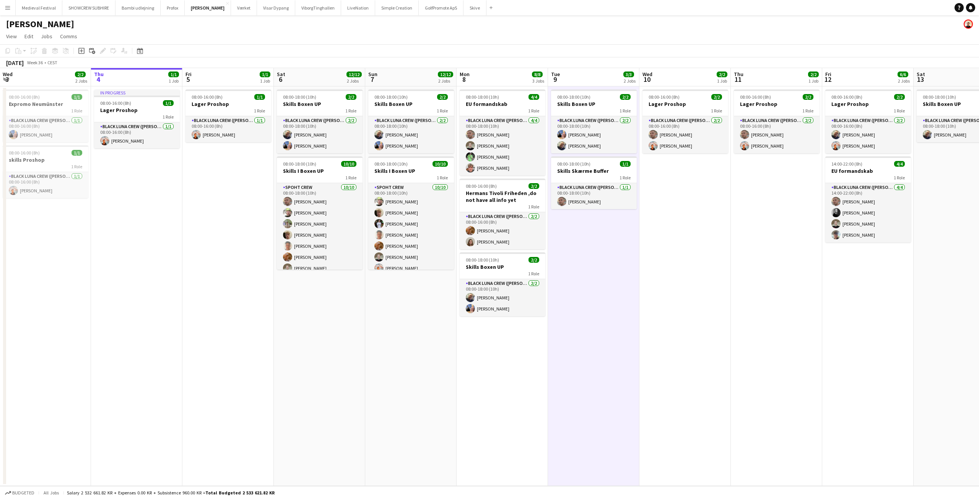
drag, startPoint x: 528, startPoint y: 277, endPoint x: 570, endPoint y: 280, distance: 42.6
click at [565, 280] on app-calendar-viewport "Mon 1 2/2 2 Jobs Tue 2 3/3 2 Jobs Wed 3 2/2 2 Jobs Thu 4 1/1 1 Job Fri 5 1/1 1 …" at bounding box center [489, 277] width 979 height 418
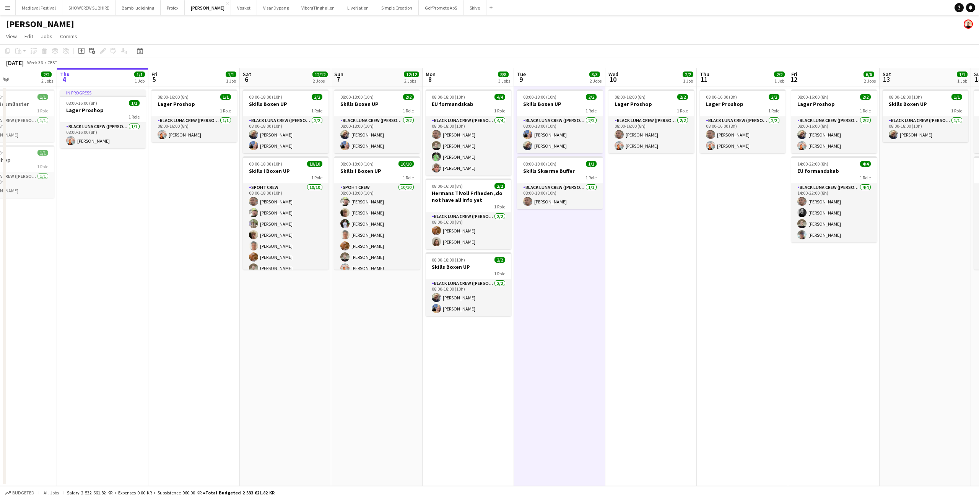
click at [376, 318] on app-date-cell "08:00-18:00 (10h) 2/2 Skills Boxen UP 1 Role Black Luna Crew (Danny) 2/2 08:00-…" at bounding box center [376, 286] width 91 height 400
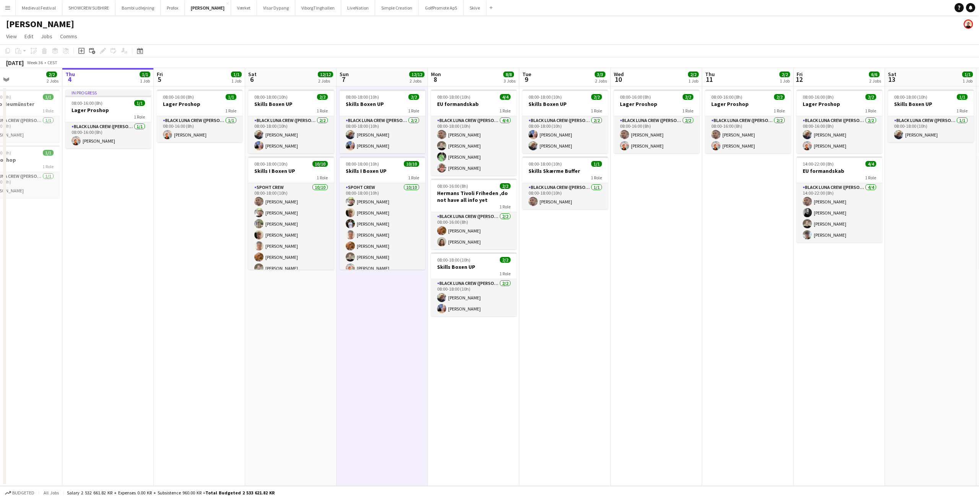
drag, startPoint x: 333, startPoint y: 329, endPoint x: 472, endPoint y: 358, distance: 141.5
click at [469, 362] on app-calendar-viewport "Mon 1 2/2 2 Jobs Tue 2 3/3 2 Jobs Wed 3 2/2 2 Jobs Thu 4 1/1 1 Job Fri 5 1/1 1 …" at bounding box center [489, 277] width 979 height 418
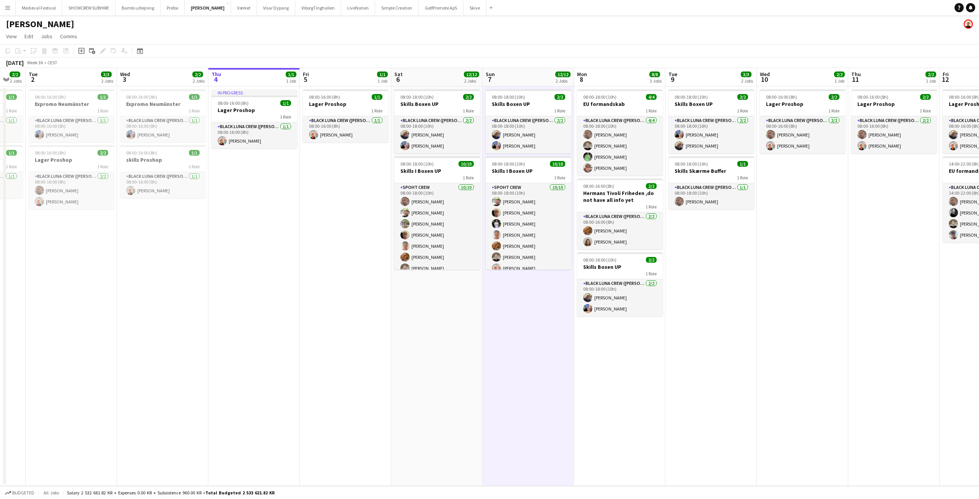
click at [8, 9] on app-icon "Menu" at bounding box center [8, 8] width 6 height 6
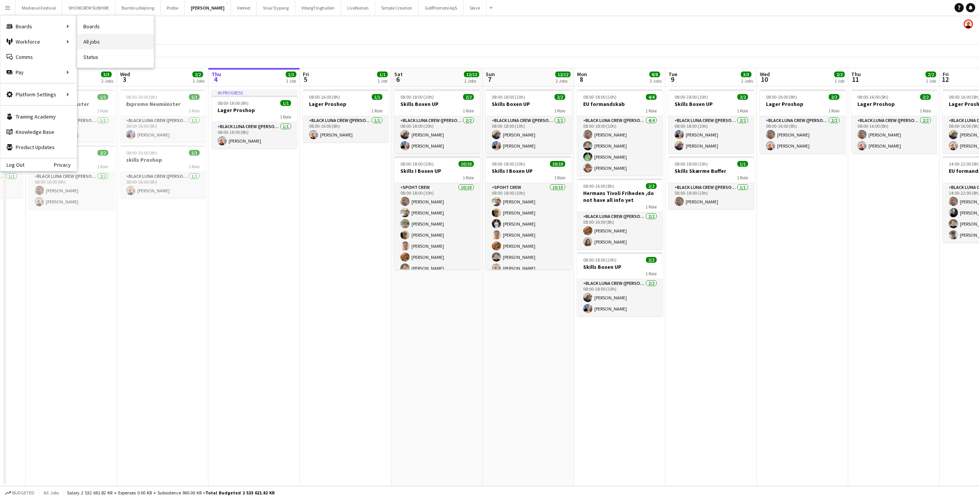
click at [89, 37] on link "All jobs" at bounding box center [115, 41] width 77 height 15
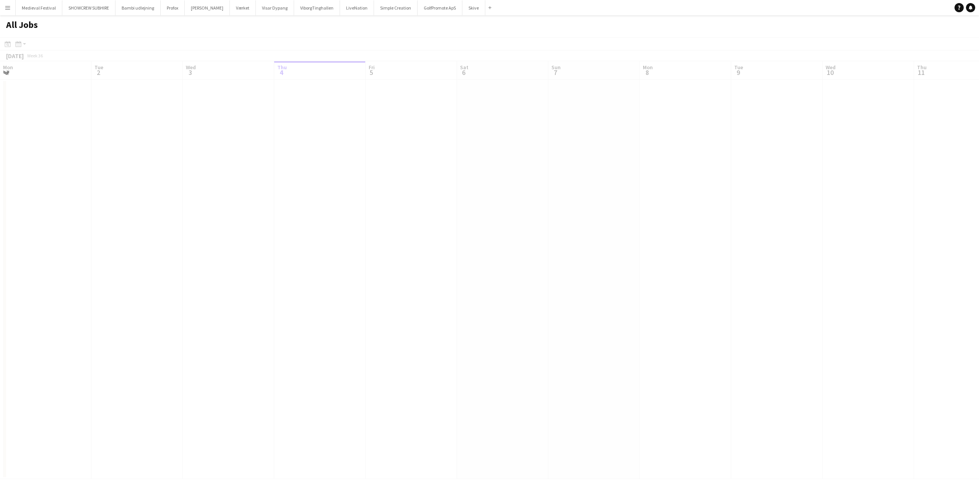
scroll to position [0, 183]
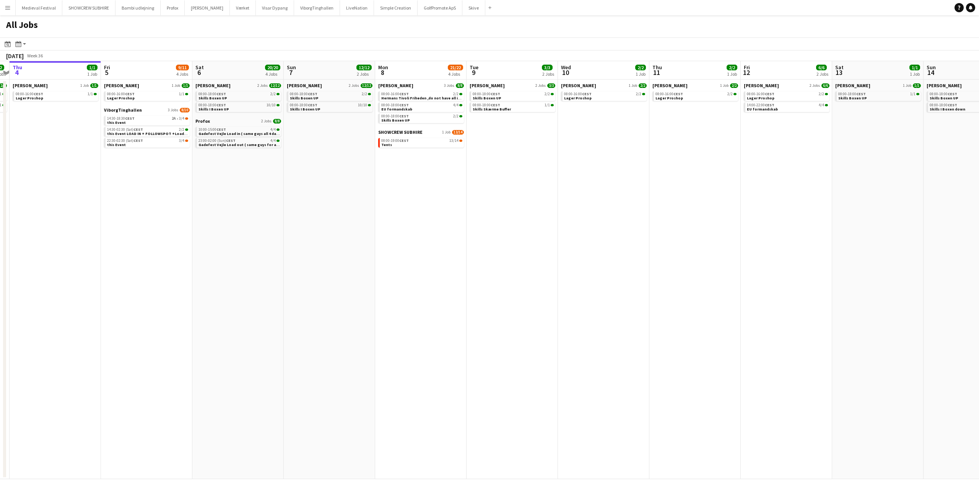
drag, startPoint x: 704, startPoint y: 209, endPoint x: 568, endPoint y: 214, distance: 135.9
click at [568, 214] on app-calendar-viewport "Mon 1 17/18 6 Jobs Tue 2 24/24 5 Jobs Wed 3 2/2 2 Jobs Thu 4 1/1 1 Job Fri 5 9/…" at bounding box center [489, 270] width 979 height 418
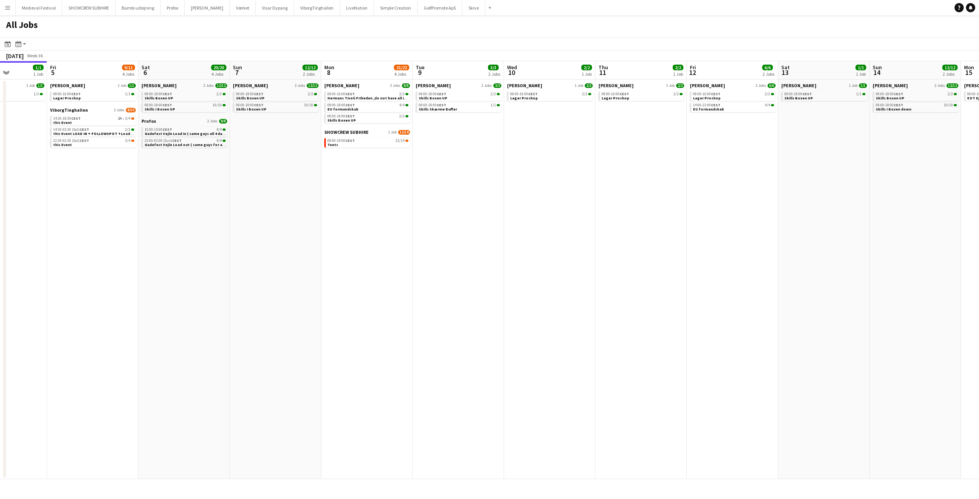
click at [640, 163] on app-date-cell "Danny Black Luna 1 Job 2/2 08:00-16:00 CEST 2/2 Lager Proshop" at bounding box center [641, 280] width 91 height 400
click at [624, 127] on app-date-cell "Danny Black Luna 1 Job 2/2 08:00-16:00 CEST 2/2 Lager Proshop" at bounding box center [640, 280] width 91 height 400
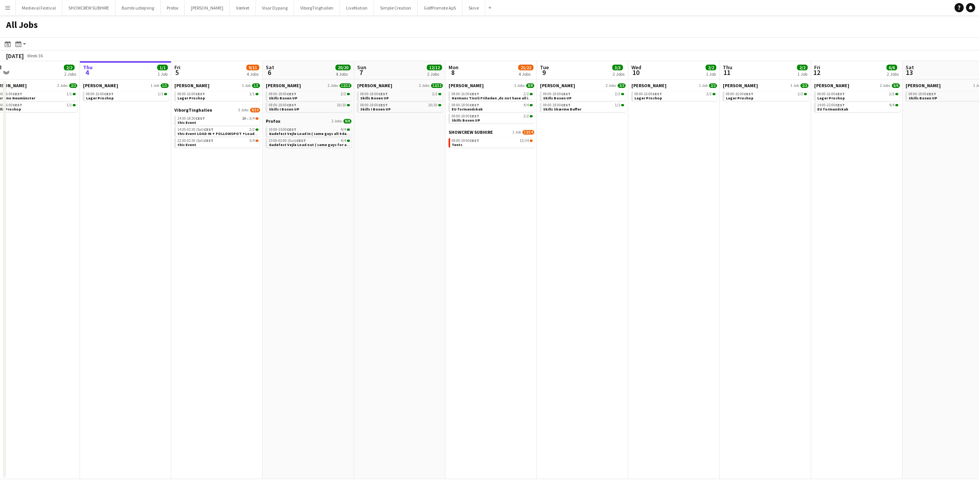
scroll to position [0, 205]
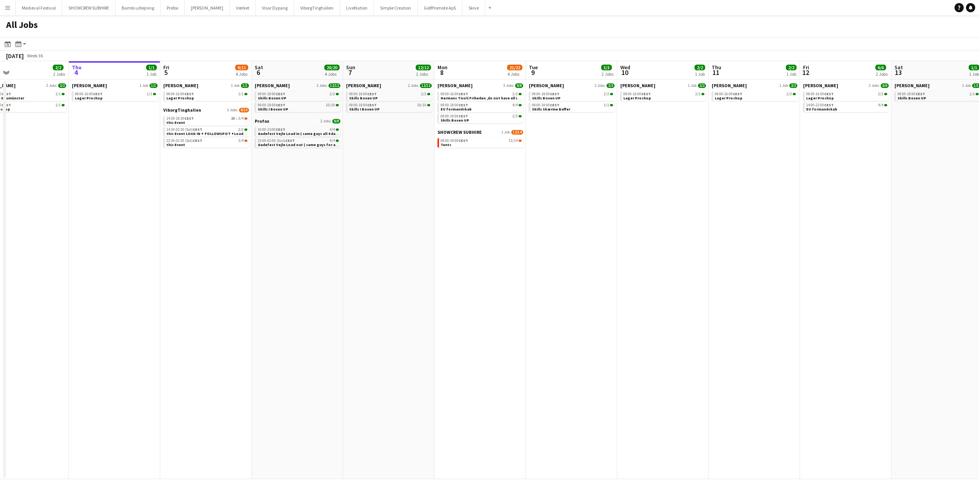
drag, startPoint x: 580, startPoint y: 135, endPoint x: 784, endPoint y: 174, distance: 208.1
click at [785, 175] on app-calendar-viewport "Mon 1 17/18 6 Jobs Tue 2 24/24 5 Jobs Wed 3 2/2 2 Jobs Thu 4 1/1 1 Job Fri 5 9/…" at bounding box center [489, 270] width 979 height 418
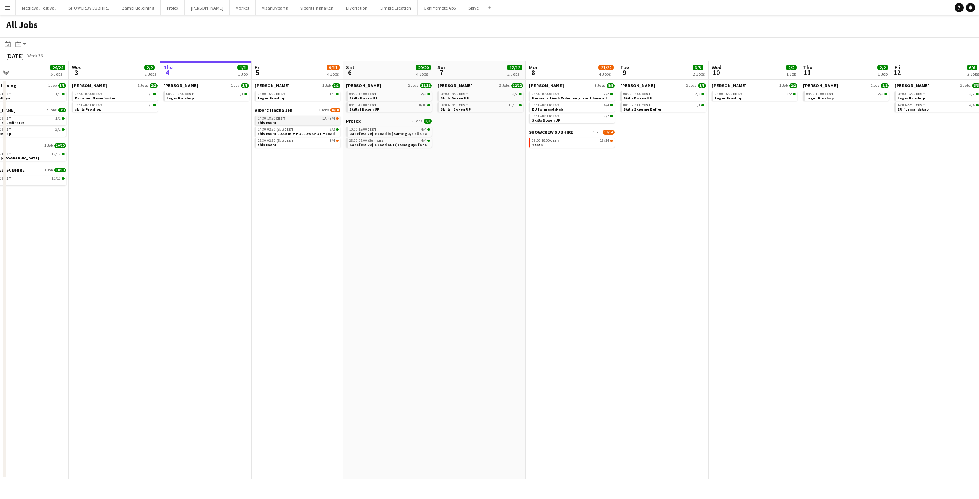
click at [310, 121] on link "14:30-18:30 CEST 2A • 3/4 this Event" at bounding box center [298, 120] width 81 height 9
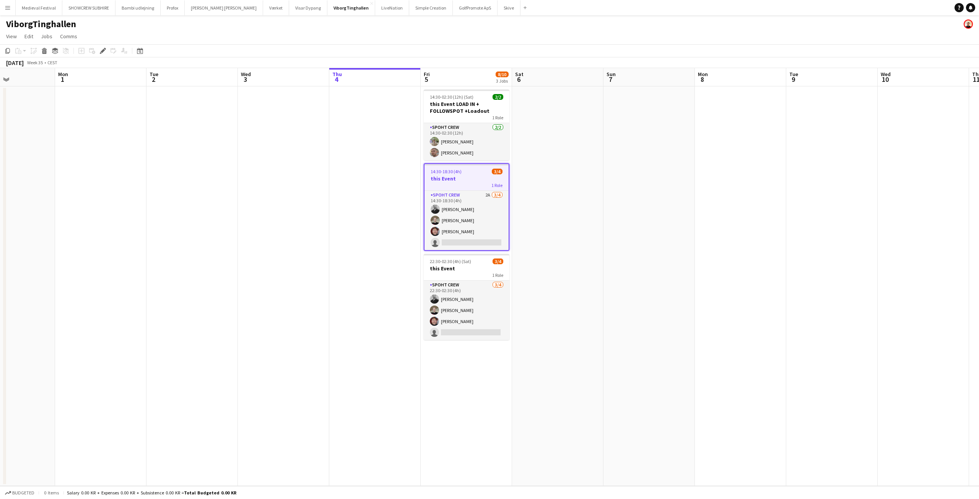
drag, startPoint x: 624, startPoint y: 334, endPoint x: 655, endPoint y: 336, distance: 31.8
click at [655, 337] on app-calendar-viewport "Fri 29 Sat 30 Sun 31 Mon 1 Tue 2 Wed 3 Thu 4 Fri 5 8/10 3 Jobs Sat 6 Sun 7 Mon …" at bounding box center [489, 277] width 979 height 418
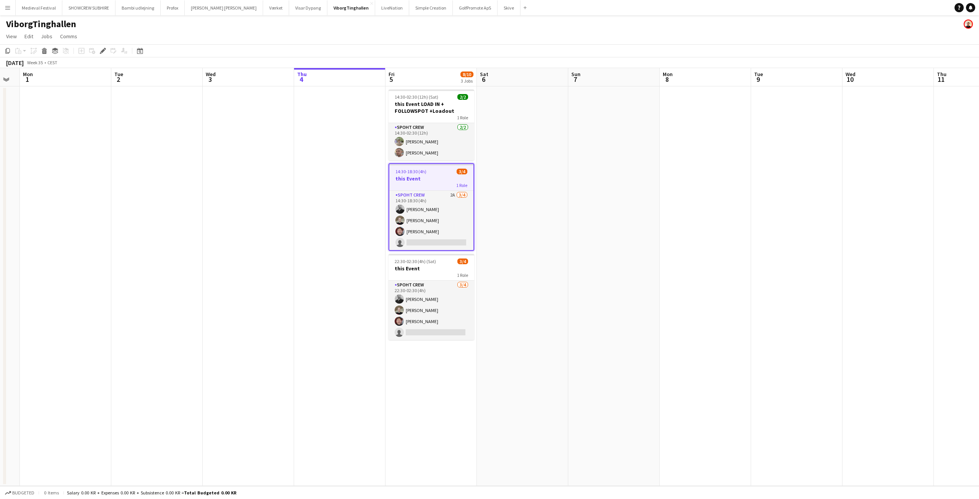
drag, startPoint x: 667, startPoint y: 322, endPoint x: 578, endPoint y: 318, distance: 88.8
click at [578, 318] on app-calendar-viewport "Fri 29 Sat 30 Sun 31 Mon 1 Tue 2 Wed 3 Thu 4 Fri 5 8/10 3 Jobs Sat 6 Sun 7 Mon …" at bounding box center [489, 277] width 979 height 418
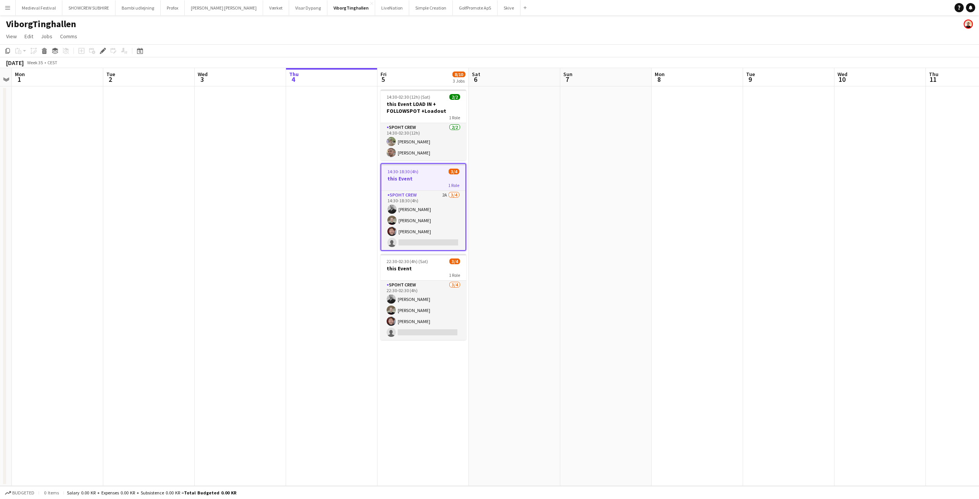
click at [466, 240] on app-job-card "14:30-18:30 (4h) 3/4 this Event 1 Role Spoht Crew 2A [DATE] 14:30-18:30 (4h) [P…" at bounding box center [424, 207] width 86 height 88
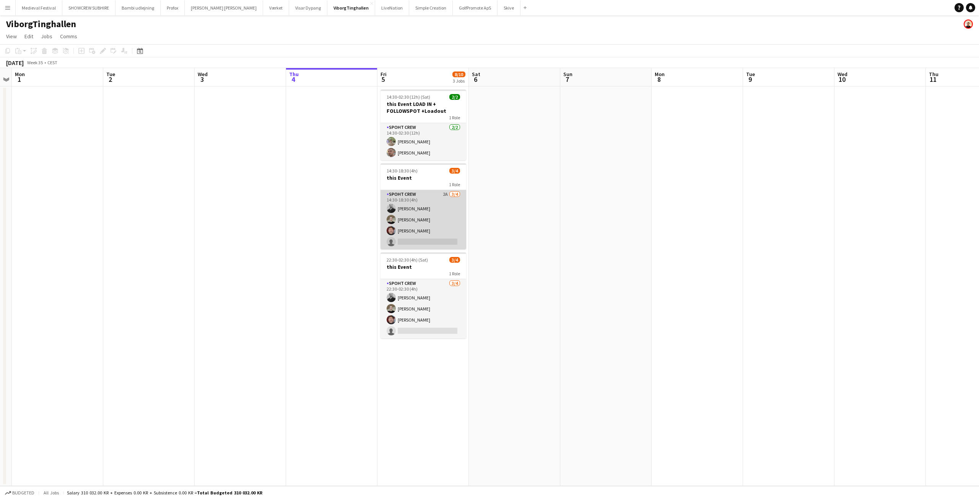
click at [440, 230] on app-card-role "Spoht Crew 2A [DATE] 14:30-18:30 (4h) [PERSON_NAME] [PERSON_NAME] [PERSON_NAME]…" at bounding box center [424, 219] width 86 height 59
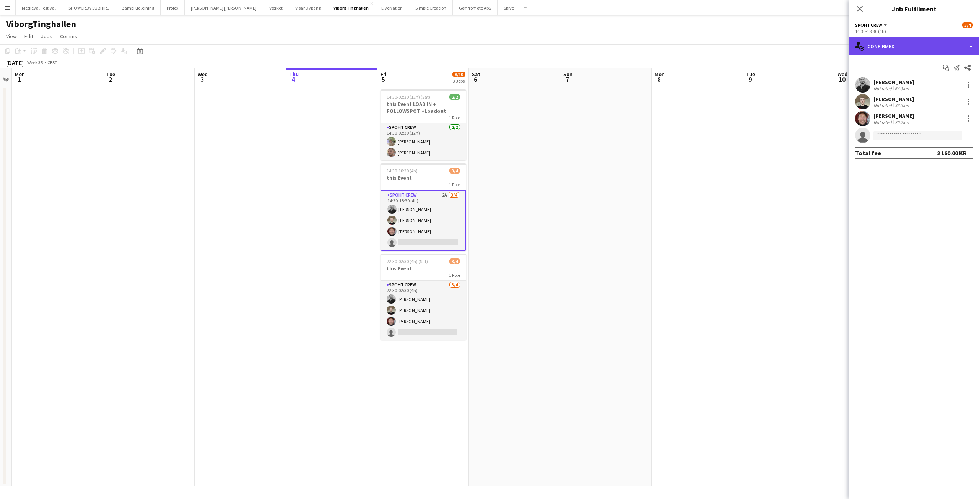
click at [921, 48] on div "single-neutral-actions-check-2 Confirmed" at bounding box center [914, 46] width 130 height 18
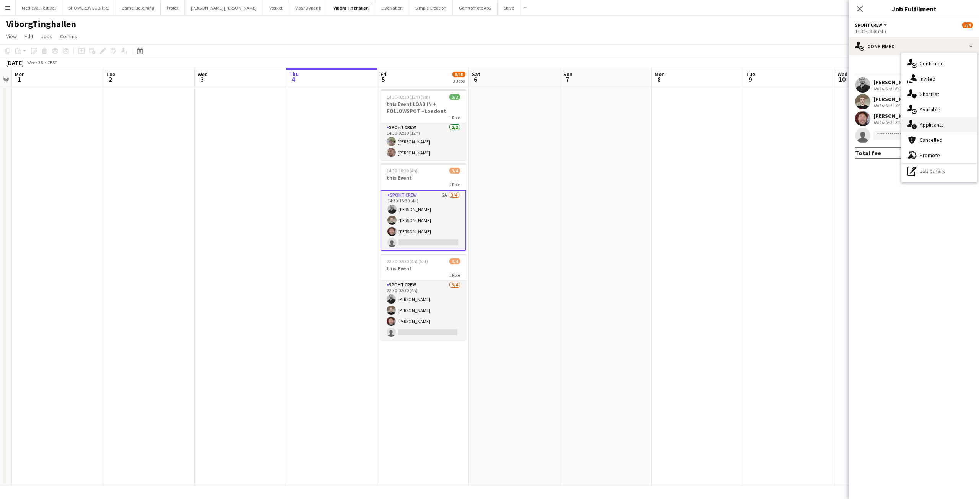
click at [925, 122] on span "Applicants" at bounding box center [932, 124] width 24 height 7
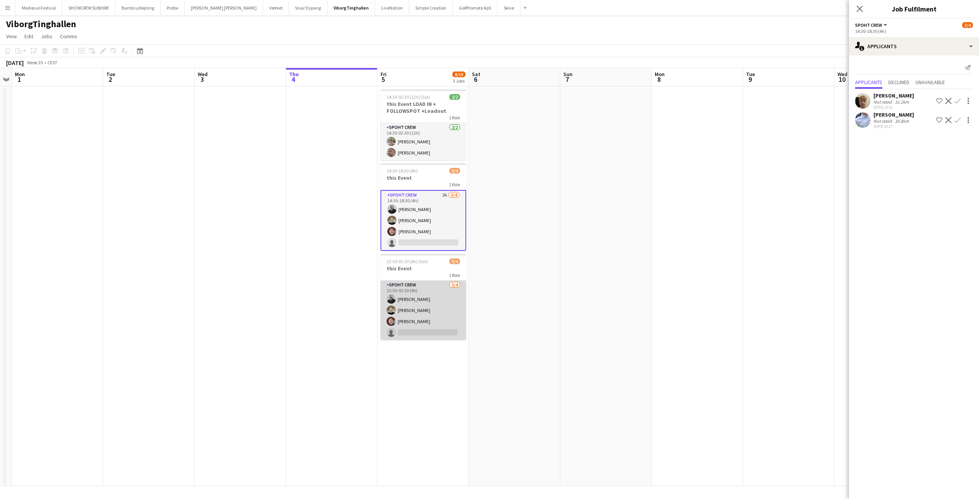
click at [447, 292] on app-card-role "Spoht Crew 3/4 22:30-02:30 (4h) mihai obreja Nicolai Schmidt Jesper Lau-Nielsen…" at bounding box center [424, 310] width 86 height 59
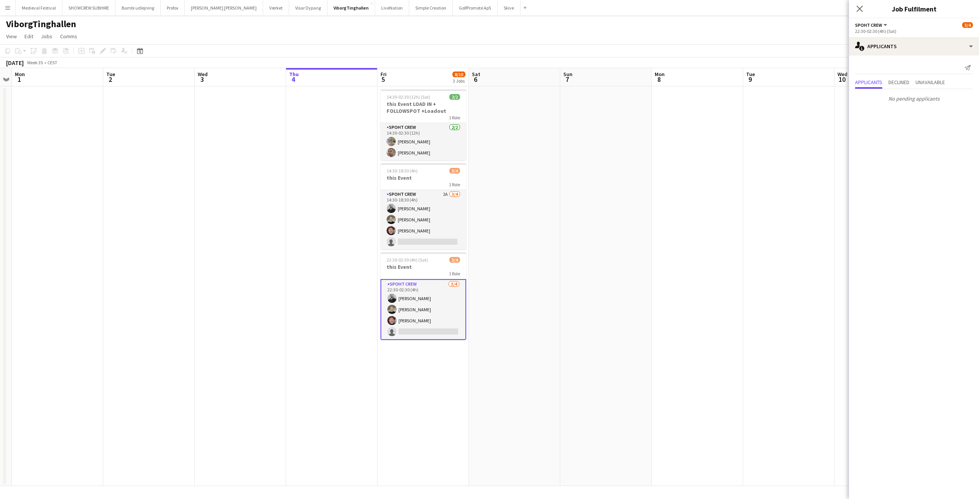
click at [546, 269] on app-date-cell at bounding box center [514, 286] width 91 height 400
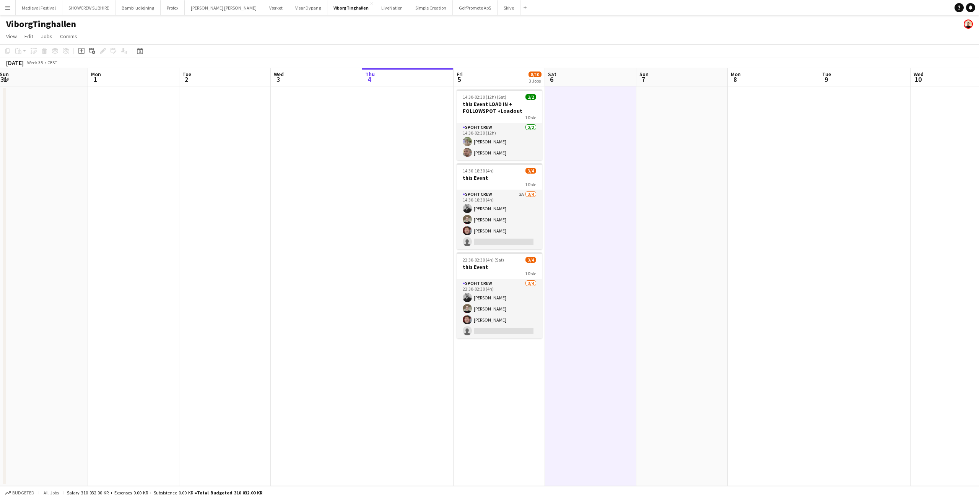
drag, startPoint x: 552, startPoint y: 271, endPoint x: 674, endPoint y: 275, distance: 121.7
click at [673, 276] on app-calendar-viewport "Fri 29 Sat 30 Sun 31 Mon 1 Tue 2 Wed 3 Thu 4 Fri 5 8/10 3 Jobs Sat 6 Sun 7 Mon …" at bounding box center [489, 277] width 979 height 418
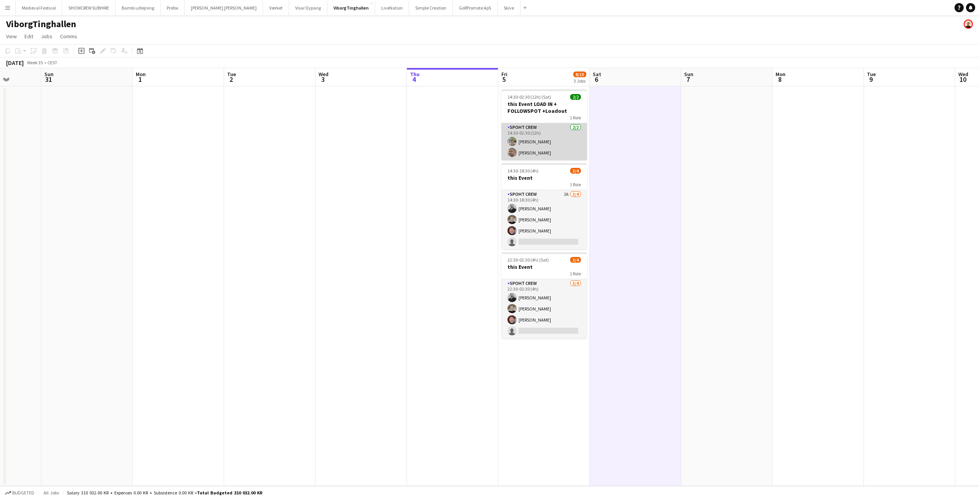
click at [555, 152] on app-card-role "Spoht Crew 2/2 14:30-02:30 (12h) Arthur Daval-Markussen Tomas Ambarcumianas" at bounding box center [544, 141] width 86 height 37
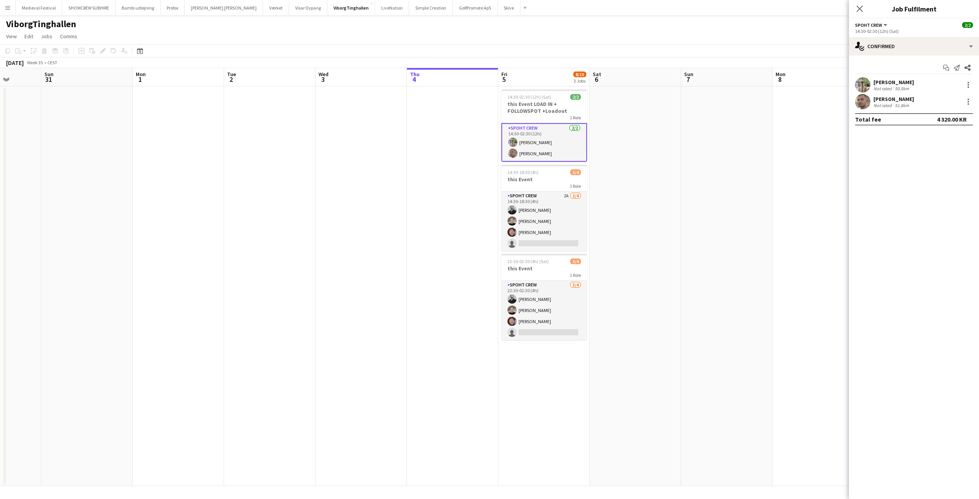
click at [636, 149] on app-date-cell at bounding box center [635, 286] width 91 height 400
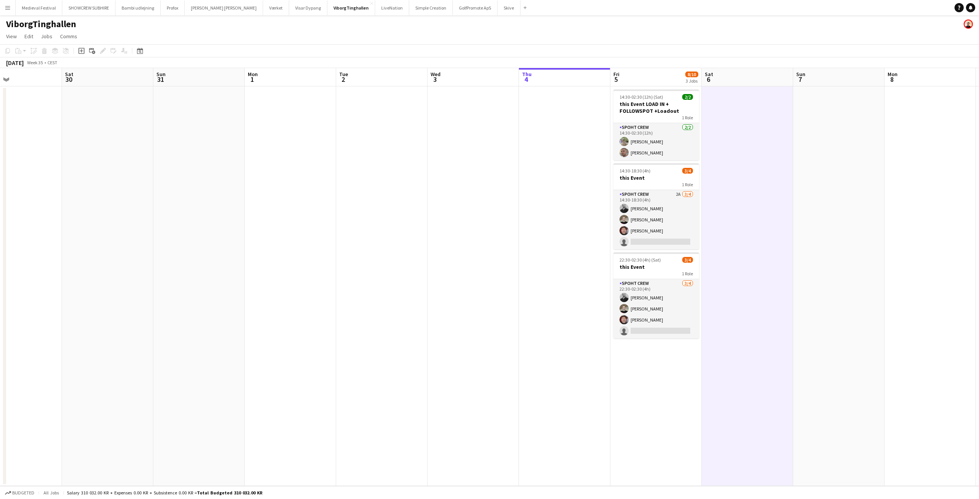
drag, startPoint x: 432, startPoint y: 164, endPoint x: 550, endPoint y: 182, distance: 119.5
click at [550, 182] on app-calendar-viewport "Wed 27 Thu 28 Fri 29 Sat 30 Sun 31 Mon 1 Tue 2 Wed 3 Thu 4 Fri 5 8/10 3 Jobs Sa…" at bounding box center [489, 277] width 979 height 418
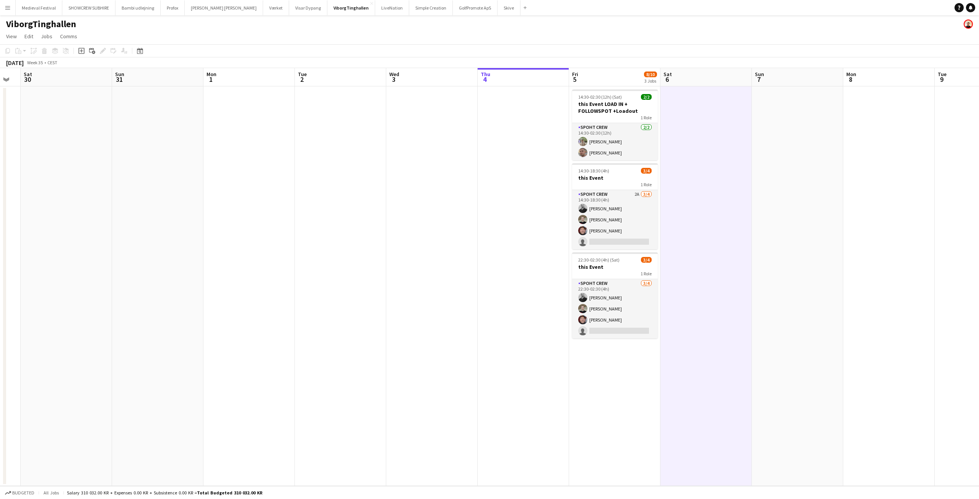
drag, startPoint x: 724, startPoint y: 260, endPoint x: 558, endPoint y: 258, distance: 165.6
click at [576, 259] on app-calendar-viewport "Wed 27 Thu 28 Fri 29 Sat 30 Sun 31 Mon 1 Tue 2 Wed 3 Thu 4 Fri 5 8/10 3 Jobs Sa…" at bounding box center [489, 277] width 979 height 418
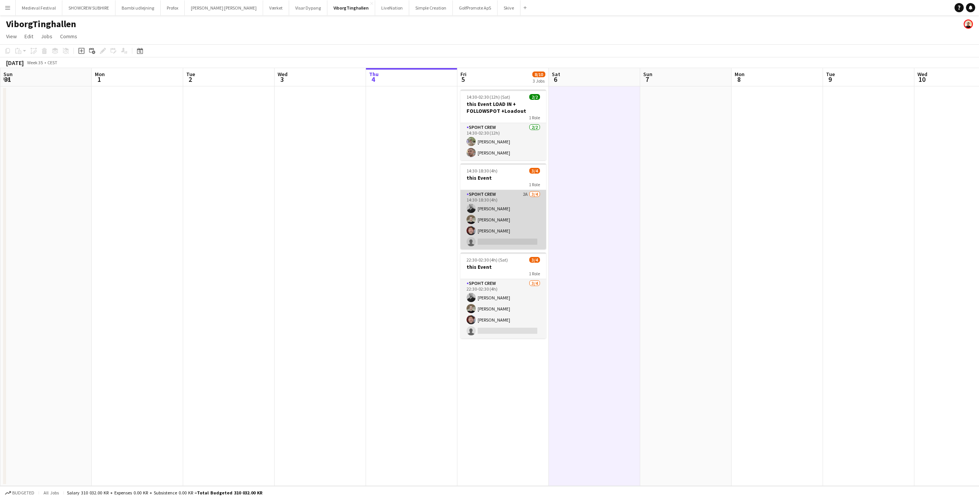
click at [509, 213] on app-card-role "Spoht Crew 2A 3/4 14:30-18:30 (4h) mihai obreja Nicolai Schmidt Jesper Lau-Niel…" at bounding box center [504, 219] width 86 height 59
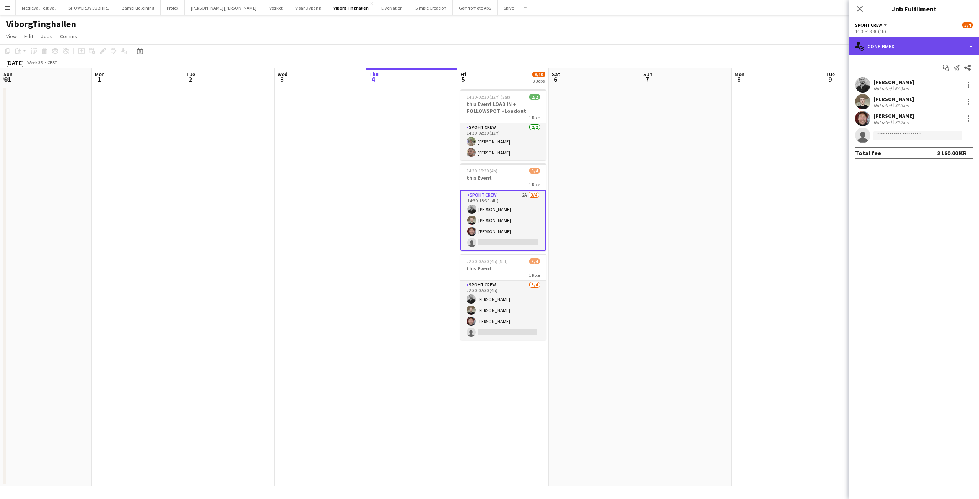
click at [913, 41] on div "single-neutral-actions-check-2 Confirmed" at bounding box center [914, 46] width 130 height 18
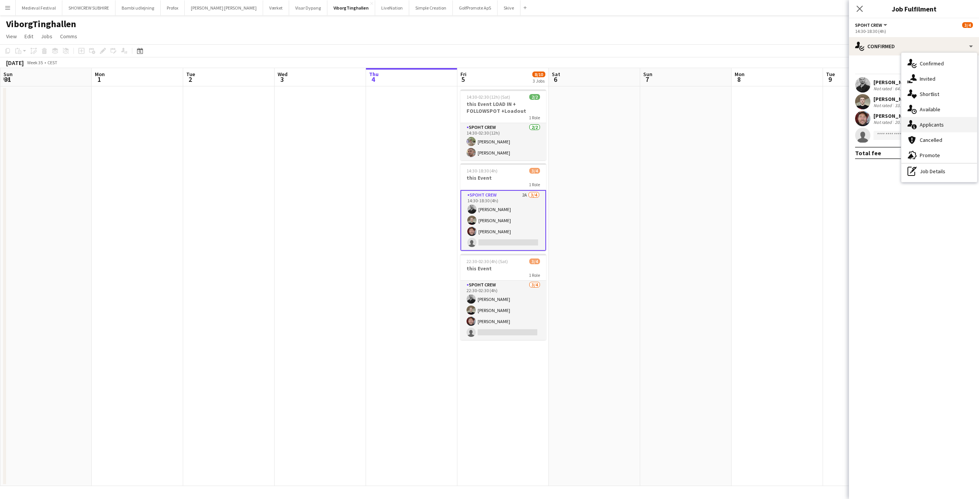
click at [938, 120] on div "single-neutral-actions-information Applicants" at bounding box center [940, 124] width 76 height 15
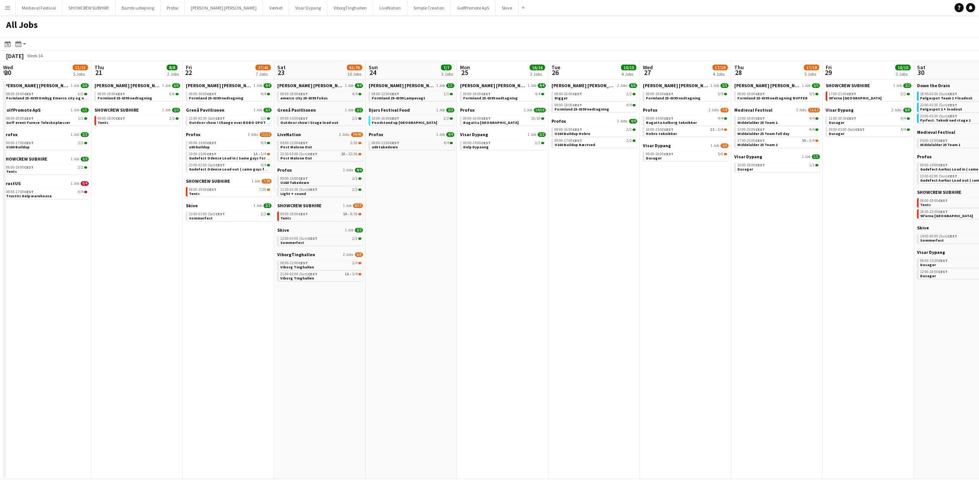
scroll to position [0, 234]
